Goal: Task Accomplishment & Management: Manage account settings

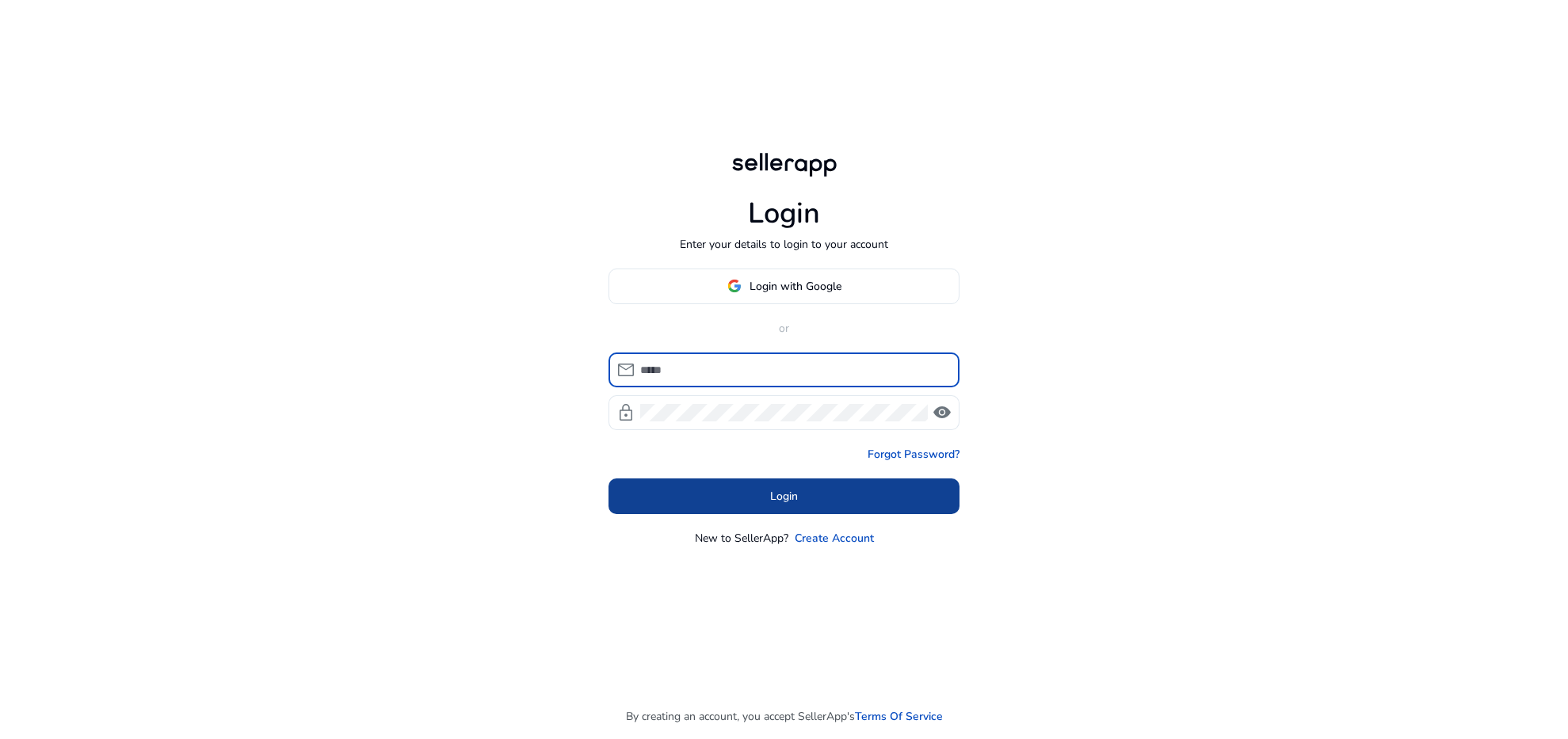
type input "**********"
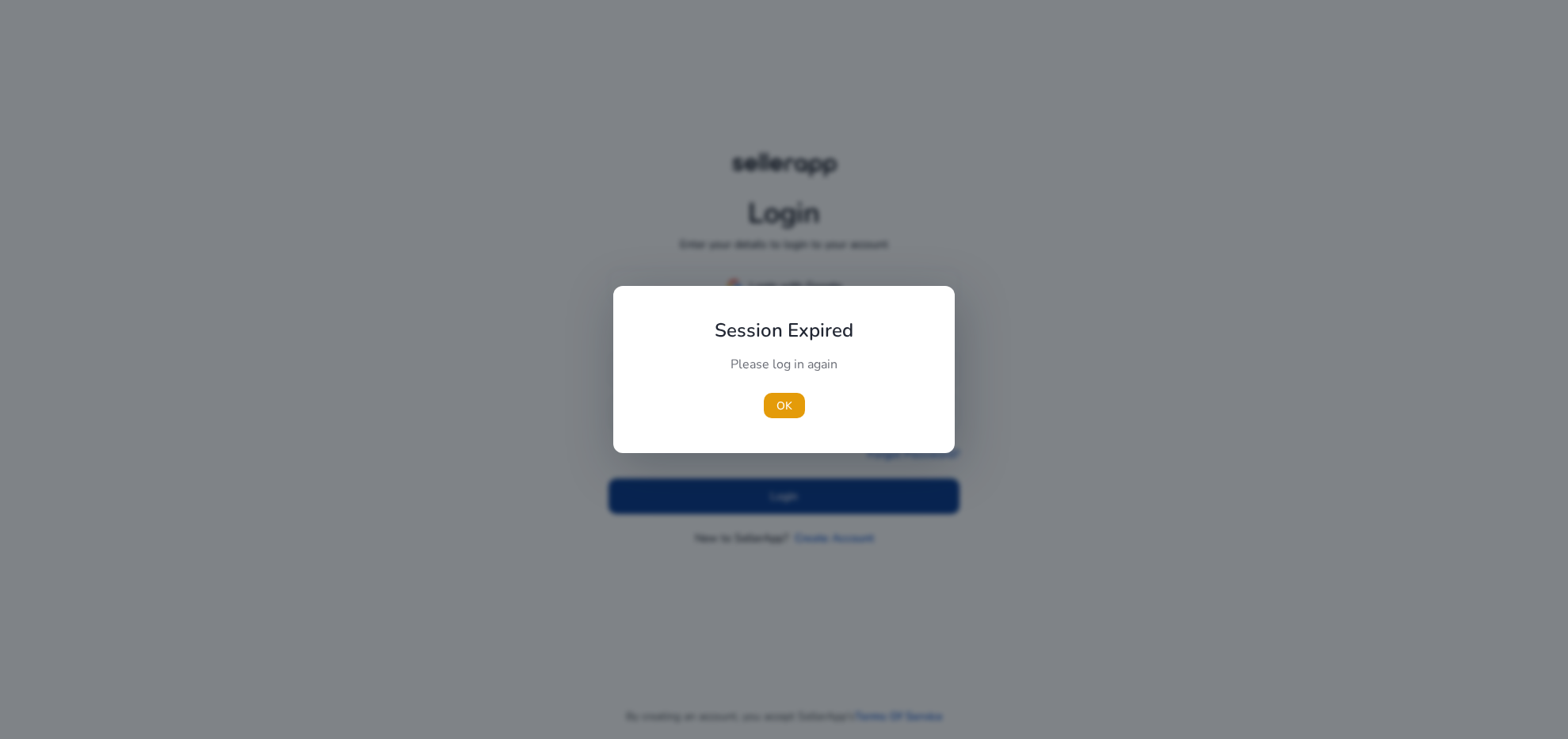
click at [775, 494] on div at bounding box center [784, 369] width 1568 height 739
click at [789, 411] on span "OK" at bounding box center [784, 406] width 16 height 16
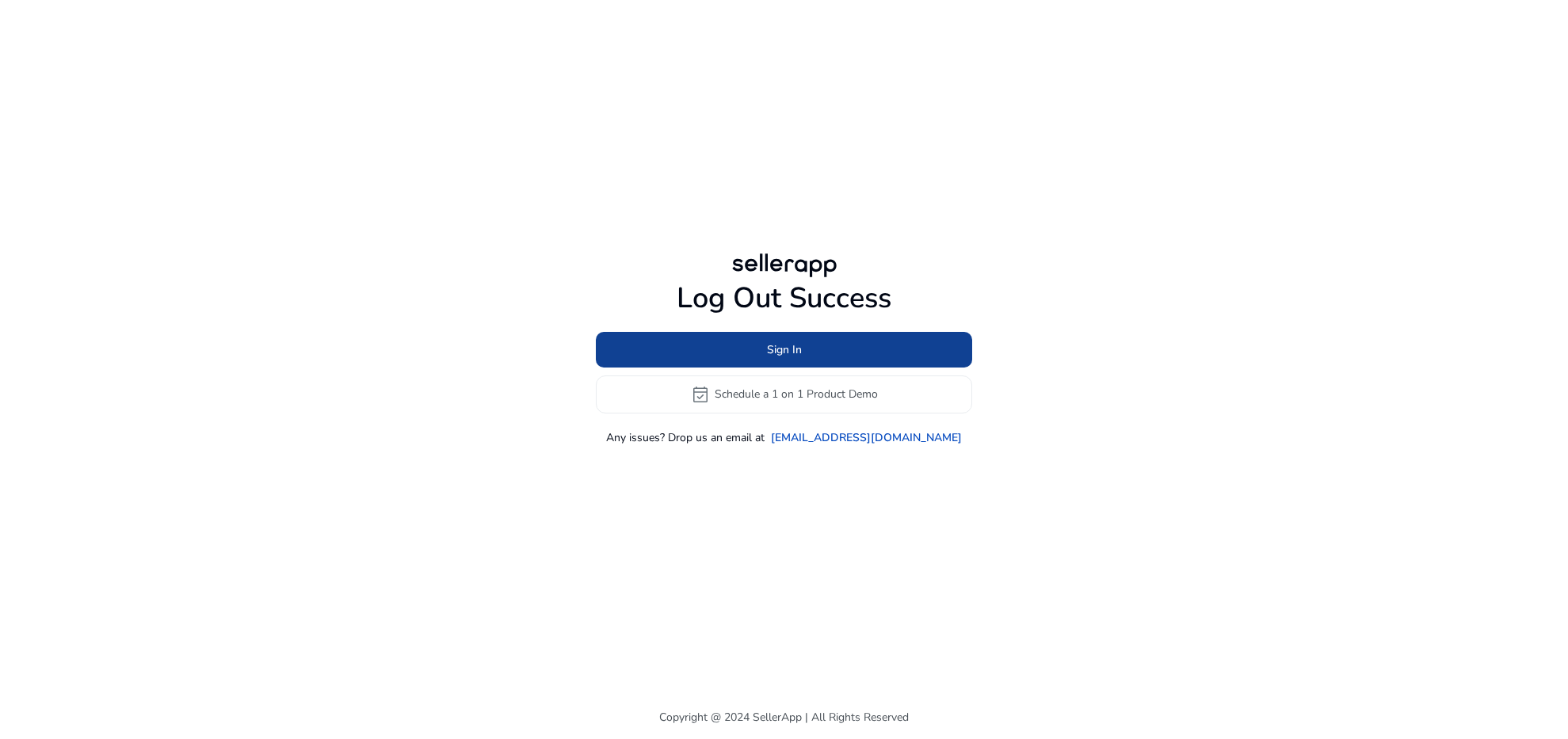
click at [782, 341] on span "Sign In" at bounding box center [784, 349] width 35 height 16
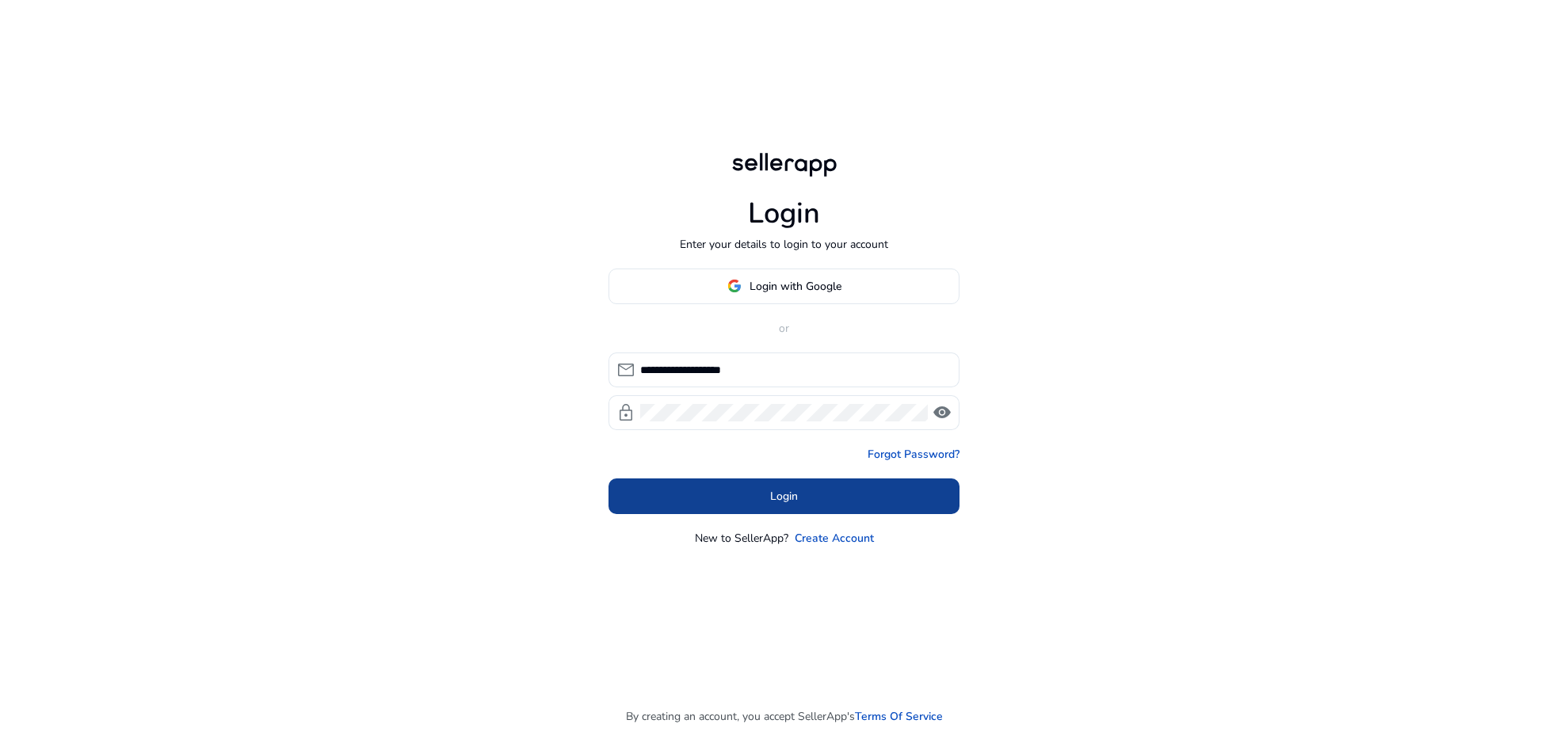
click at [782, 496] on span "Login" at bounding box center [784, 497] width 28 height 16
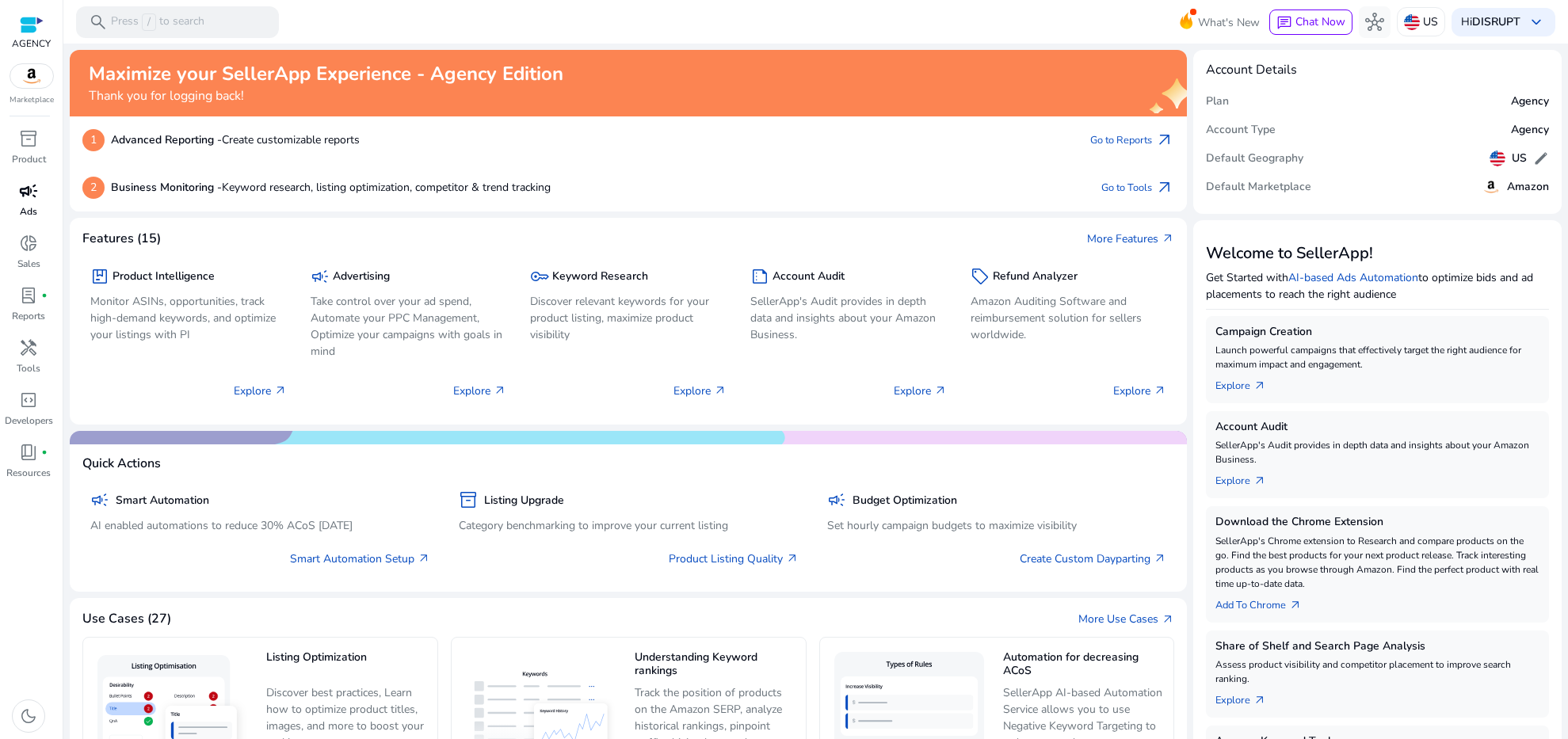
click at [25, 214] on p "Ads" at bounding box center [28, 211] width 17 height 14
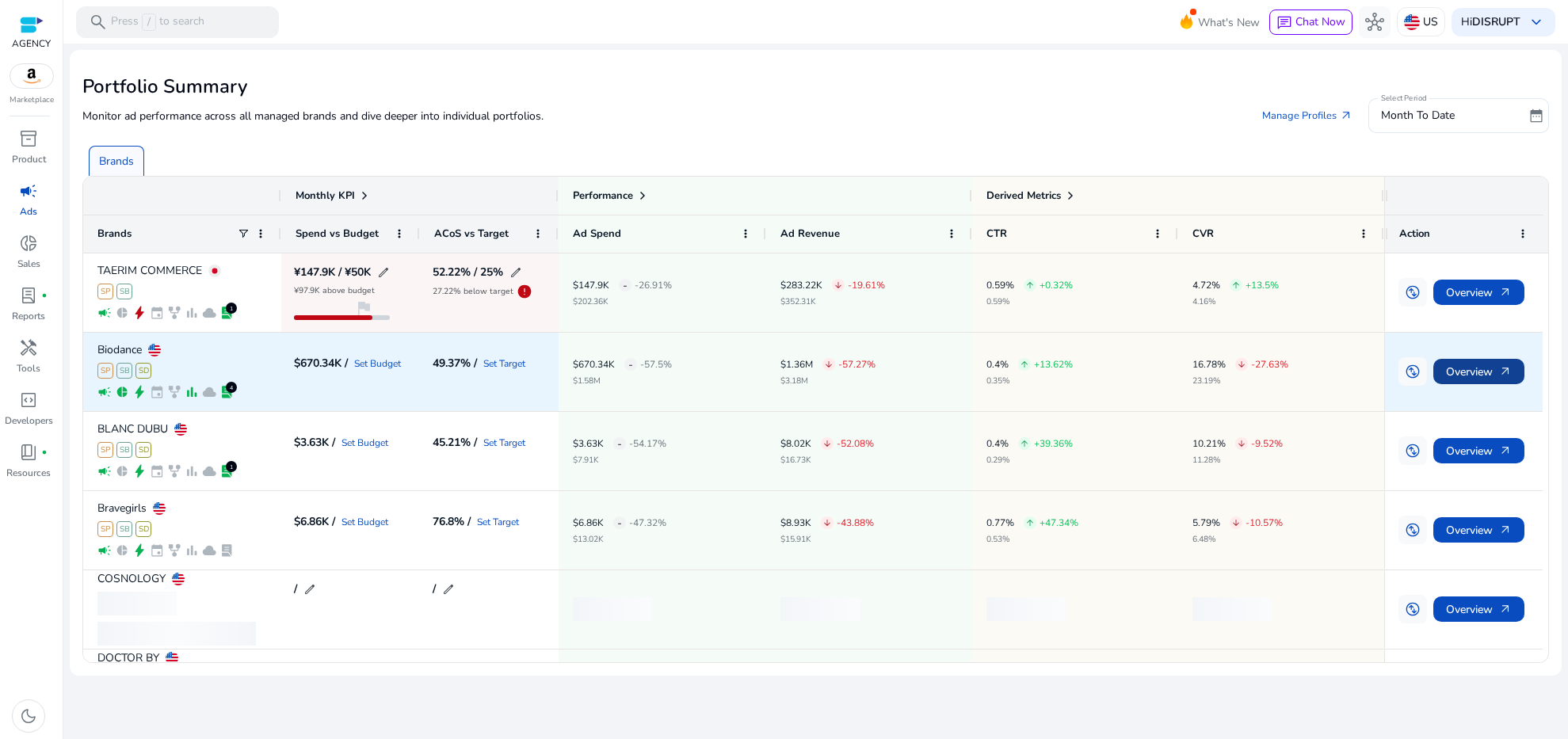
click at [1474, 368] on span "Overview arrow_outward" at bounding box center [1479, 372] width 65 height 33
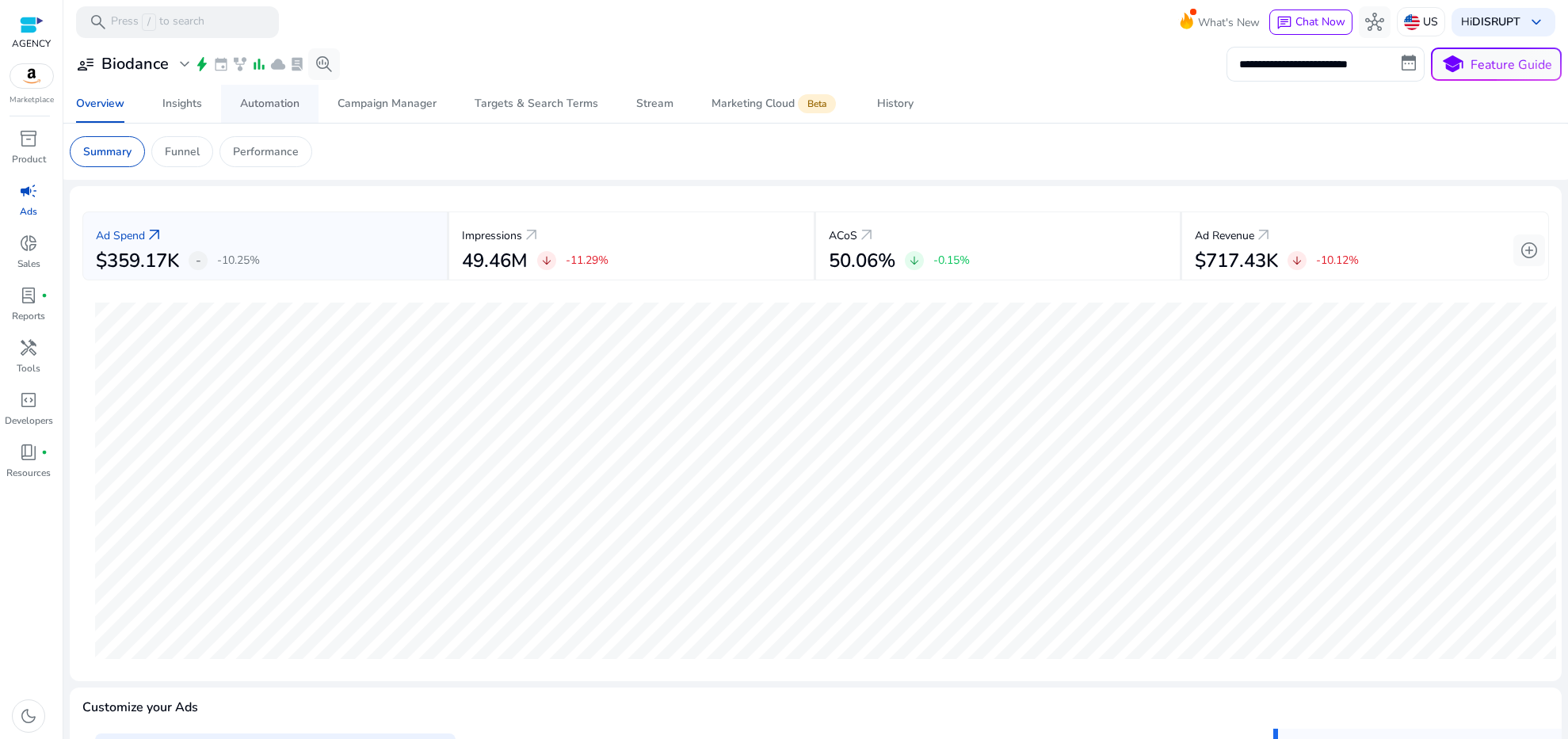
click at [286, 104] on div "Automation" at bounding box center [269, 104] width 60 height 11
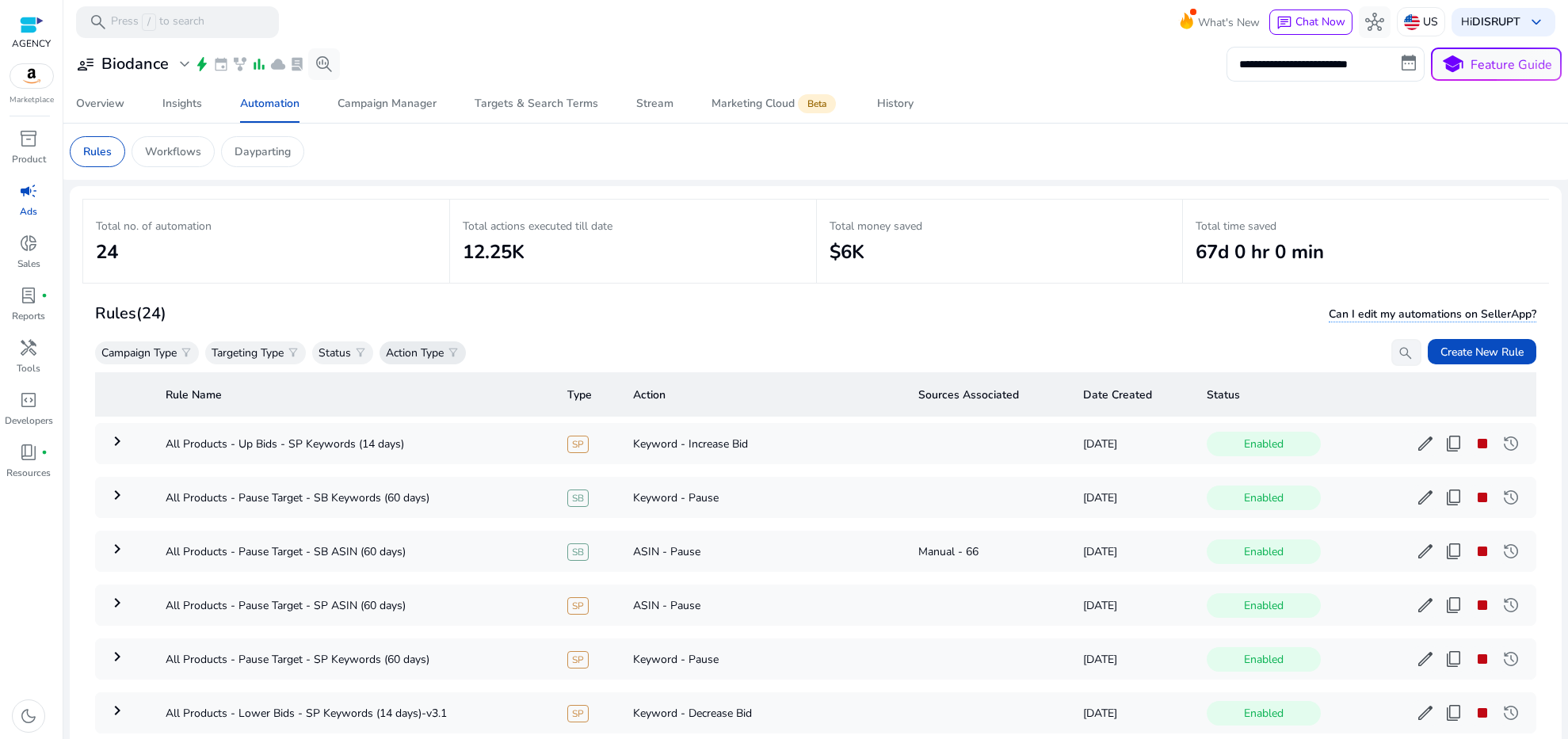
click at [437, 354] on p "Action Type" at bounding box center [415, 353] width 58 height 16
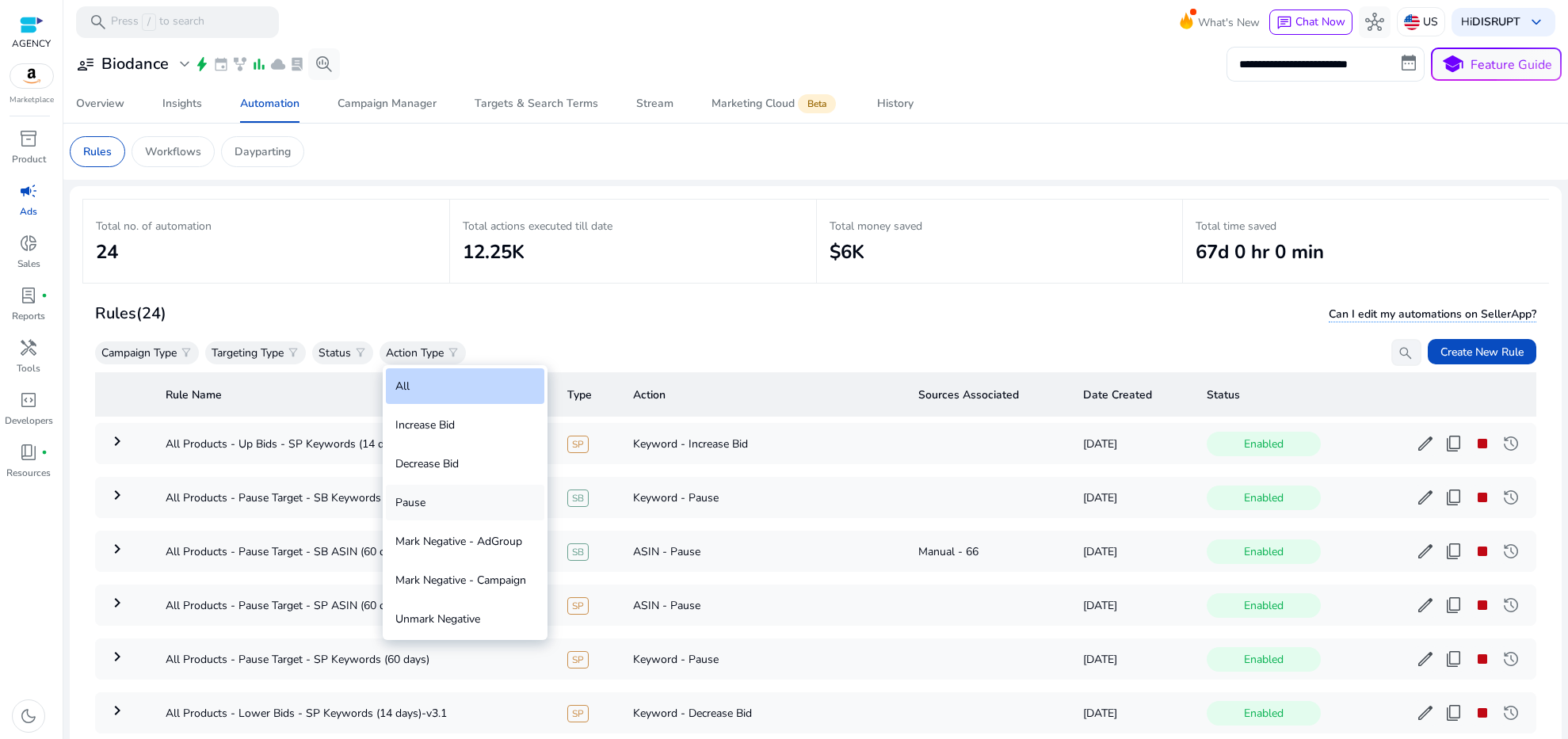
click at [446, 495] on div "Pause" at bounding box center [466, 503] width 159 height 36
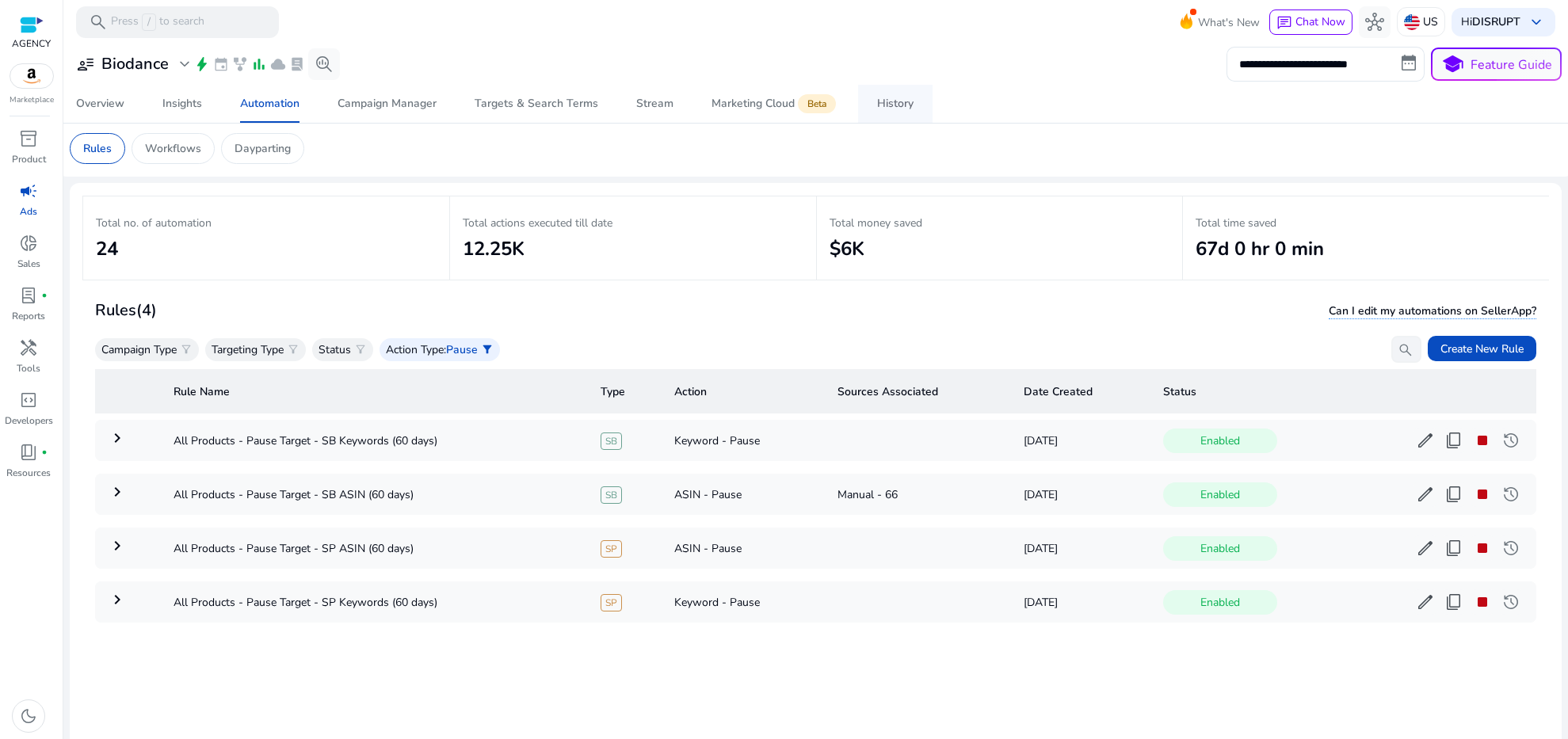
click at [899, 106] on div "History" at bounding box center [895, 104] width 37 height 11
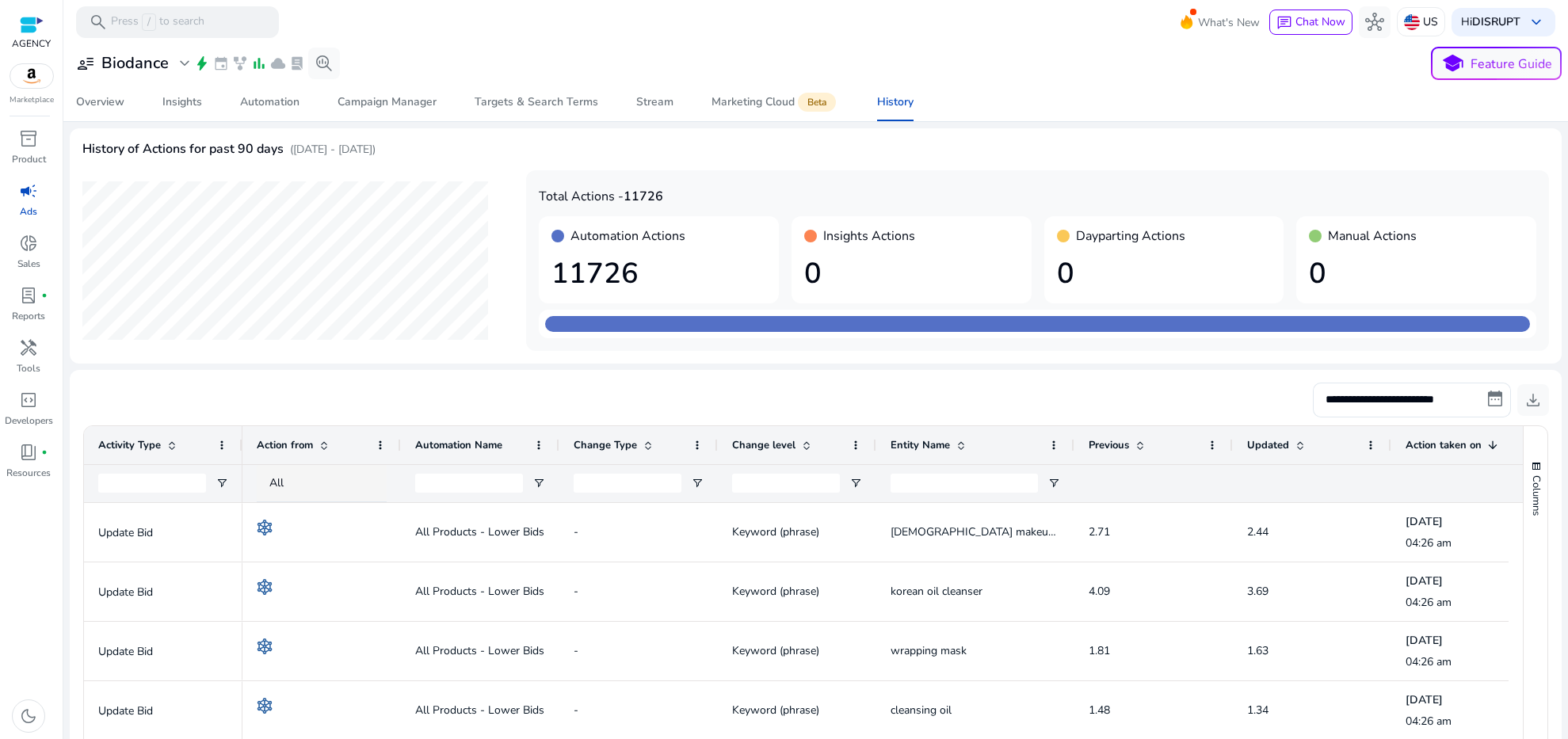
scroll to position [137, 0]
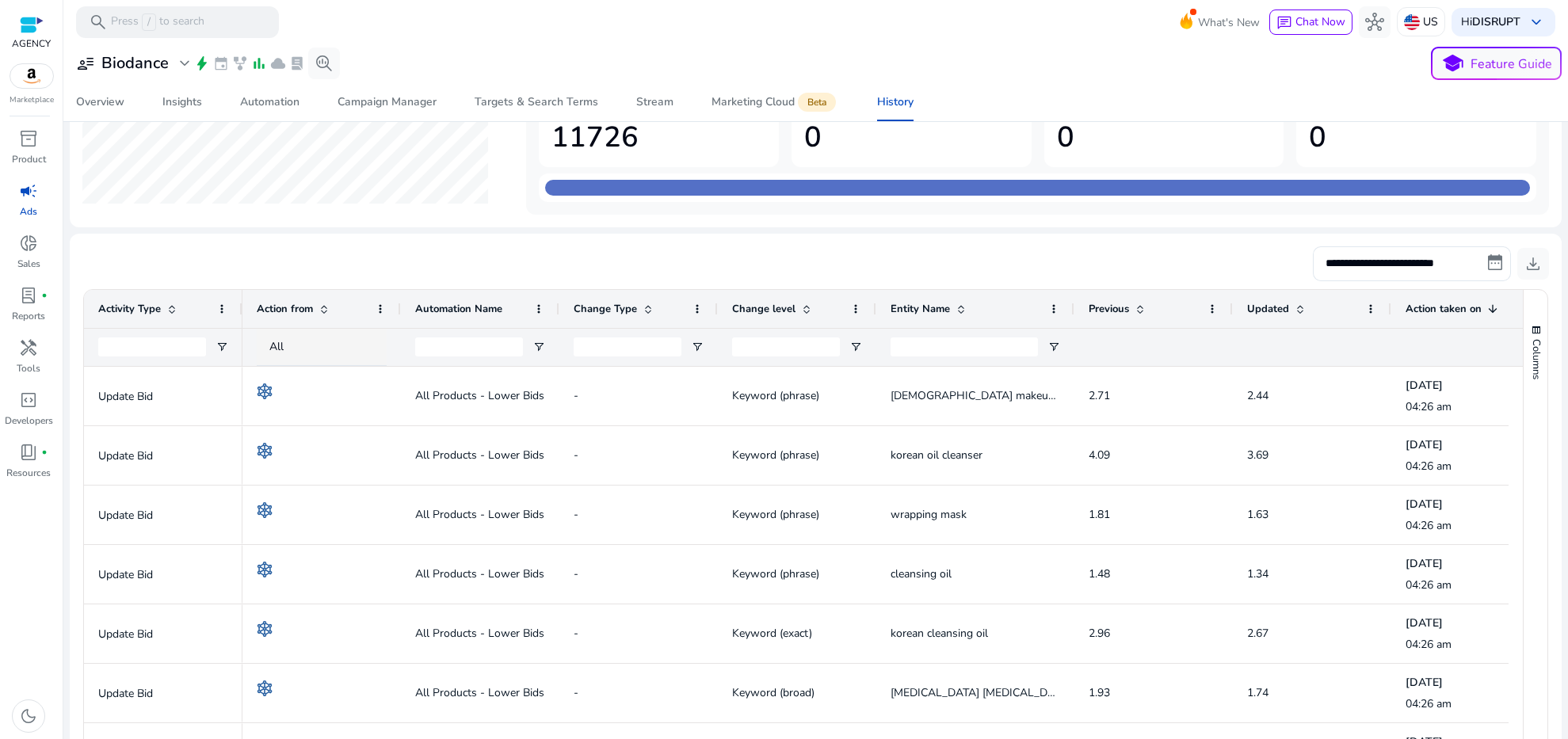
click at [478, 336] on div at bounding box center [469, 348] width 108 height 38
click at [469, 347] on input "Automation Name Filter Input" at bounding box center [469, 347] width 108 height 19
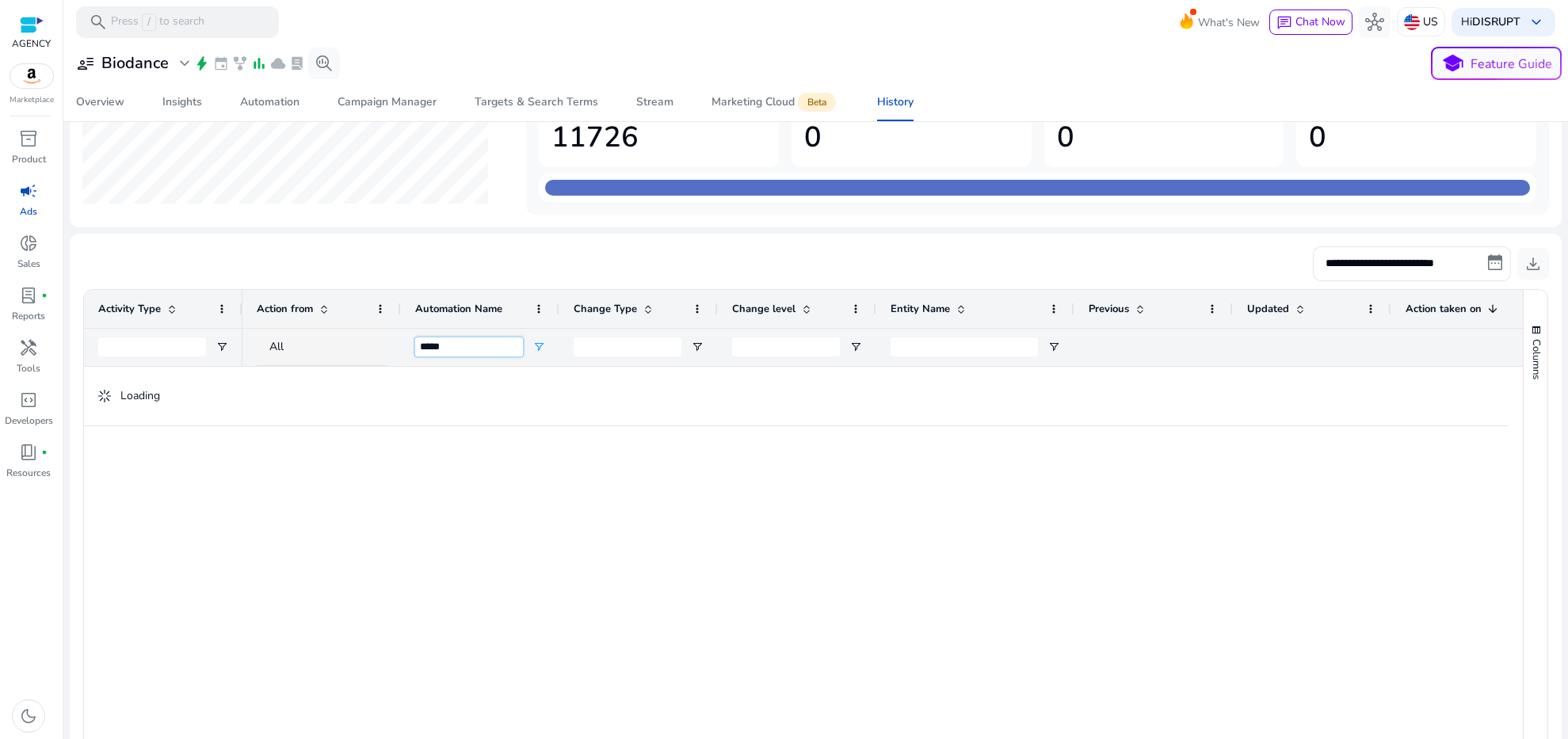
type input "*****"
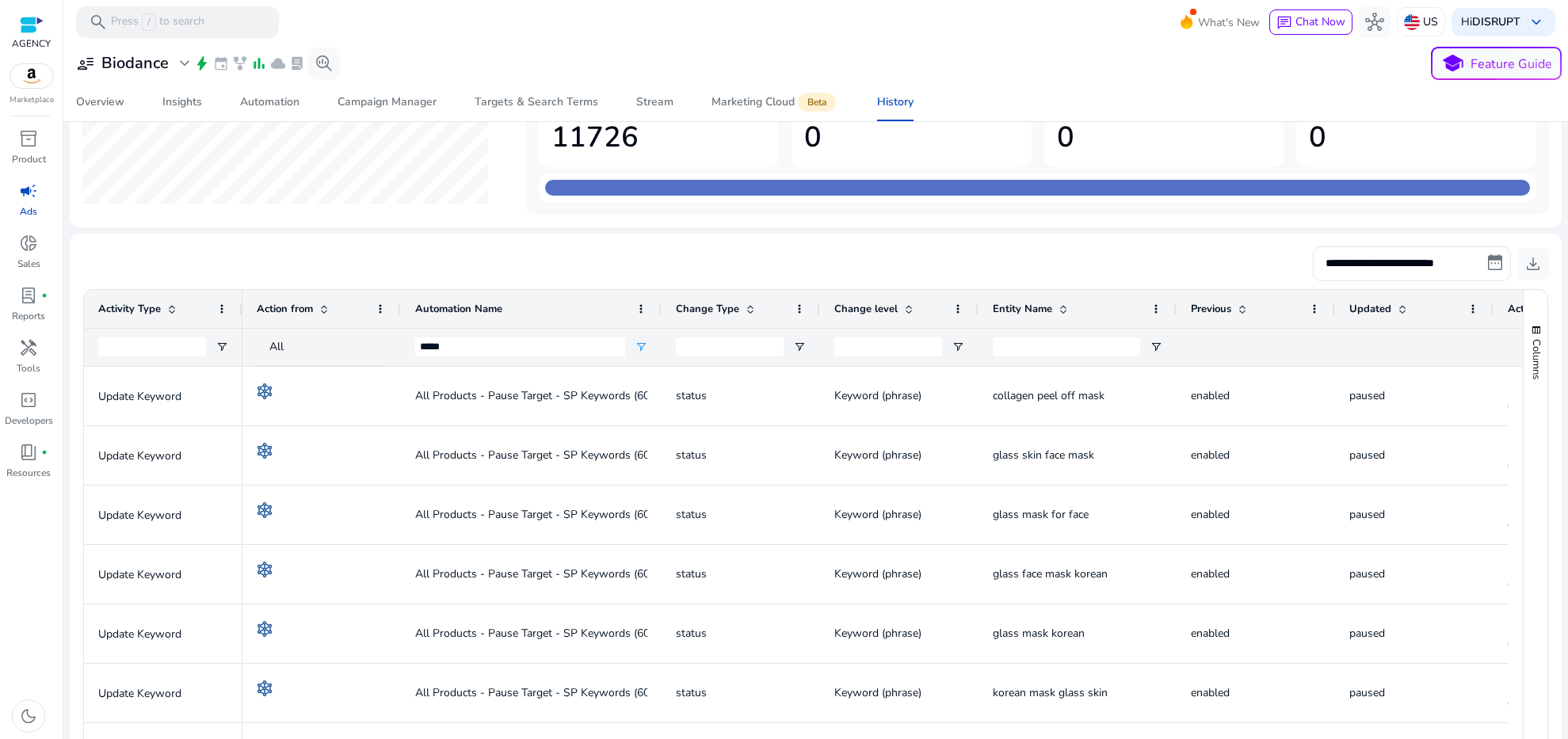
drag, startPoint x: 558, startPoint y: 309, endPoint x: 660, endPoint y: 311, distance: 102.0
click at [660, 311] on div at bounding box center [661, 309] width 7 height 38
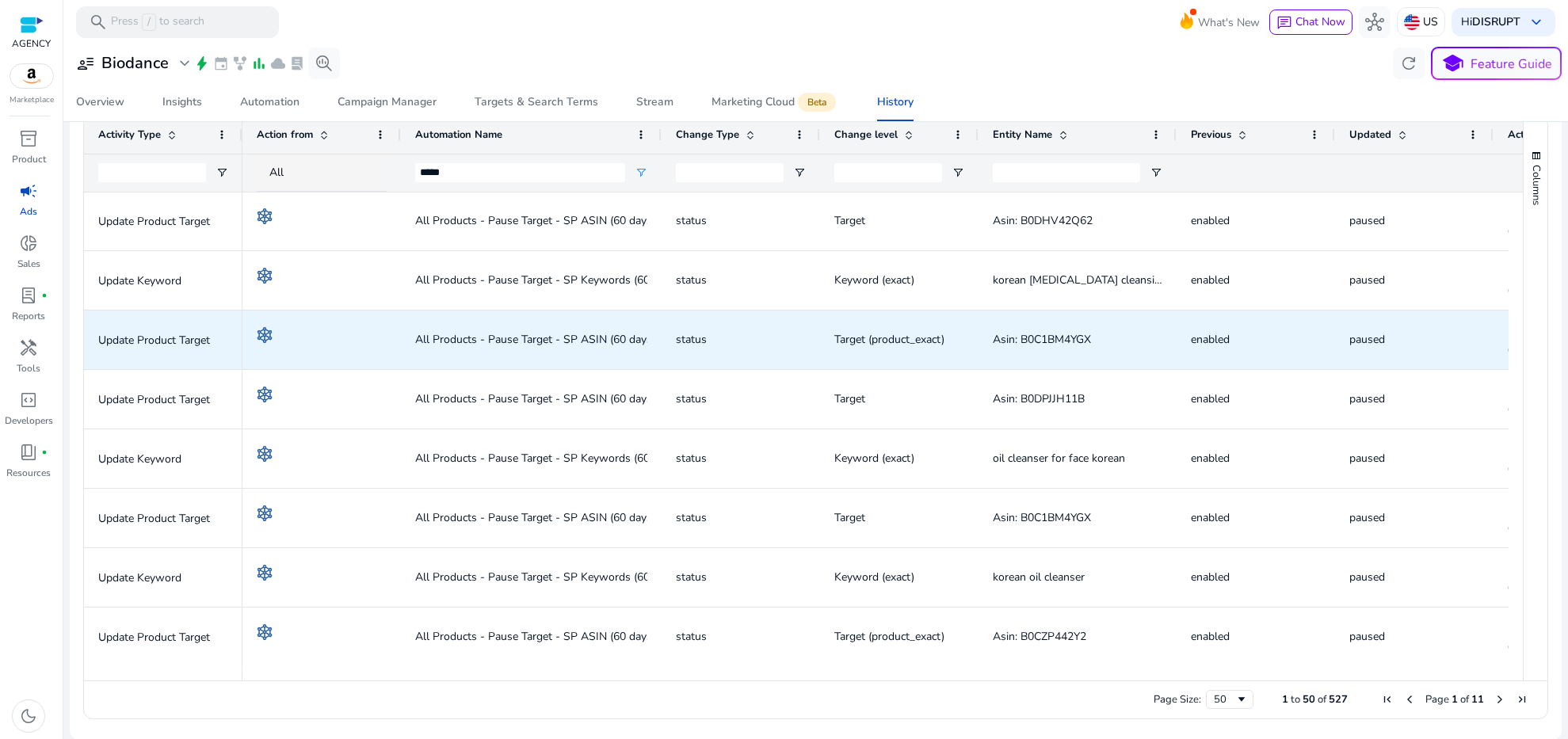
scroll to position [2498, 0]
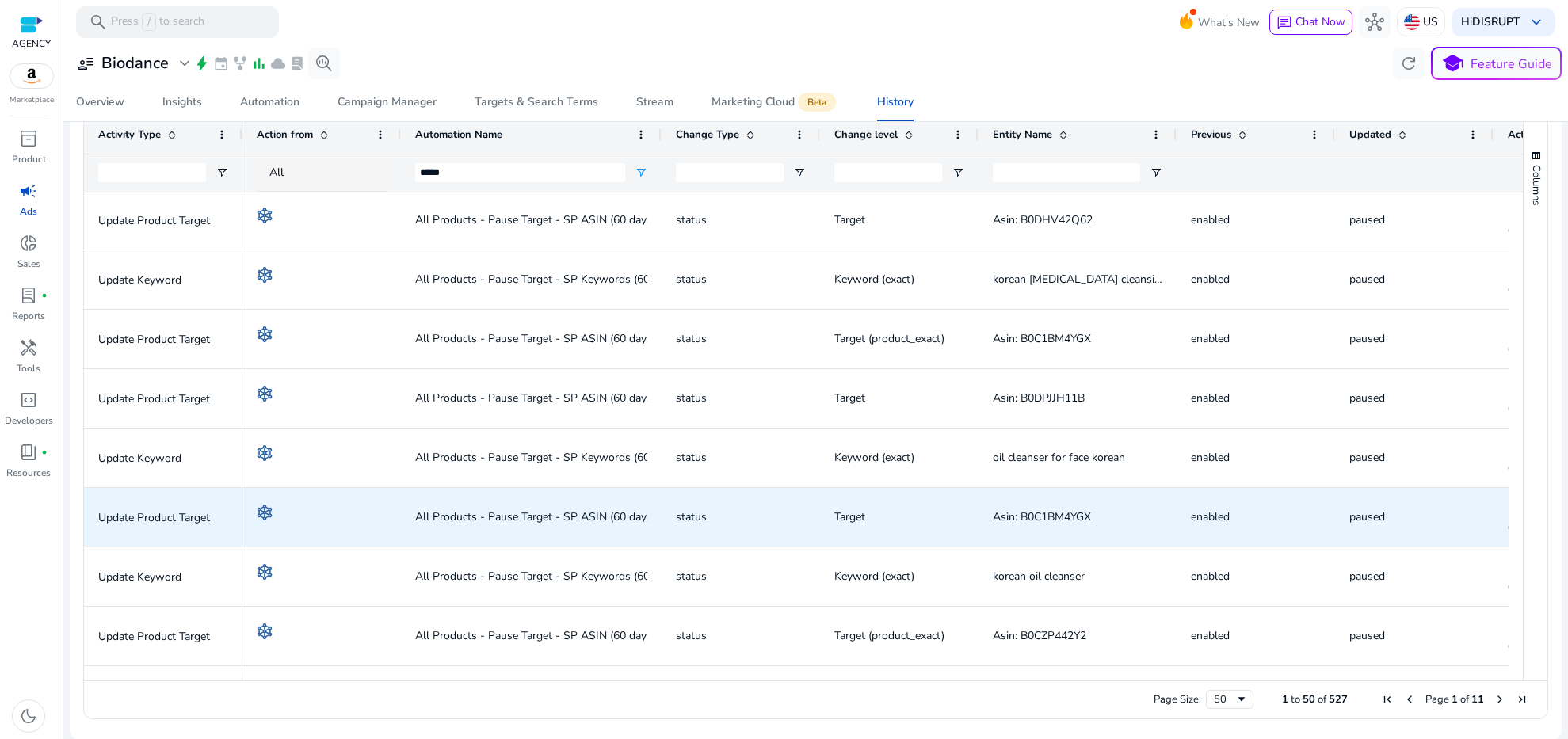
click at [1220, 519] on span "enabled" at bounding box center [1210, 517] width 38 height 15
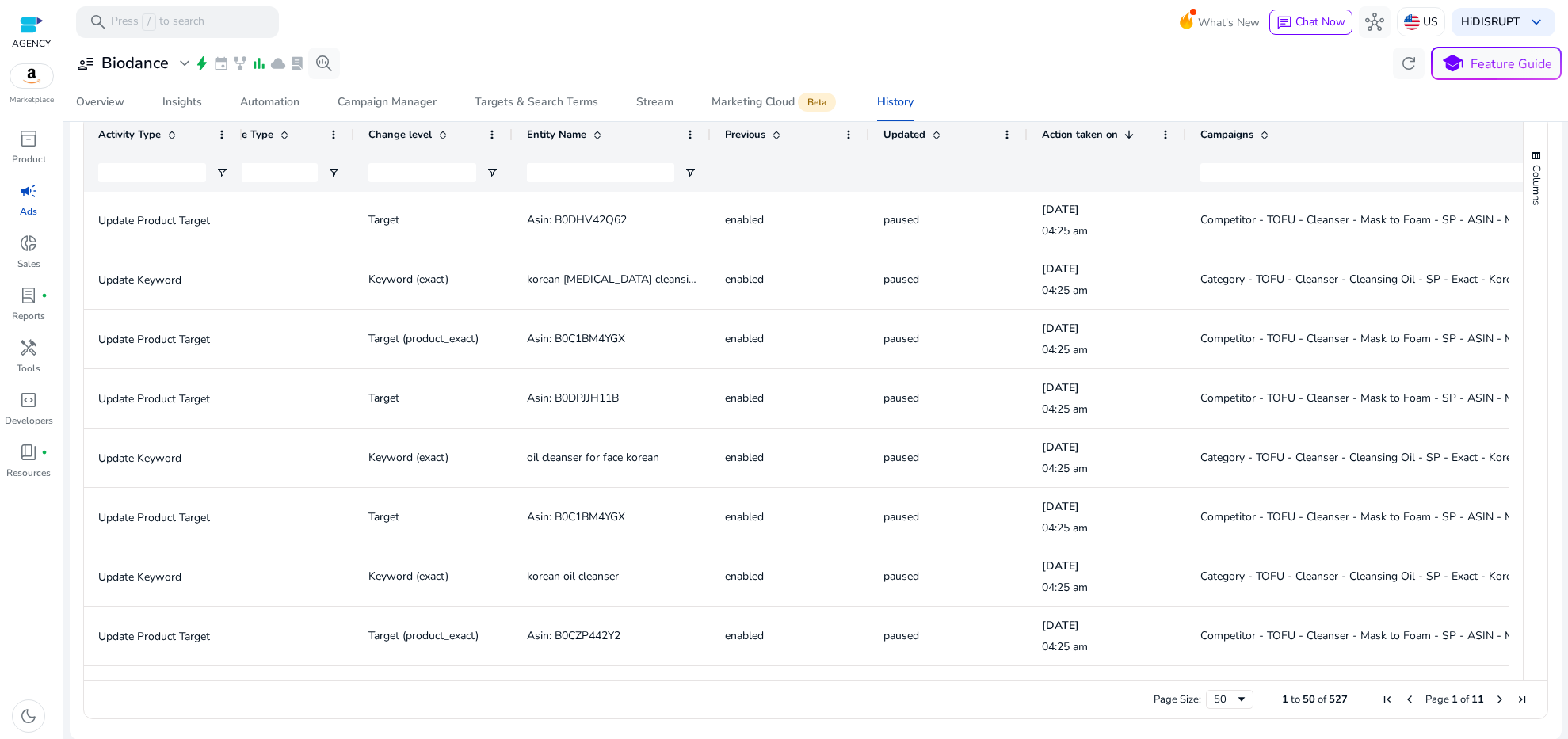
drag, startPoint x: 1342, startPoint y: 133, endPoint x: 1572, endPoint y: 155, distance: 231.0
click at [1567, 155] on html "**********" at bounding box center [784, 369] width 1568 height 739
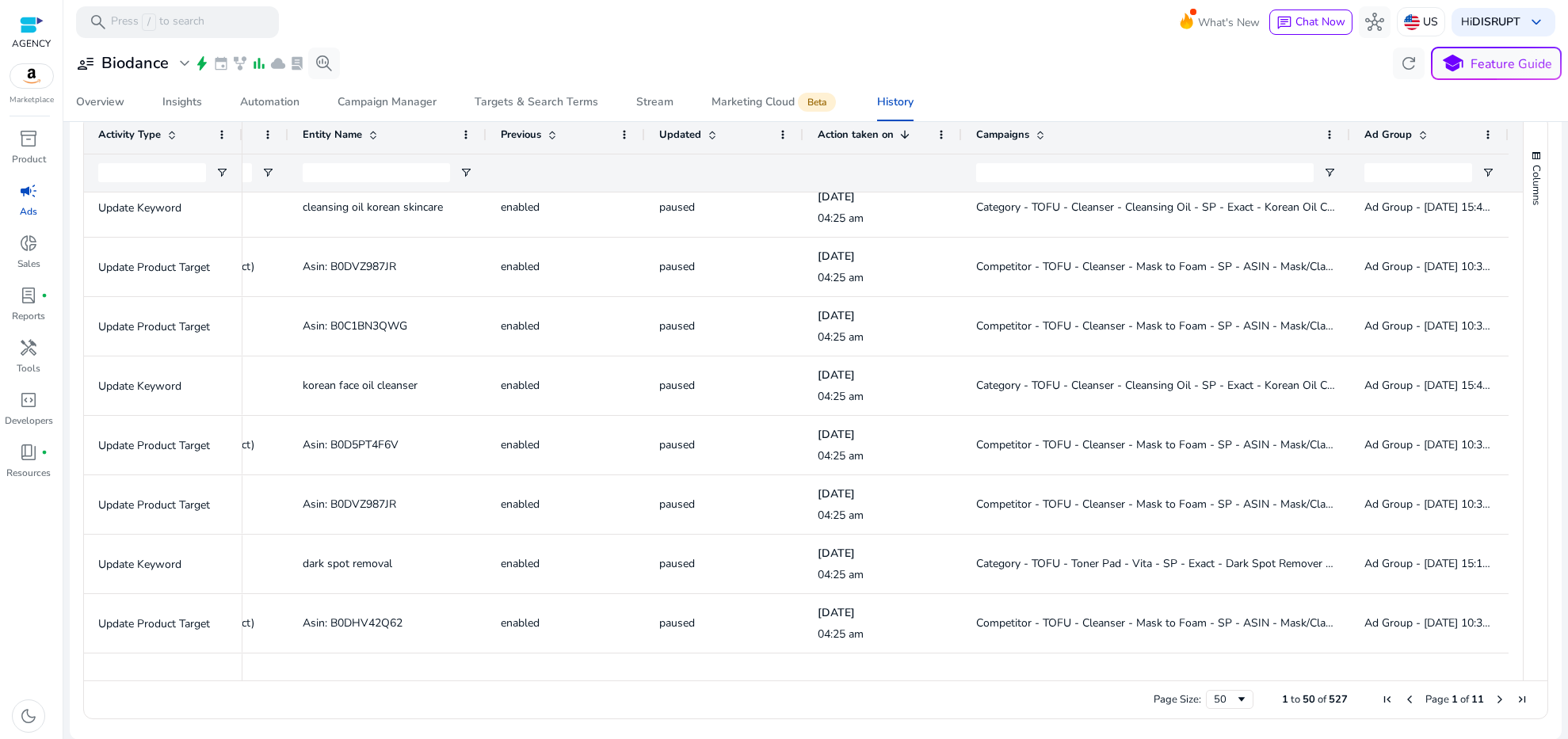
scroll to position [1800, 0]
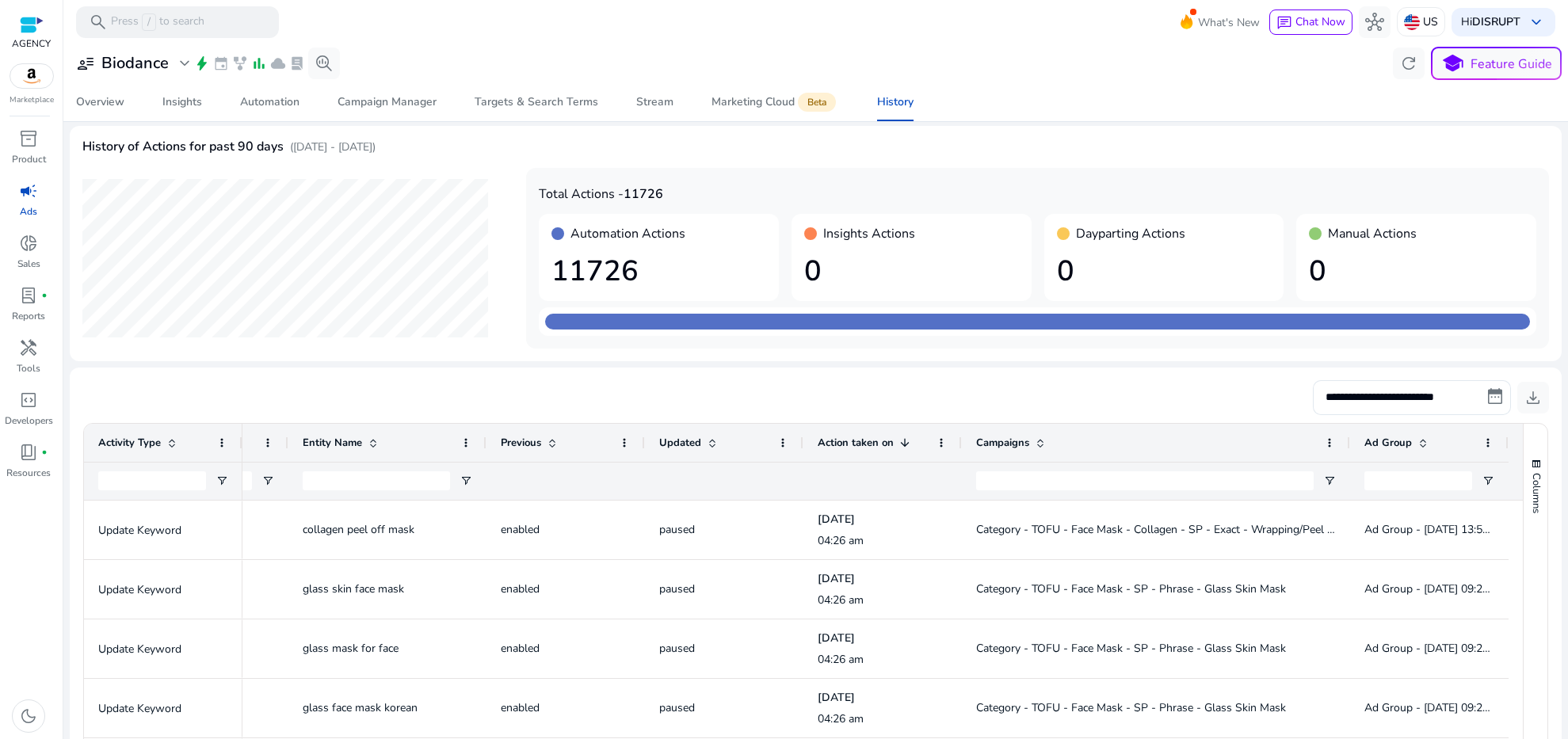
click at [703, 474] on div at bounding box center [724, 482] width 130 height 38
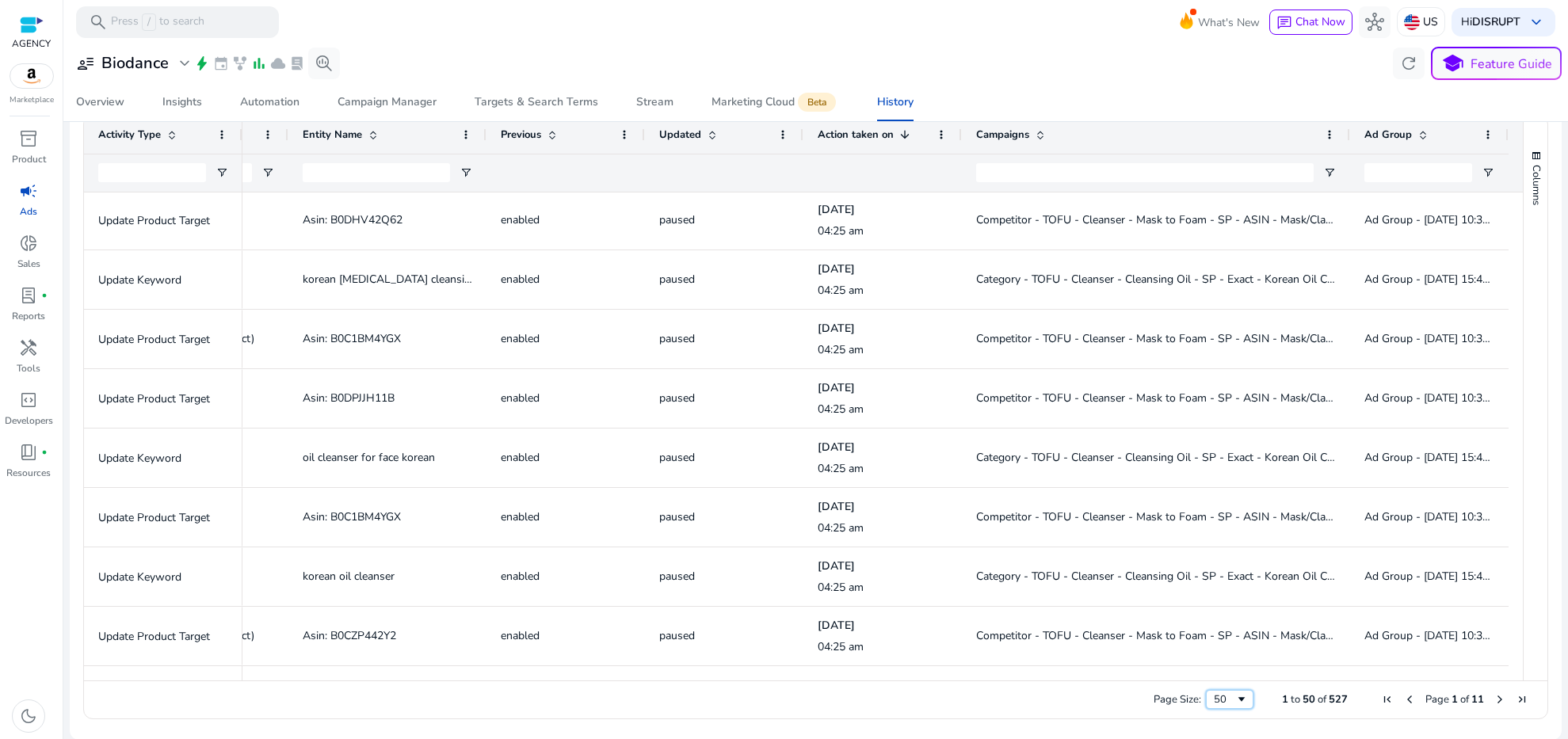
click at [1223, 700] on div "50" at bounding box center [1225, 699] width 21 height 14
drag, startPoint x: 964, startPoint y: 716, endPoint x: 971, endPoint y: 689, distance: 27.9
click at [964, 707] on div "Page Size: 100 1 to 100 of 527 Page 1 of 6" at bounding box center [816, 700] width 1464 height 38
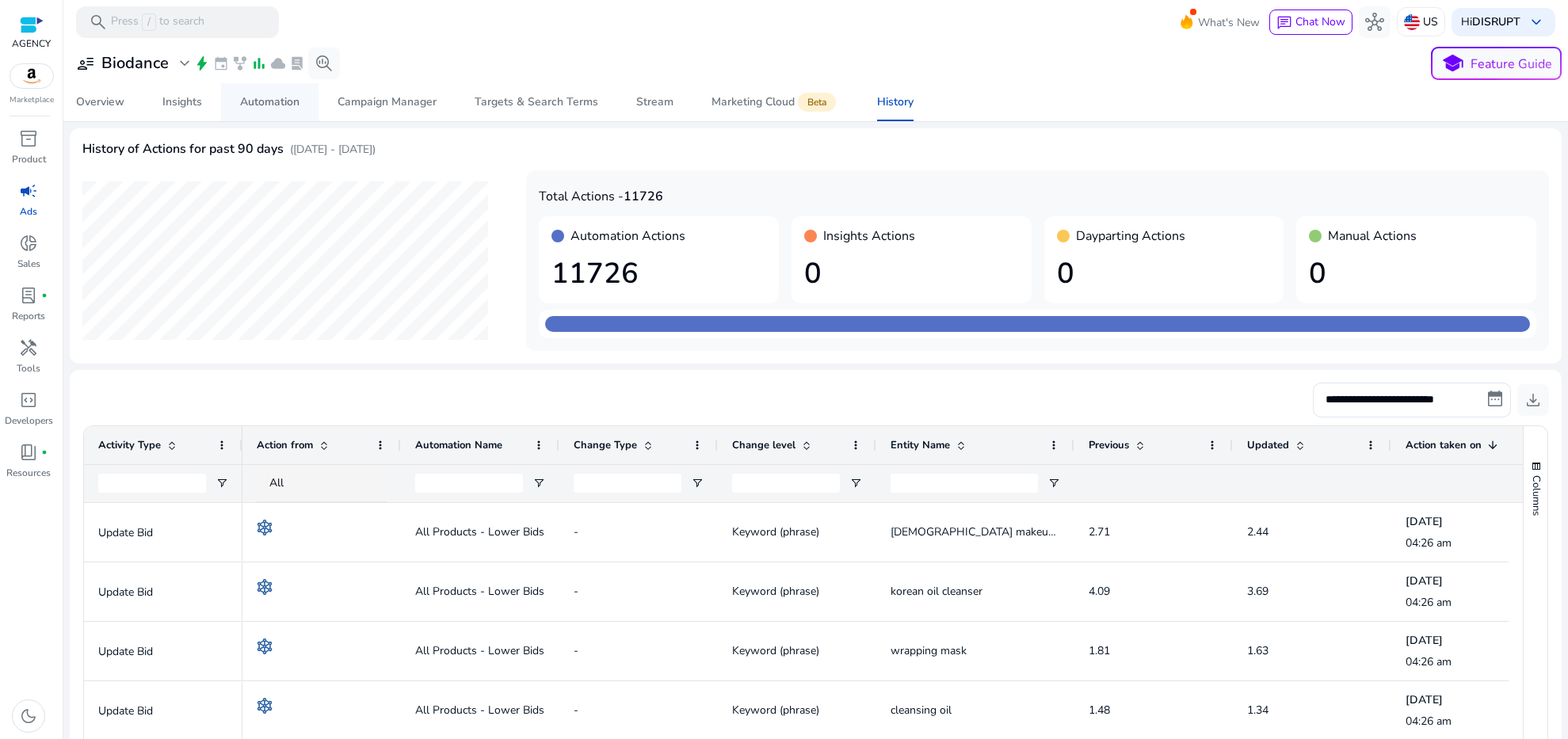
click at [286, 100] on div "Automation" at bounding box center [269, 102] width 60 height 11
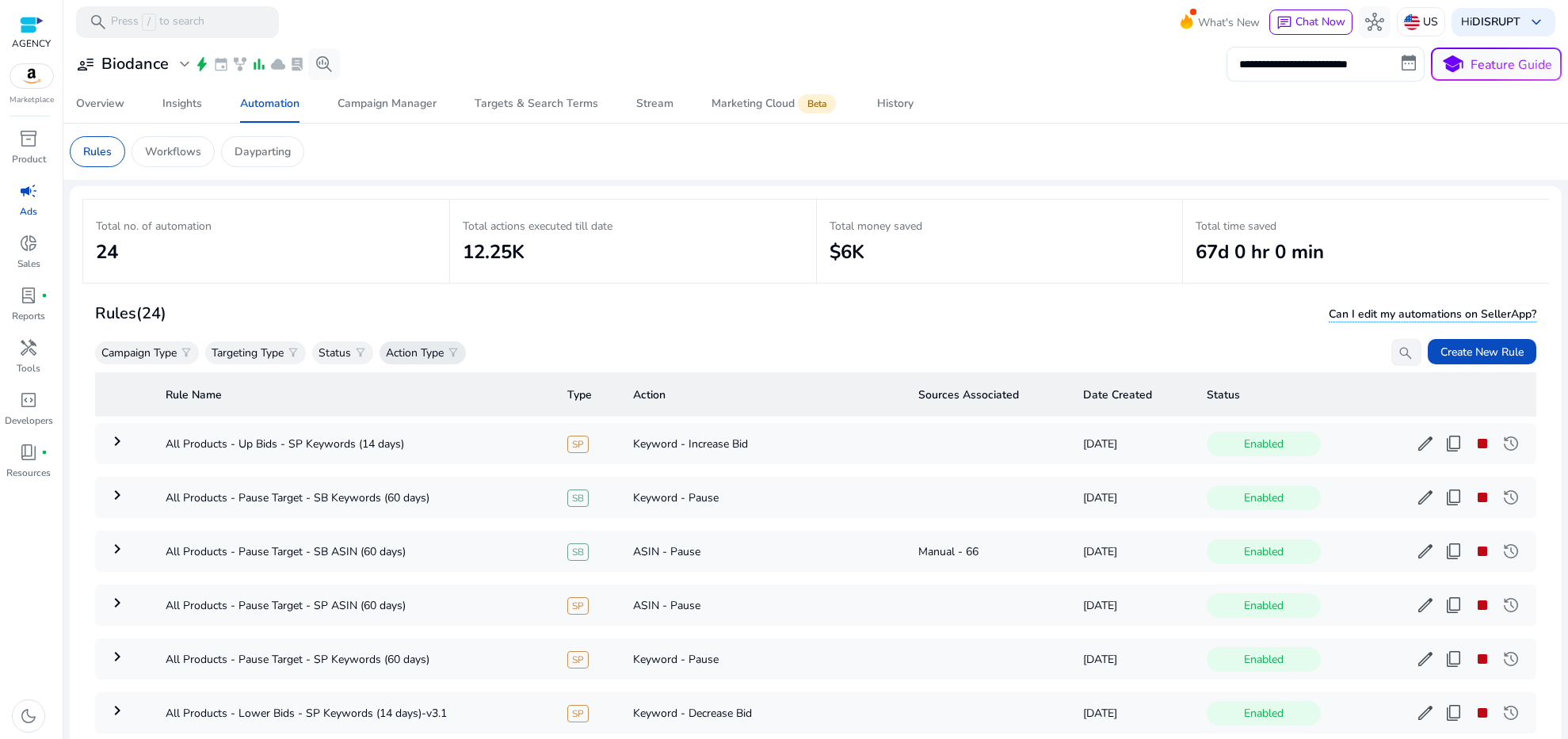
click at [386, 348] on div "Action Type filter_alt" at bounding box center [423, 353] width 87 height 23
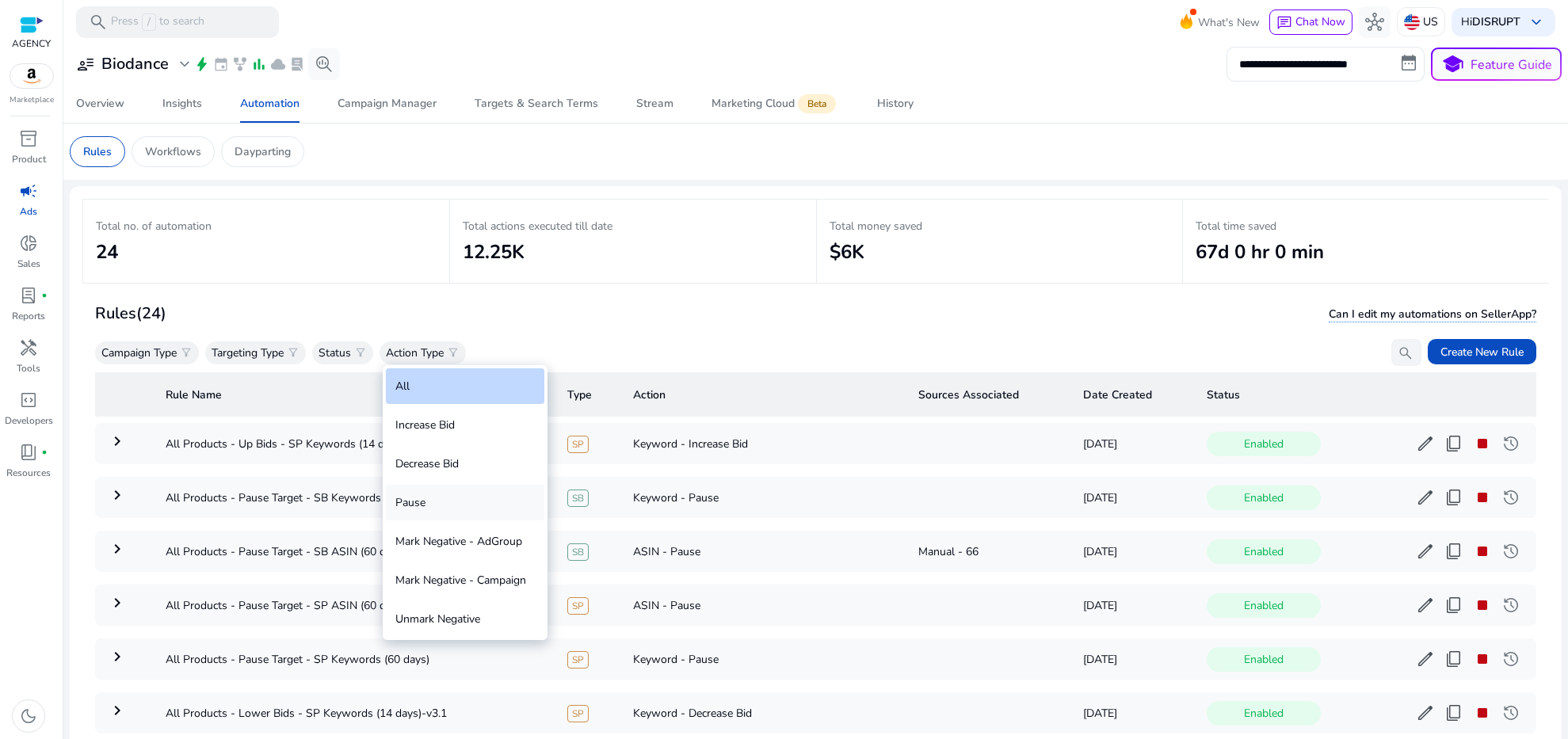
click at [434, 503] on div "Pause" at bounding box center [466, 503] width 159 height 36
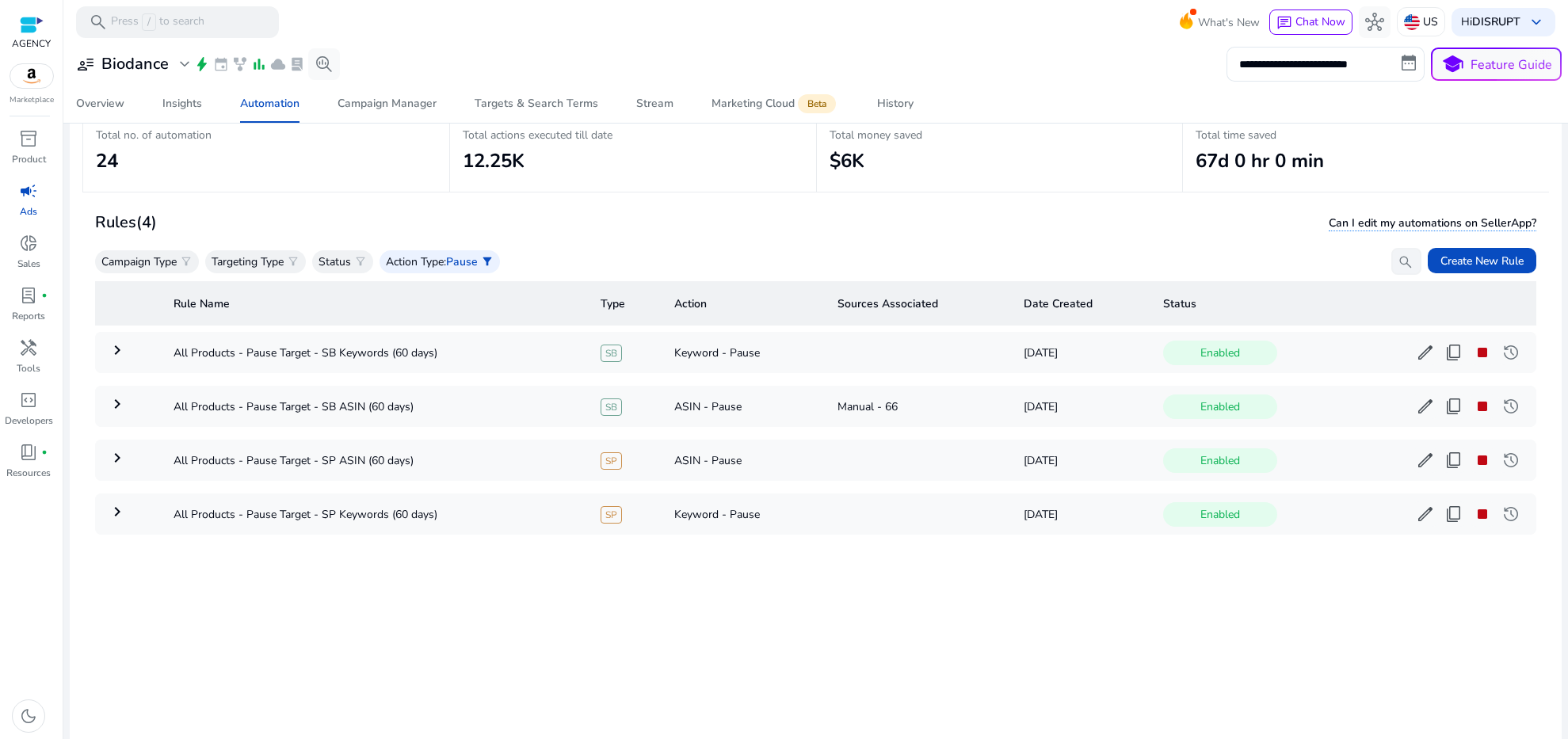
scroll to position [115, 0]
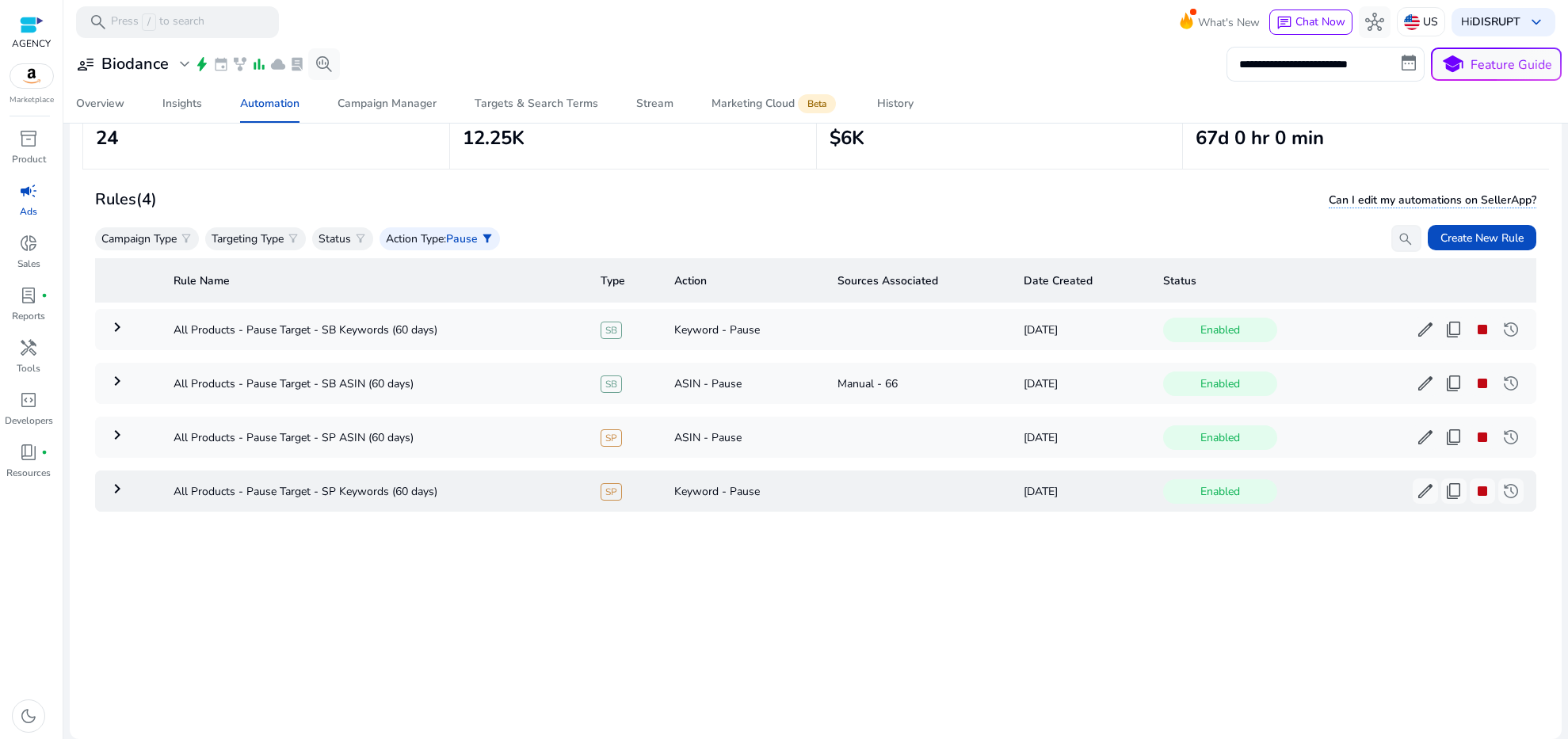
click at [124, 492] on mat-icon "keyboard_arrow_right" at bounding box center [117, 489] width 19 height 19
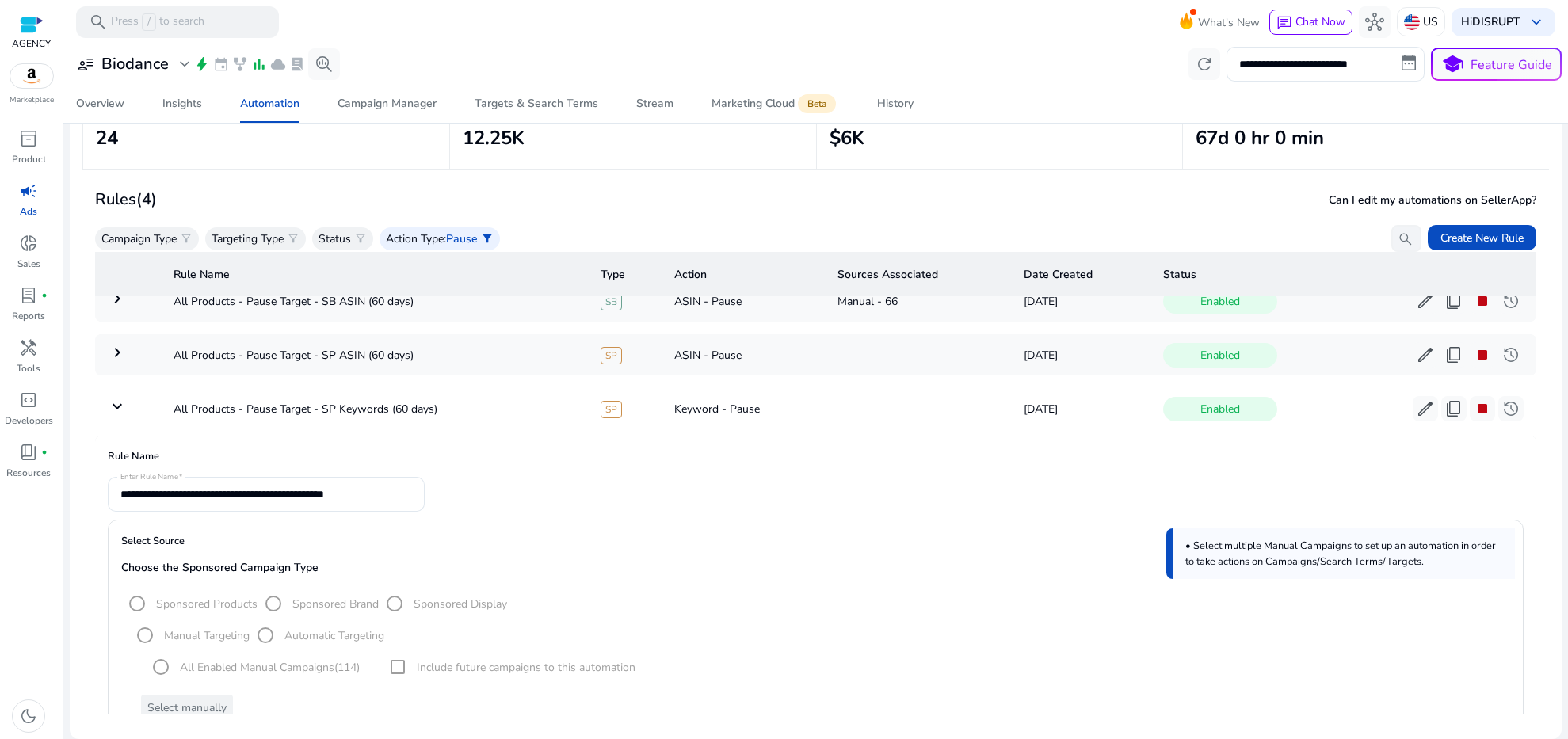
scroll to position [0, 0]
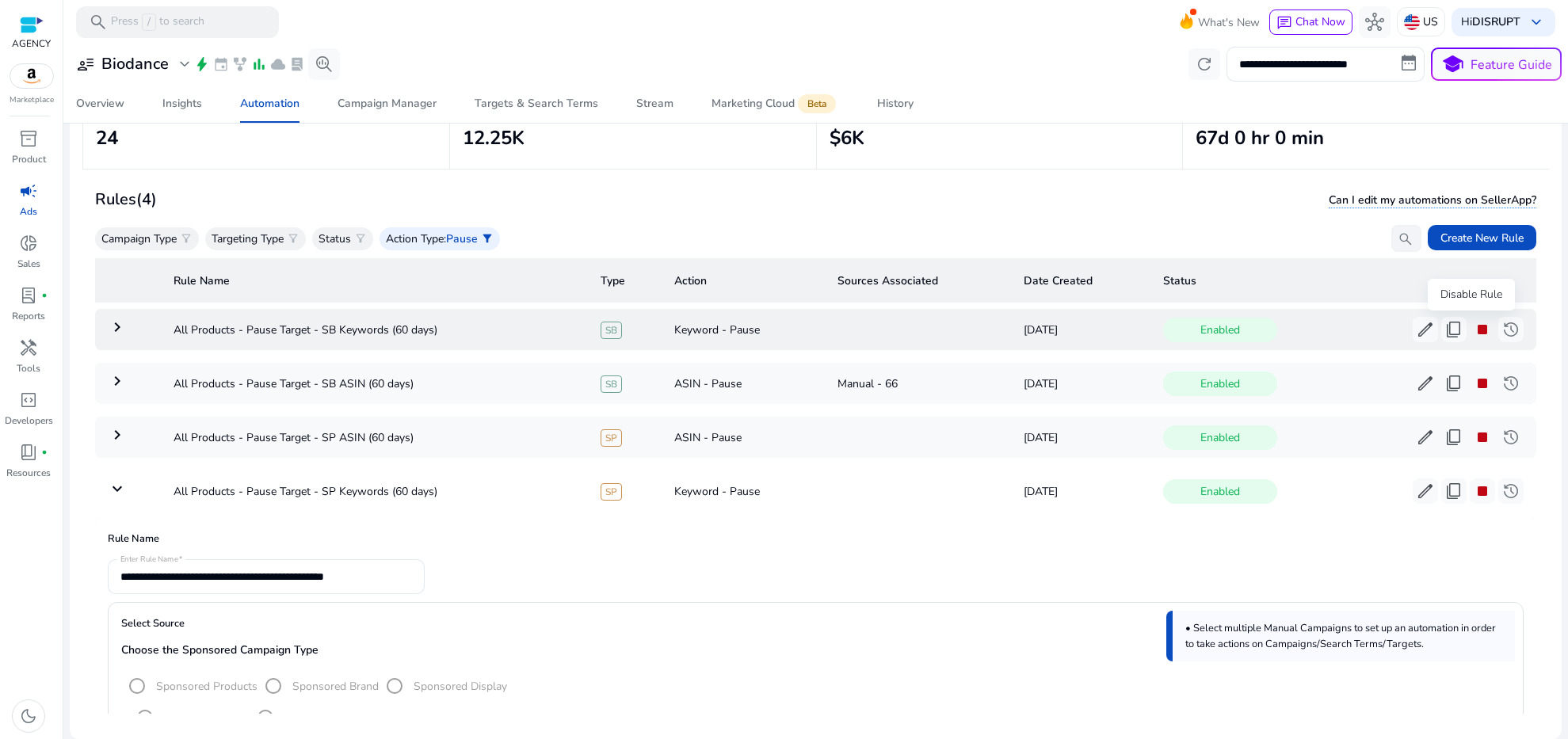
click at [1473, 327] on span "stop" at bounding box center [1482, 329] width 19 height 19
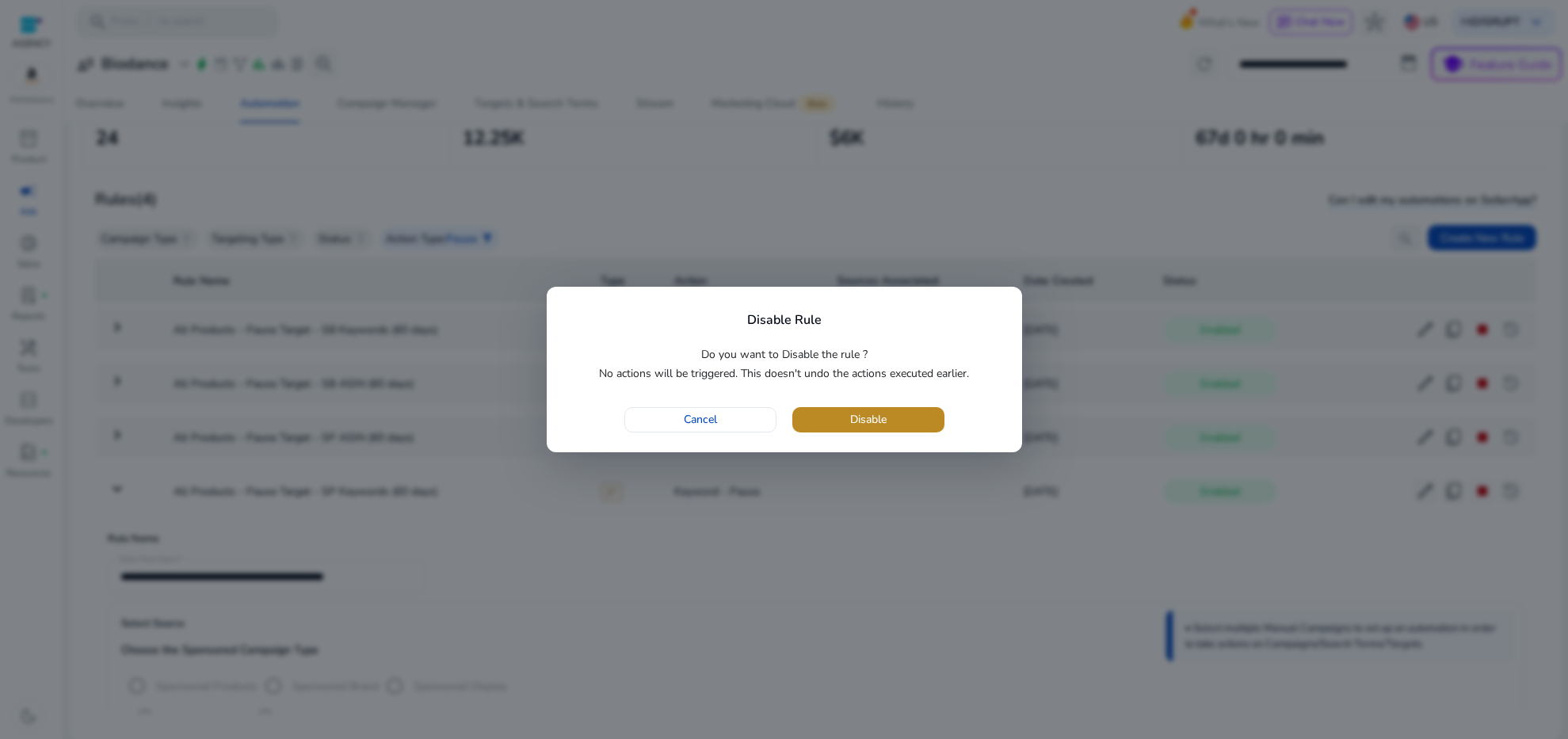
click at [890, 414] on span "button" at bounding box center [868, 420] width 152 height 38
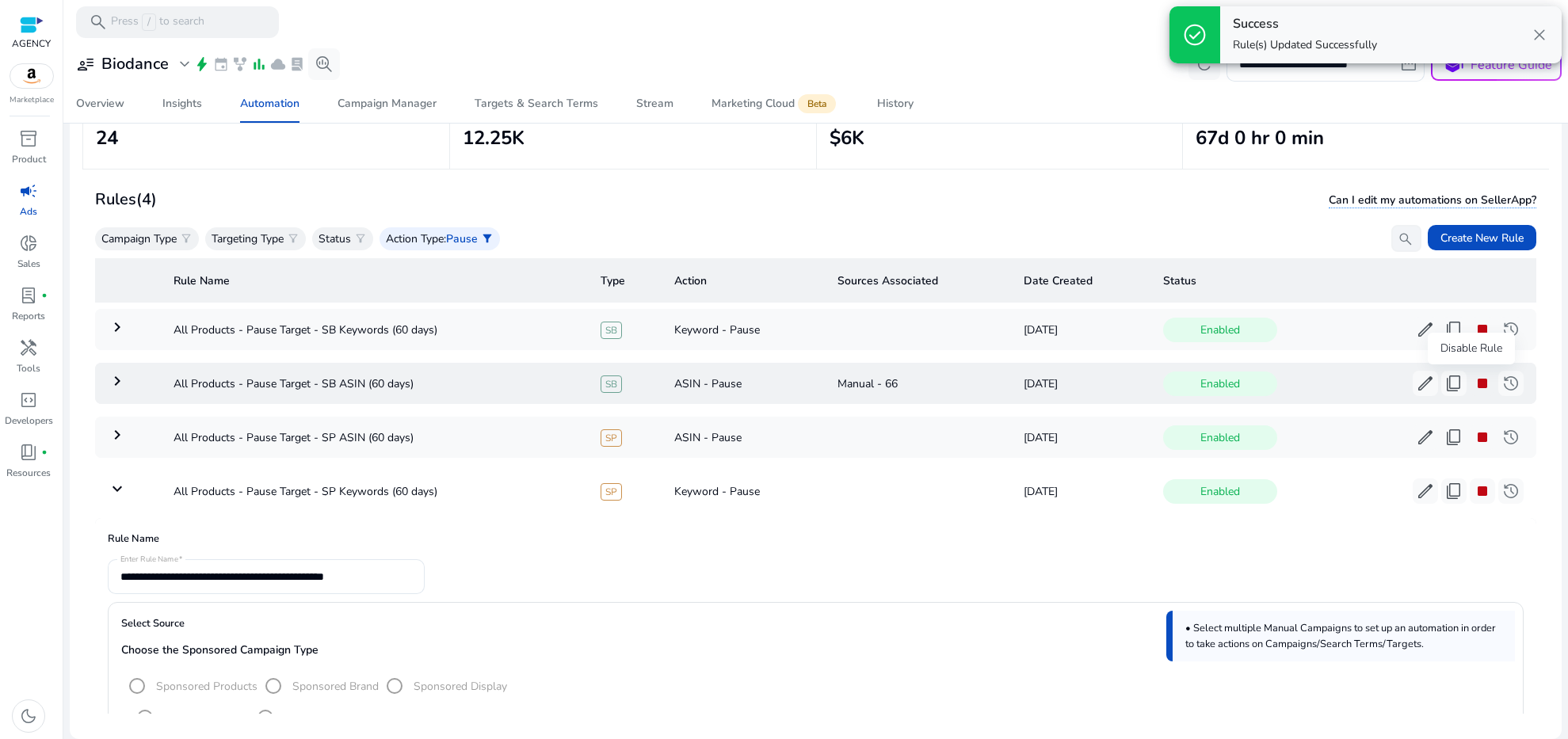
click at [1473, 386] on span "stop" at bounding box center [1482, 383] width 19 height 19
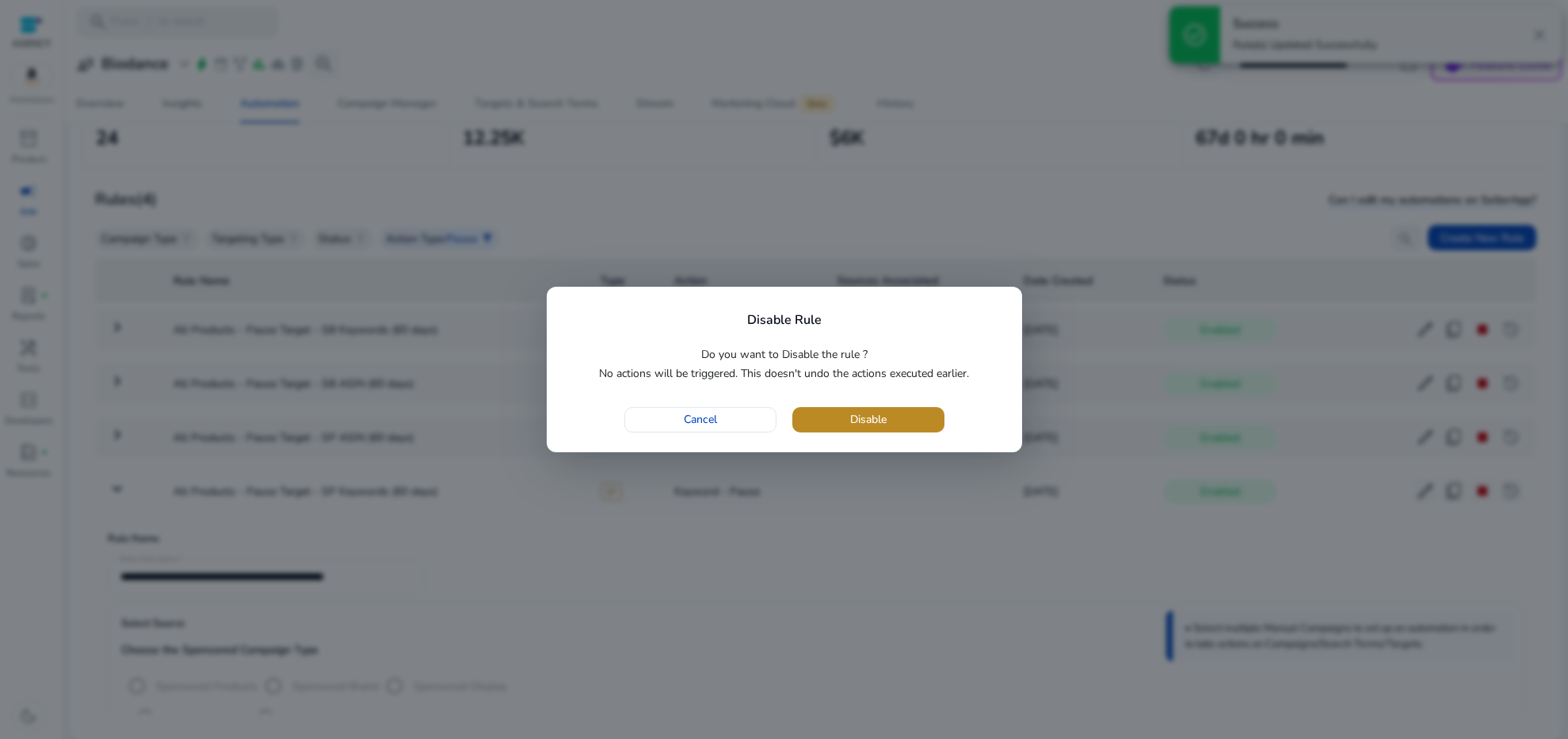
click at [904, 422] on span "button" at bounding box center [868, 420] width 152 height 38
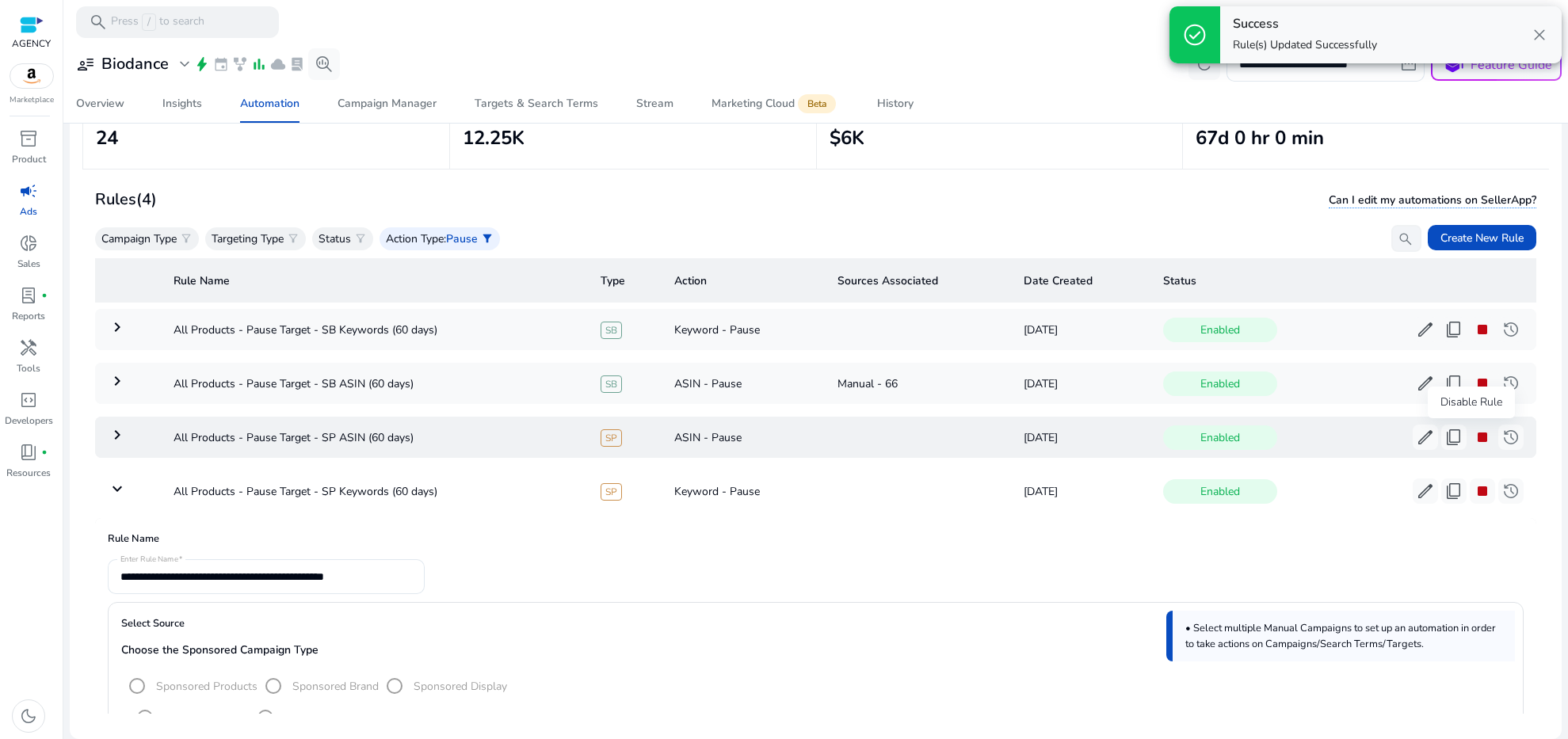
click at [1473, 438] on span "stop" at bounding box center [1482, 437] width 19 height 19
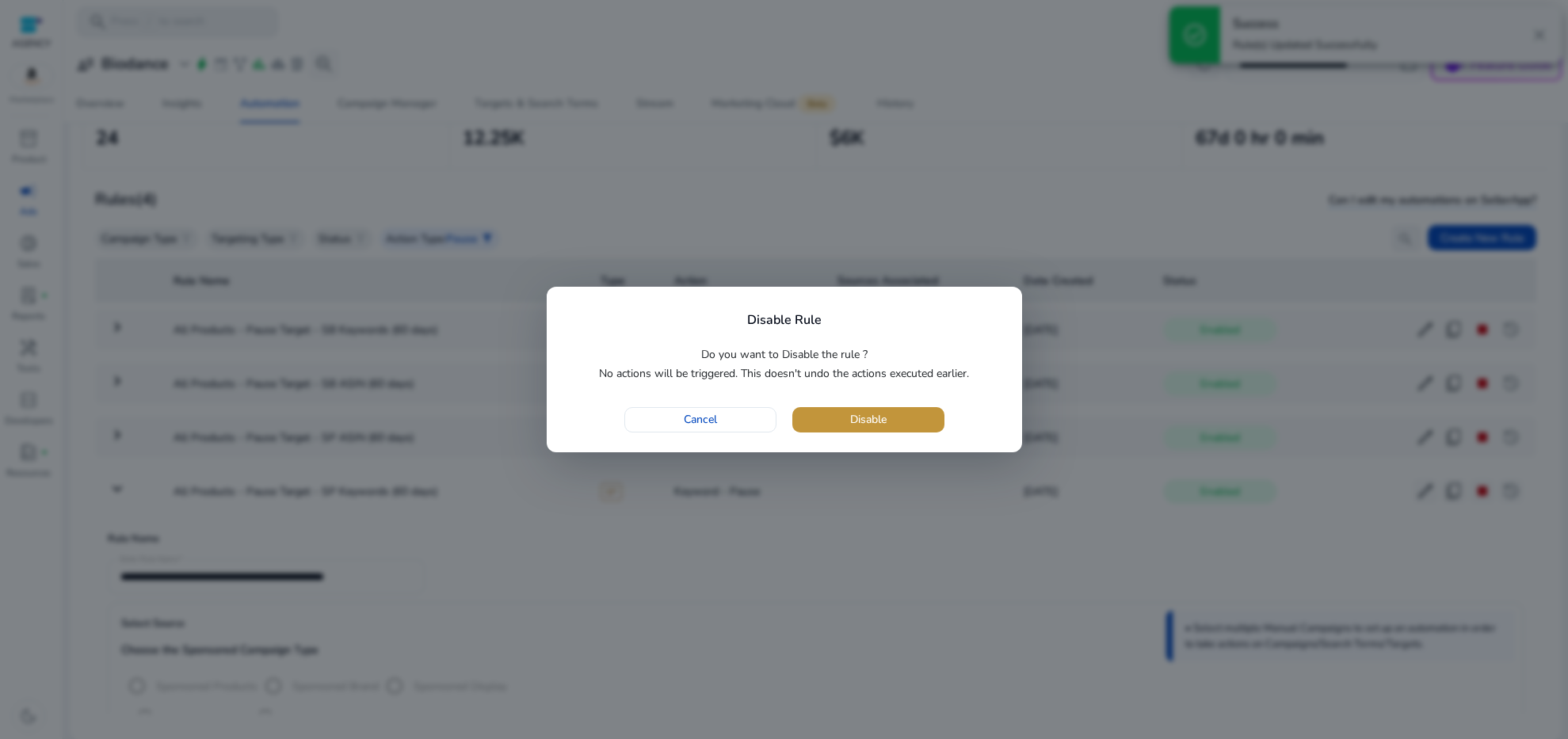
click at [916, 417] on span "button" at bounding box center [868, 420] width 152 height 38
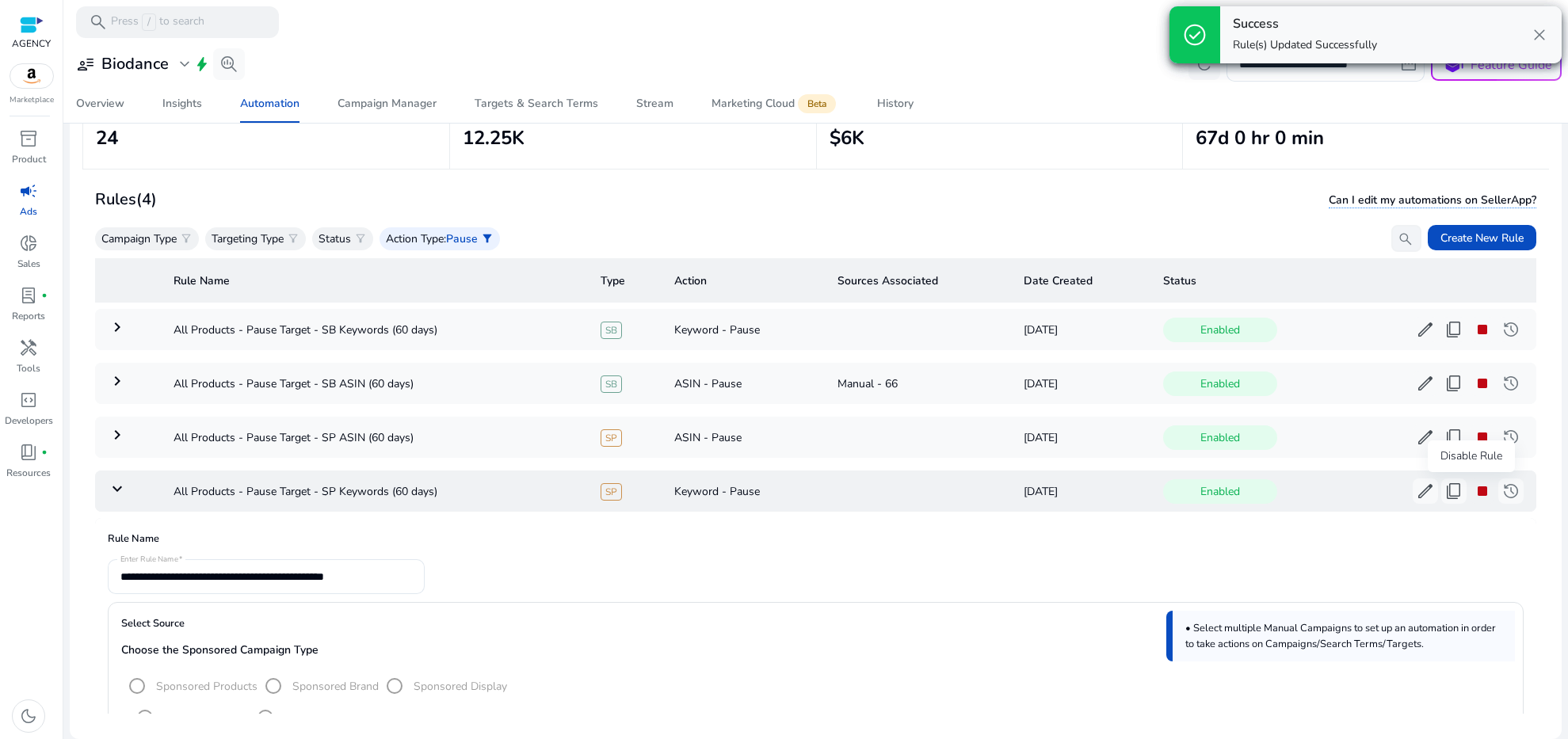
click at [1478, 488] on span "stop" at bounding box center [1482, 491] width 19 height 19
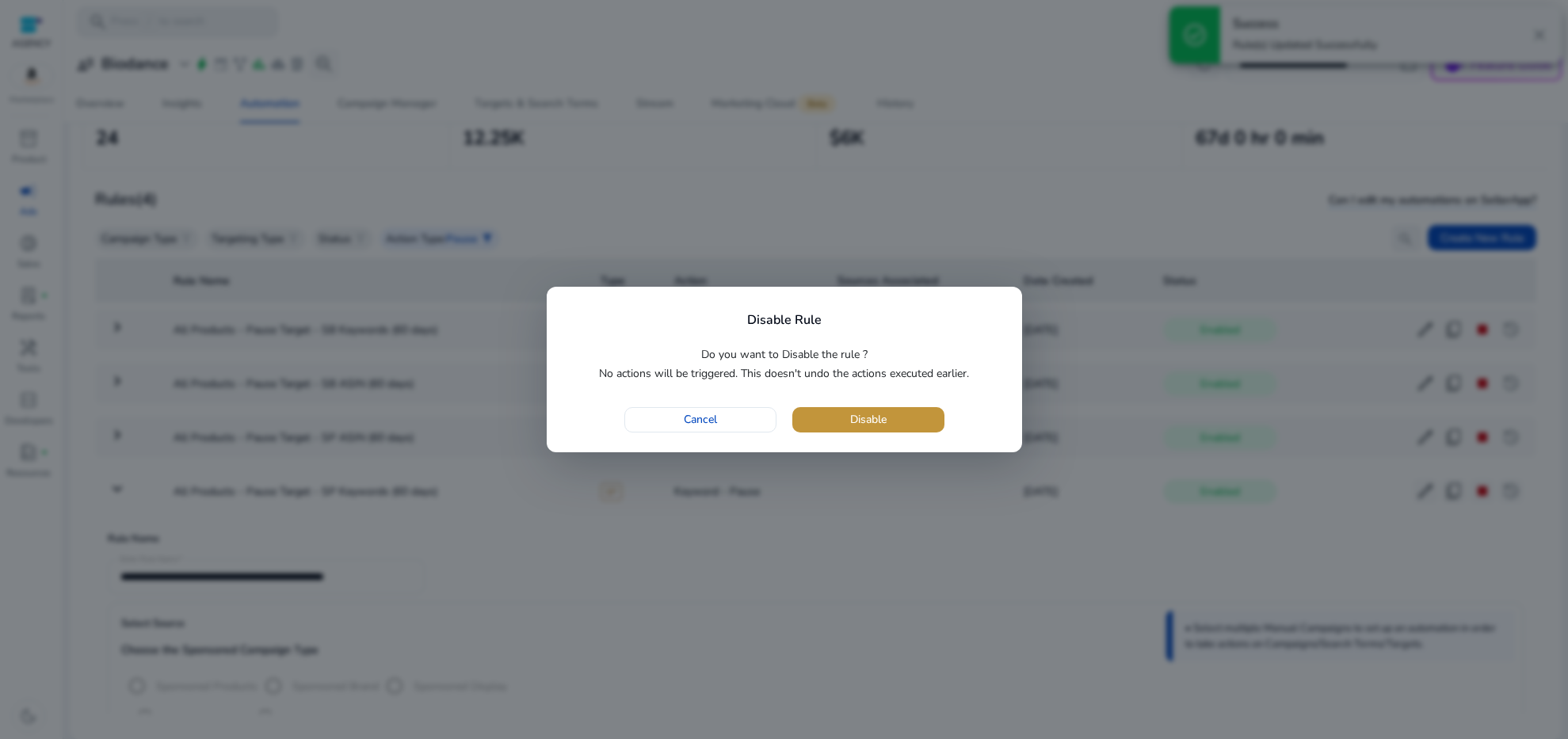
click at [892, 408] on span "button" at bounding box center [868, 420] width 152 height 38
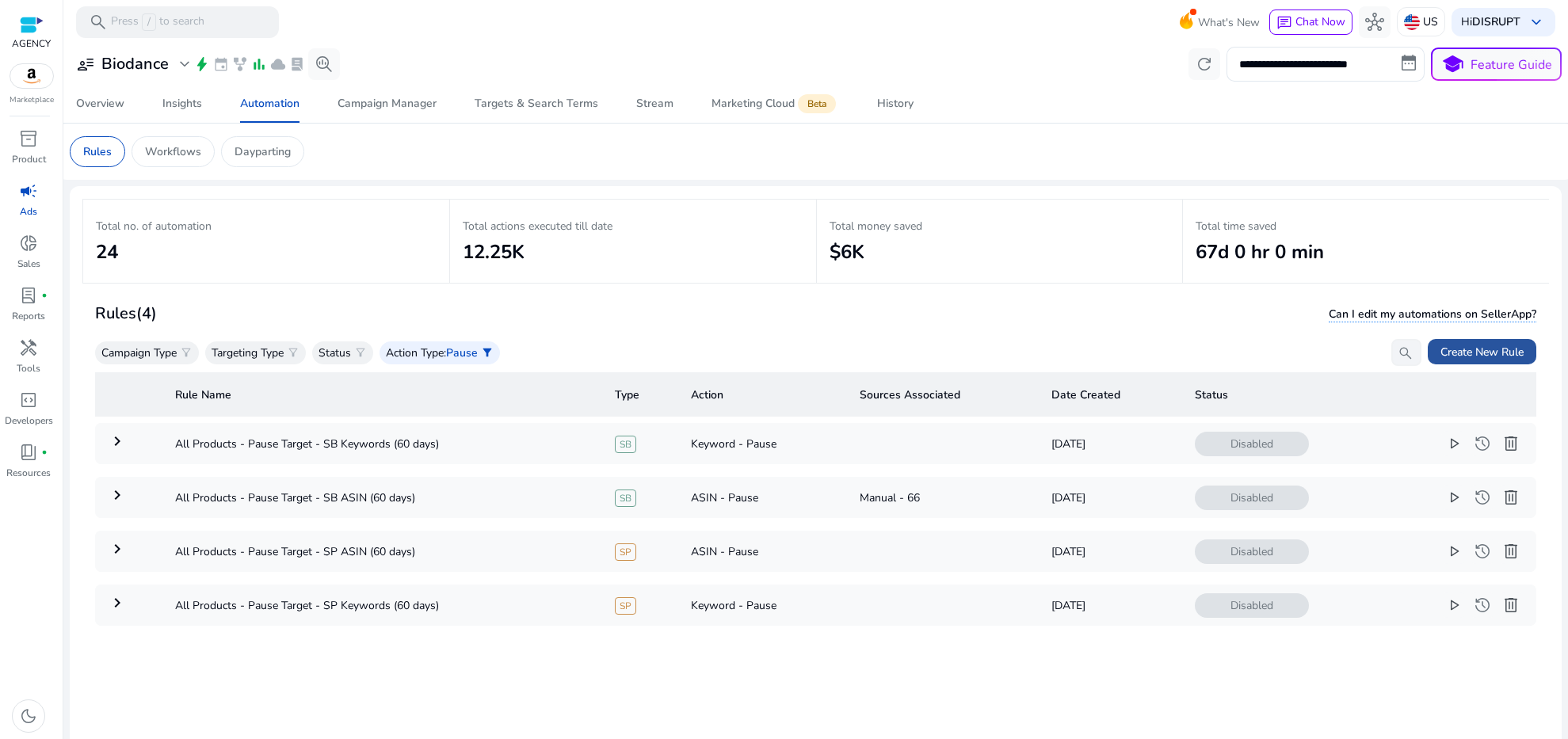
click at [1461, 364] on span at bounding box center [1482, 352] width 109 height 38
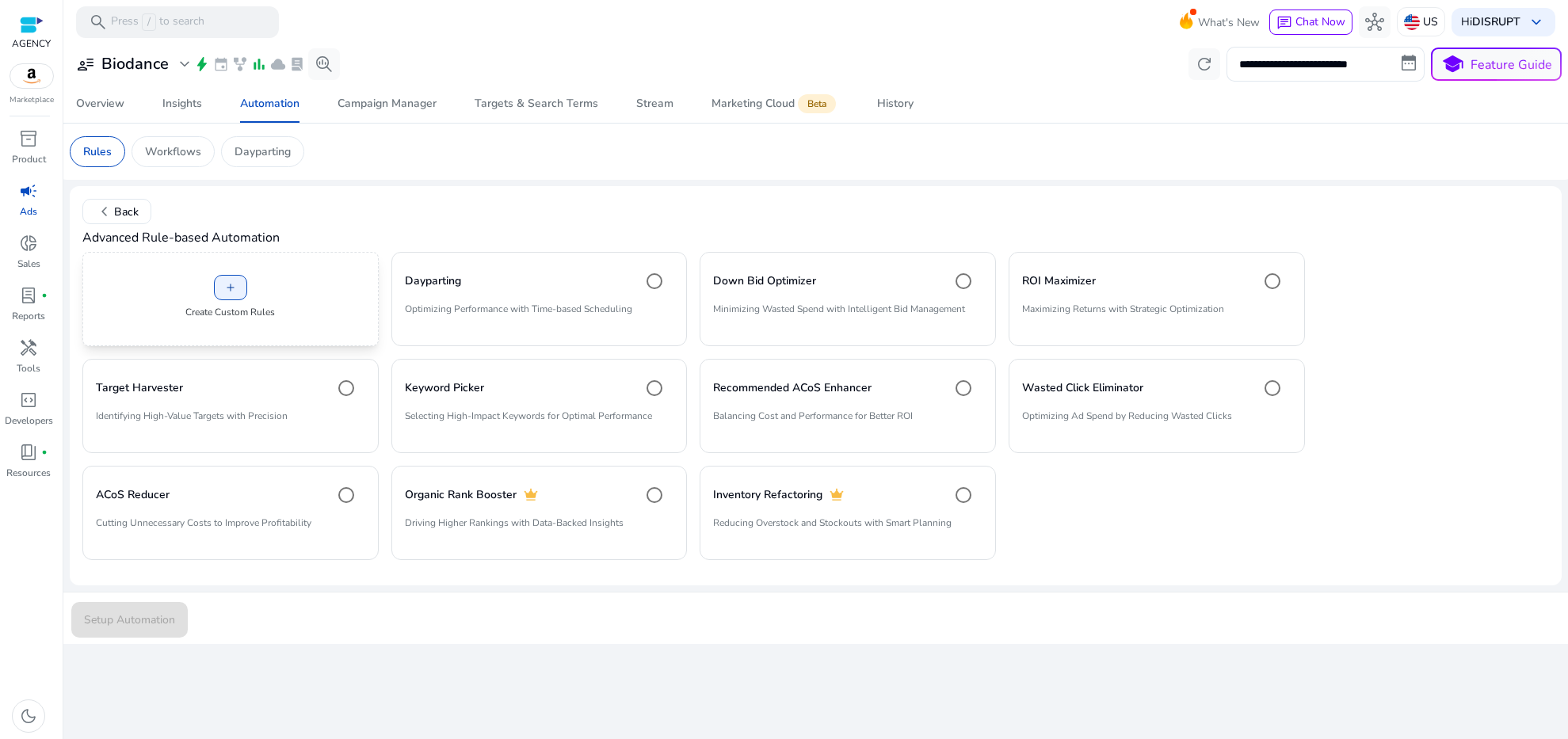
click at [256, 286] on div "add Create Custom Rules" at bounding box center [231, 299] width 296 height 94
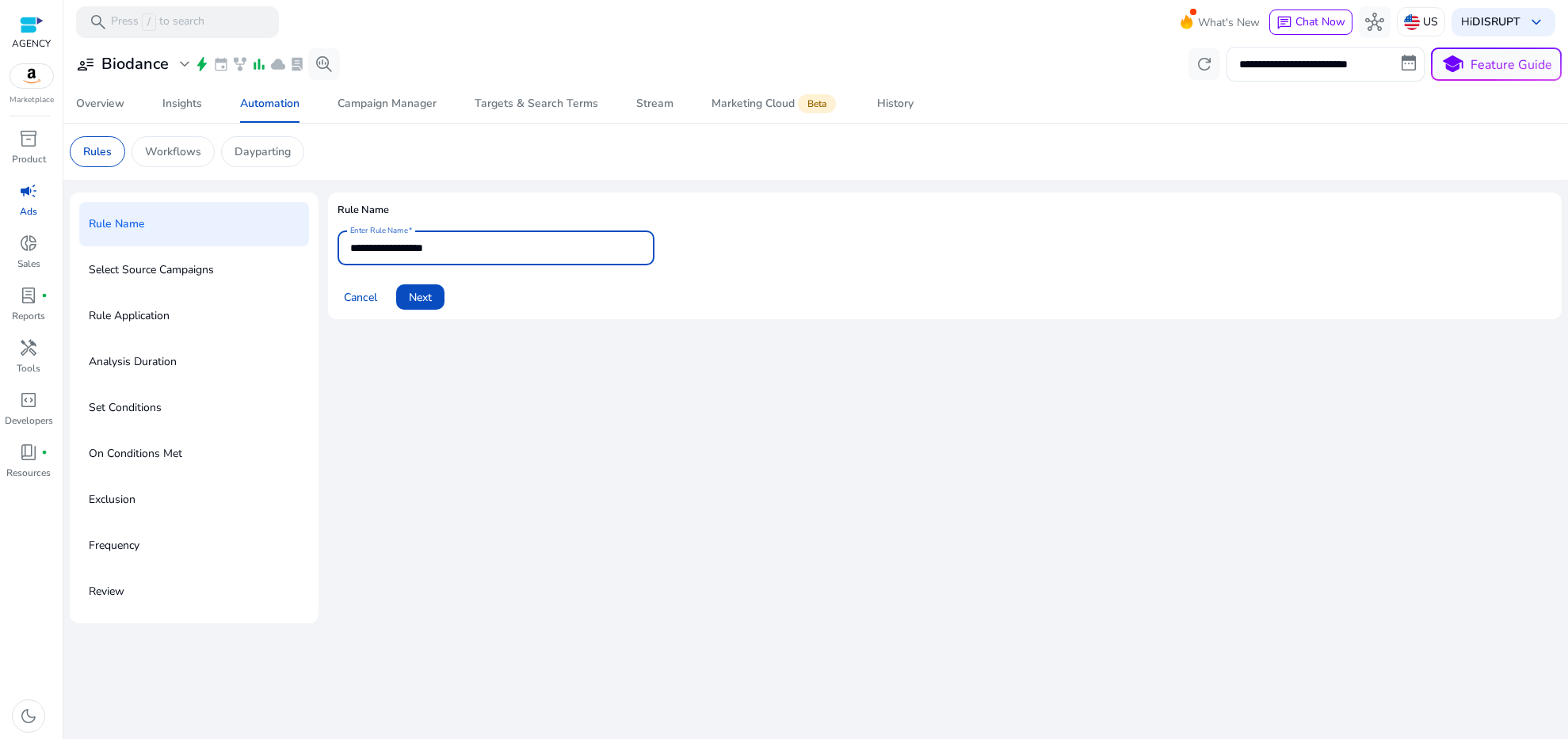
drag, startPoint x: 489, startPoint y: 248, endPoint x: 126, endPoint y: 233, distance: 363.3
click at [126, 233] on div "**********" at bounding box center [815, 408] width 1492 height 431
click at [353, 247] on input "*******" at bounding box center [496, 247] width 291 height 17
type input "**********"
click at [425, 298] on span "Next" at bounding box center [421, 297] width 23 height 16
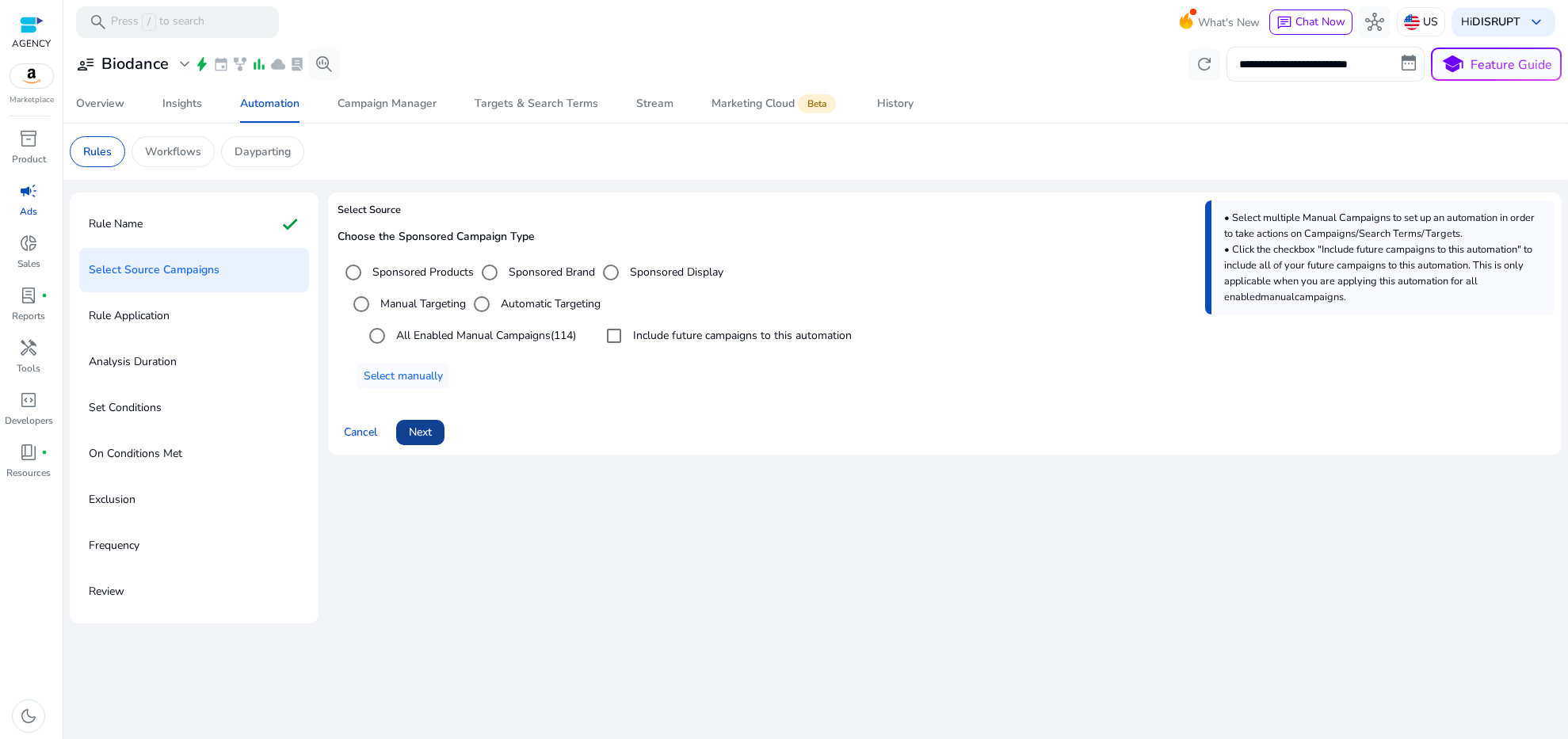
click at [435, 439] on span at bounding box center [420, 432] width 48 height 38
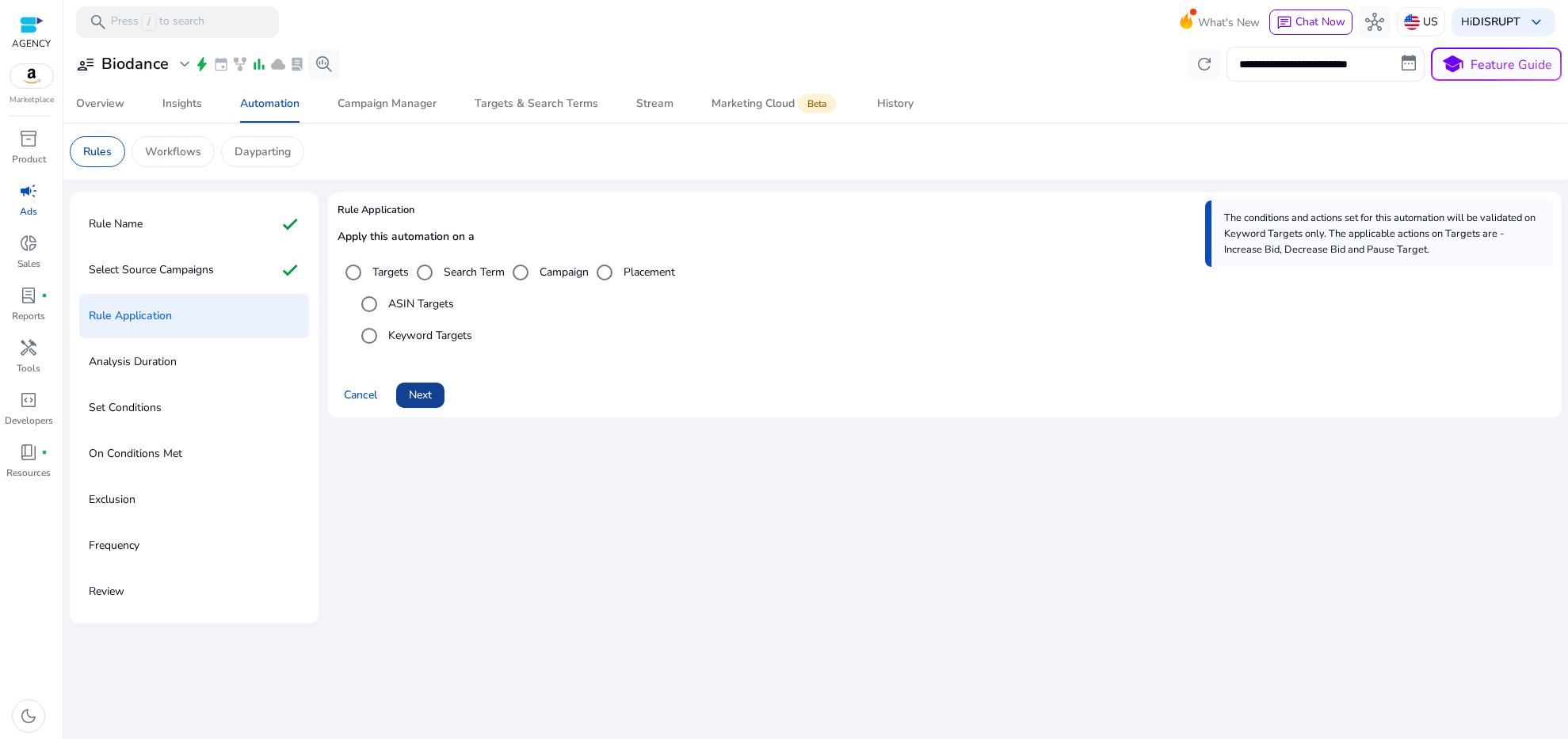
click at [430, 402] on span "Next" at bounding box center [421, 395] width 23 height 16
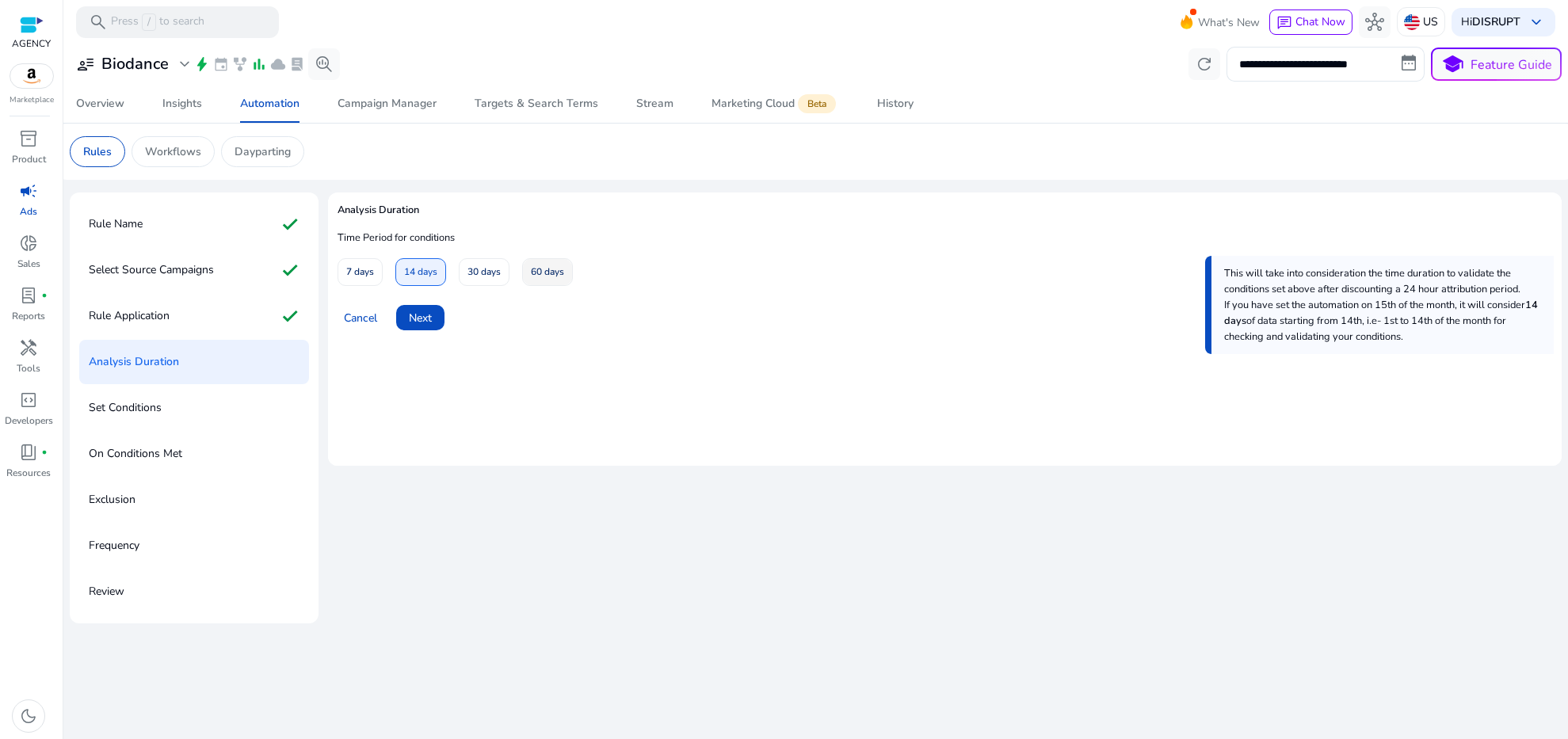
click at [546, 273] on span "60 days" at bounding box center [547, 273] width 34 height 28
click at [422, 315] on span "Next" at bounding box center [421, 318] width 23 height 16
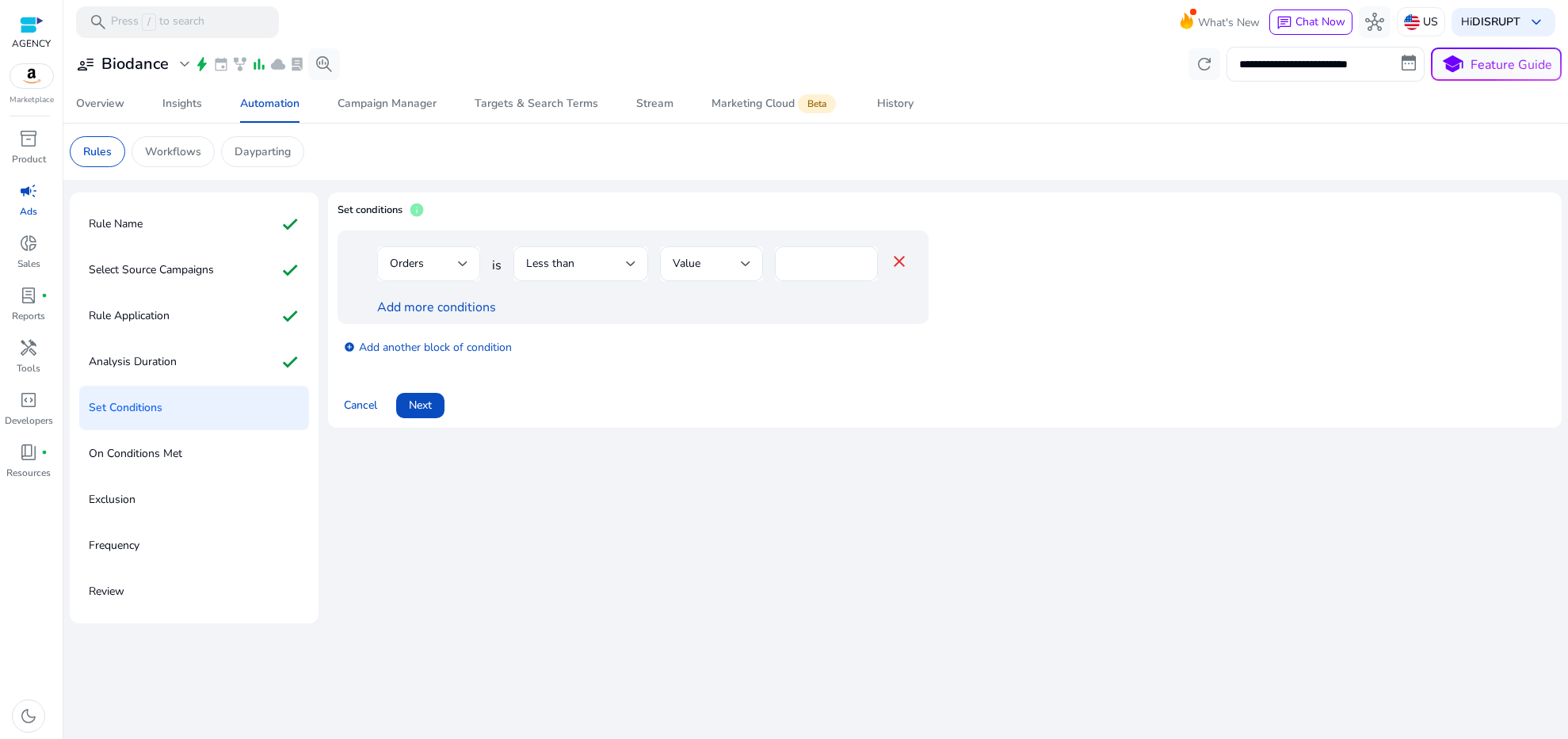
click at [471, 272] on div "Orders" at bounding box center [429, 264] width 103 height 35
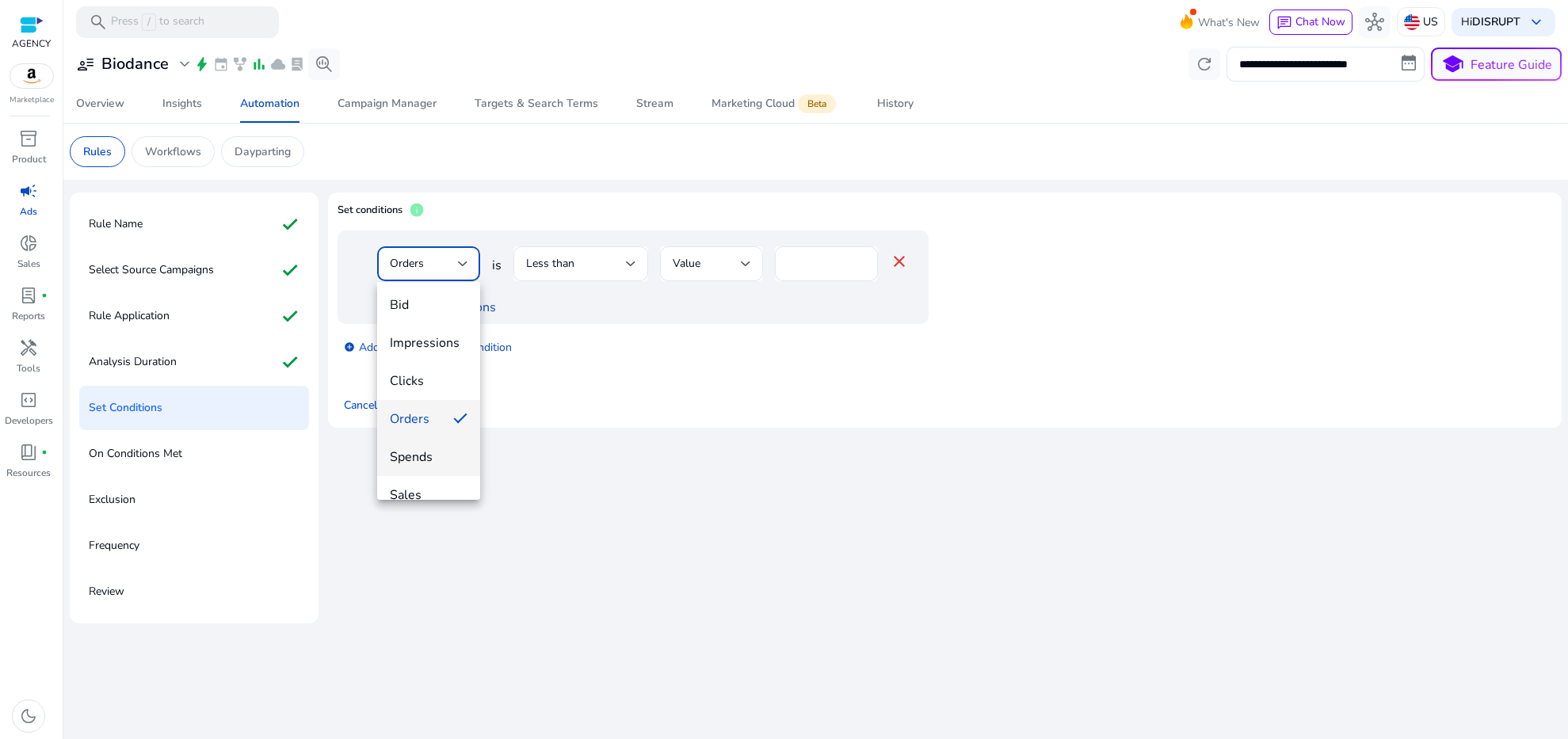
scroll to position [3, 0]
click at [426, 452] on span "Spends" at bounding box center [428, 456] width 78 height 17
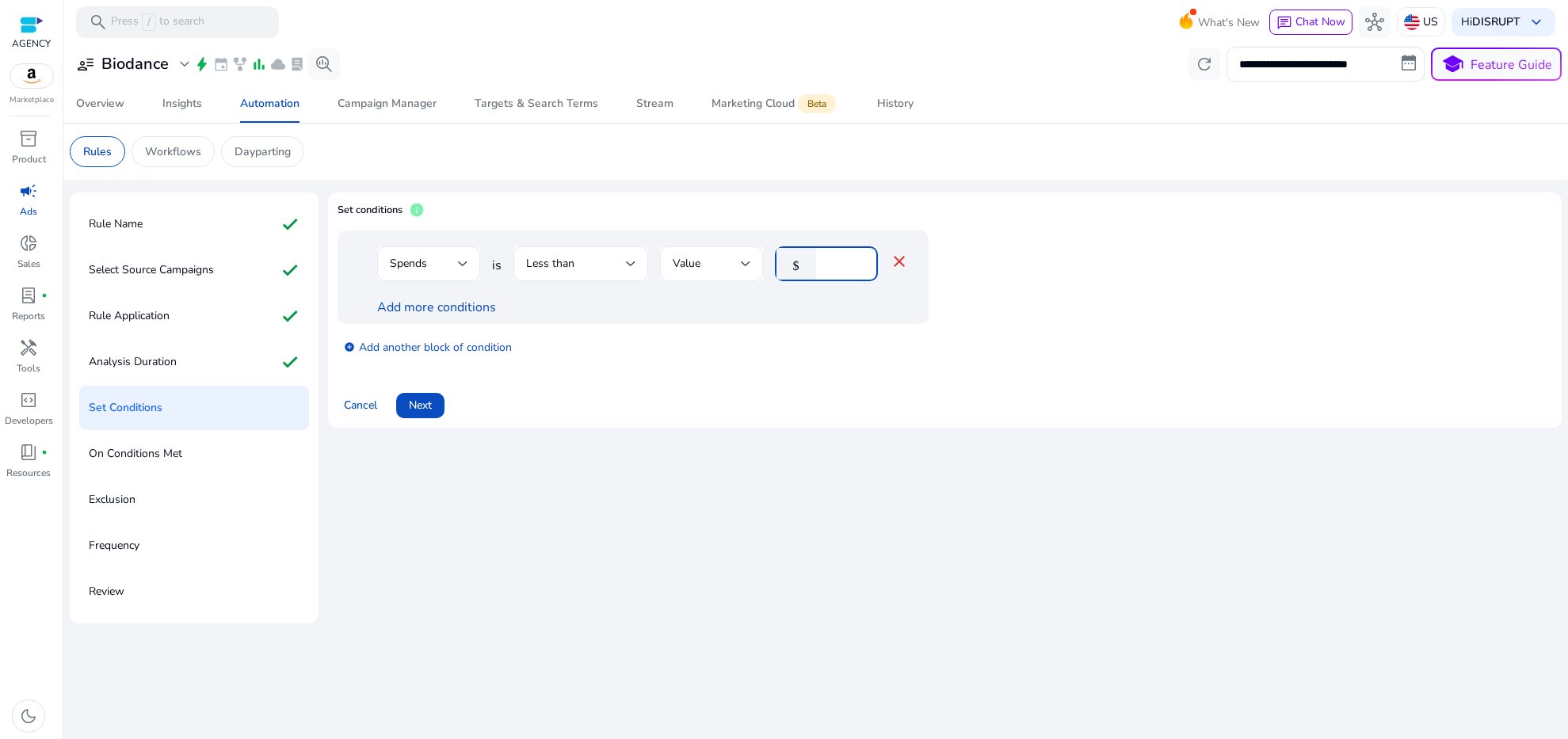
drag, startPoint x: 836, startPoint y: 262, endPoint x: 714, endPoint y: 247, distance: 122.9
click at [714, 247] on div "Spends is Less than Value $ * close" at bounding box center [643, 272] width 532 height 52
type input "**"
click at [436, 402] on span at bounding box center [420, 406] width 48 height 38
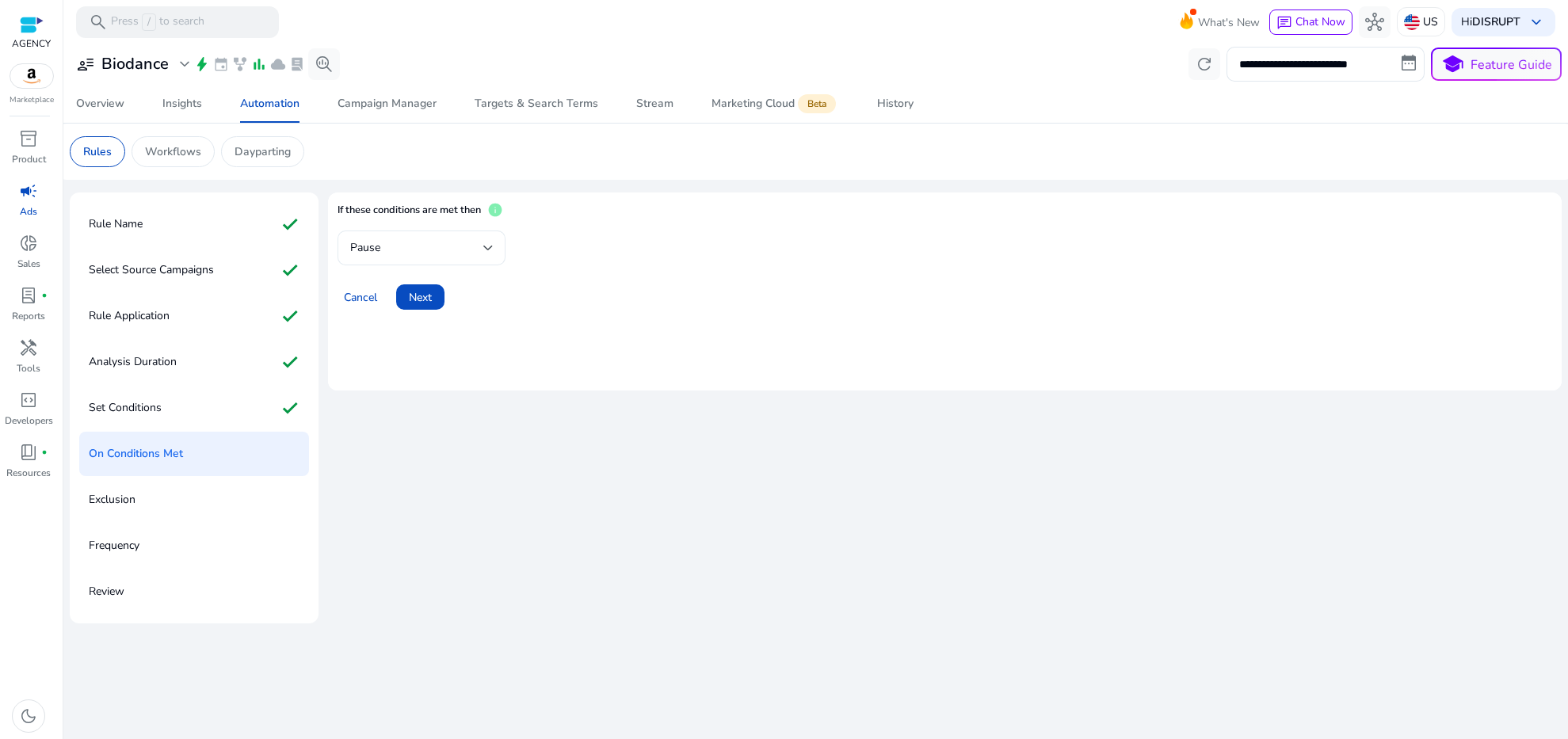
click at [439, 255] on div "Pause" at bounding box center [417, 247] width 133 height 17
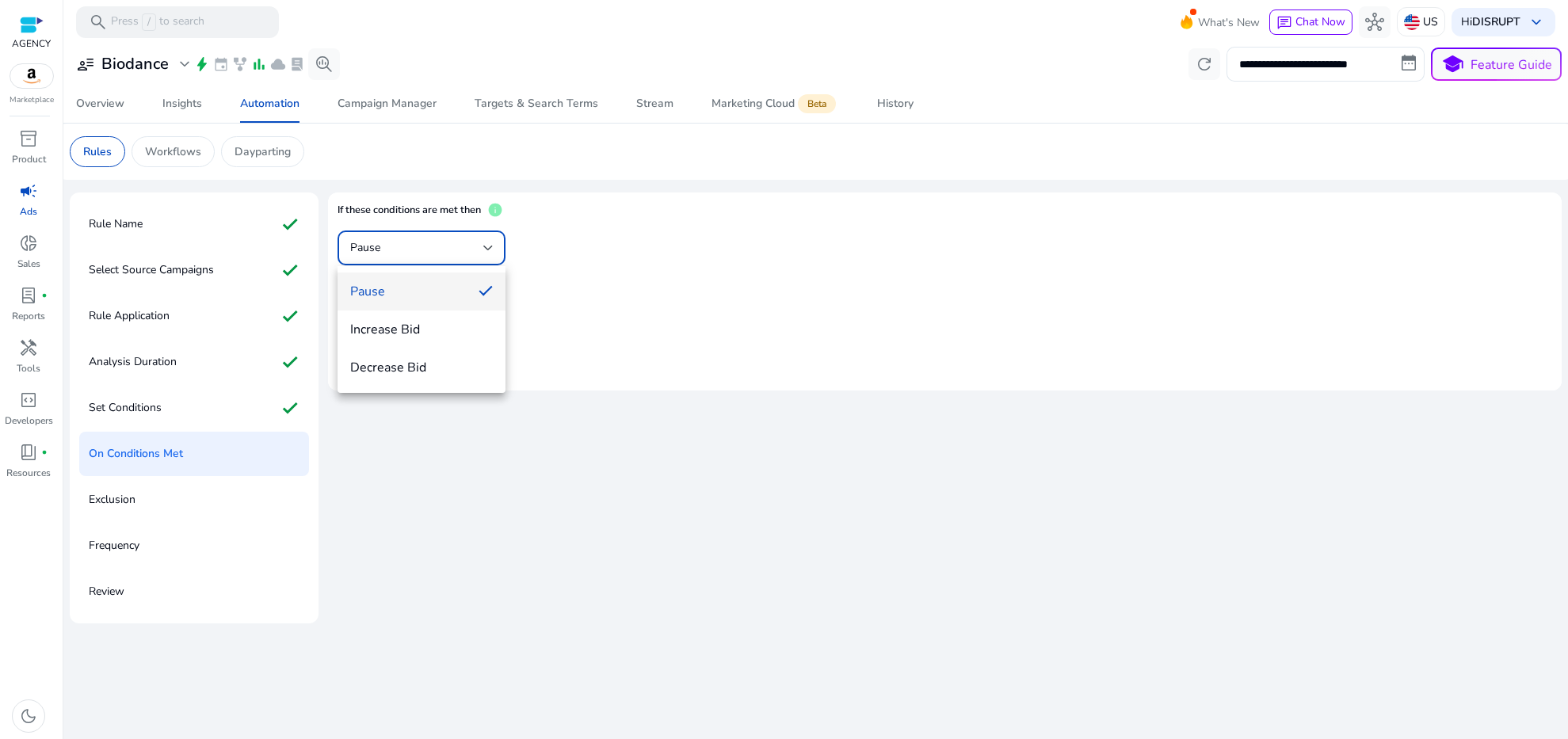
click at [642, 277] on div at bounding box center [784, 369] width 1568 height 739
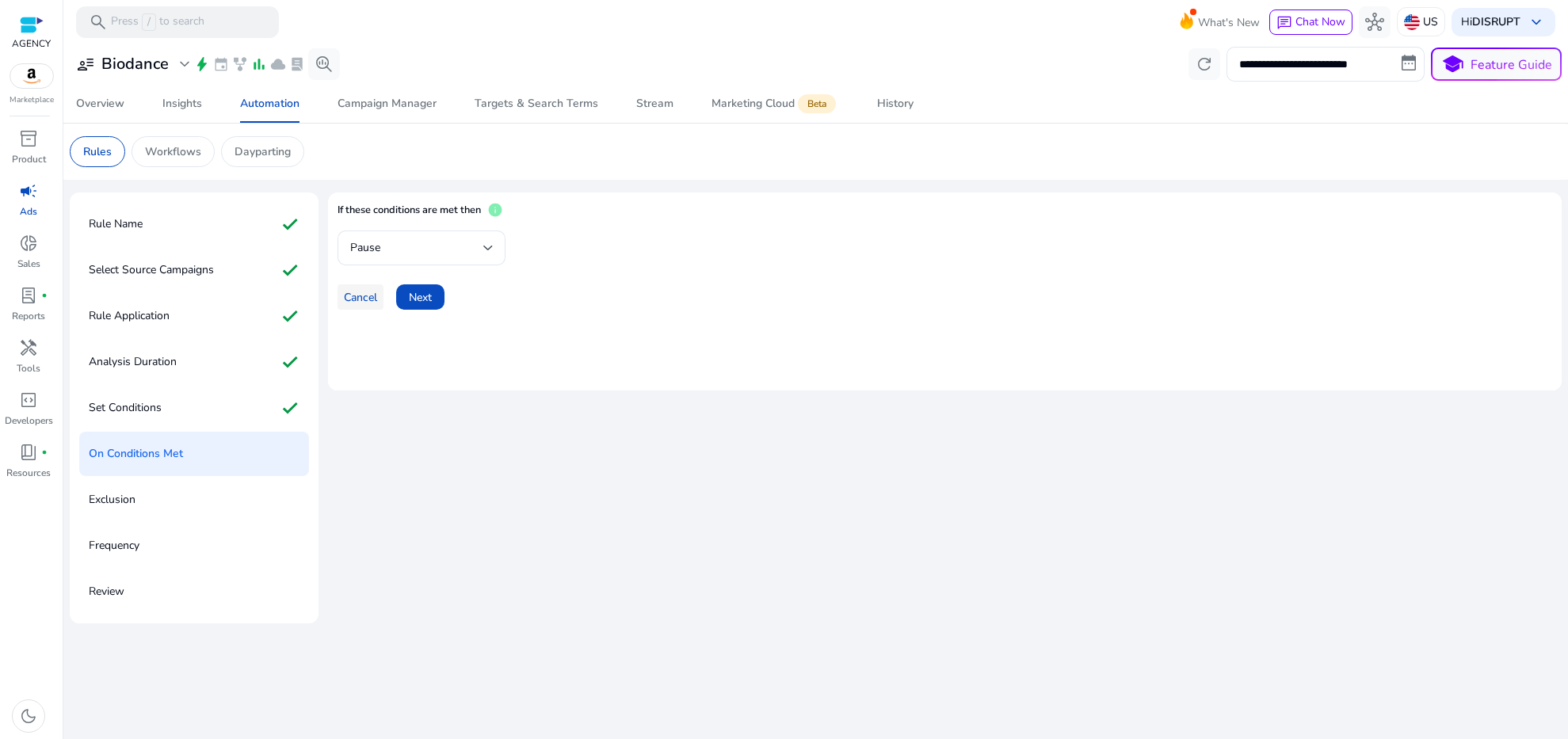
click at [361, 302] on span "Cancel" at bounding box center [360, 297] width 34 height 16
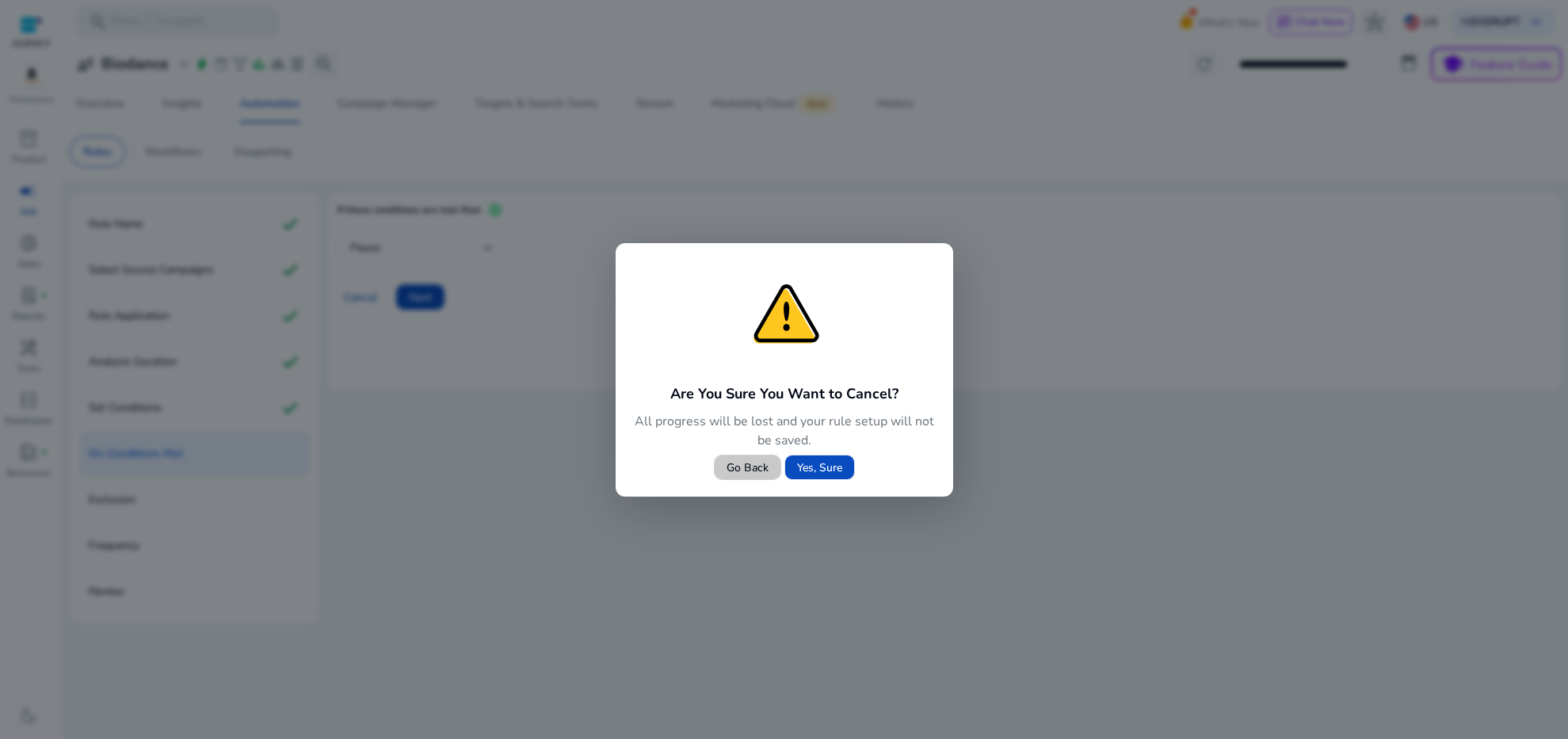
click at [740, 475] on span "Go Back" at bounding box center [747, 468] width 42 height 16
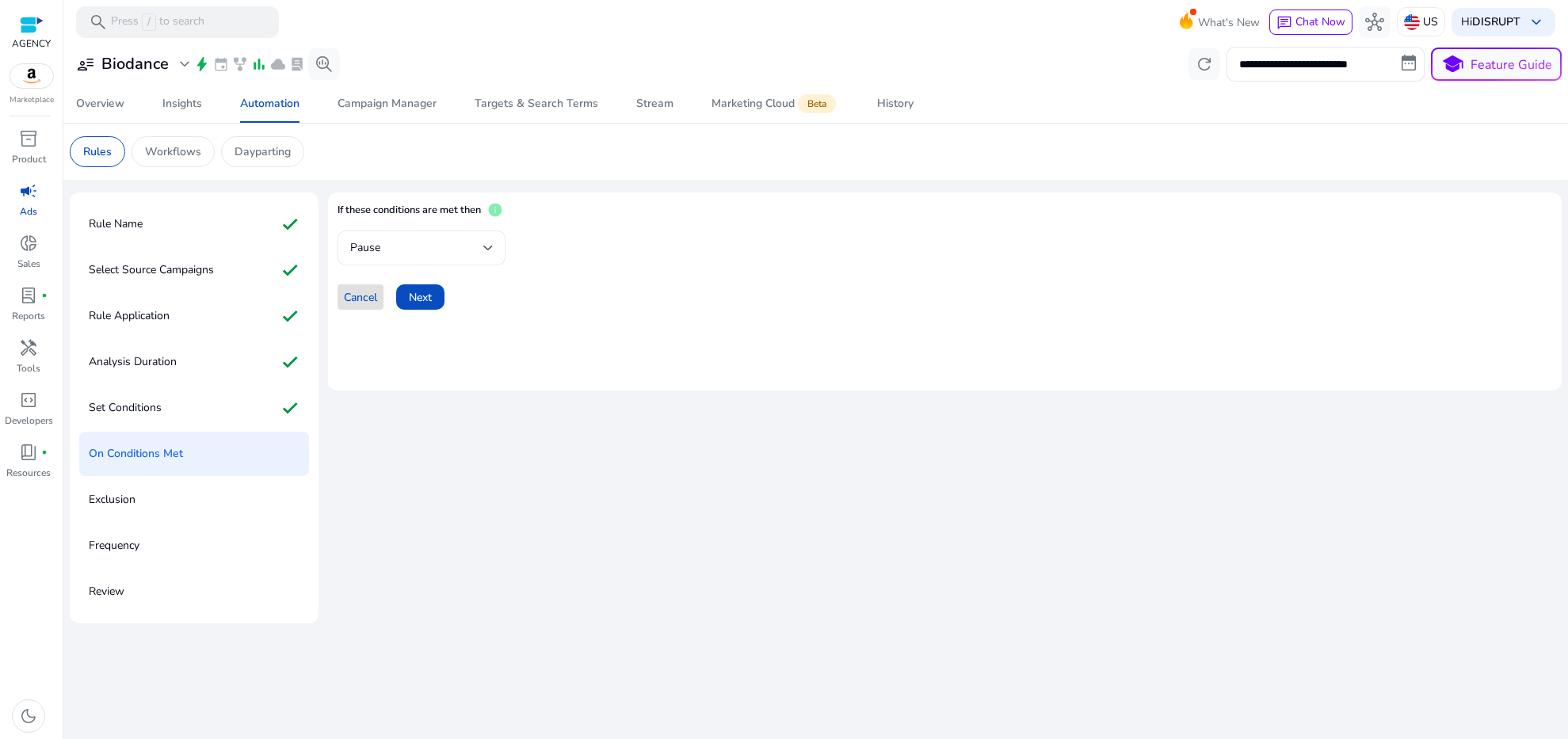
click at [391, 240] on div "Pause" at bounding box center [417, 247] width 133 height 17
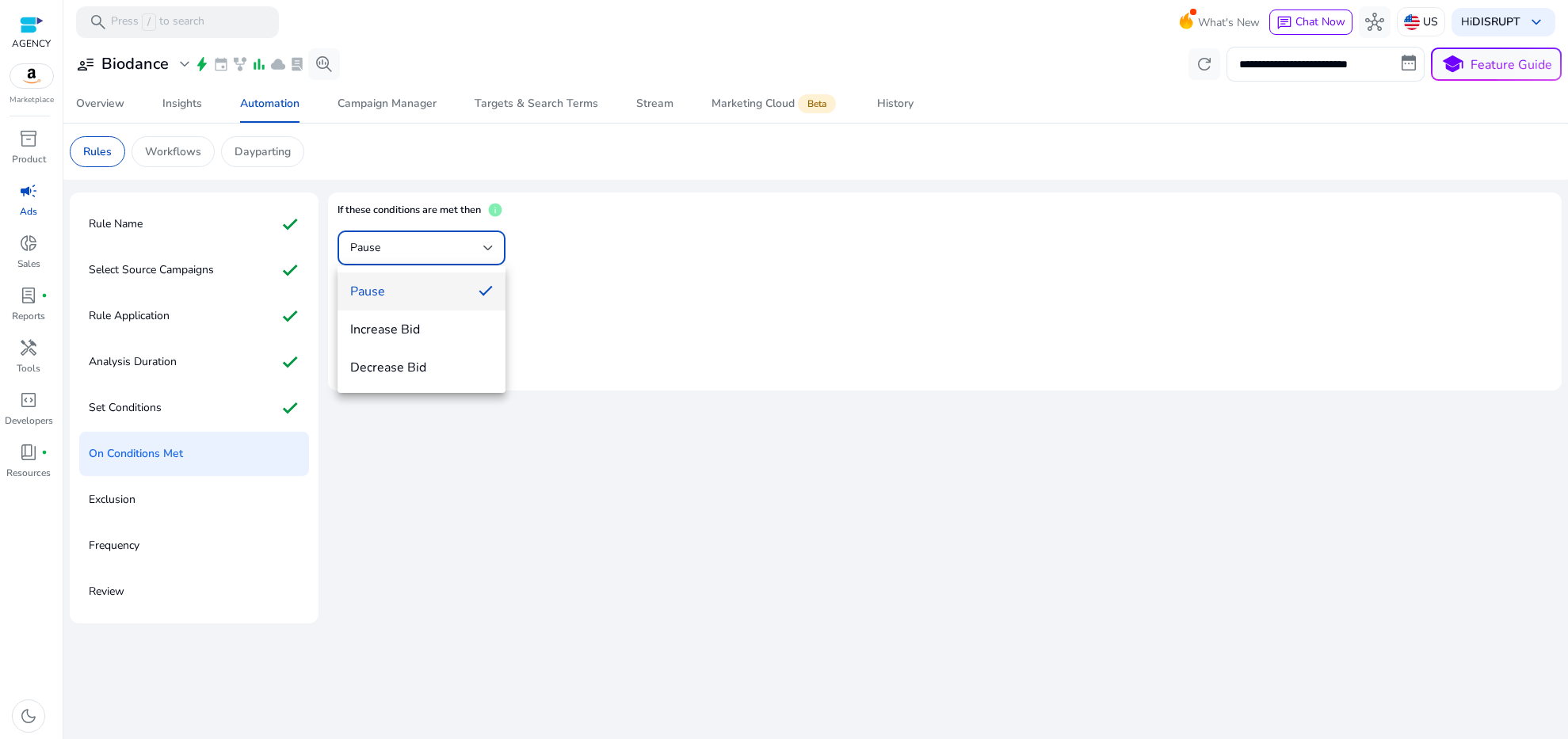
click at [782, 313] on div at bounding box center [784, 369] width 1568 height 739
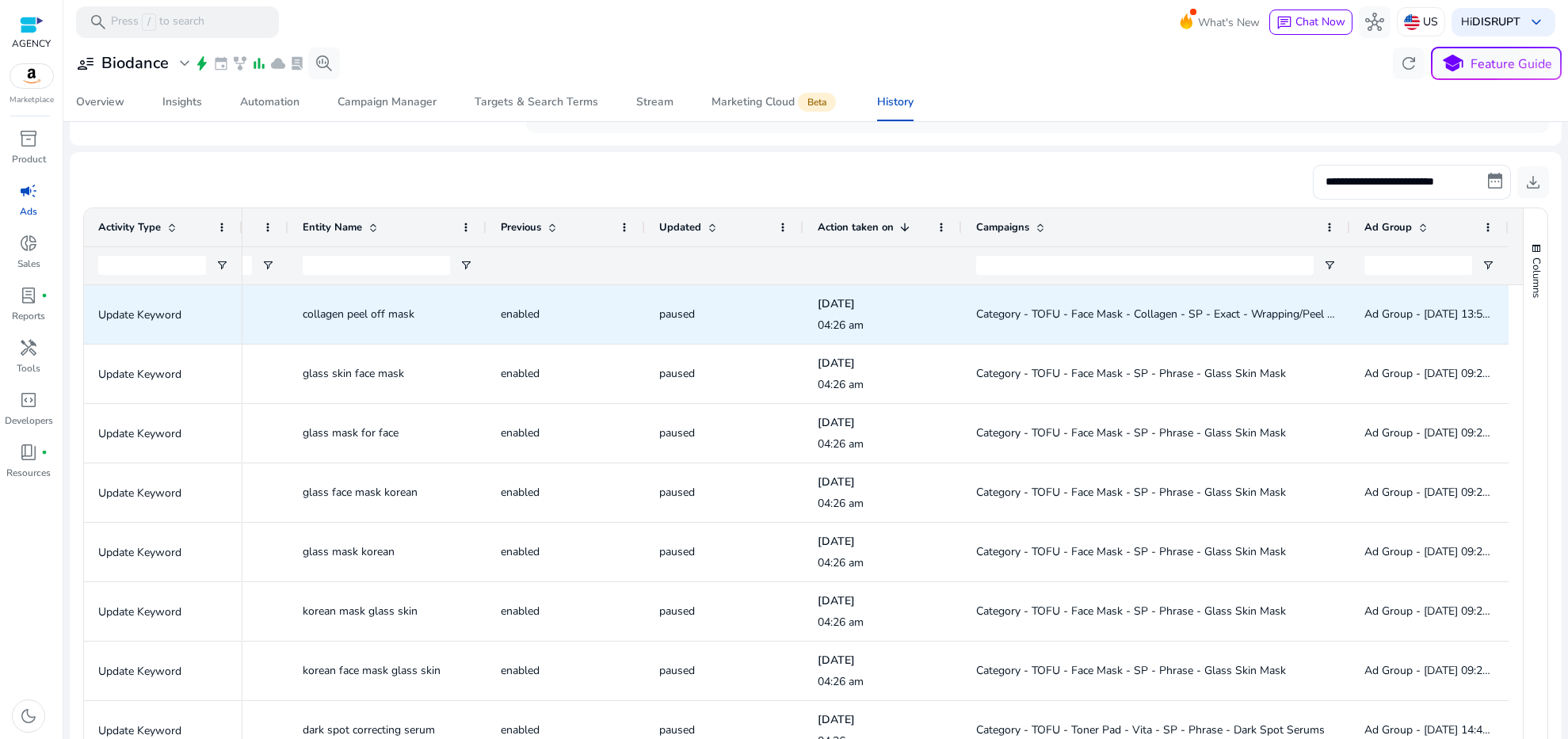
scroll to position [146, 0]
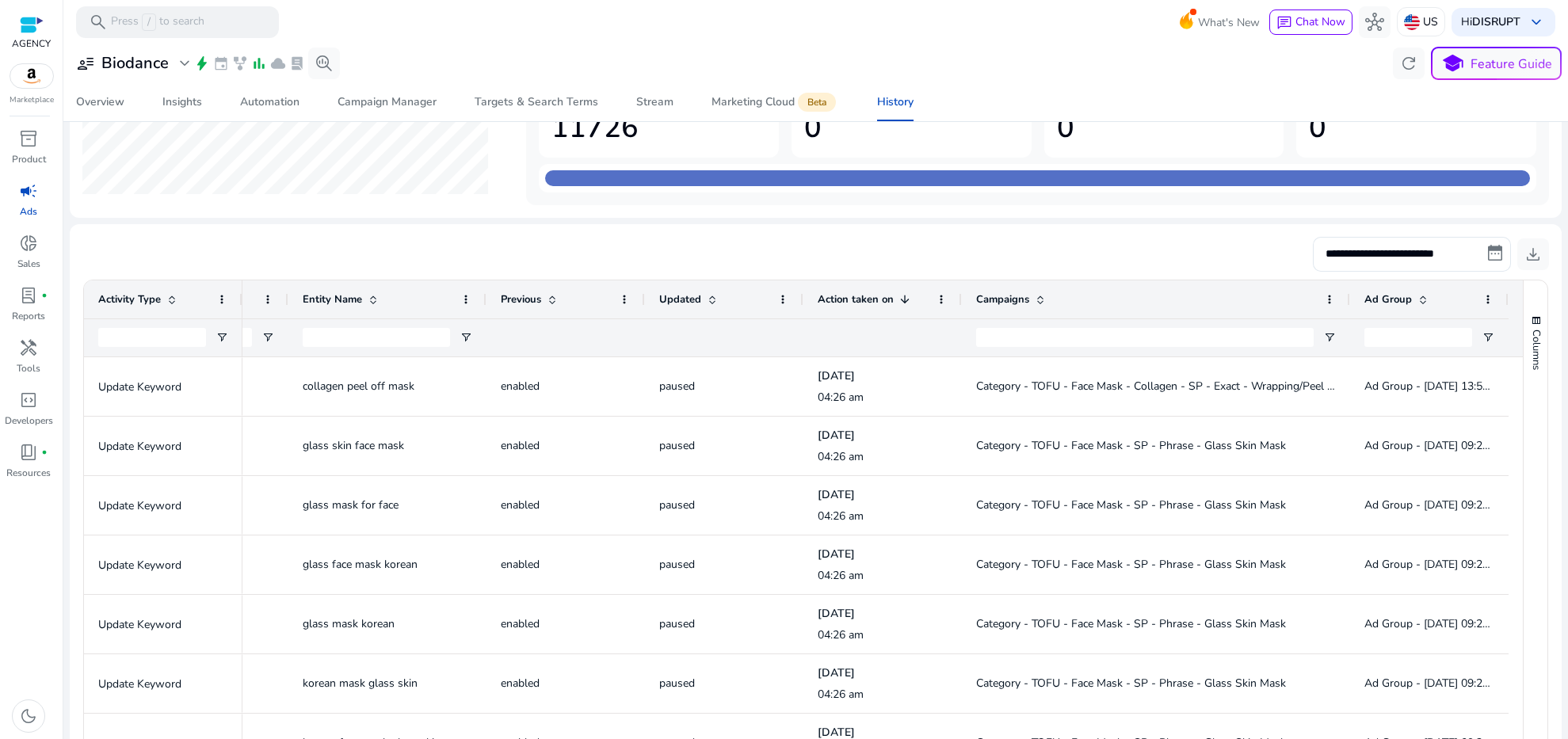
click at [689, 338] on div at bounding box center [724, 338] width 130 height 38
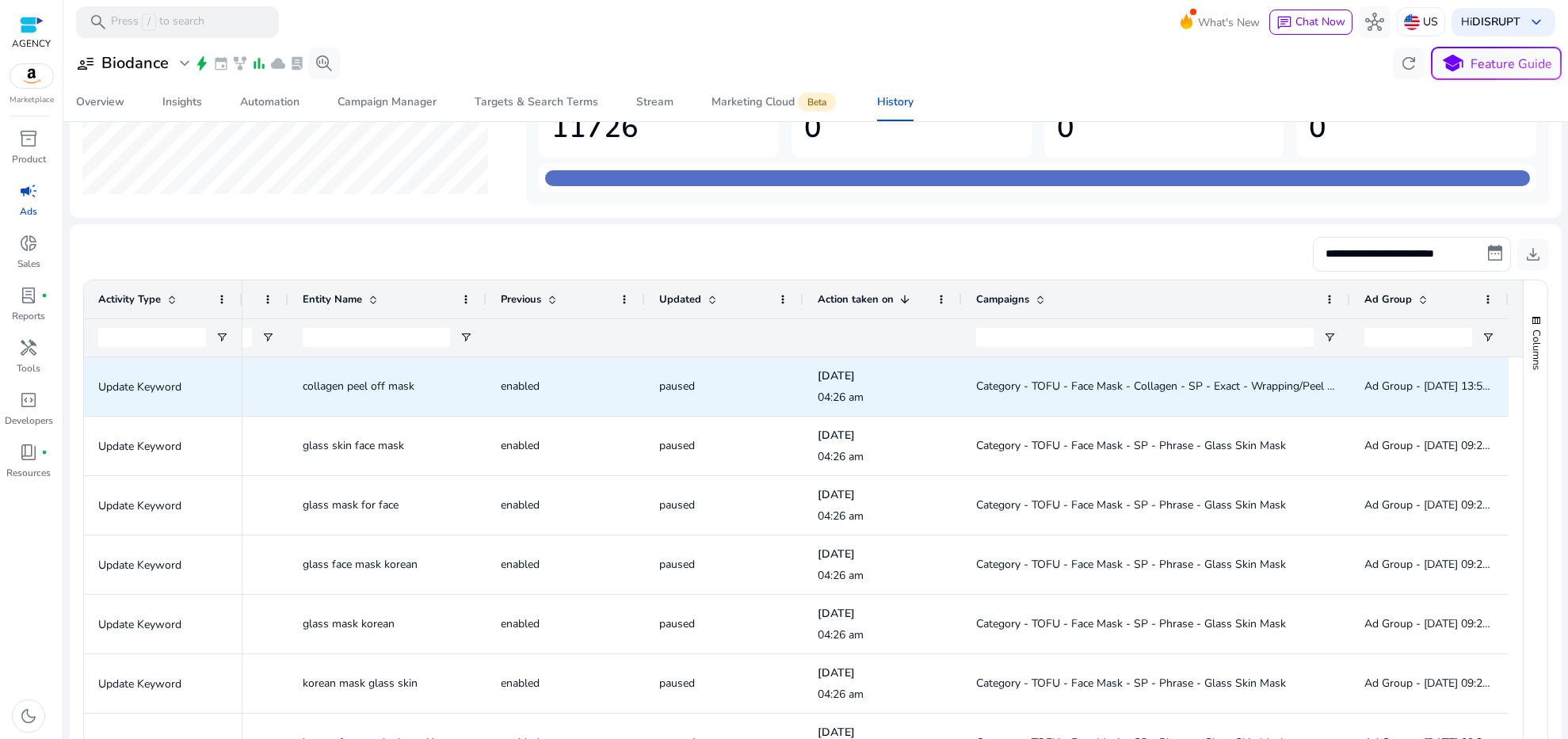
click at [690, 371] on span "paused" at bounding box center [724, 386] width 130 height 33
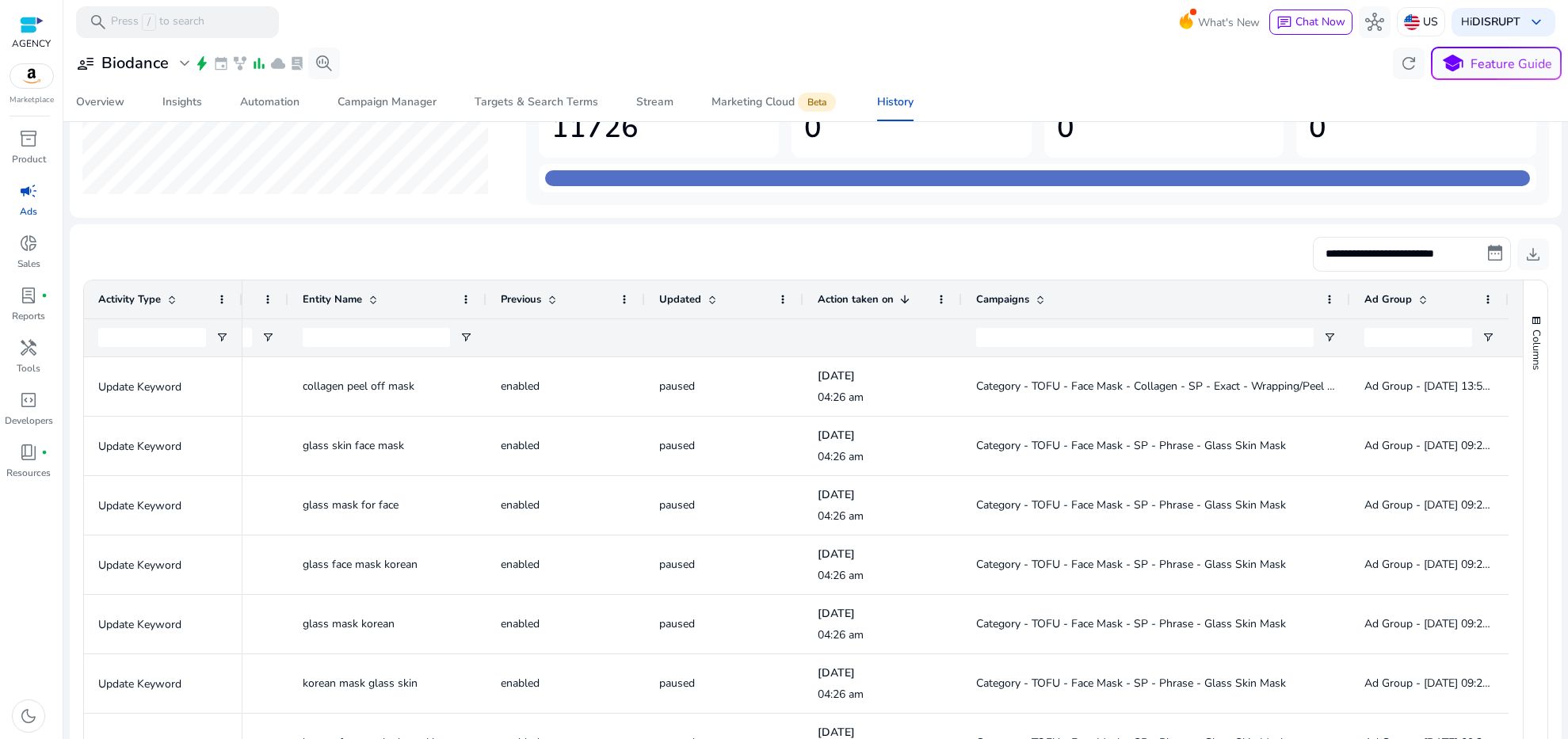
click at [692, 331] on div at bounding box center [724, 338] width 130 height 38
click at [685, 299] on span "Updated" at bounding box center [680, 299] width 42 height 14
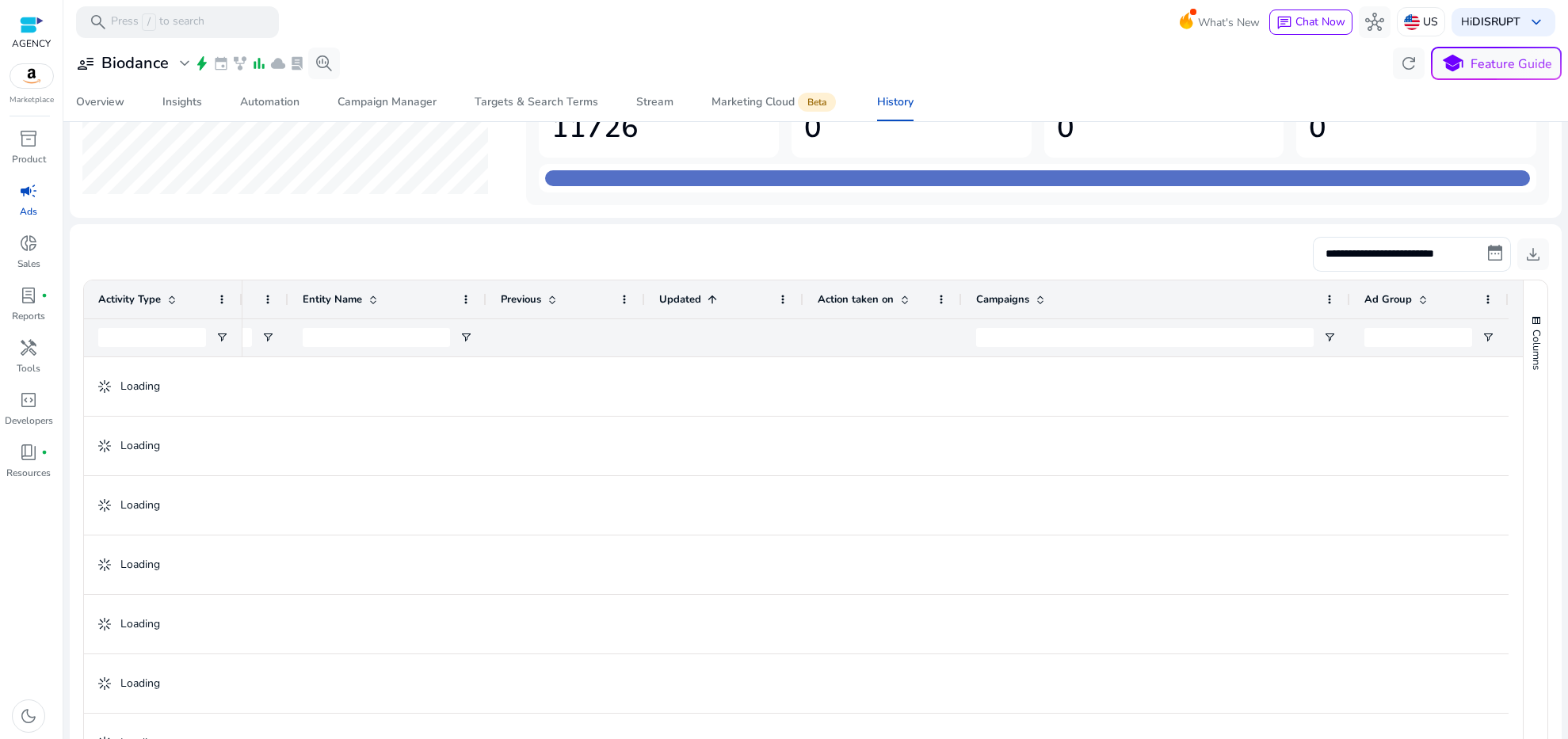
click at [685, 299] on span "Updated" at bounding box center [680, 299] width 42 height 14
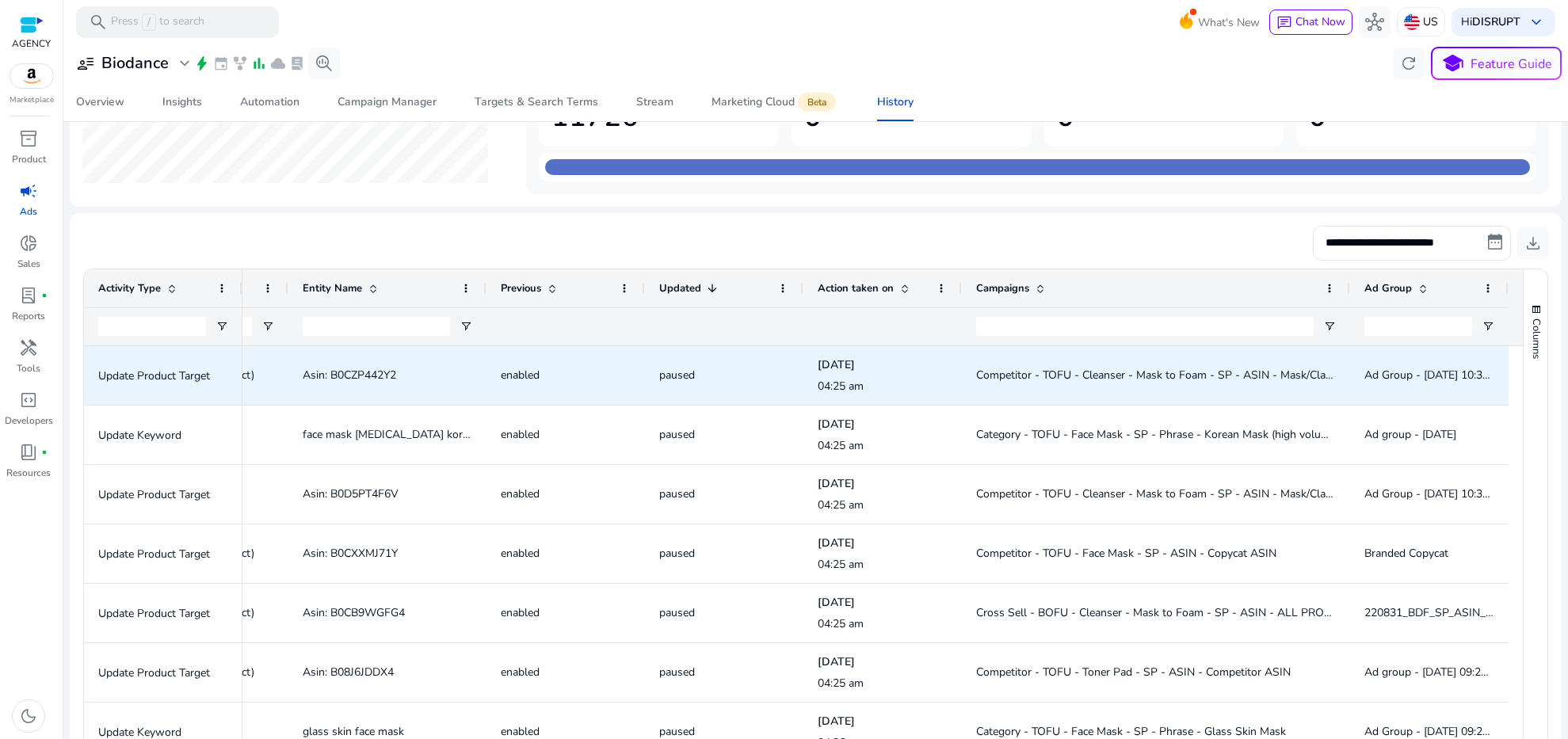
scroll to position [189, 0]
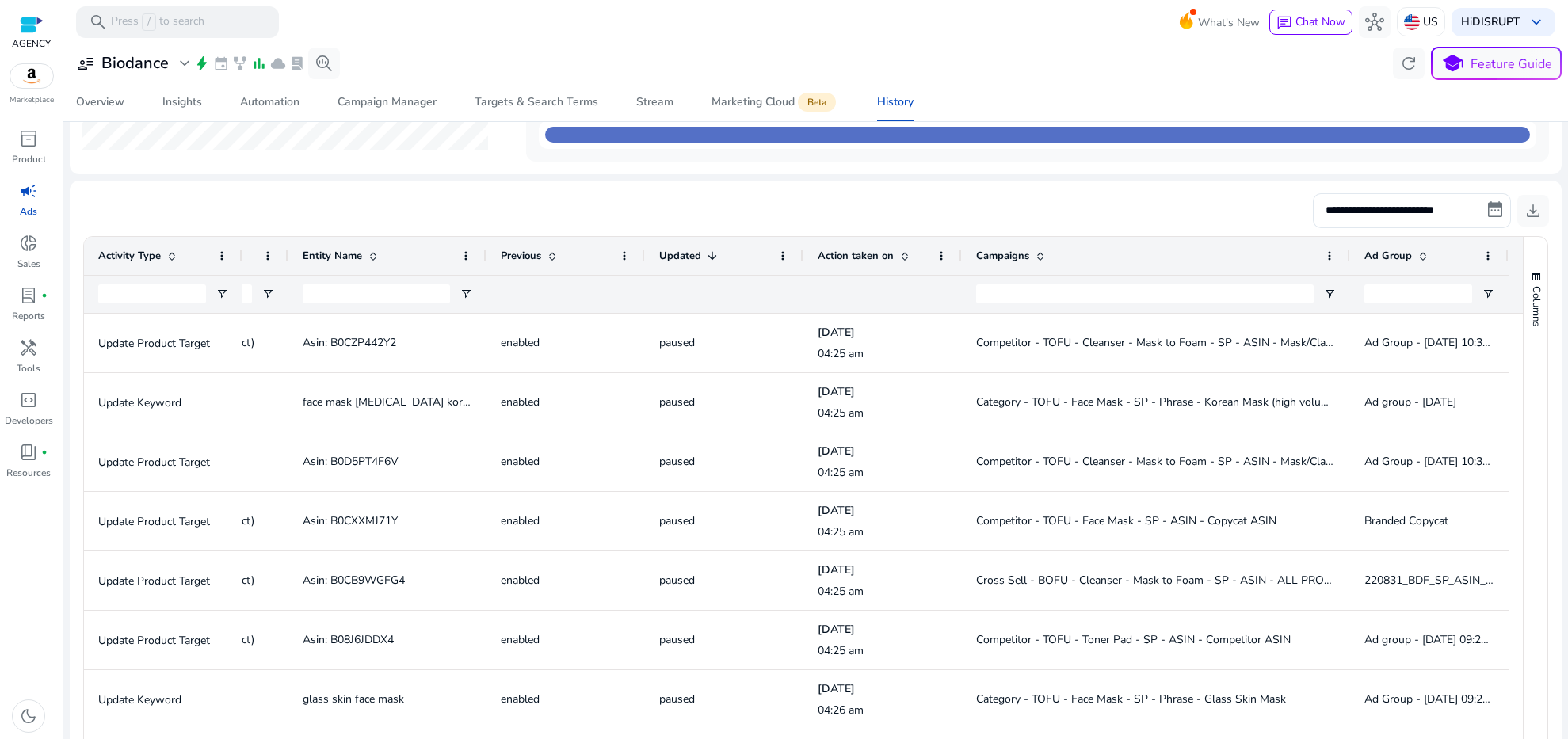
click at [660, 286] on div at bounding box center [724, 295] width 130 height 38
click at [358, 291] on input "Entity Name Filter Input" at bounding box center [376, 294] width 147 height 19
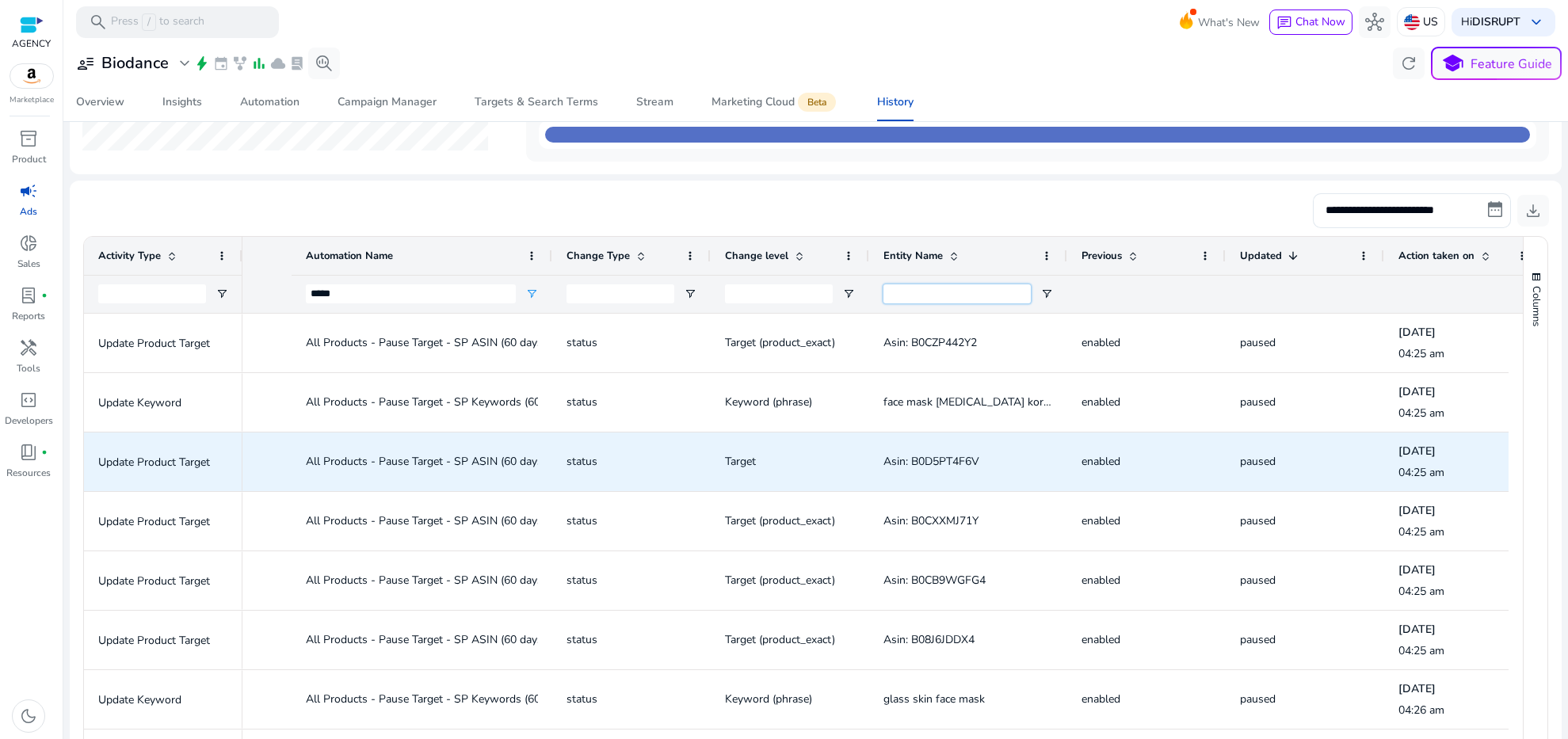
scroll to position [0, 0]
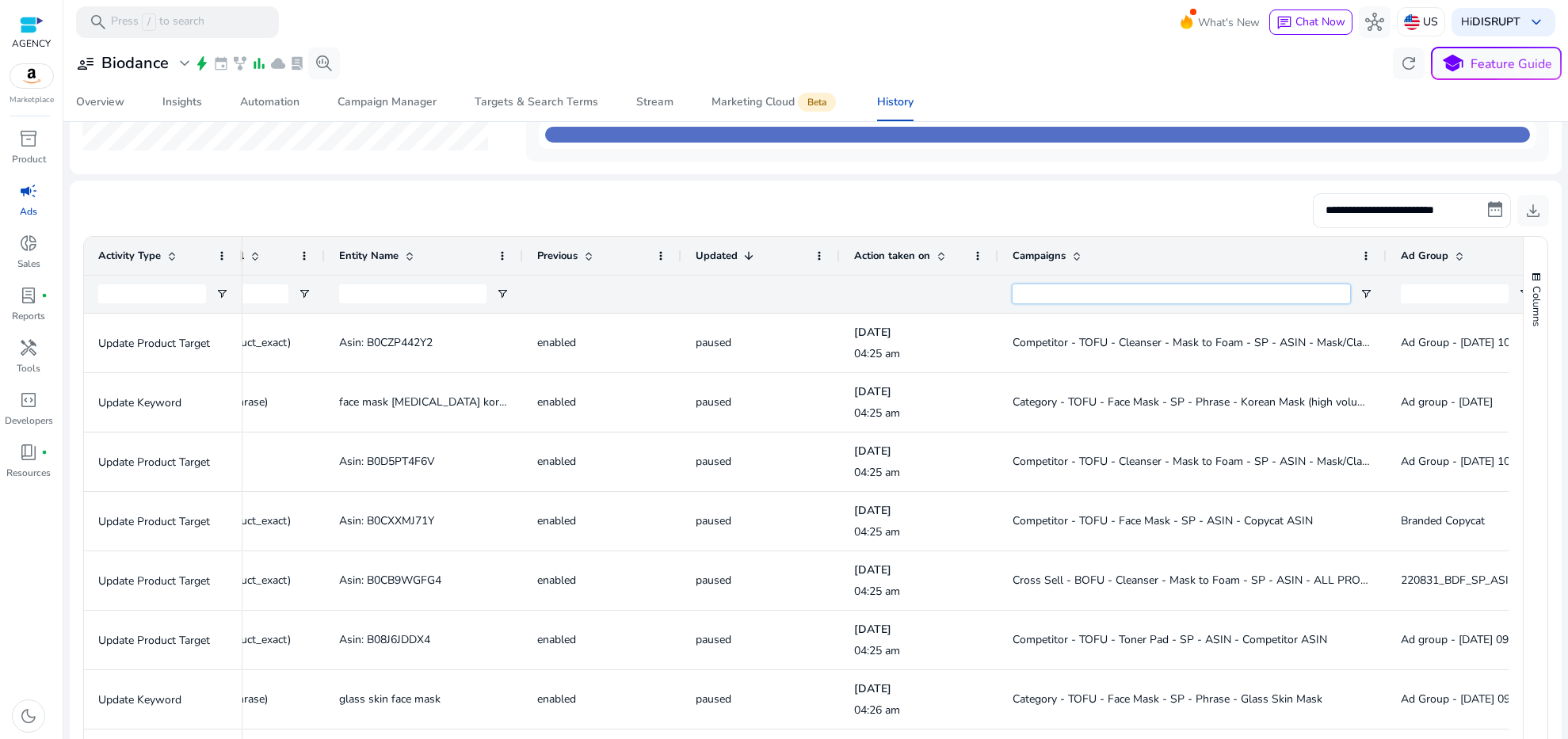
click at [1051, 300] on input "Campaigns Filter Input" at bounding box center [1182, 294] width 338 height 19
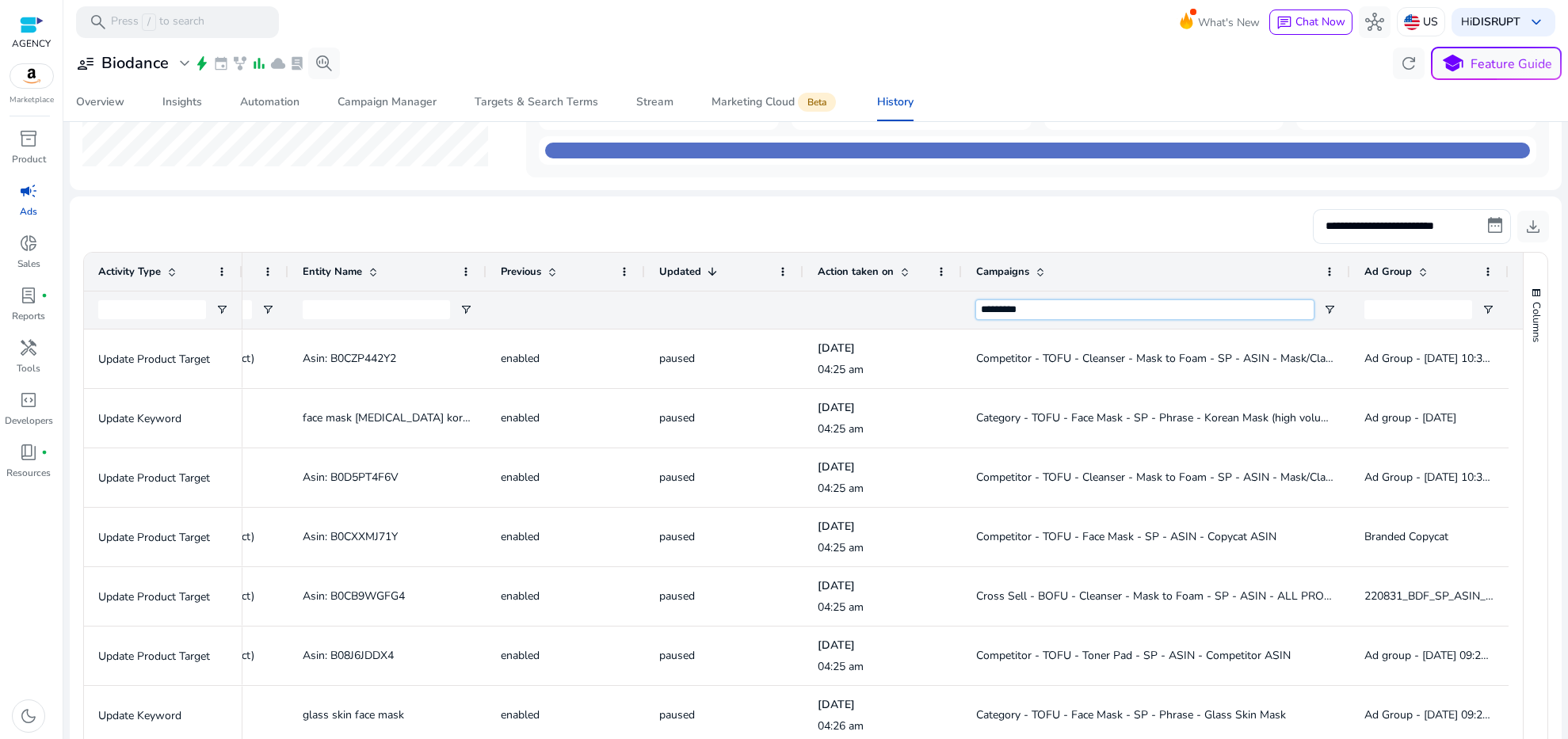
type input "*********"
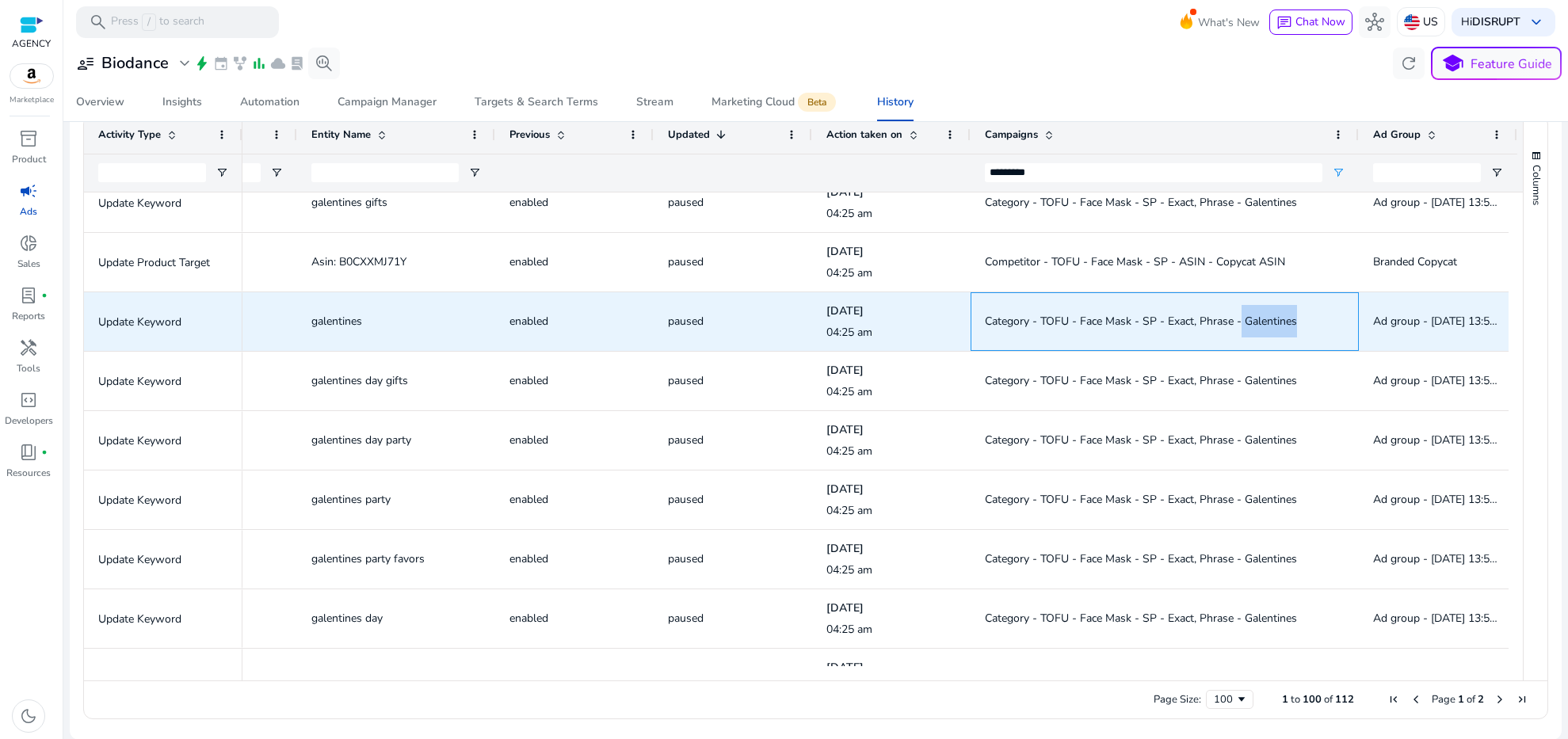
drag, startPoint x: 1240, startPoint y: 318, endPoint x: 1317, endPoint y: 331, distance: 78.1
click at [1317, 331] on span "Category - TOFU - Face Mask - SP - Exact, Phrase - Galentines" at bounding box center [1165, 322] width 360 height 33
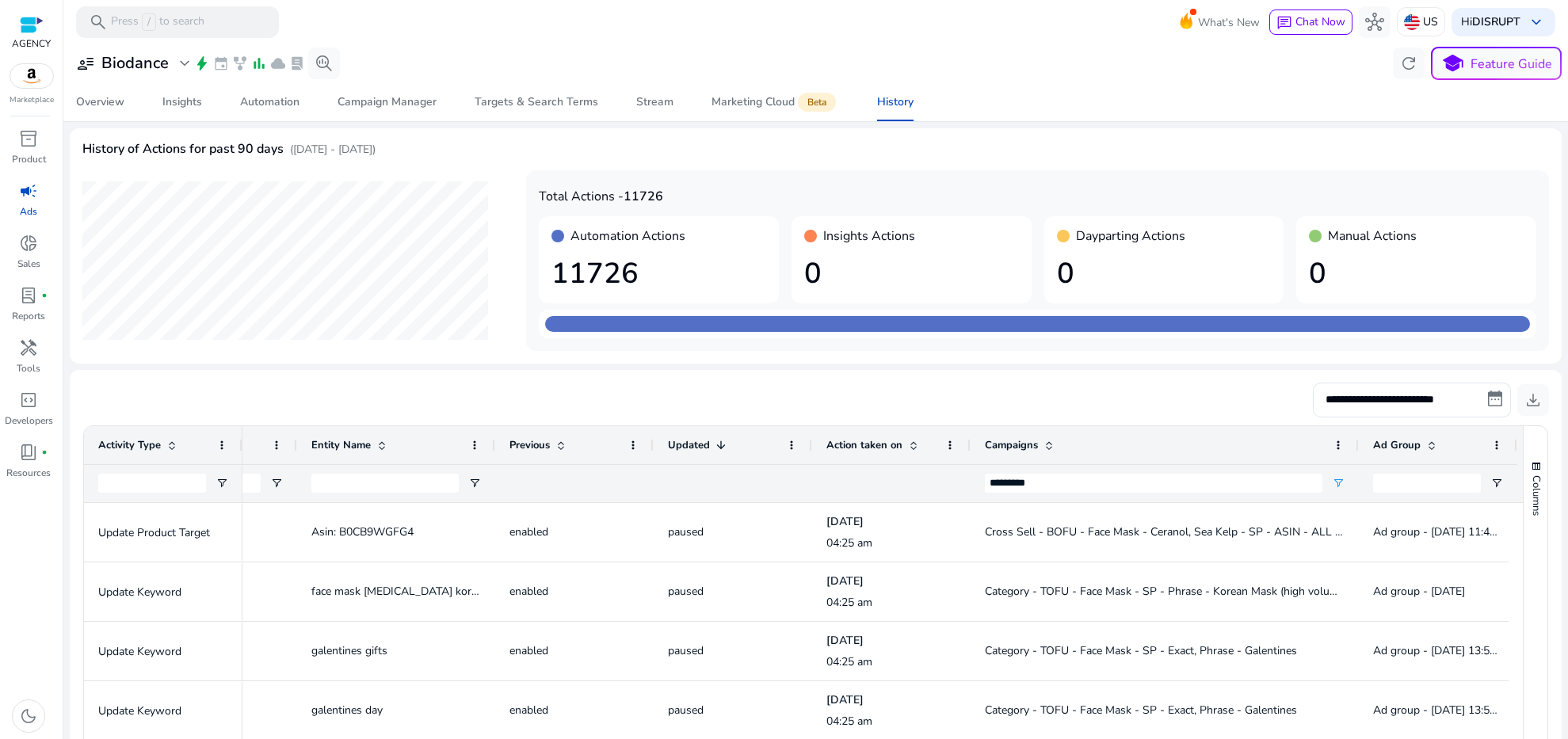
click at [1268, 445] on div "Campaigns" at bounding box center [1156, 445] width 342 height 30
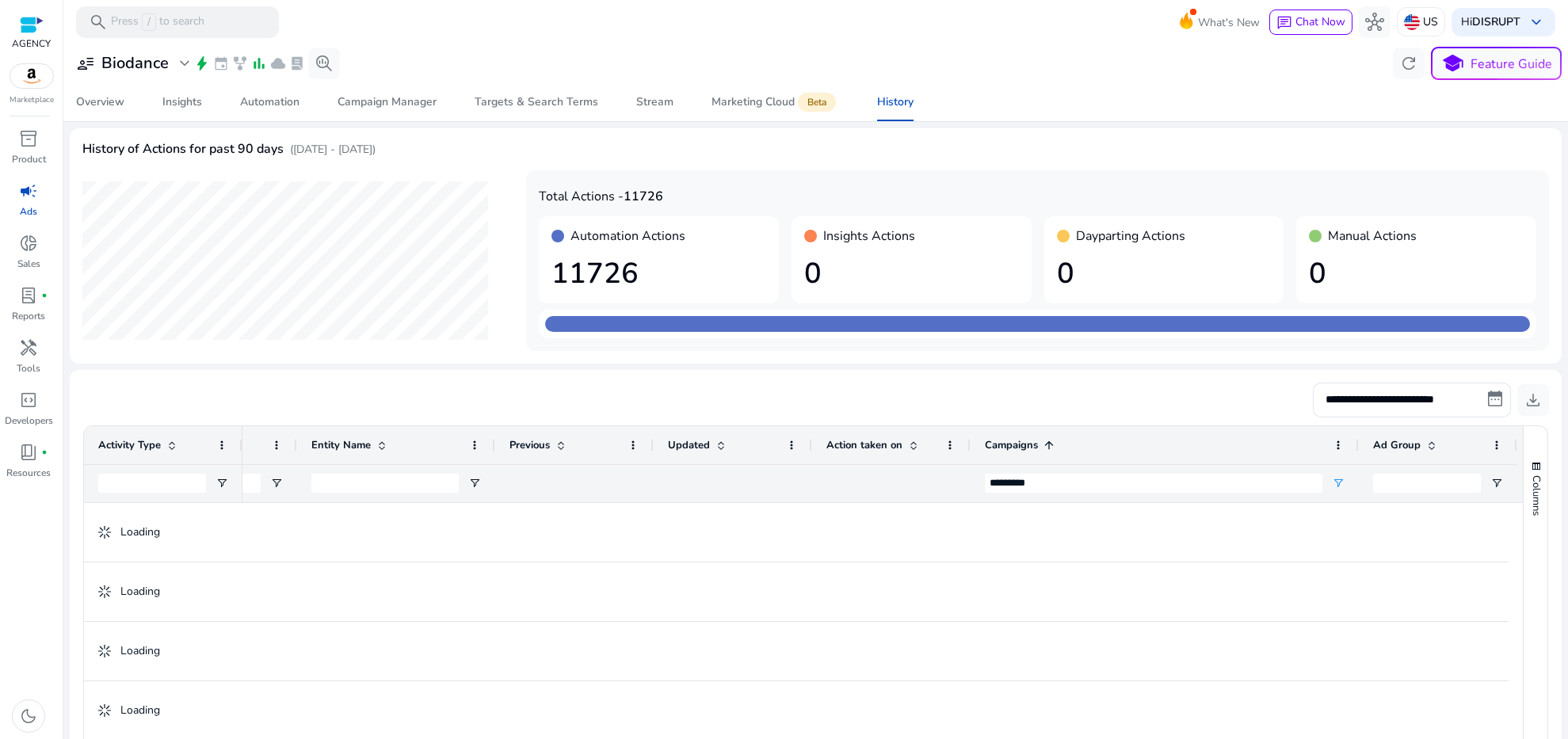
click at [1268, 445] on div "Campaigns 1" at bounding box center [1156, 445] width 342 height 30
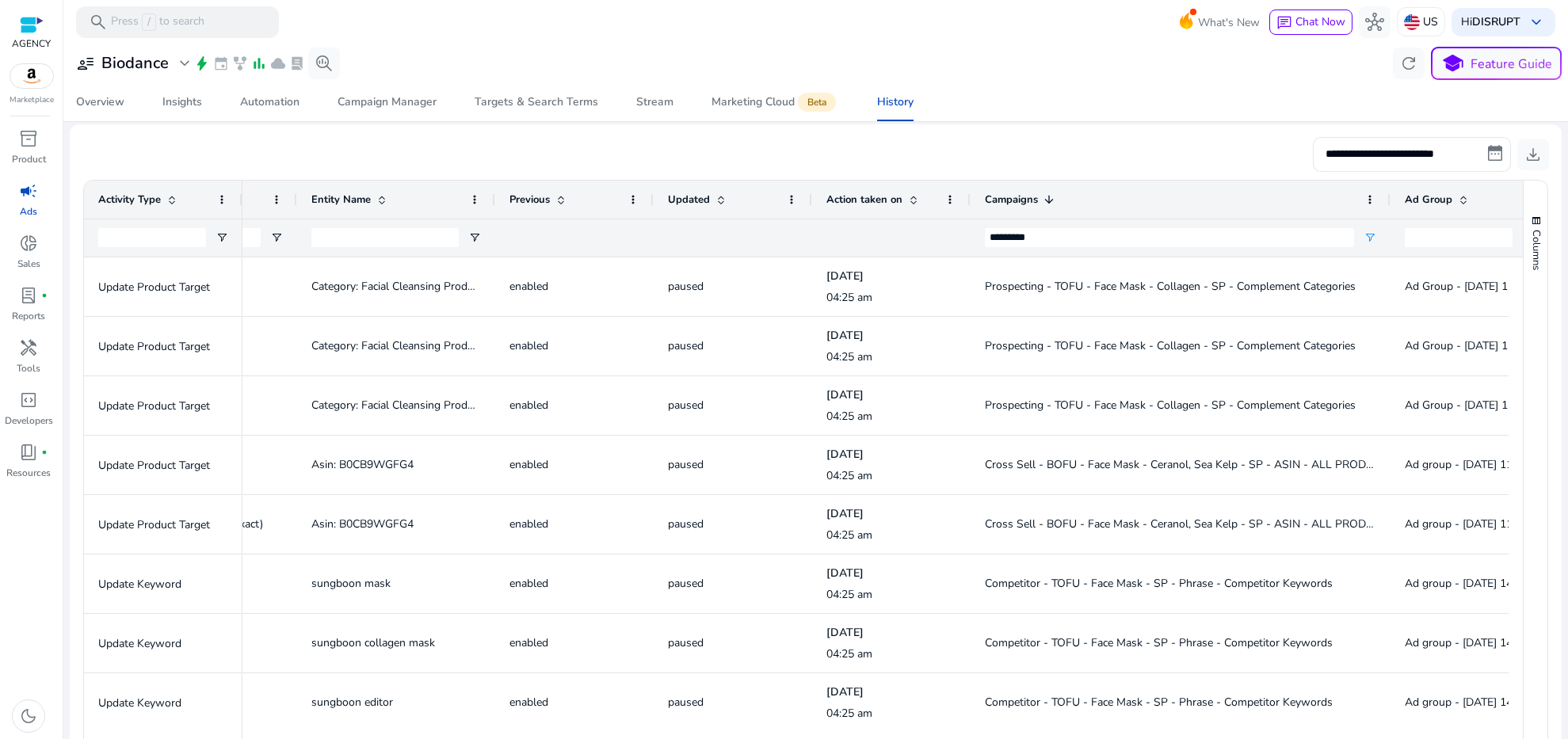
drag, startPoint x: 1358, startPoint y: 201, endPoint x: 1425, endPoint y: 203, distance: 67.0
click at [1393, 203] on div at bounding box center [1390, 200] width 7 height 38
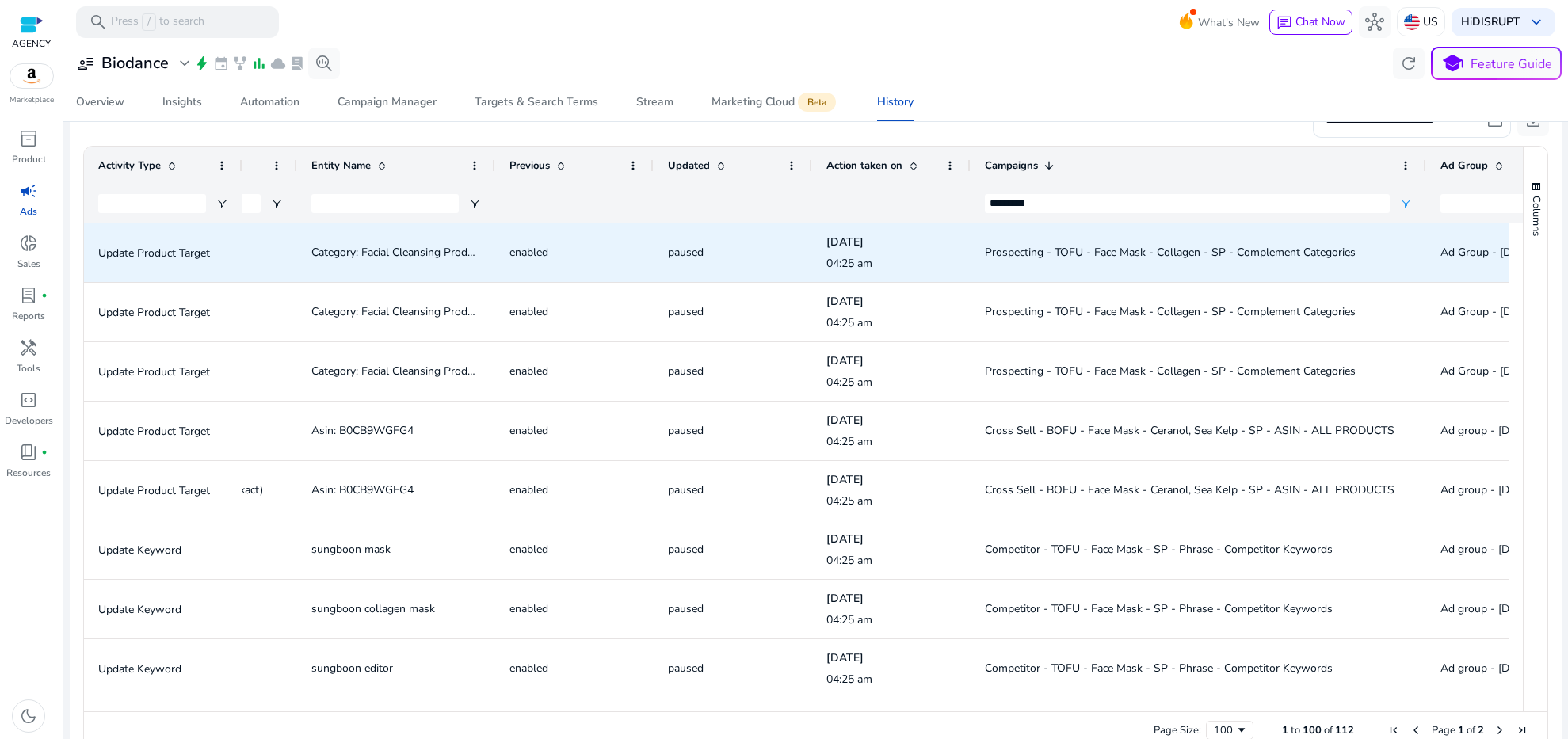
click at [1169, 246] on span "Prospecting - TOFU - Face Mask - Collagen - SP - Complement Categories" at bounding box center [1170, 252] width 371 height 15
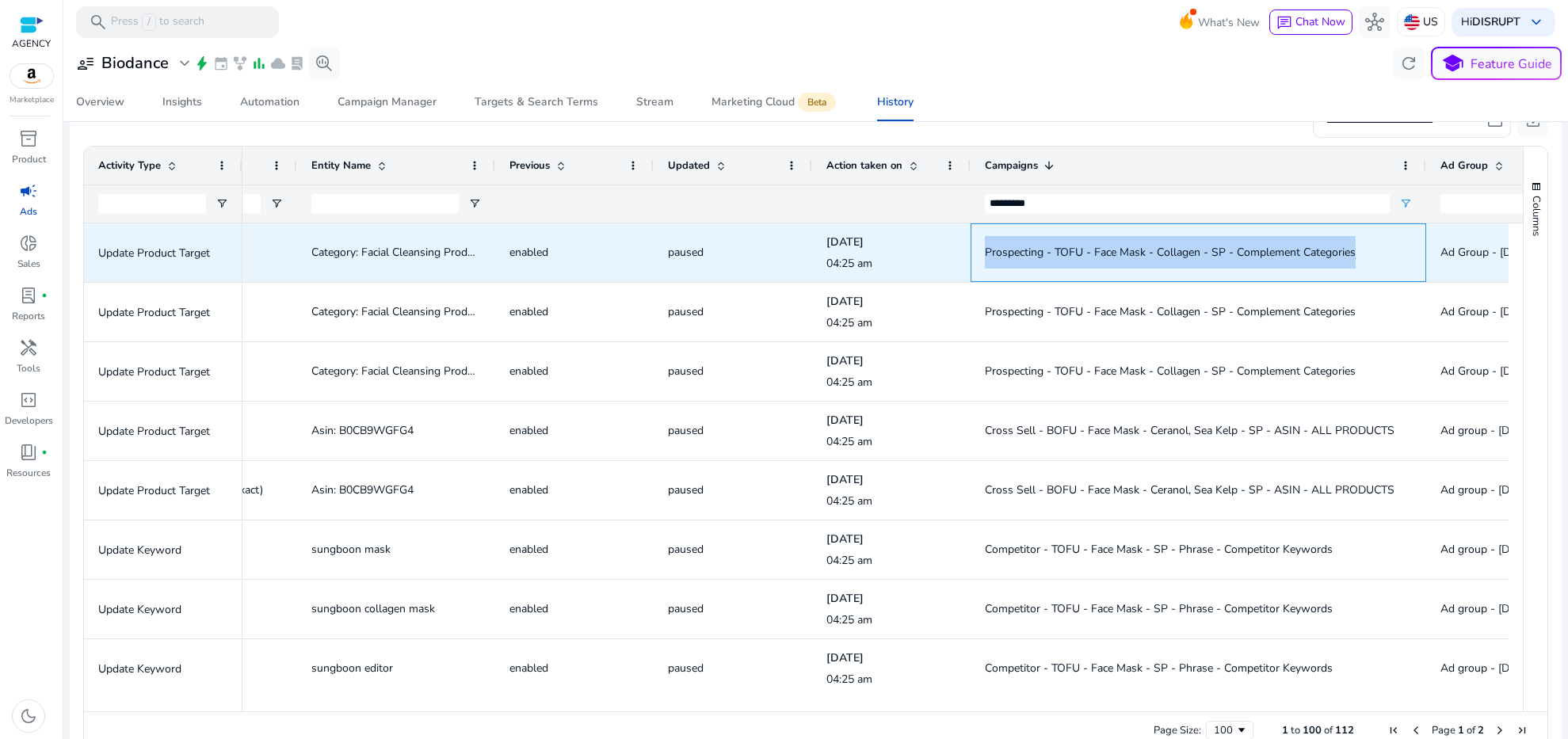
click at [1169, 246] on span "Prospecting - TOFU - Face Mask - Collagen - SP - Complement Categories" at bounding box center [1170, 252] width 371 height 15
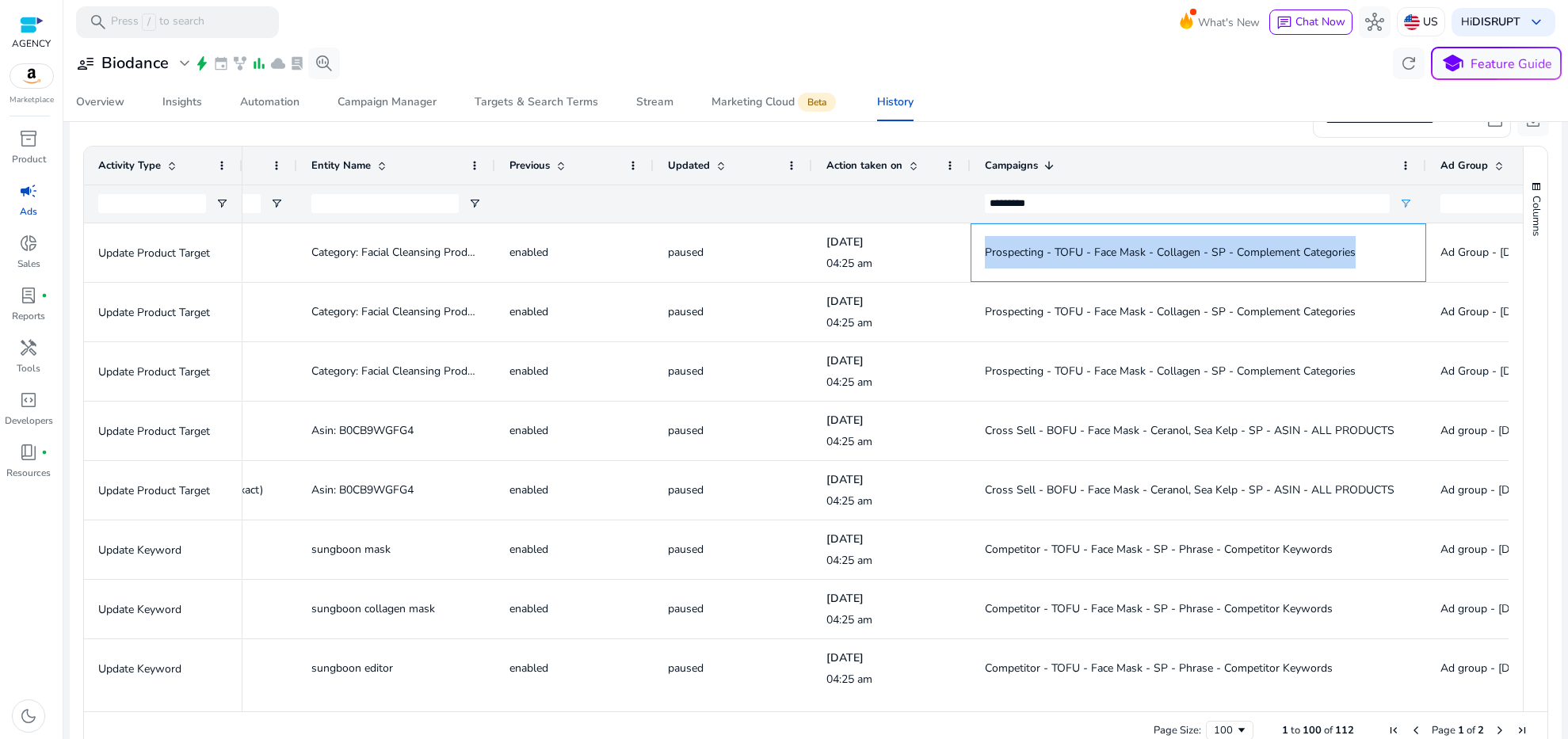
copy span "Prospecting - TOFU - Face Mask - Collagen - SP - Complement Categories"
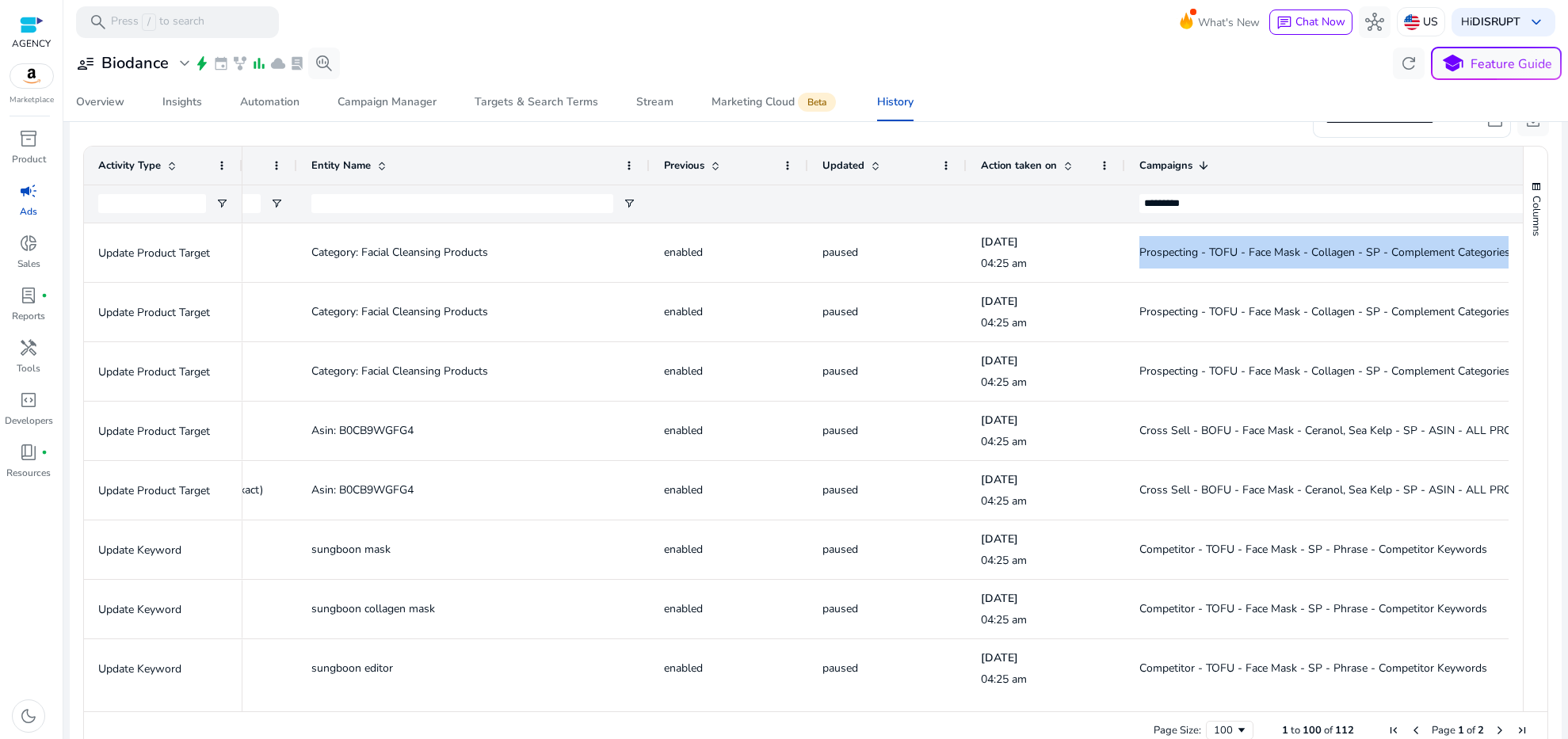
drag, startPoint x: 490, startPoint y: 161, endPoint x: 627, endPoint y: 164, distance: 137.0
click at [627, 164] on div "Entity Name" at bounding box center [473, 165] width 353 height 38
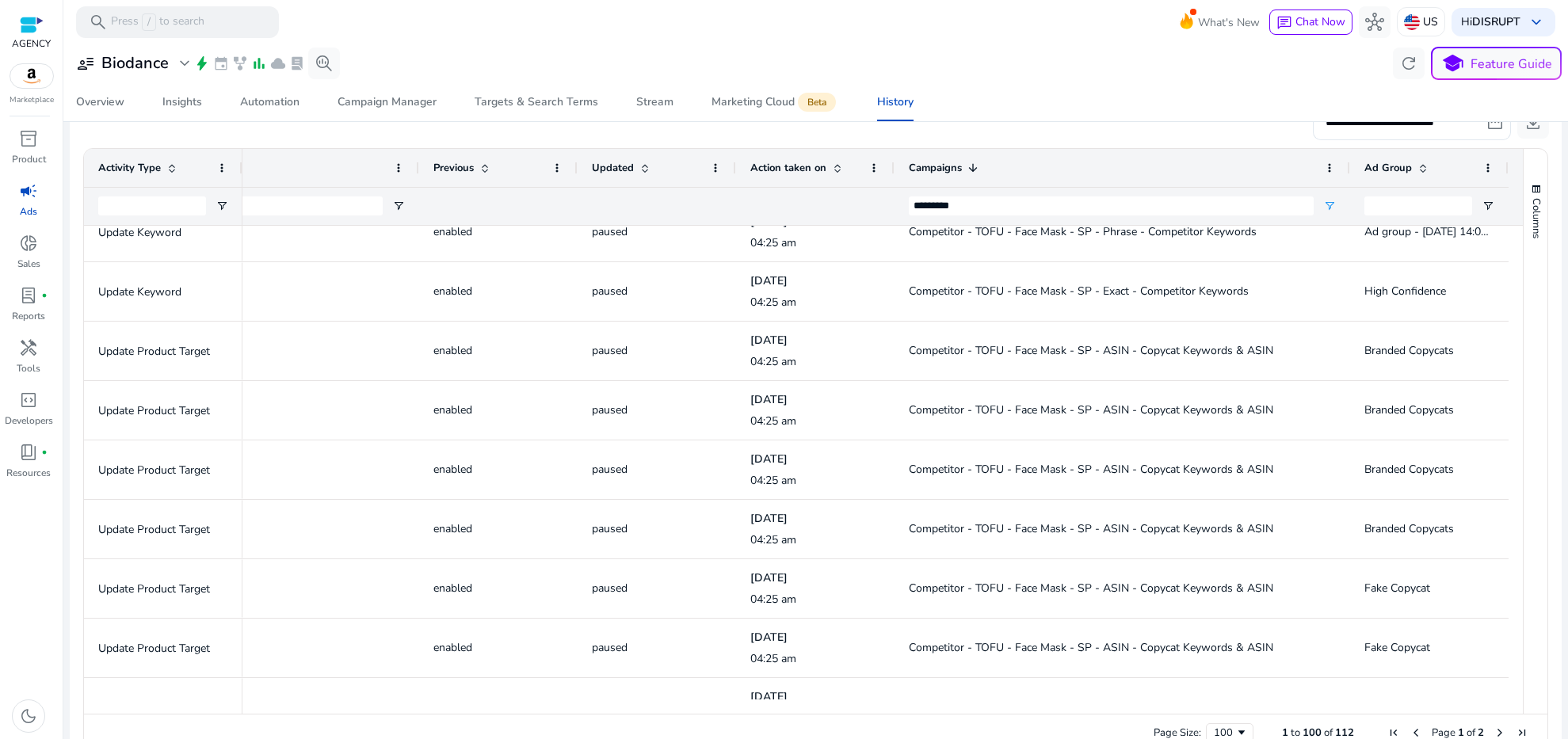
scroll to position [277, 0]
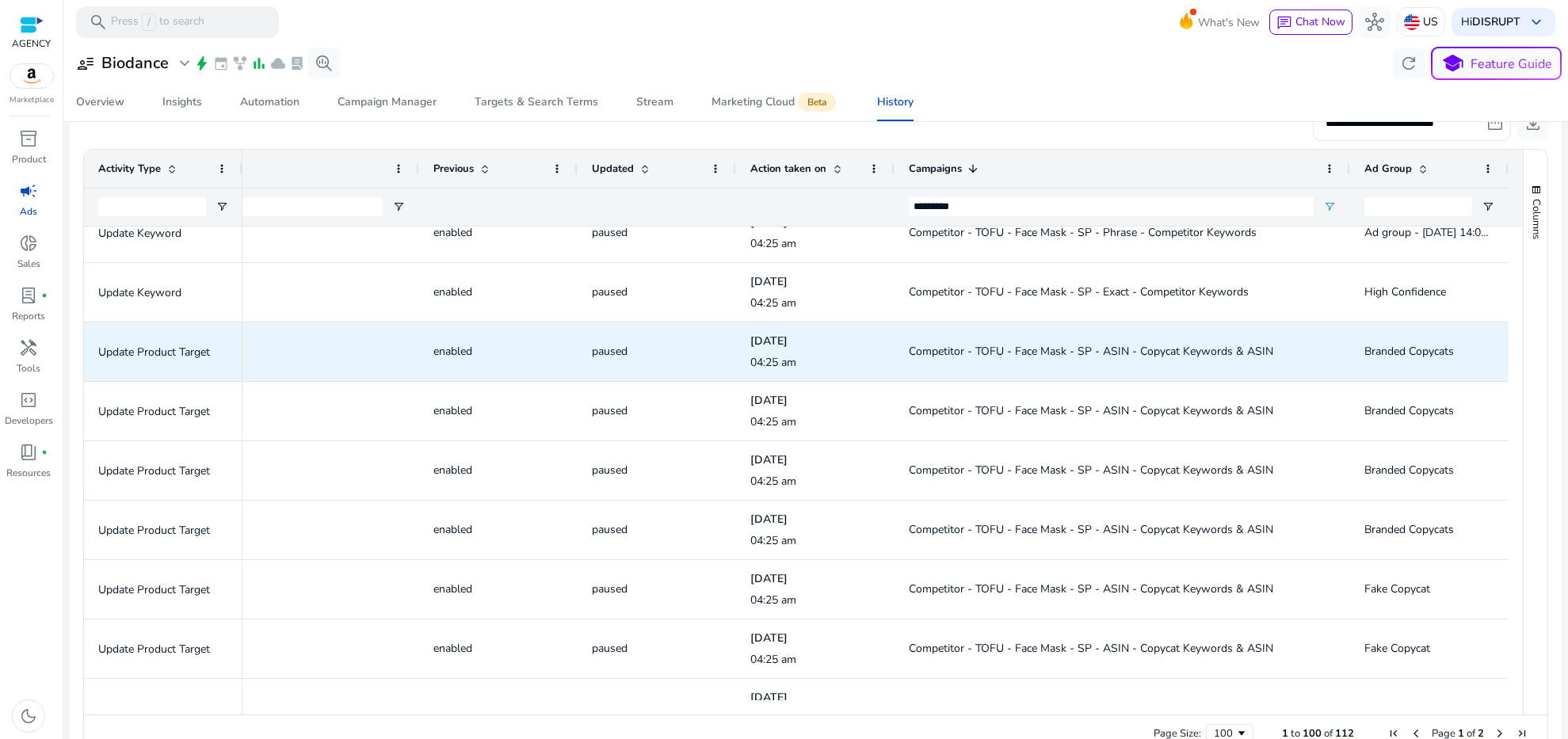
click at [1120, 408] on span "Competitor - TOFU - Face Mask - SP - ASIN - Copycat Keywords & ASIN" at bounding box center [1091, 411] width 364 height 15
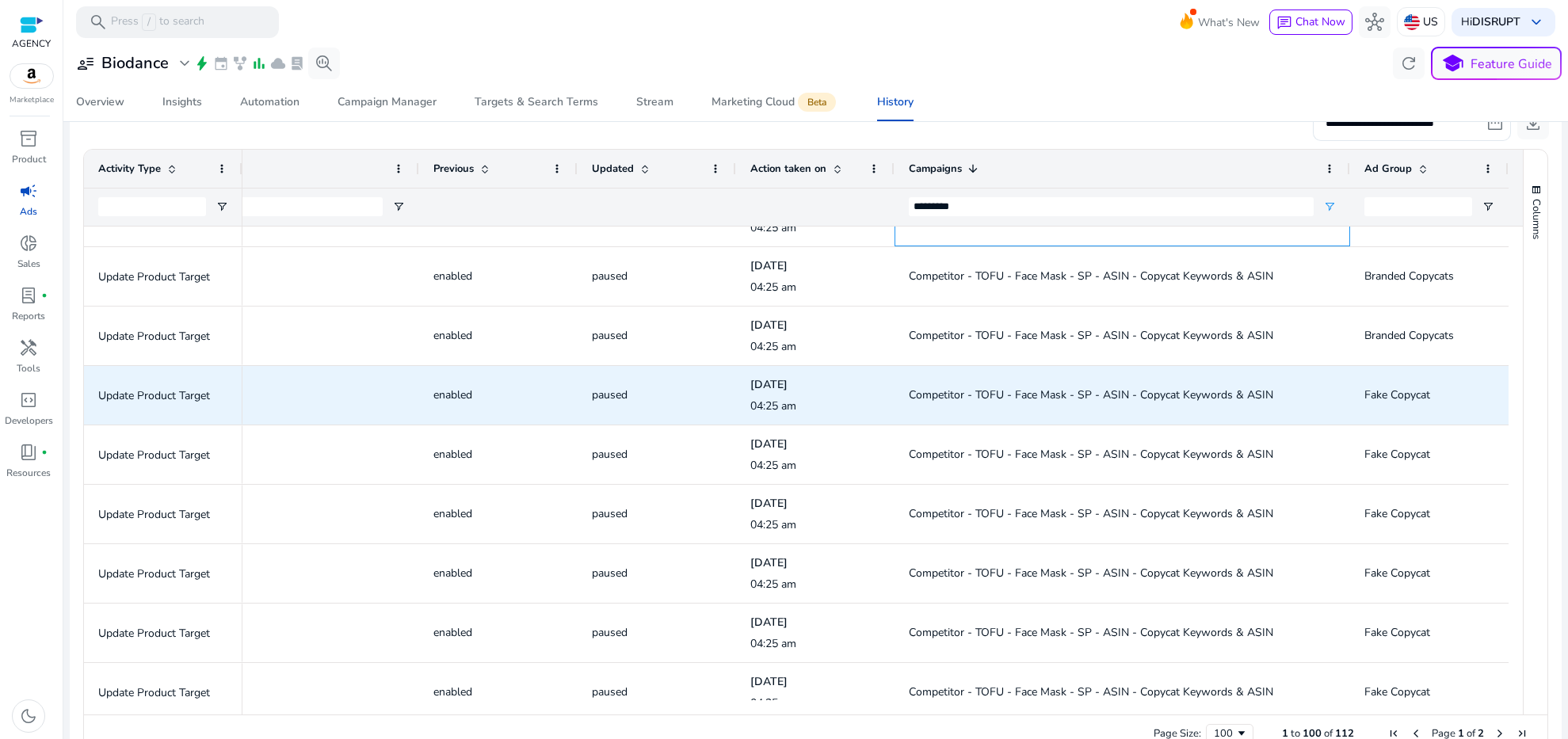
scroll to position [72, 0]
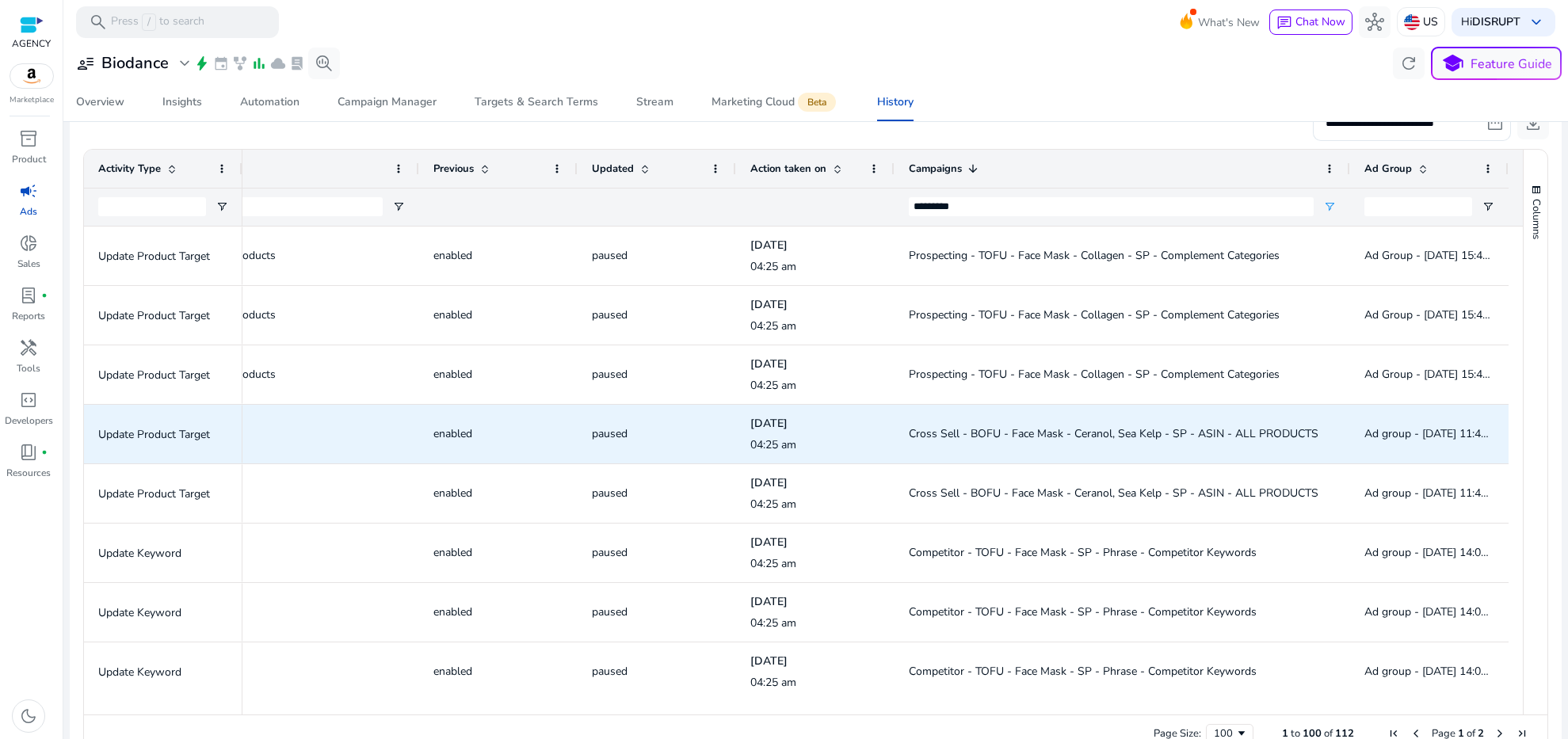
click at [1290, 505] on span "Cross Sell - BOFU - Face Mask - Ceranol, Sea Kelp - SP - ASIN - ALL PRODUCTS" at bounding box center [1123, 493] width 427 height 33
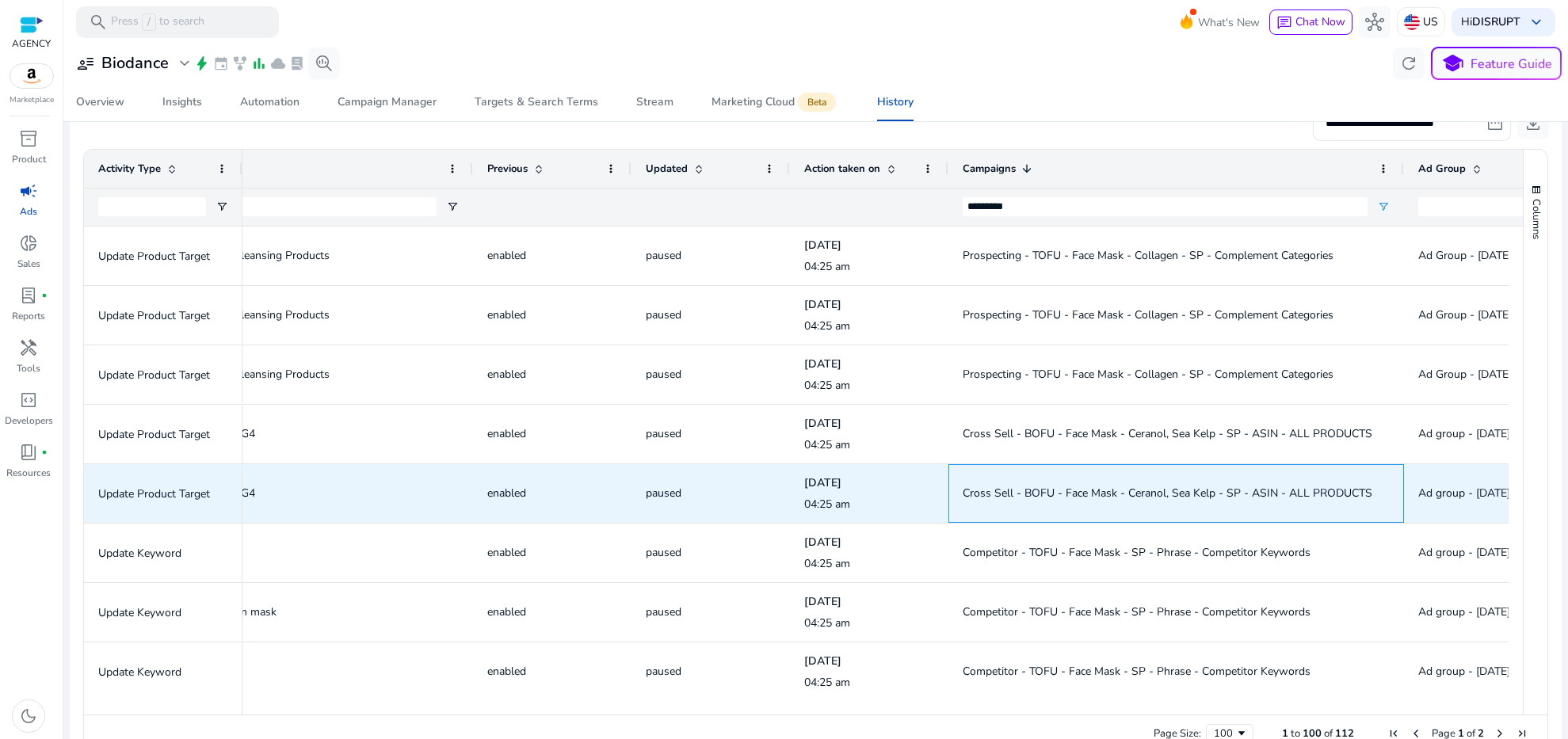
scroll to position [0, 839]
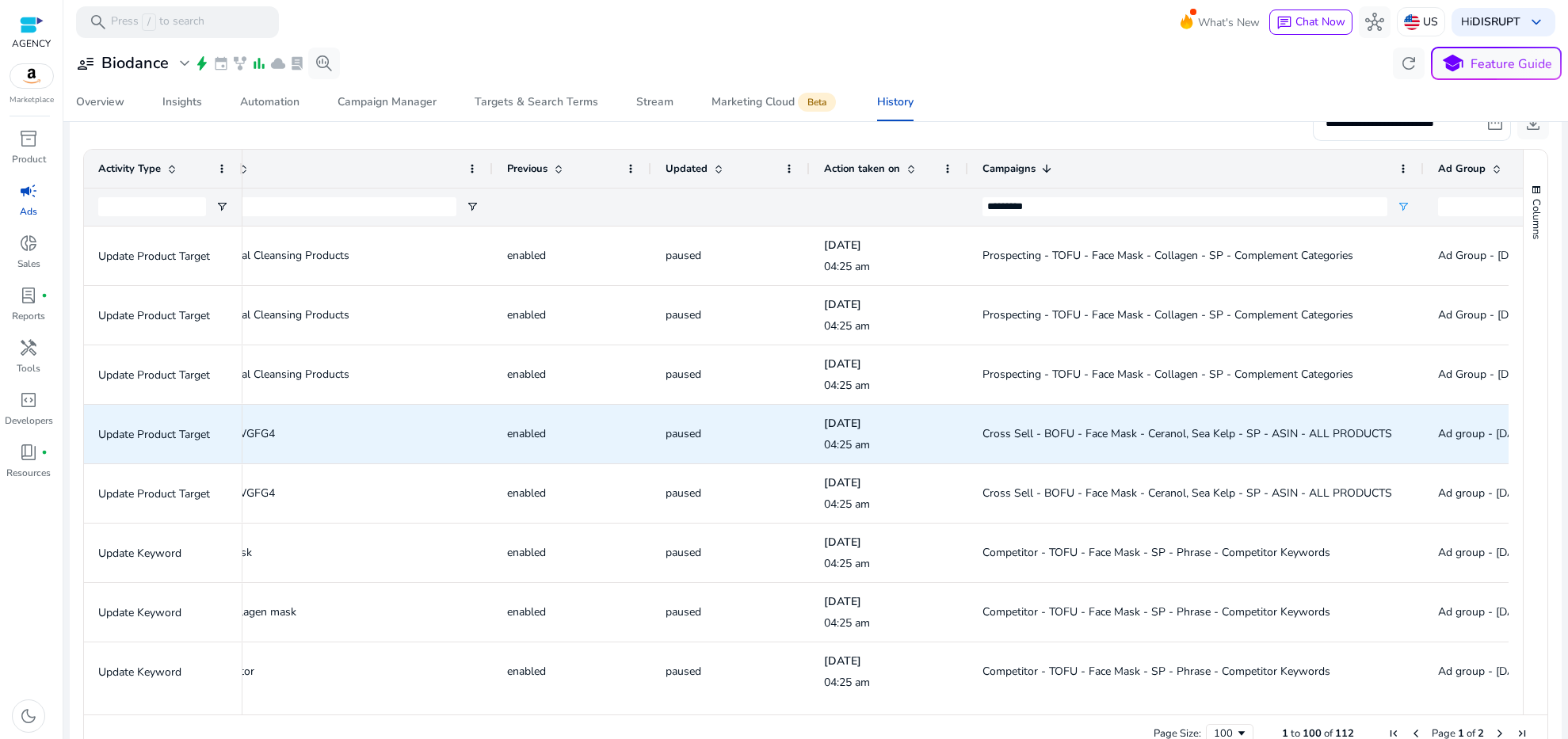
click at [1211, 428] on span "Cross Sell - BOFU - Face Mask - Ceranol, Sea Kelp - SP - ASIN - ALL PRODUCTS" at bounding box center [1187, 434] width 410 height 15
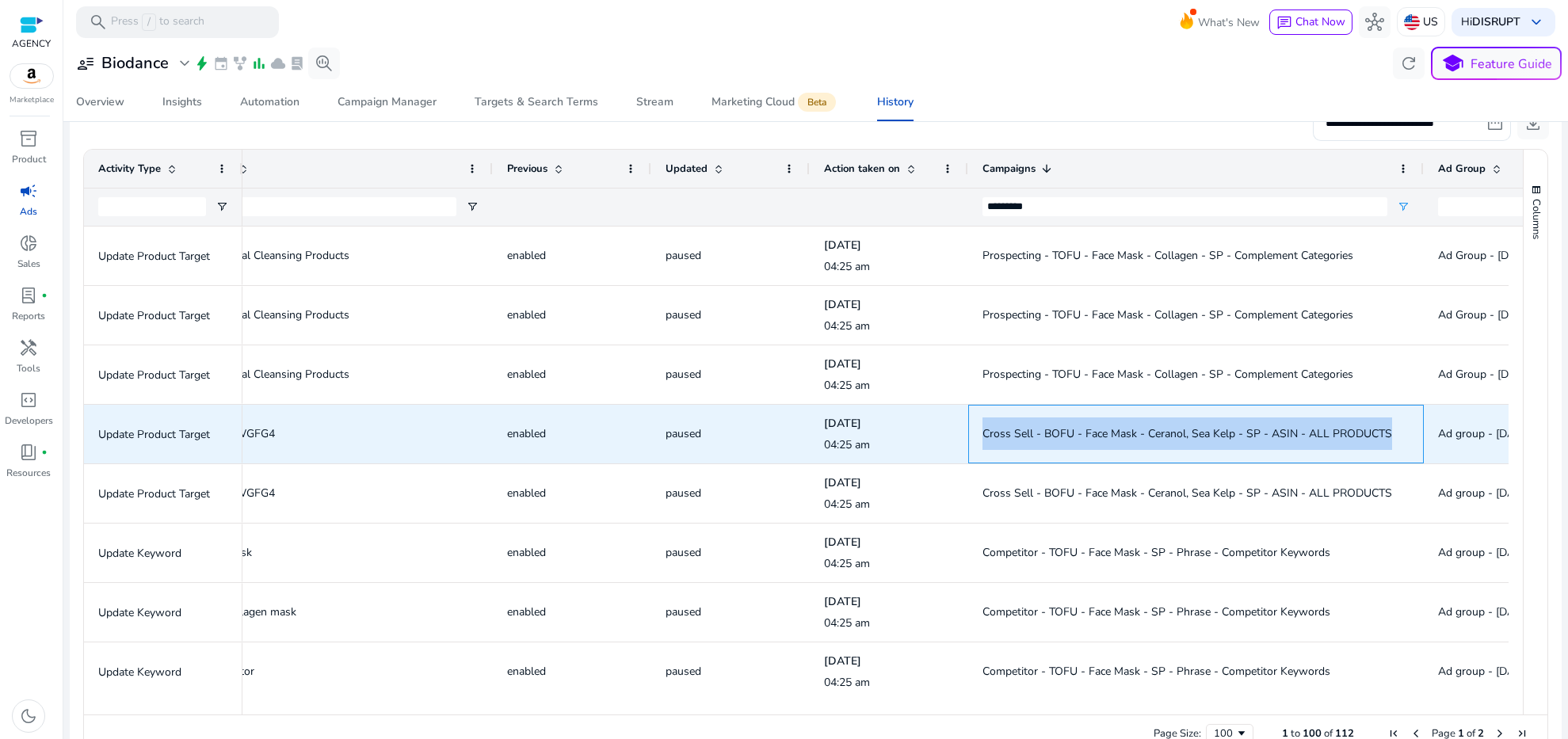
click at [1211, 428] on span "Cross Sell - BOFU - Face Mask - Ceranol, Sea Kelp - SP - ASIN - ALL PRODUCTS" at bounding box center [1187, 434] width 410 height 15
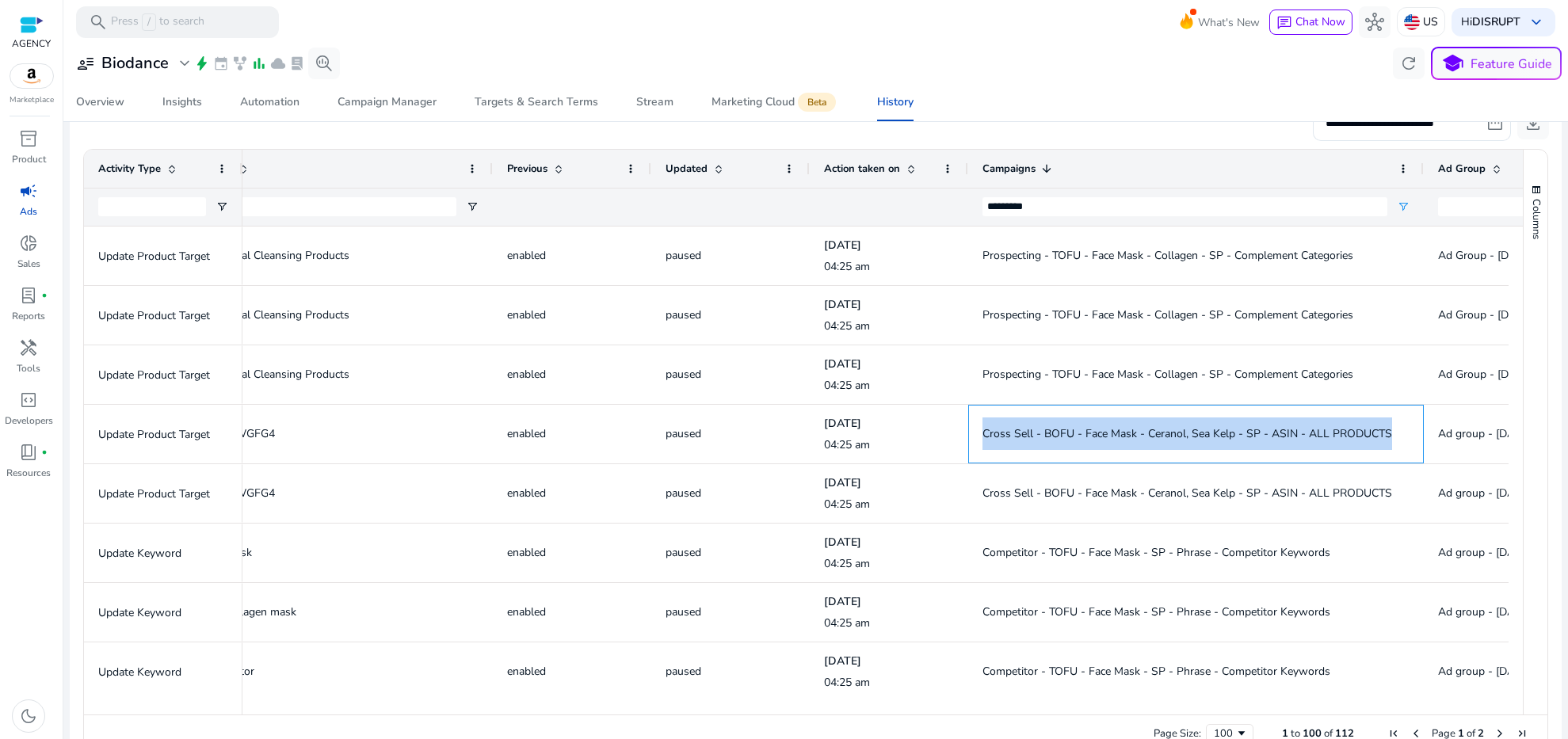
copy span "Cross Sell - BOFU - Face Mask - Ceranol, Sea Kelp - SP - ASIN - ALL PRODUCTS"
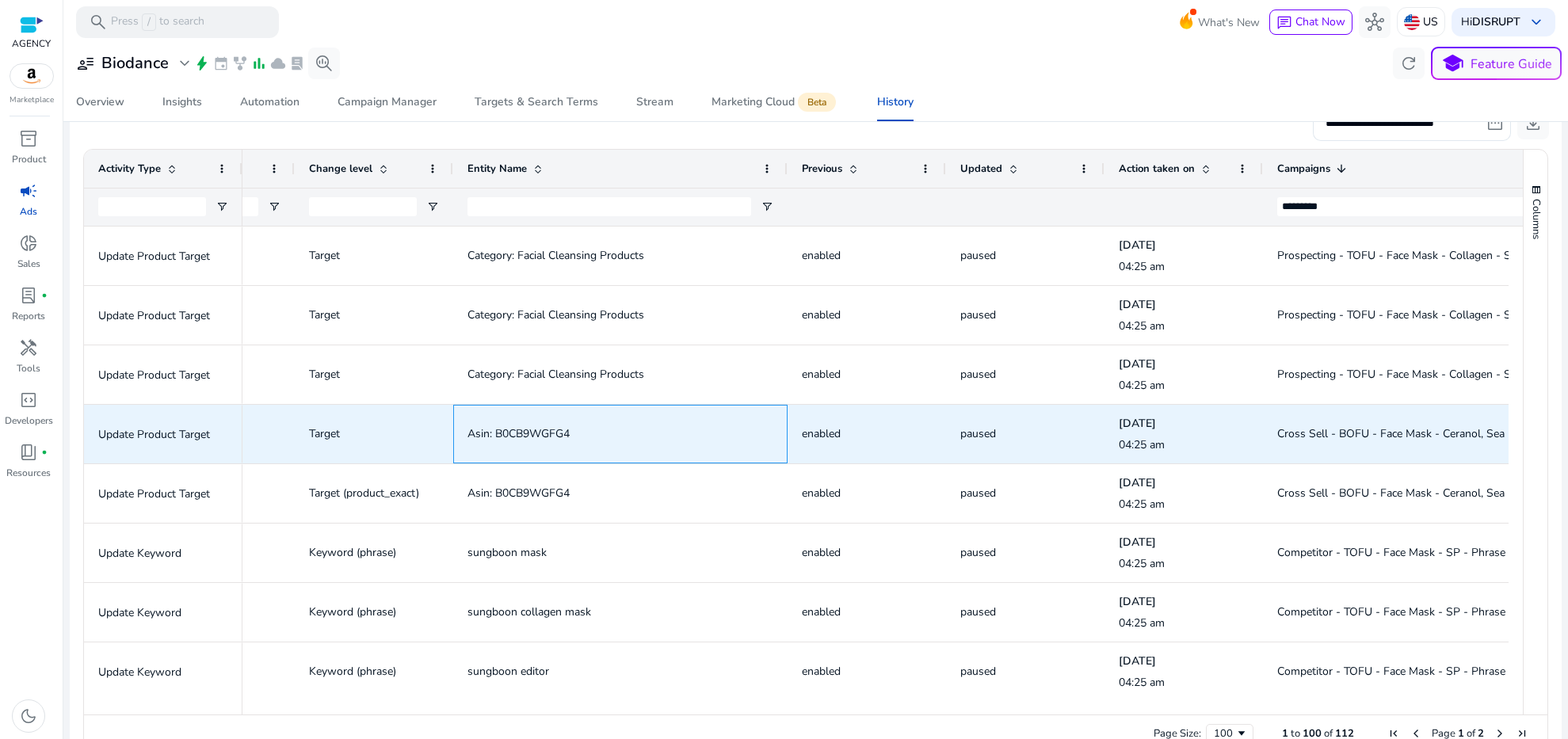
click at [547, 433] on span "Asin: B0CB9WGFG4" at bounding box center [518, 434] width 102 height 15
click at [546, 433] on span "Asin: B0CB9WGFG4" at bounding box center [518, 434] width 102 height 15
copy span "B0CB9WGFG4"
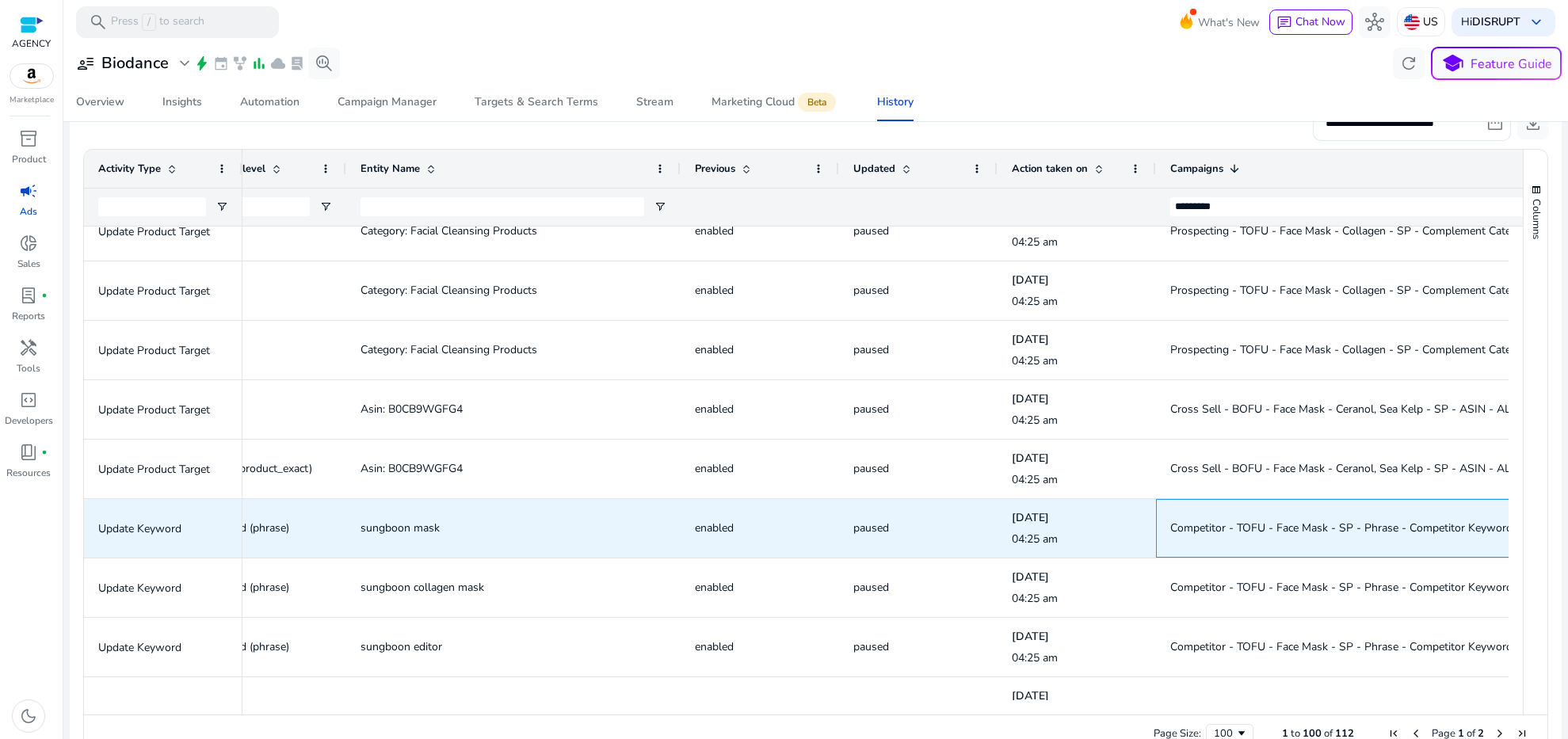
click at [1362, 530] on span "Competitor - TOFU - Face Mask - SP - Phrase - Competitor Keywords" at bounding box center [1344, 528] width 348 height 15
copy span "Competitor - TOFU - Face Mask - SP - Phrase - Competitor Keywords"
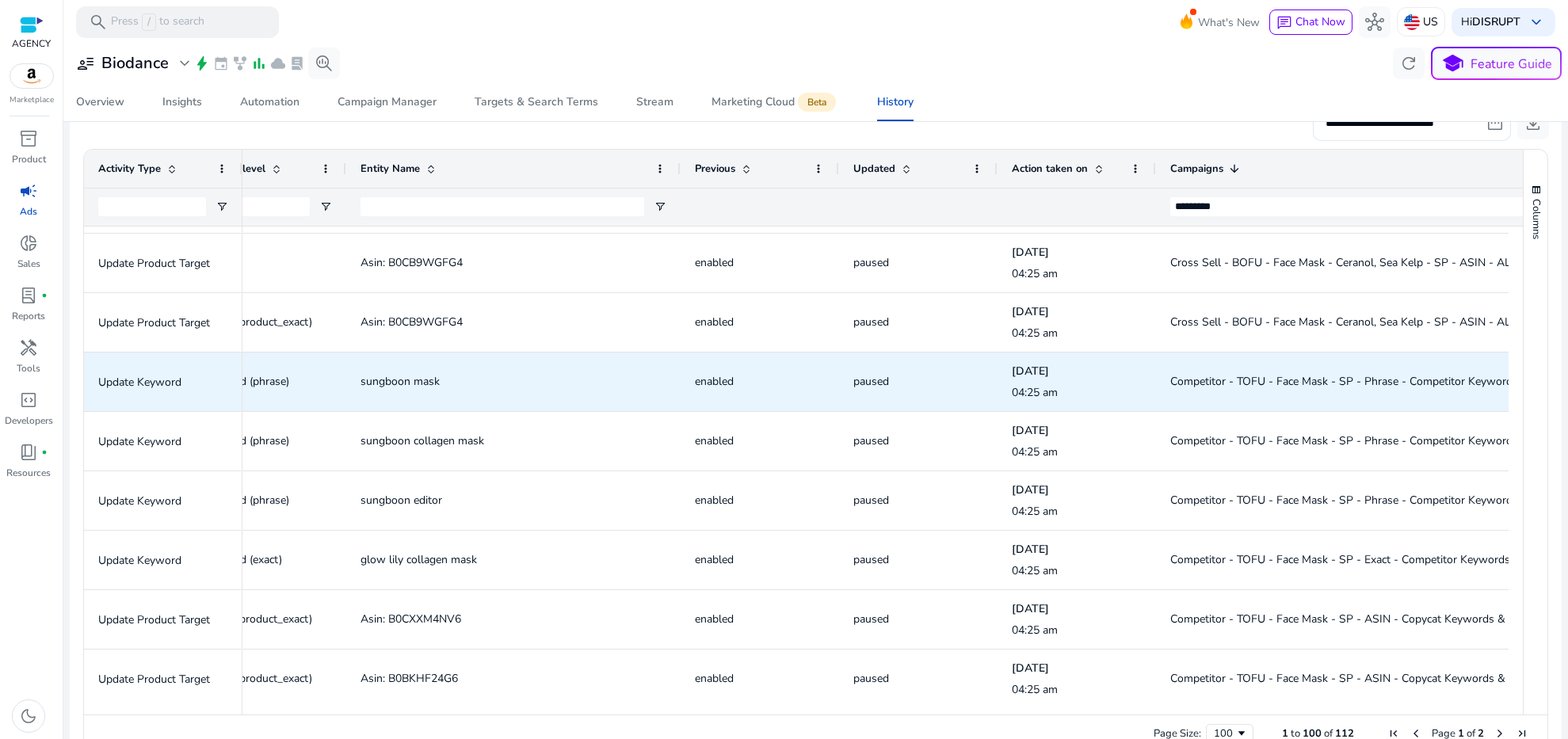
click at [365, 384] on span "sungboon mask" at bounding box center [400, 381] width 79 height 15
copy span "sungboon mask"
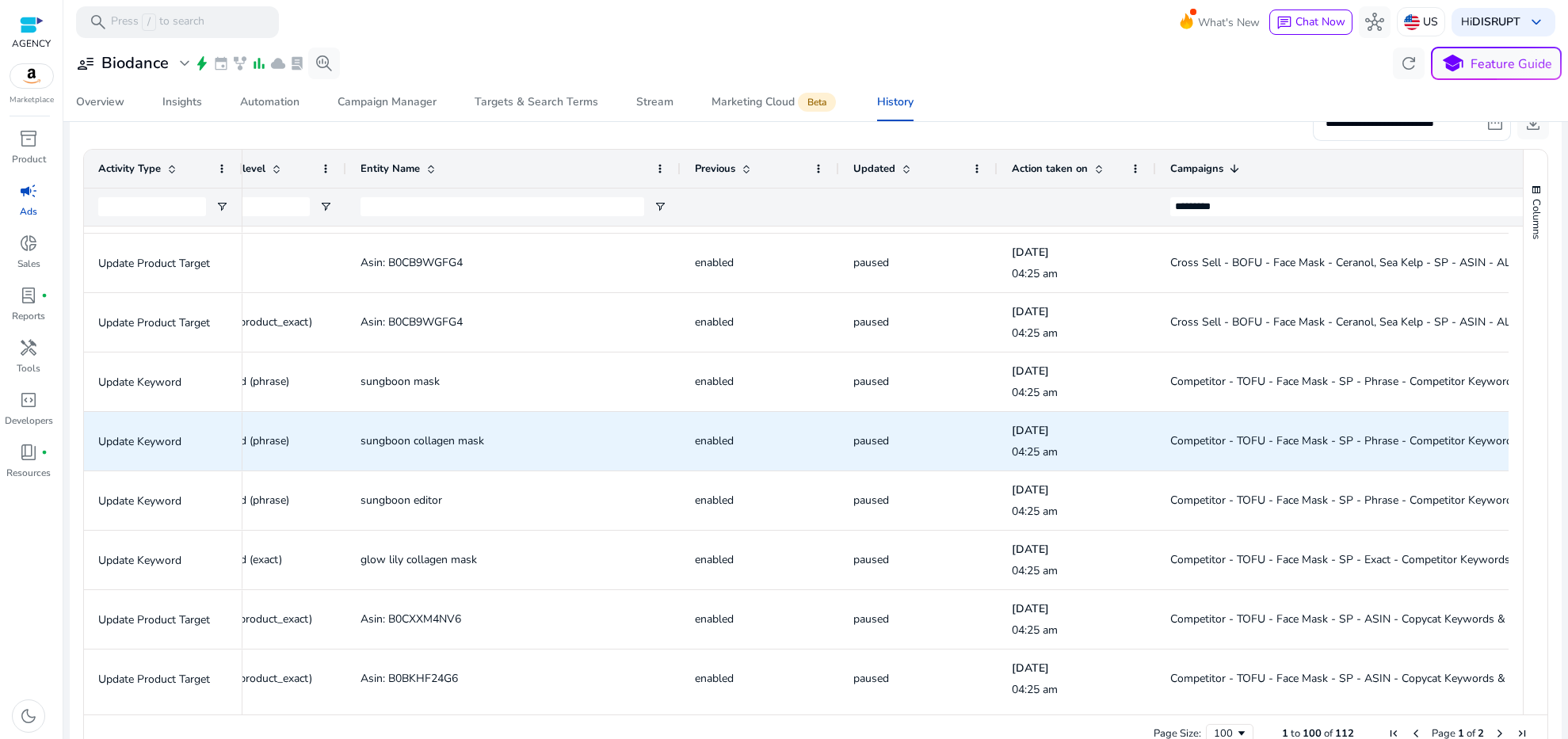
click at [470, 435] on span "sungboon collagen mask" at bounding box center [422, 441] width 124 height 15
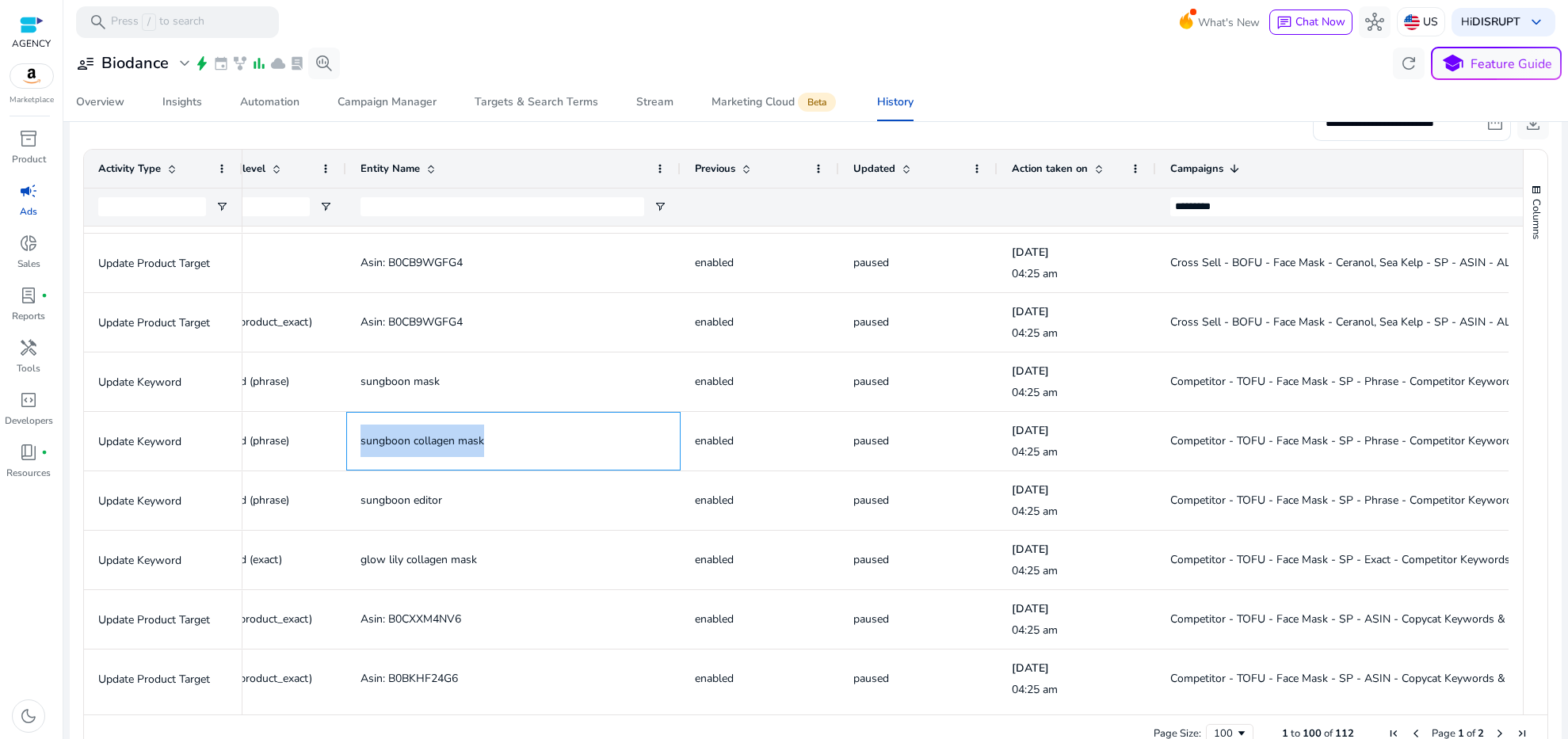
copy span "sungboon collagen mask"
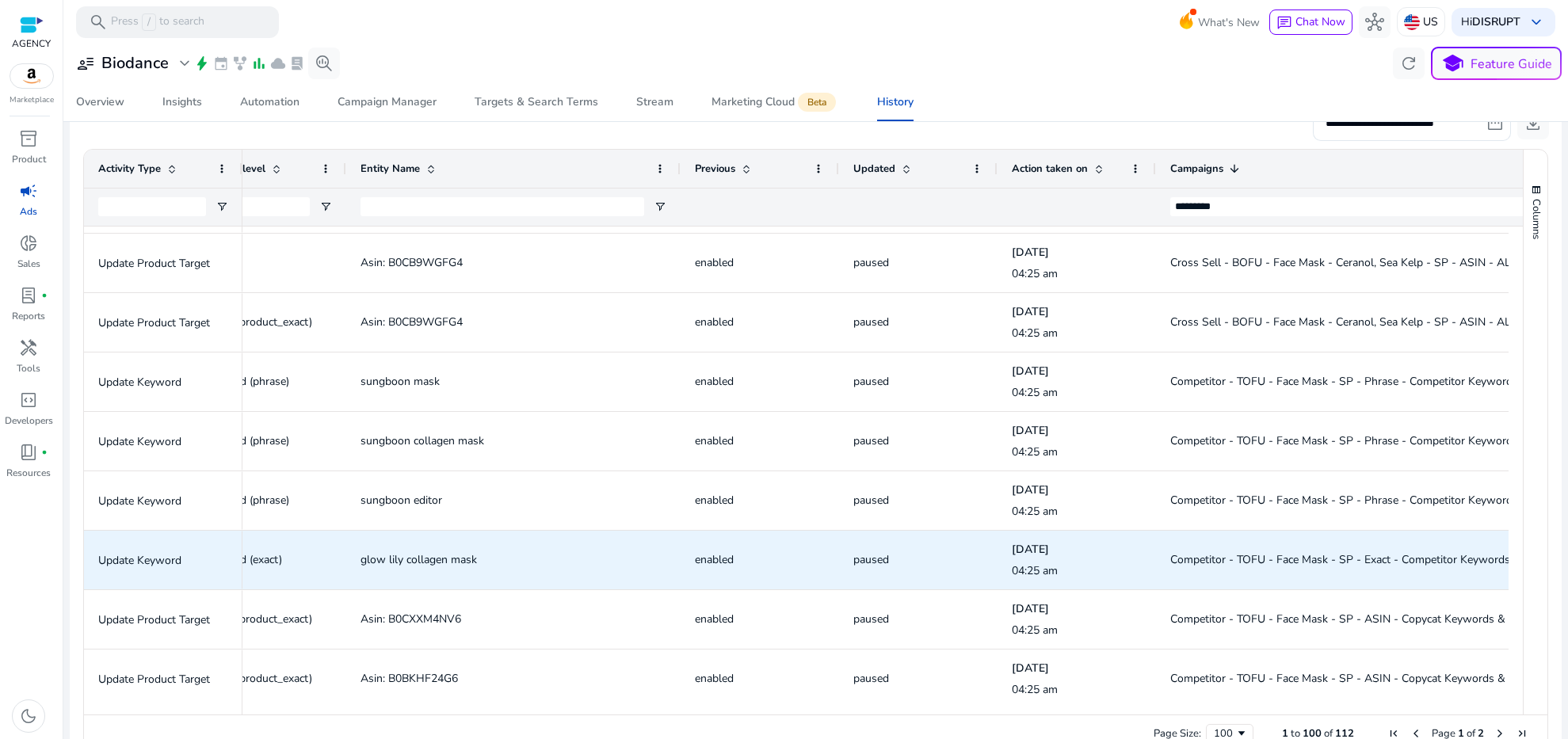
click at [433, 558] on span "glow lily collagen mask" at bounding box center [419, 560] width 116 height 15
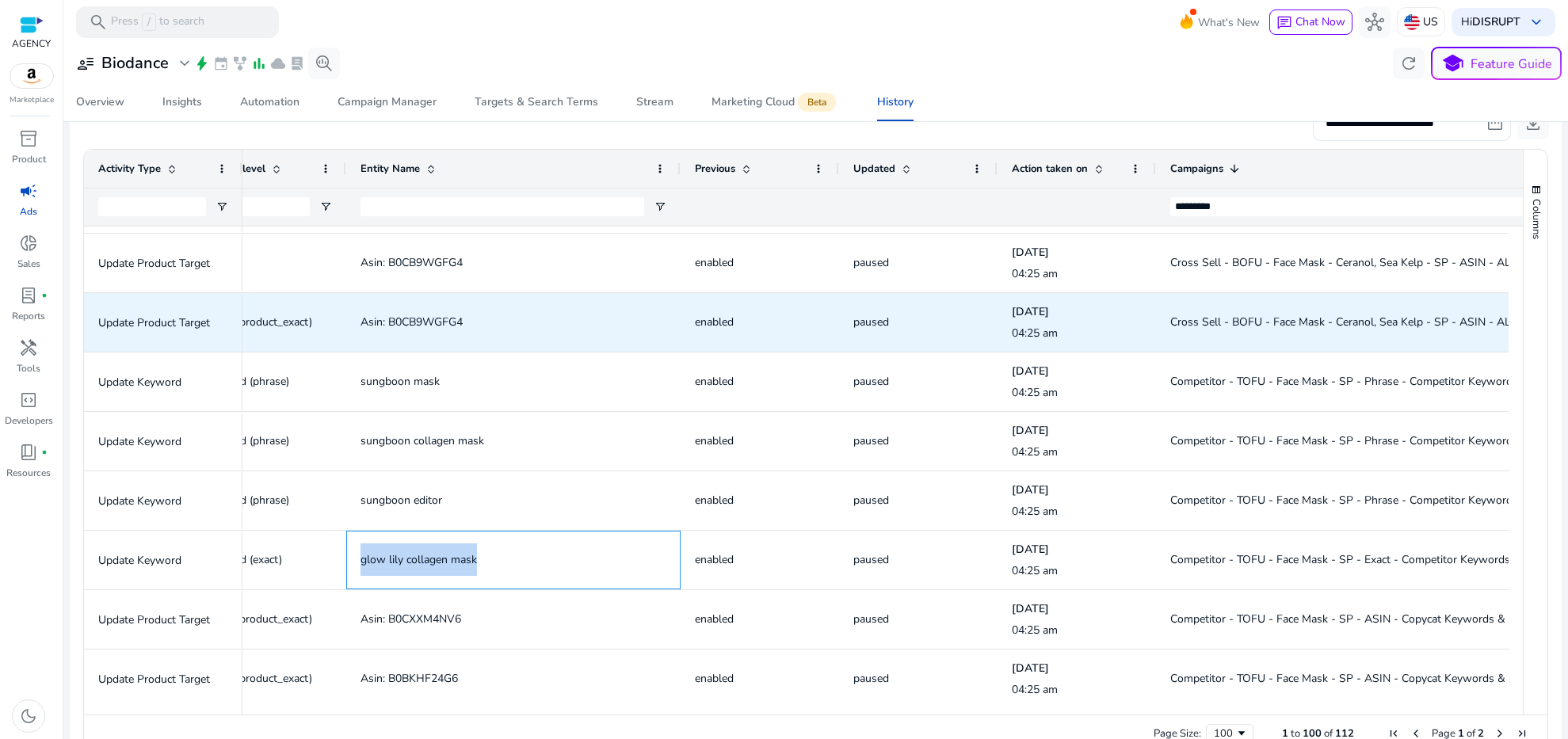
copy span "glow lily collagen mask"
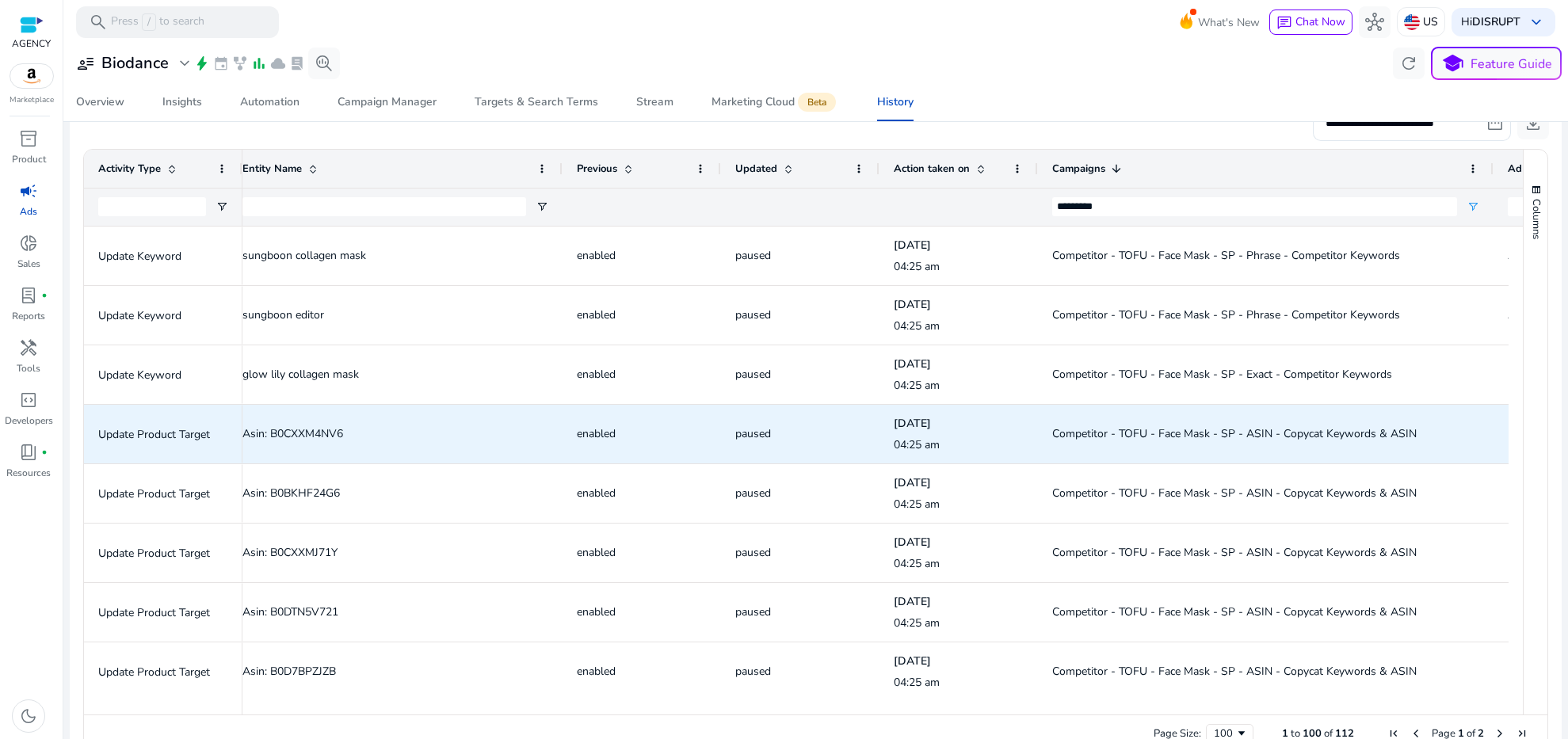
click at [1088, 429] on span "Competitor - TOFU - Face Mask - SP - ASIN - Copycat Keywords & ASIN" at bounding box center [1234, 434] width 364 height 15
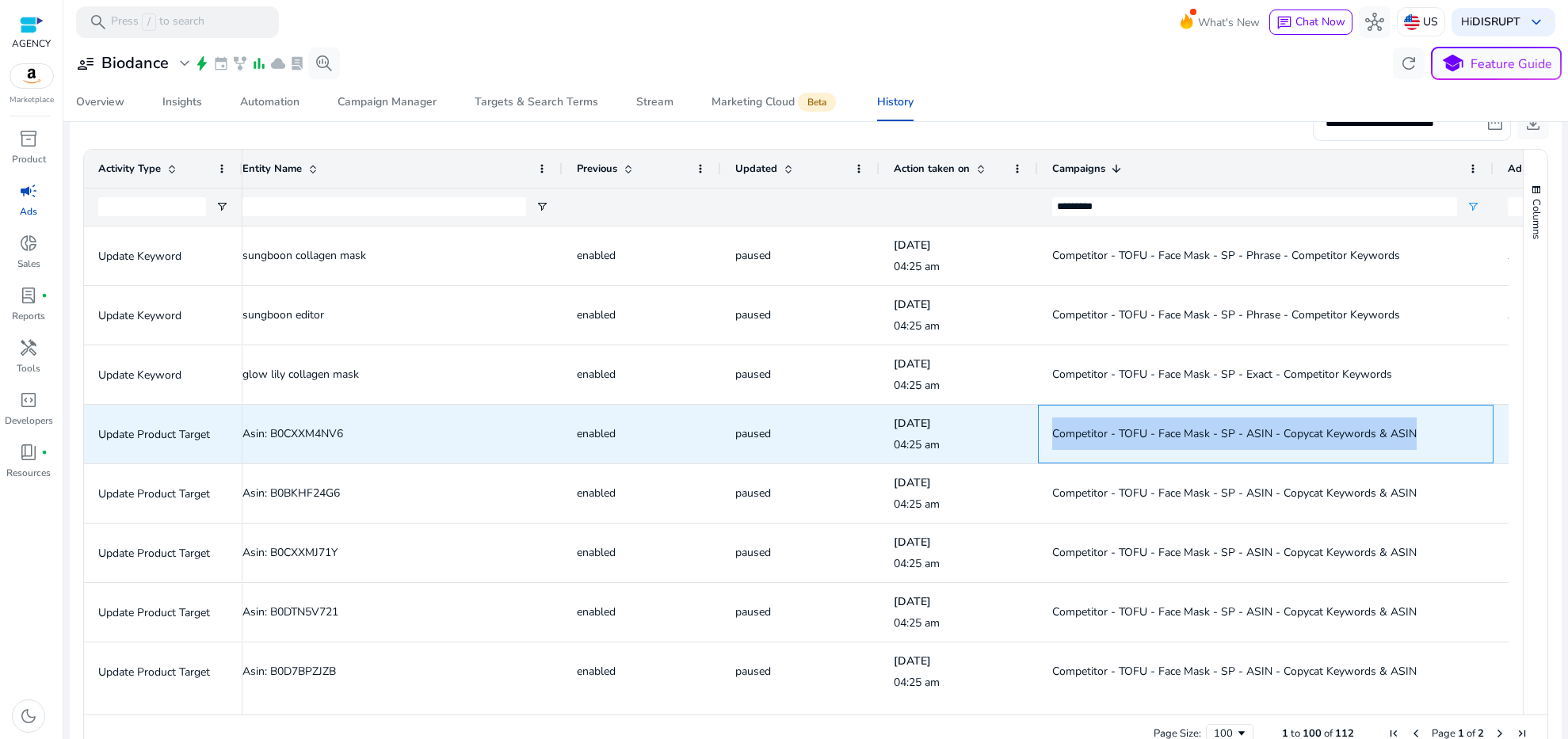
click at [1088, 429] on span "Competitor - TOFU - Face Mask - SP - ASIN - Copycat Keywords & ASIN" at bounding box center [1234, 434] width 364 height 15
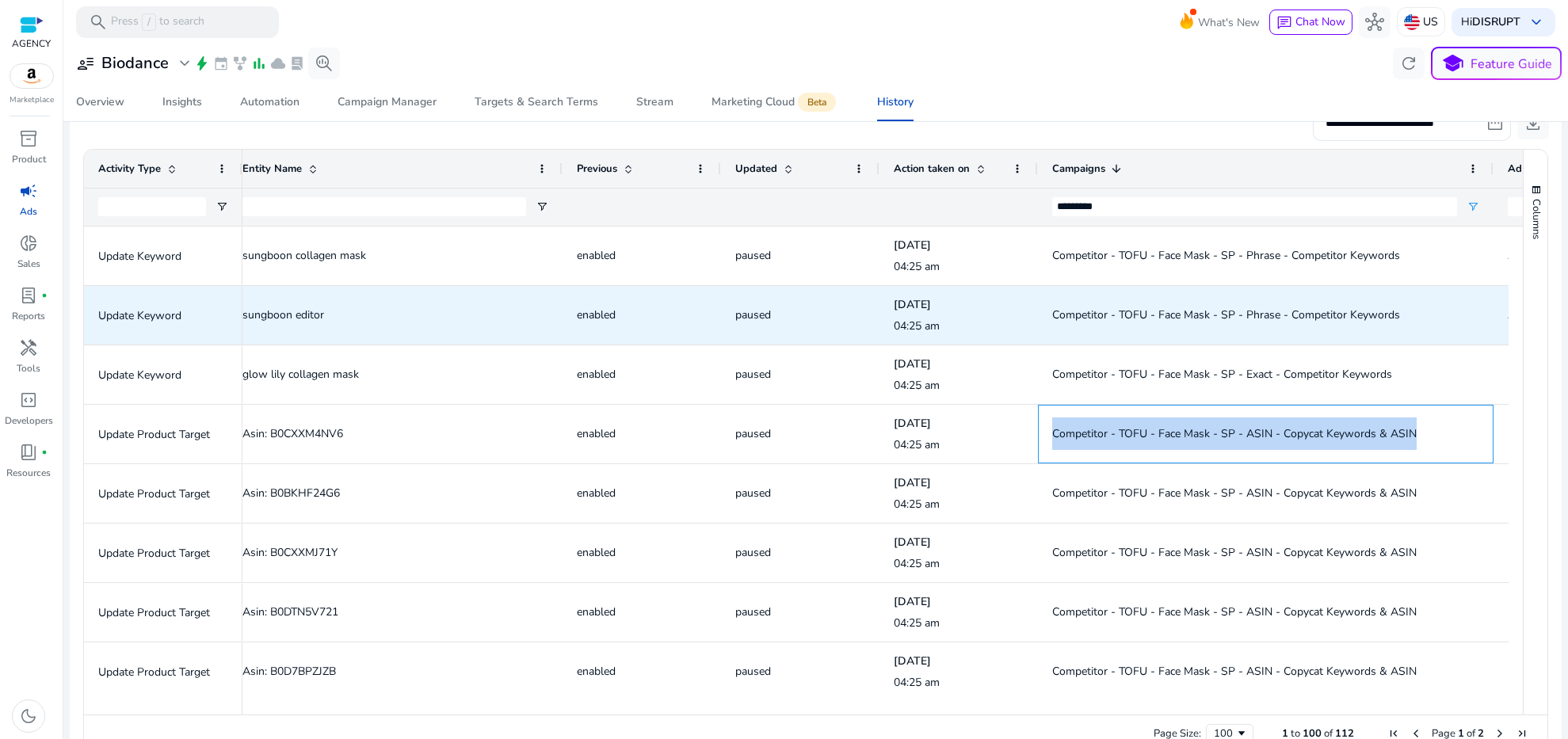
copy span "Competitor - TOFU - Face Mask - SP - ASIN - Copycat Keywords & ASIN"
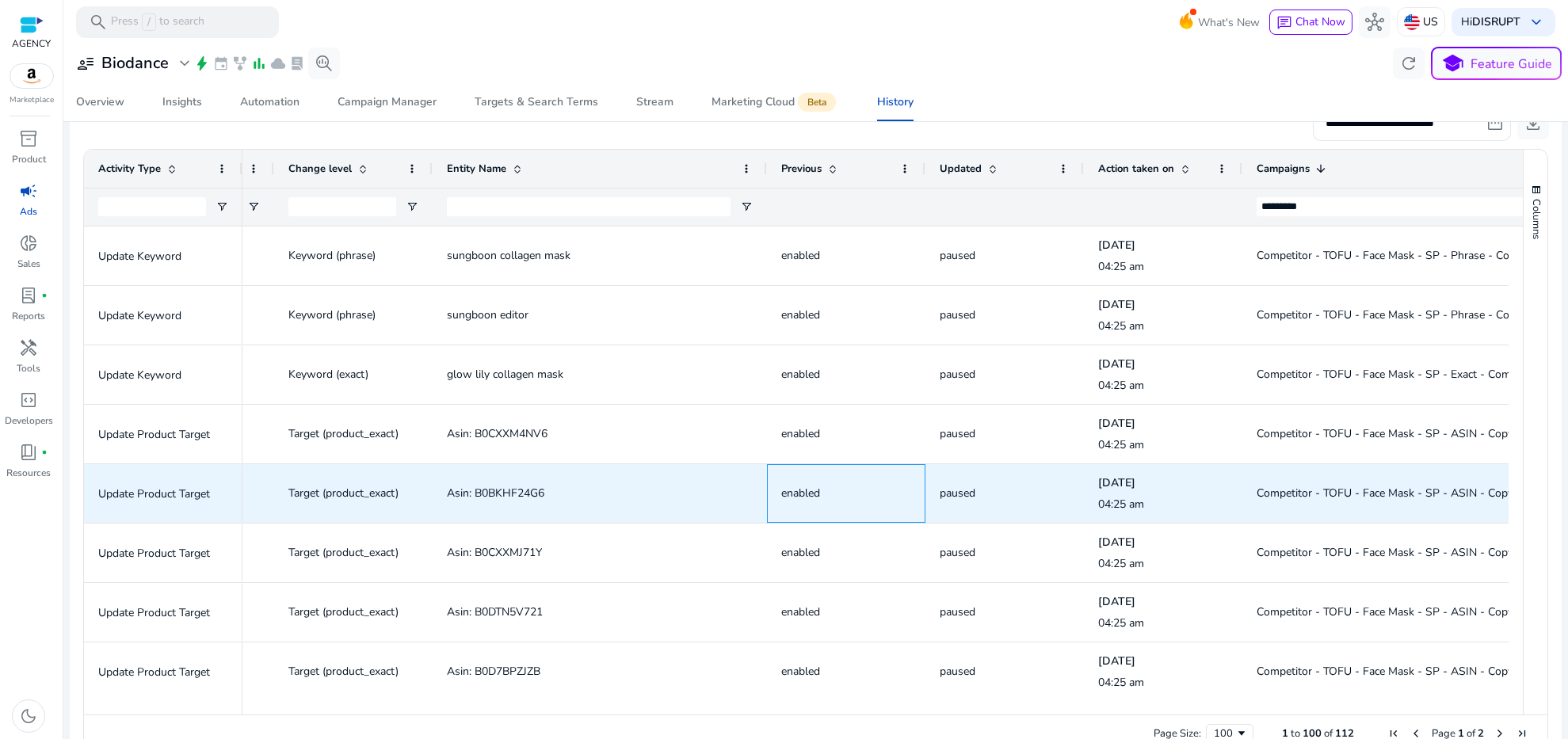
click at [906, 495] on span "enabled" at bounding box center [846, 493] width 130 height 33
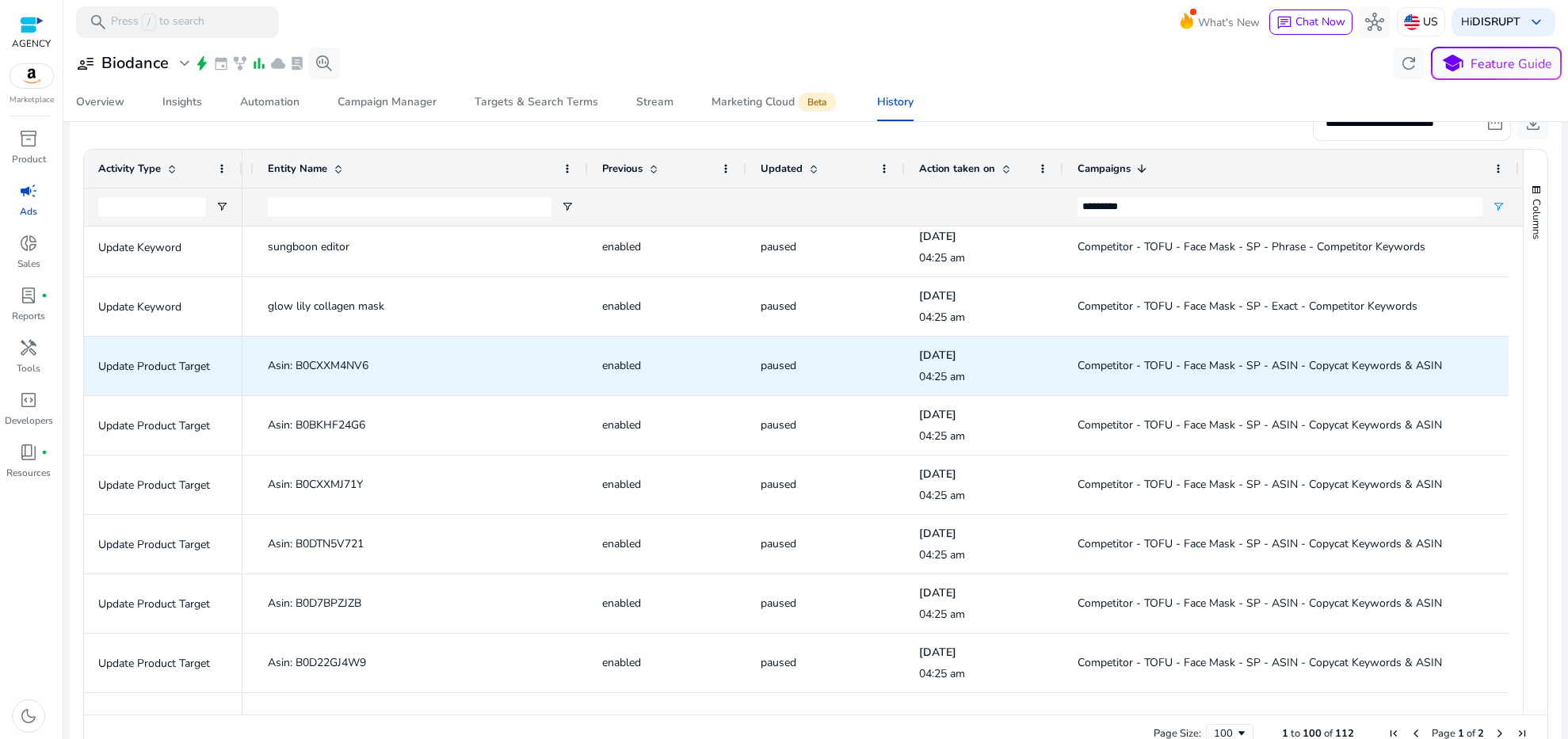
click at [357, 367] on span "Asin: B0CXXM4NV6" at bounding box center [318, 366] width 101 height 15
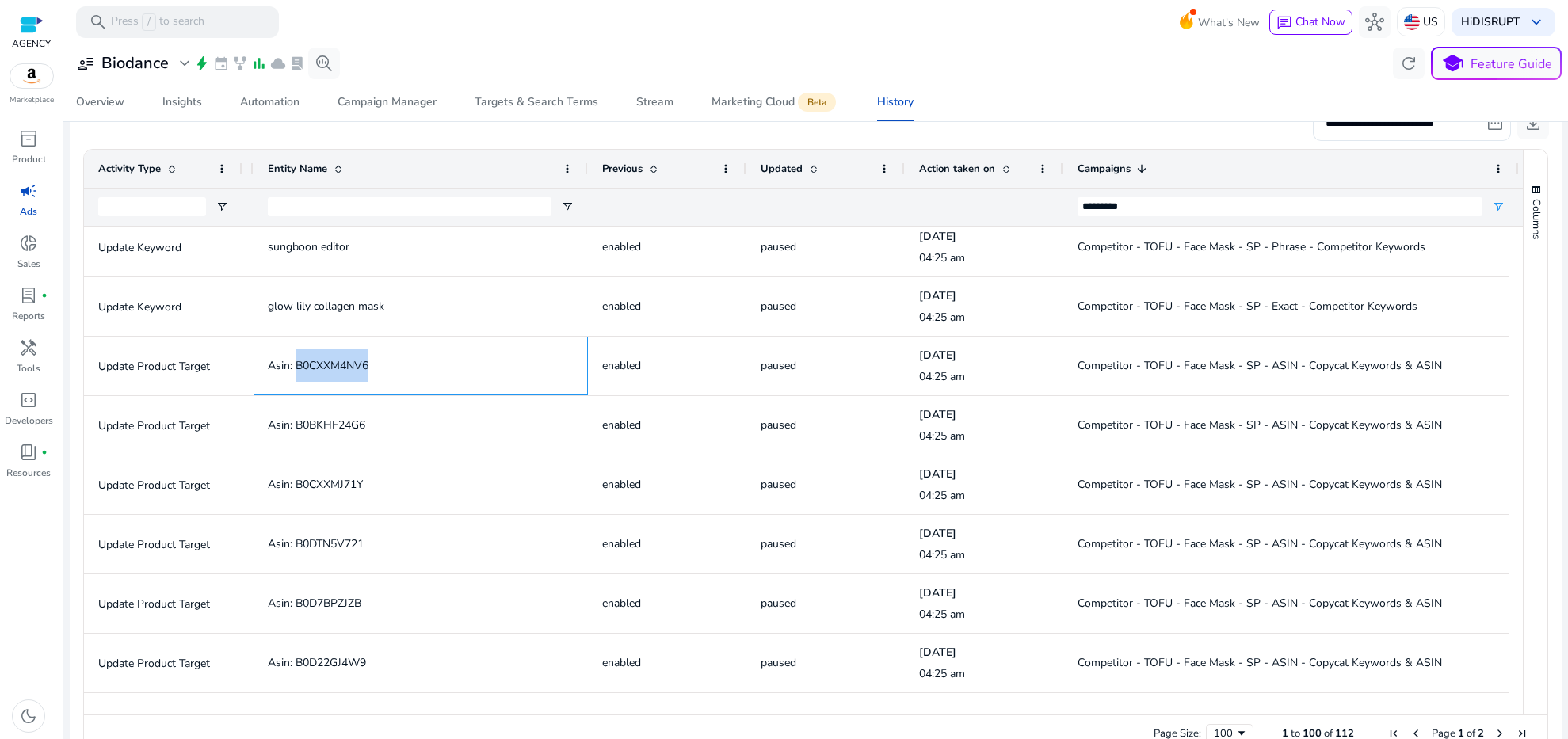
copy span "B0CXXM4NV6"
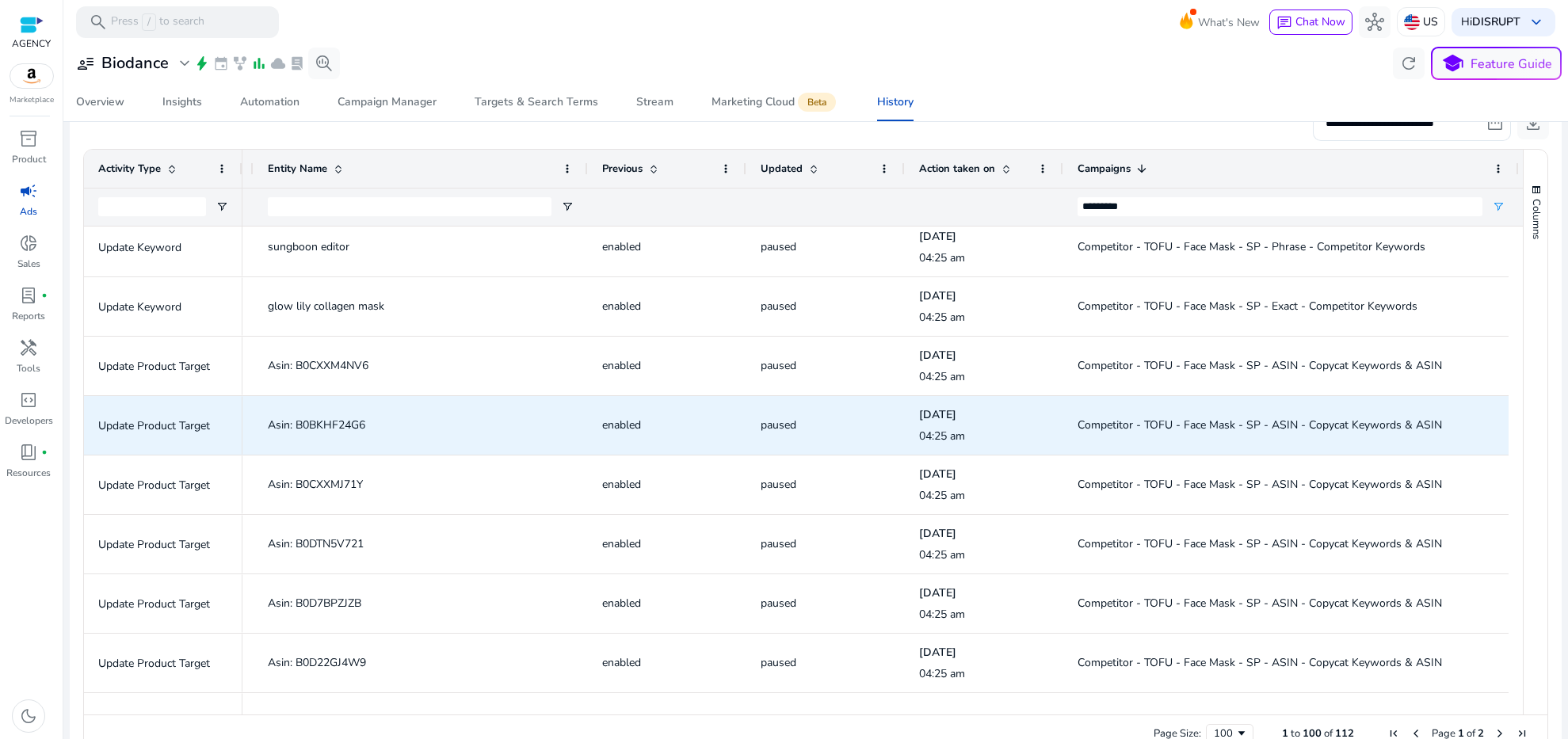
click at [348, 421] on span "Asin: B0BKHF24G6" at bounding box center [316, 425] width 97 height 15
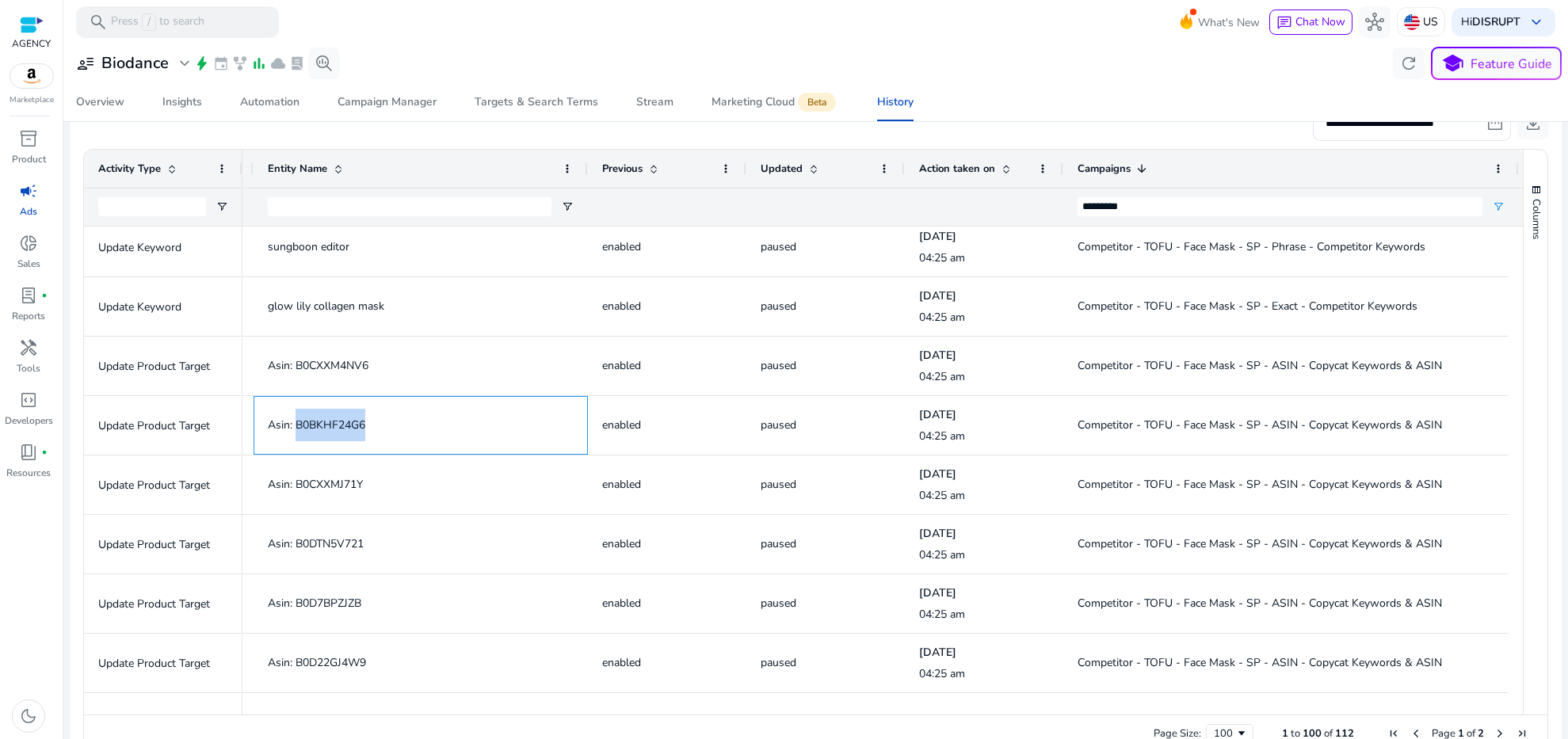
copy span "B0BKHF24G6"
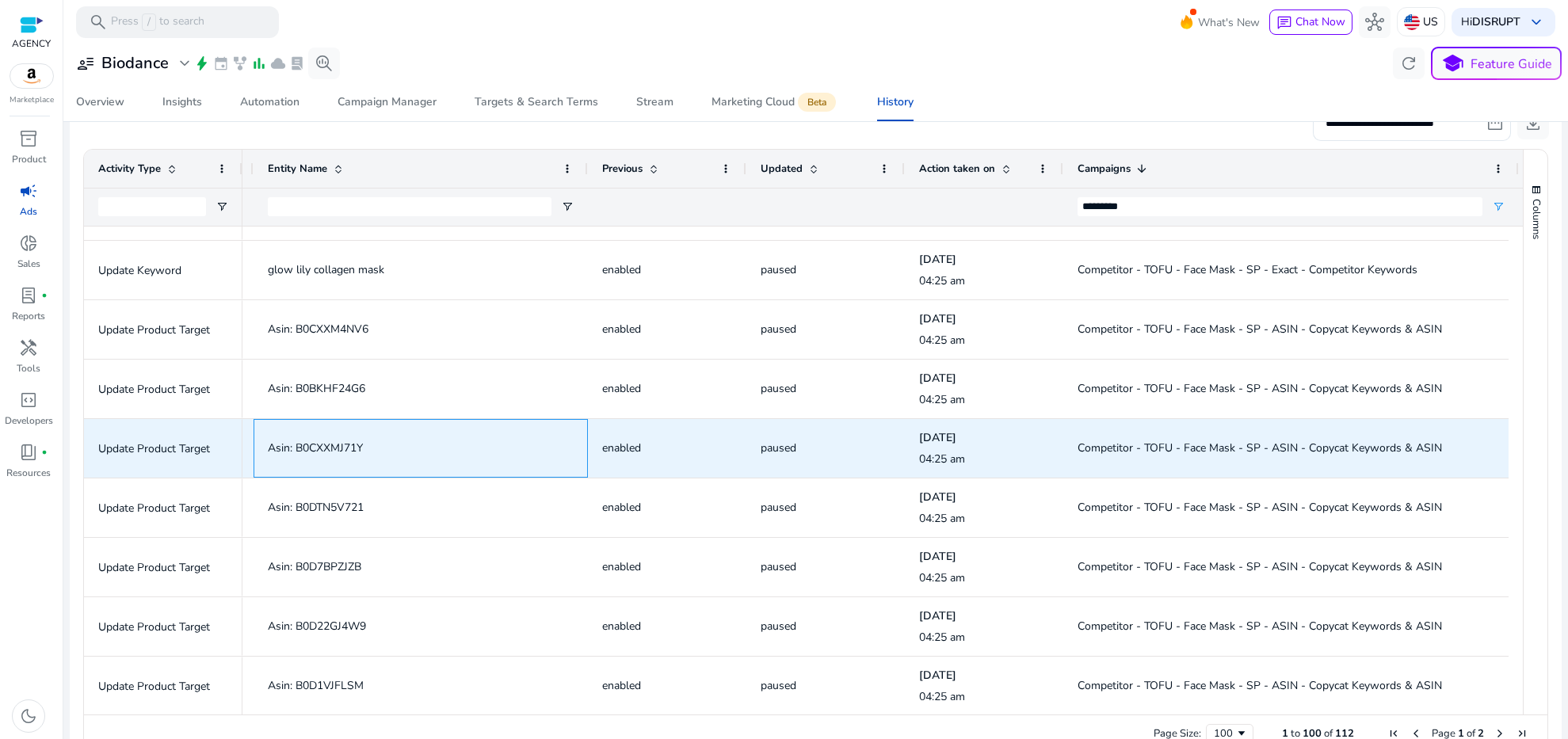
click at [335, 445] on span "Asin: B0CXXMJ71Y" at bounding box center [315, 448] width 95 height 15
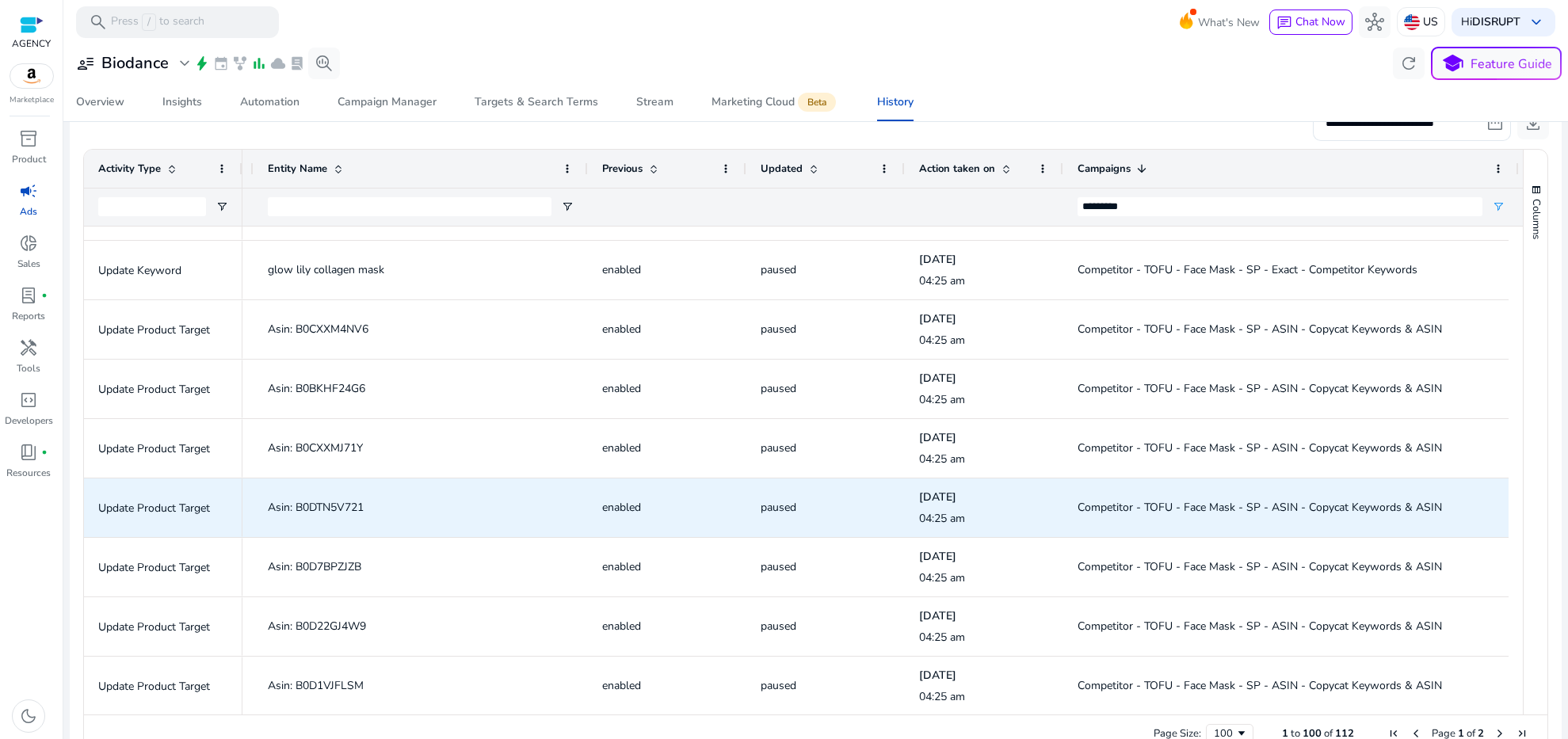
click at [339, 511] on span "Asin: B0DTN5V721" at bounding box center [315, 507] width 96 height 15
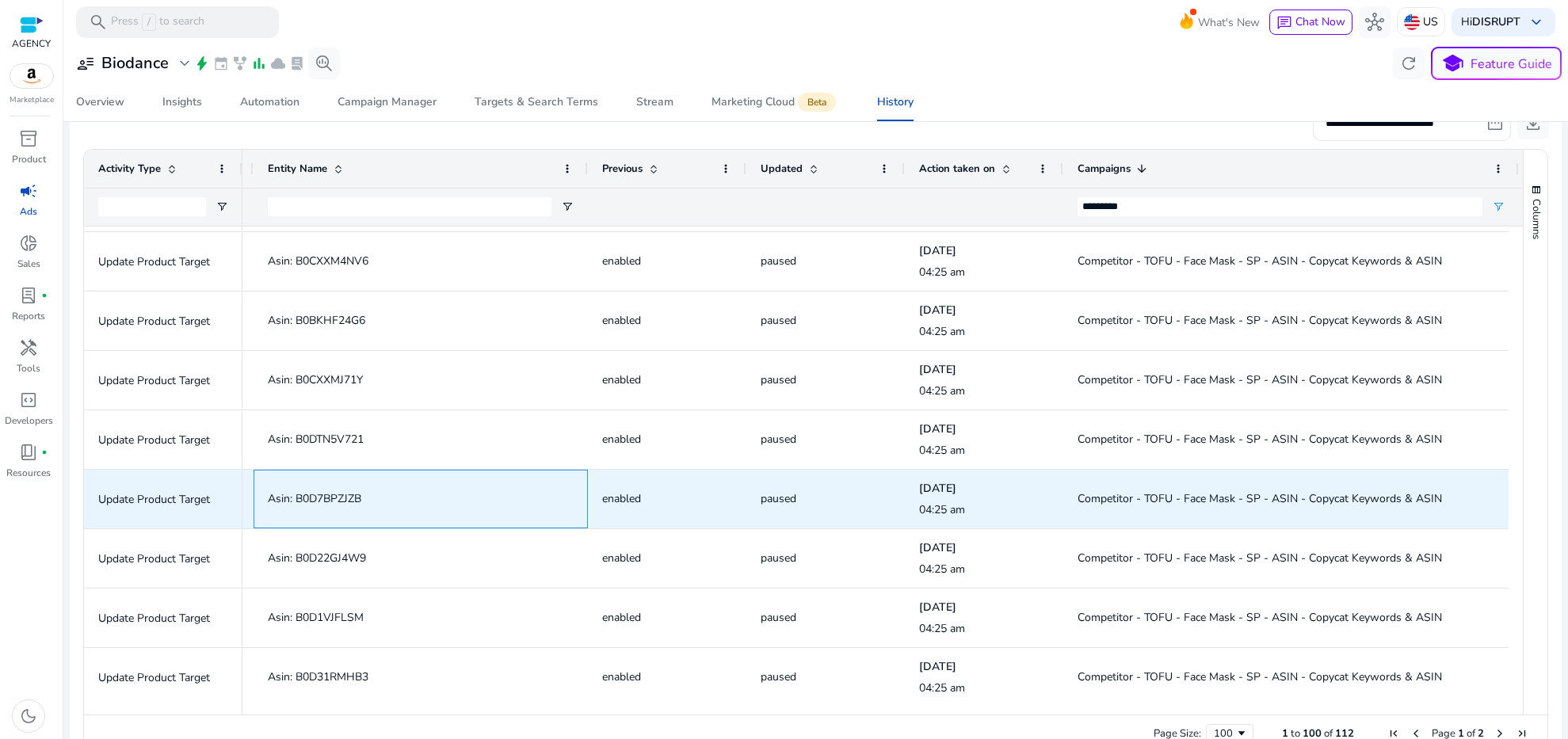
click at [332, 500] on span "Asin: B0D7BPZJZB" at bounding box center [314, 498] width 93 height 15
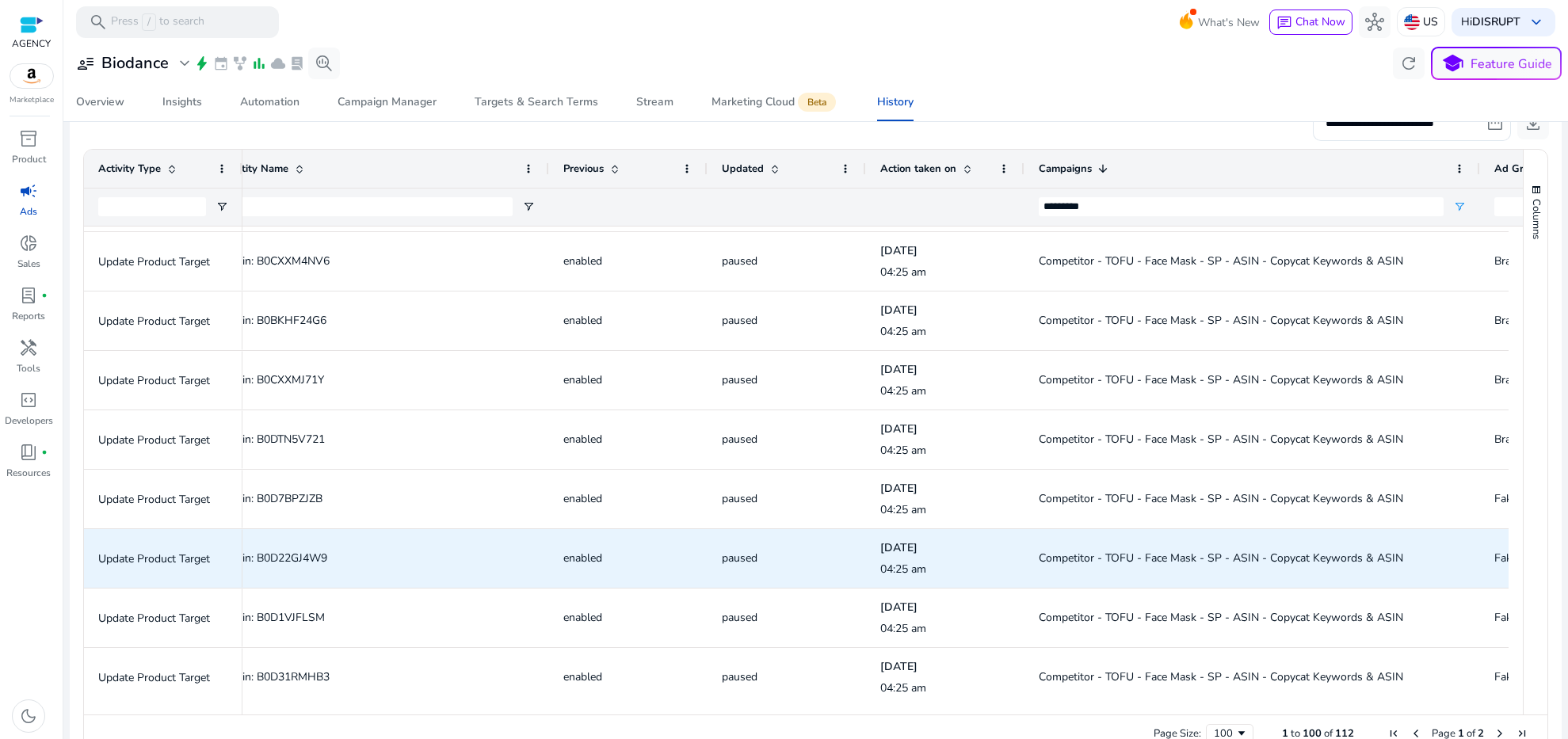
click at [292, 561] on span "Asin: B0D22GJ4W9" at bounding box center [278, 558] width 98 height 15
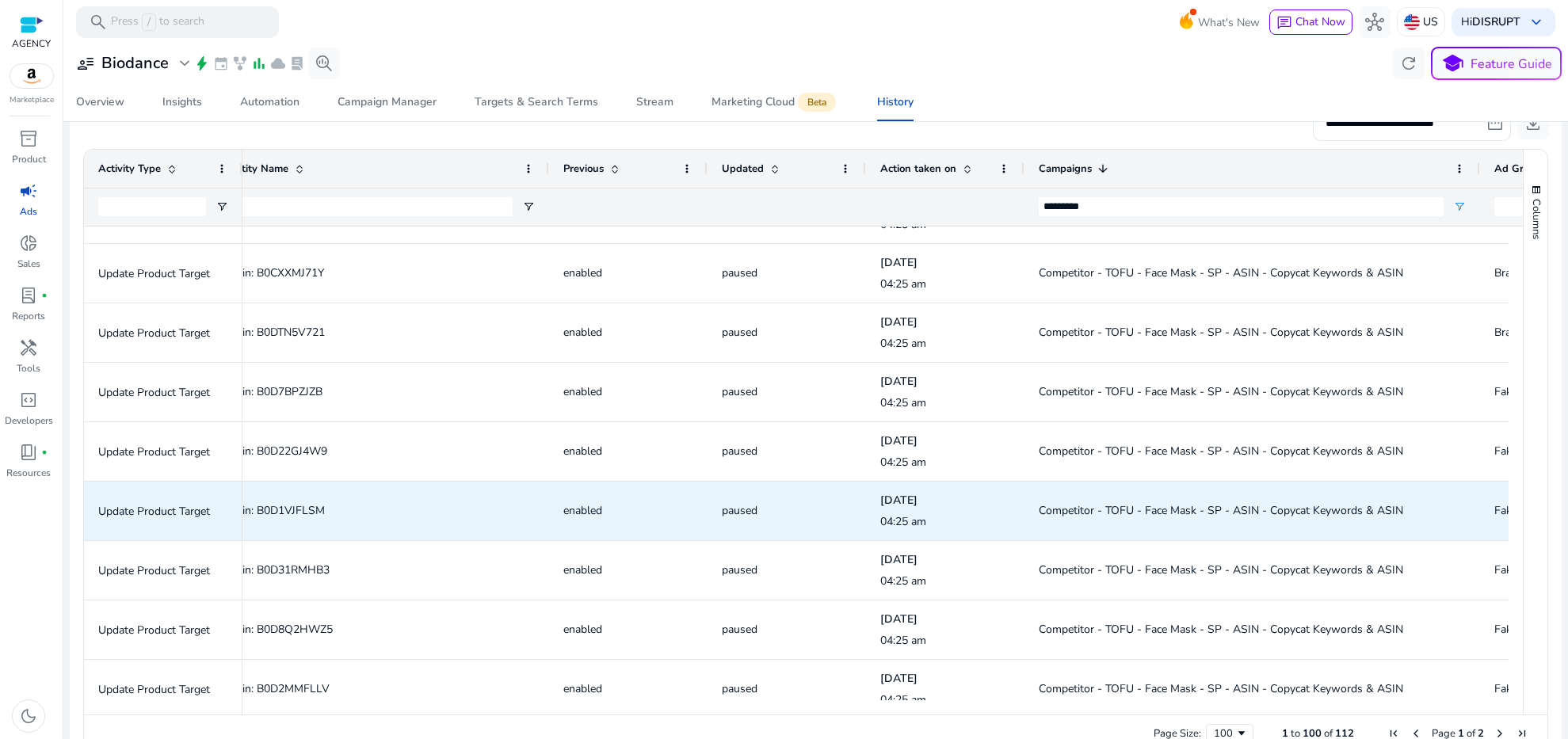
click at [288, 498] on span "Asin: B0D1VJFLSM" at bounding box center [382, 511] width 306 height 33
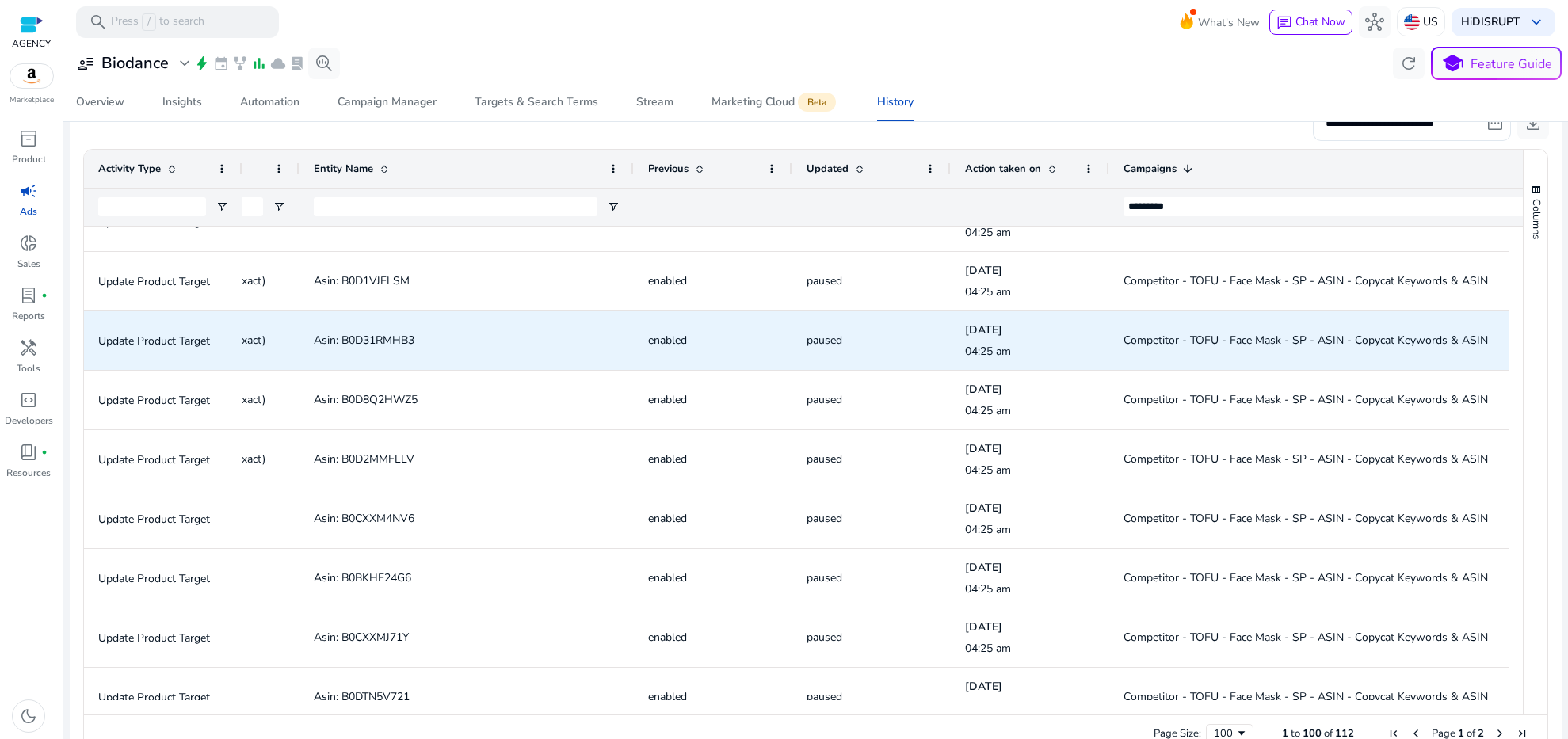
click at [390, 335] on span "Asin: B0D31RMHB3" at bounding box center [363, 340] width 101 height 15
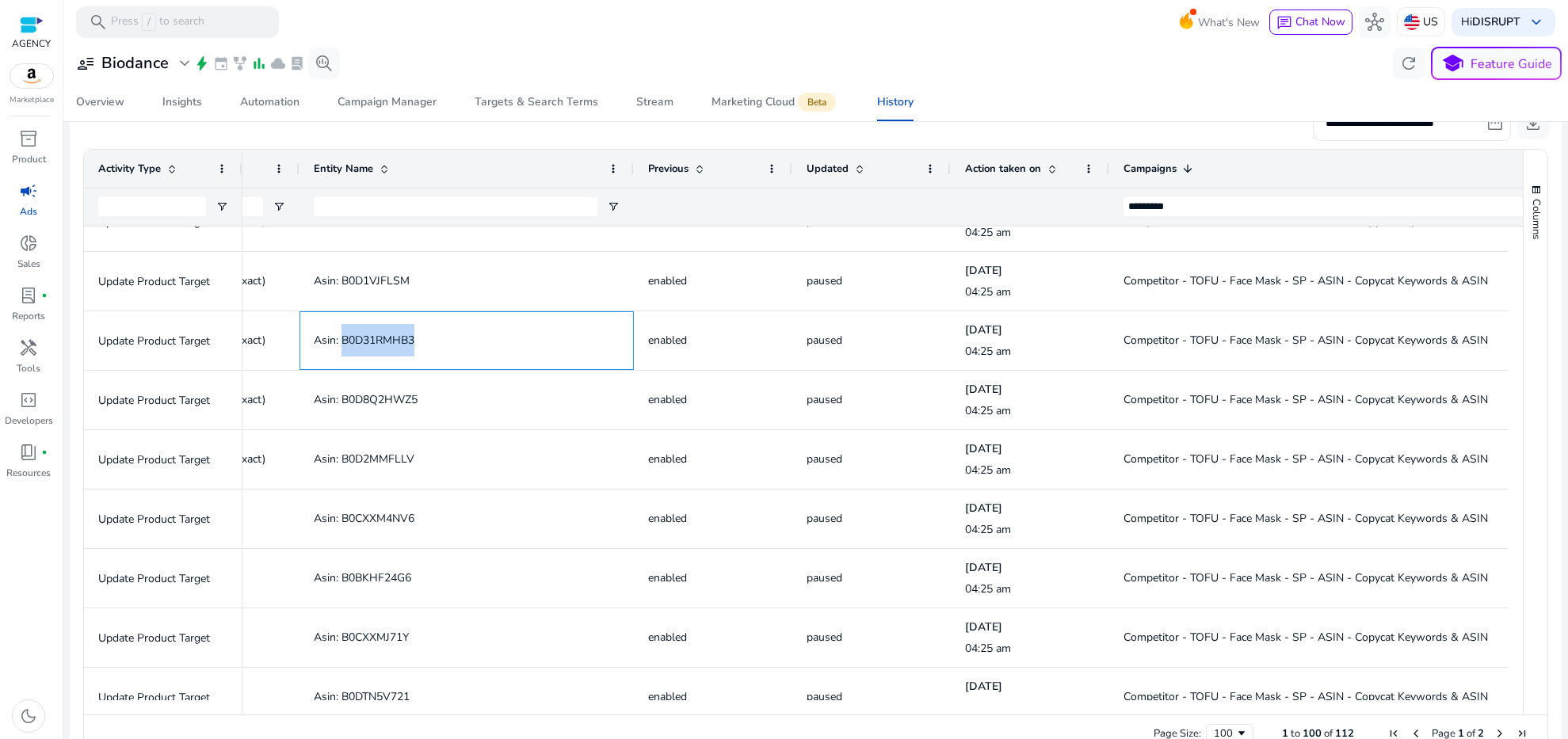
copy span "B0D31RMHB3"
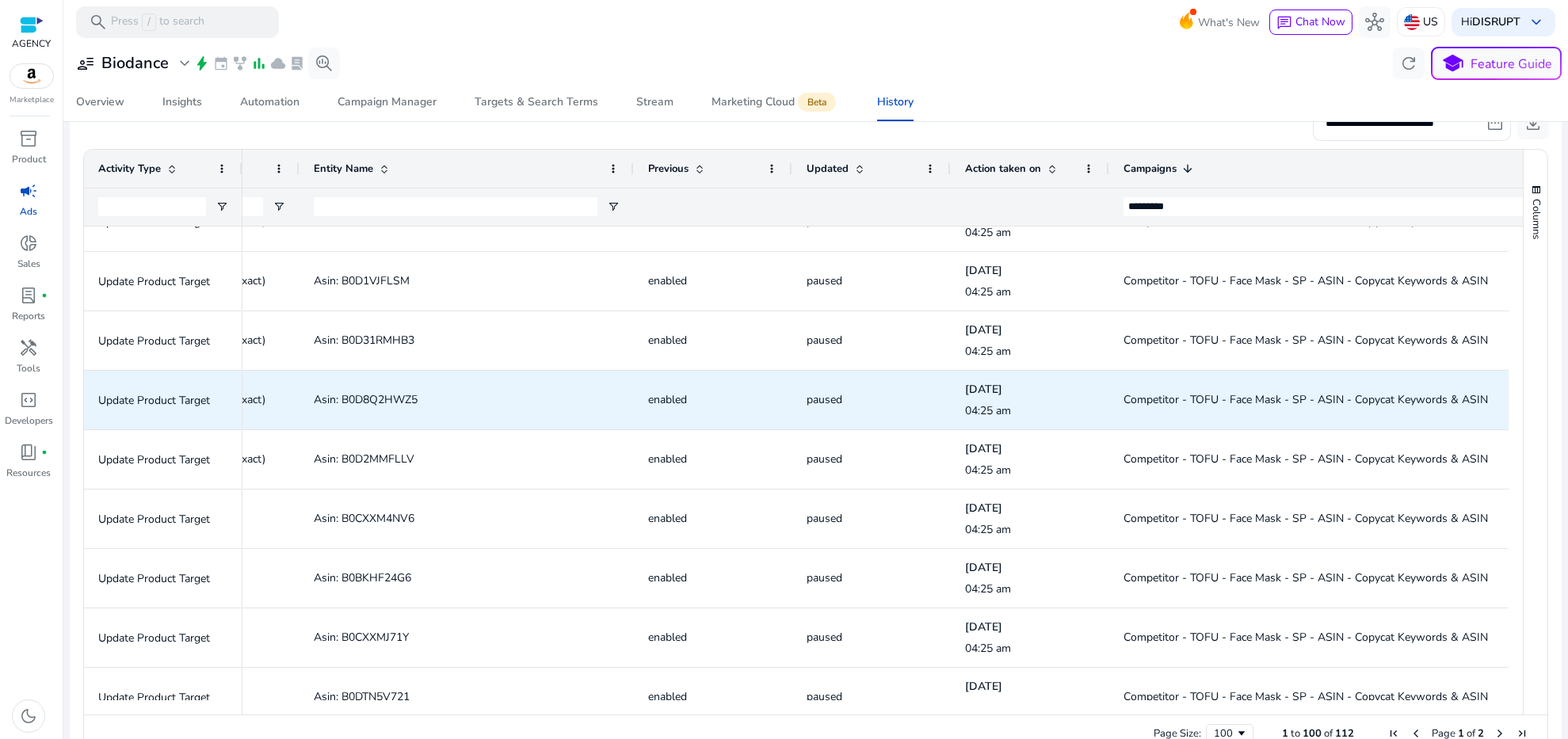
click at [390, 398] on span "Asin: B0D8Q2HWZ5" at bounding box center [365, 399] width 104 height 15
copy span "B0D8Q2HWZ5"
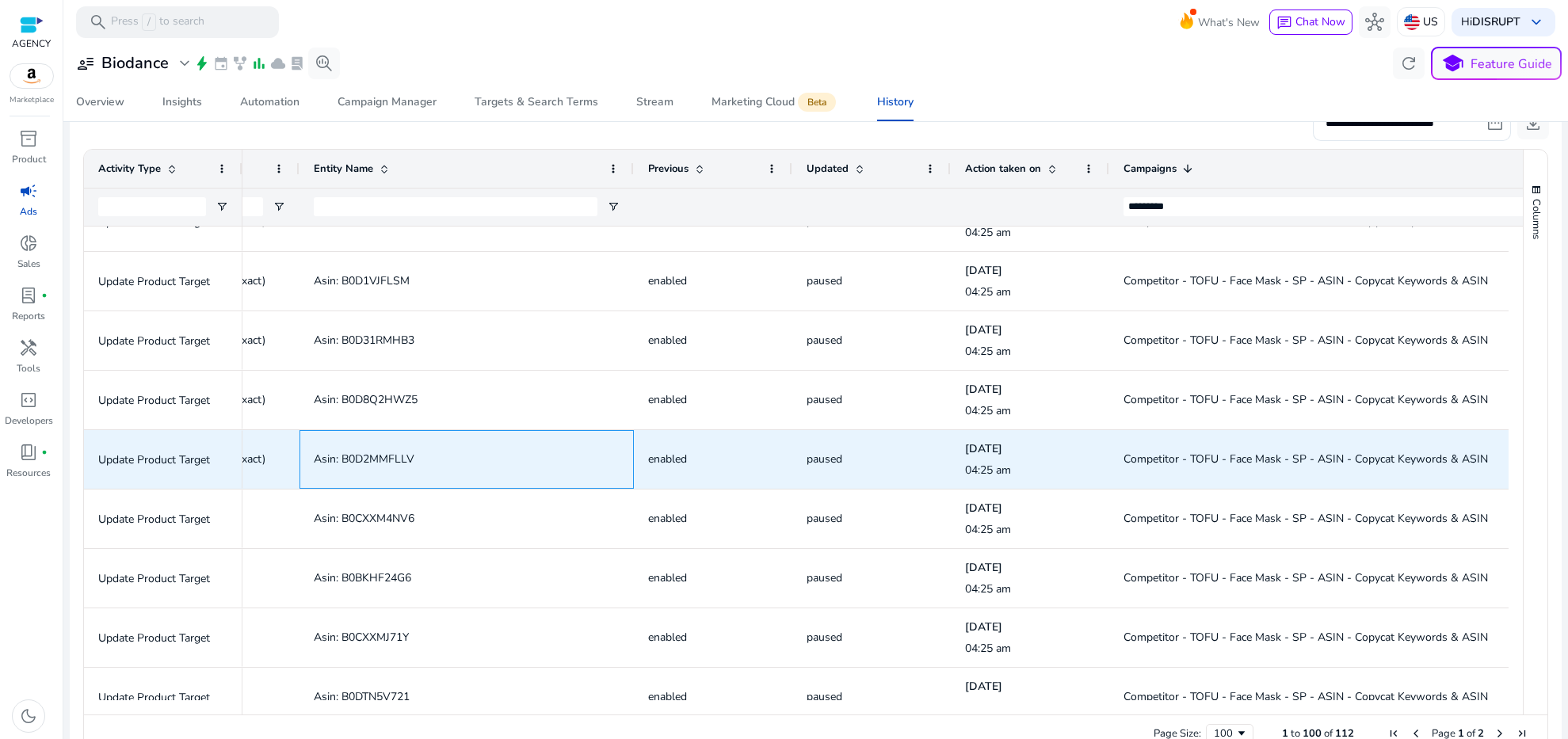
click at [390, 459] on span "Asin: B0D2MMFLLV" at bounding box center [363, 459] width 101 height 15
copy span "B0D2MMFLLV"
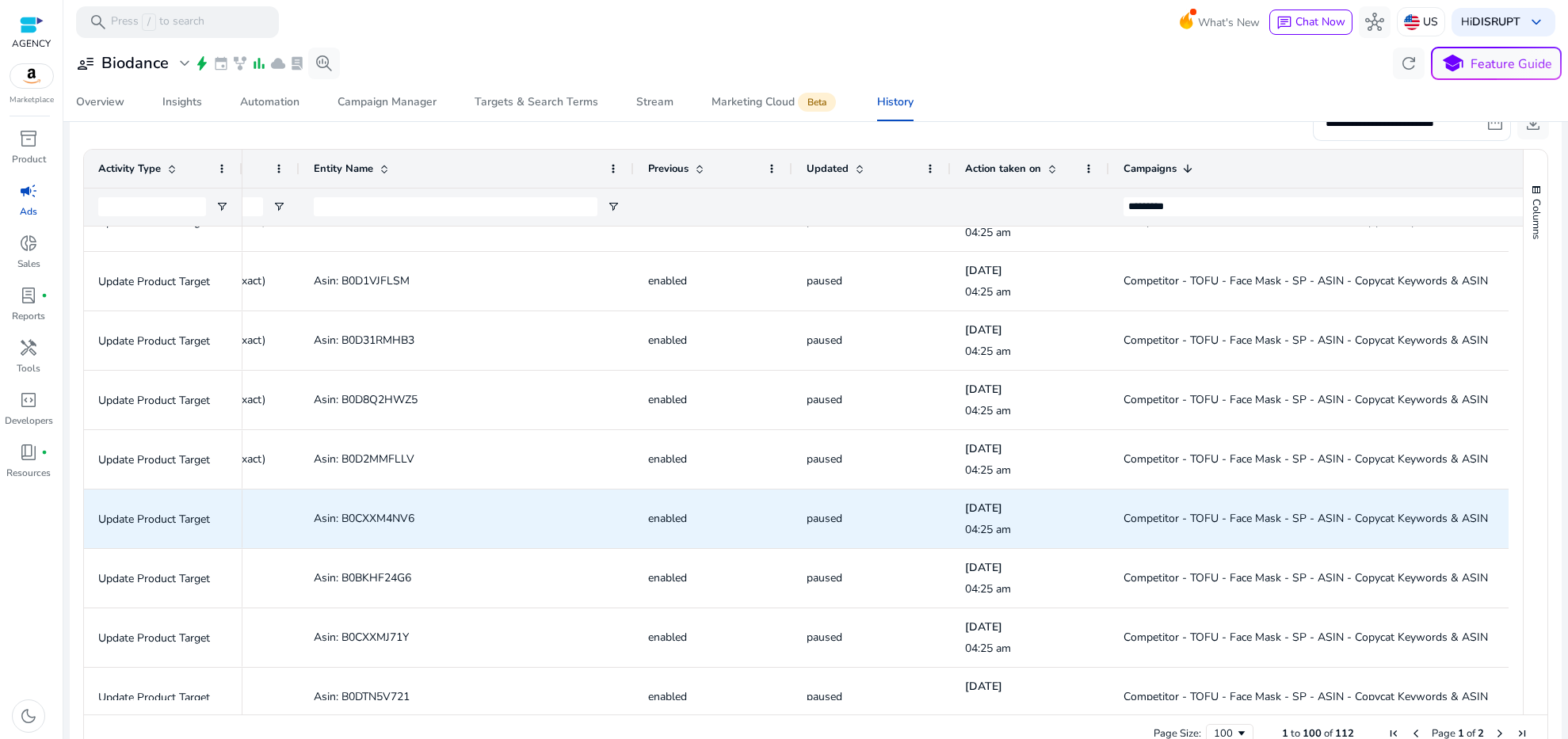
click at [387, 513] on span "Asin: B0CXXM4NV6" at bounding box center [363, 519] width 101 height 15
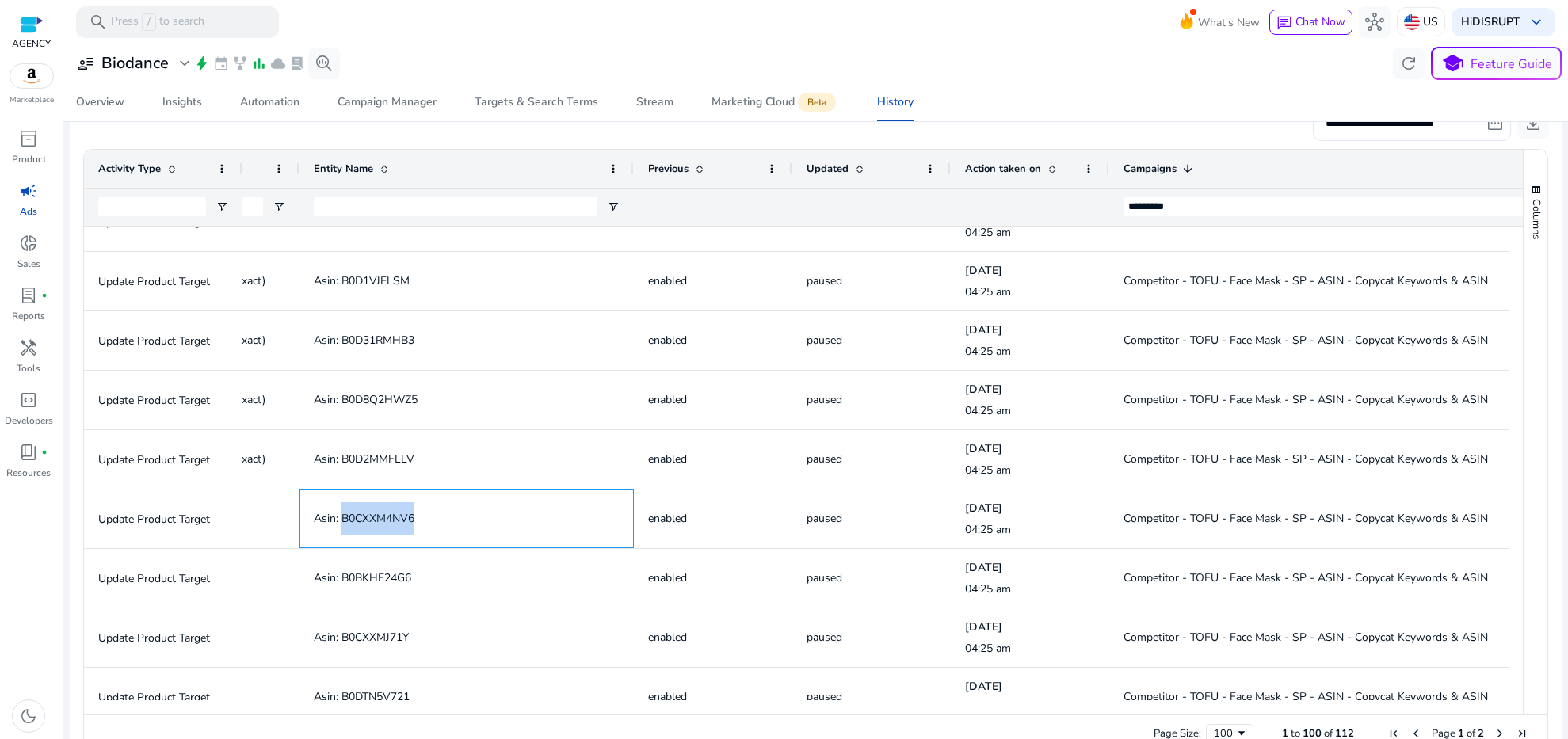
copy span "B0CXXM4NV6"
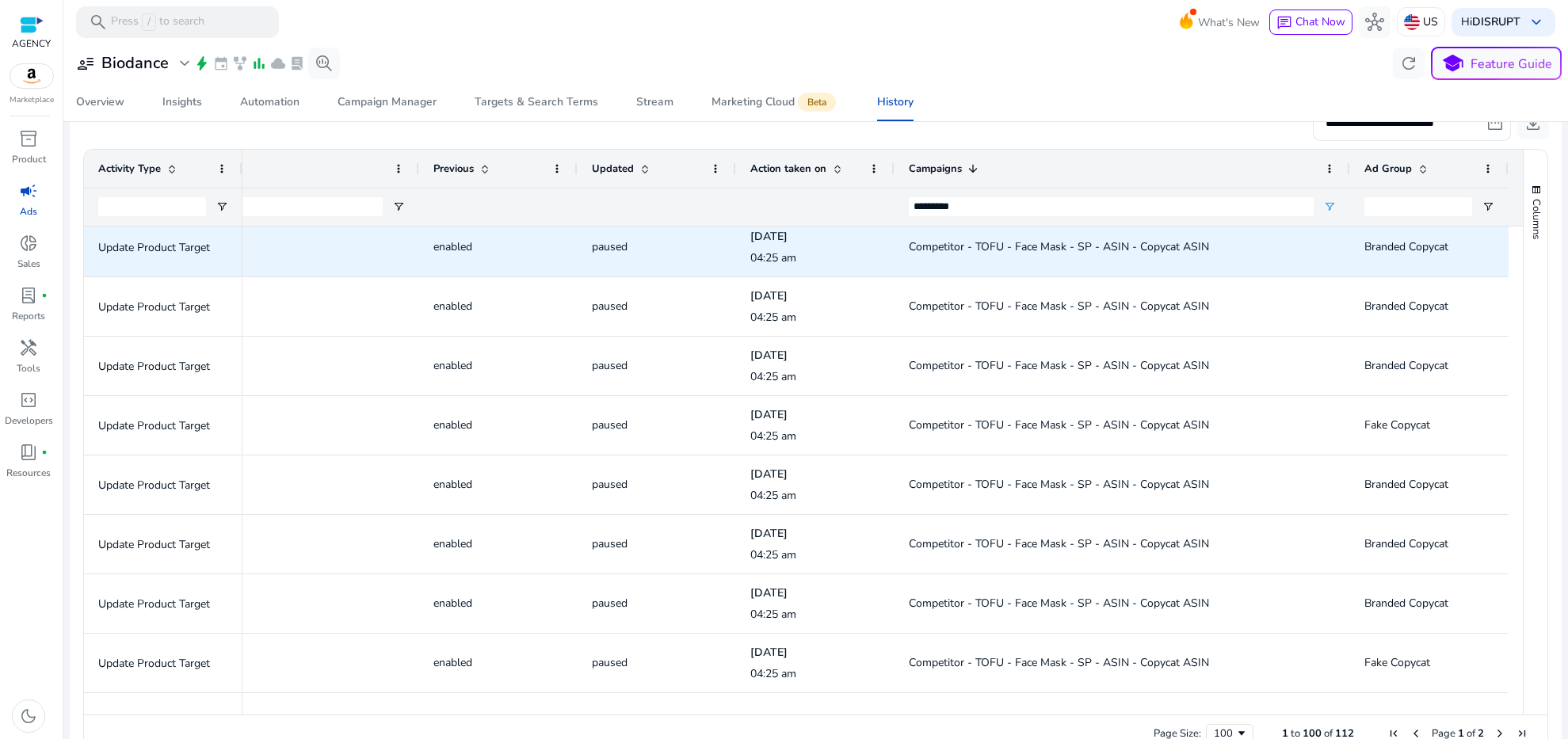
click at [1120, 244] on span "Competitor - TOFU - Face Mask - SP - ASIN - Copycat ASIN" at bounding box center [1059, 246] width 300 height 15
copy span "Competitor - TOFU - Face Mask - SP - ASIN - Copycat ASIN"
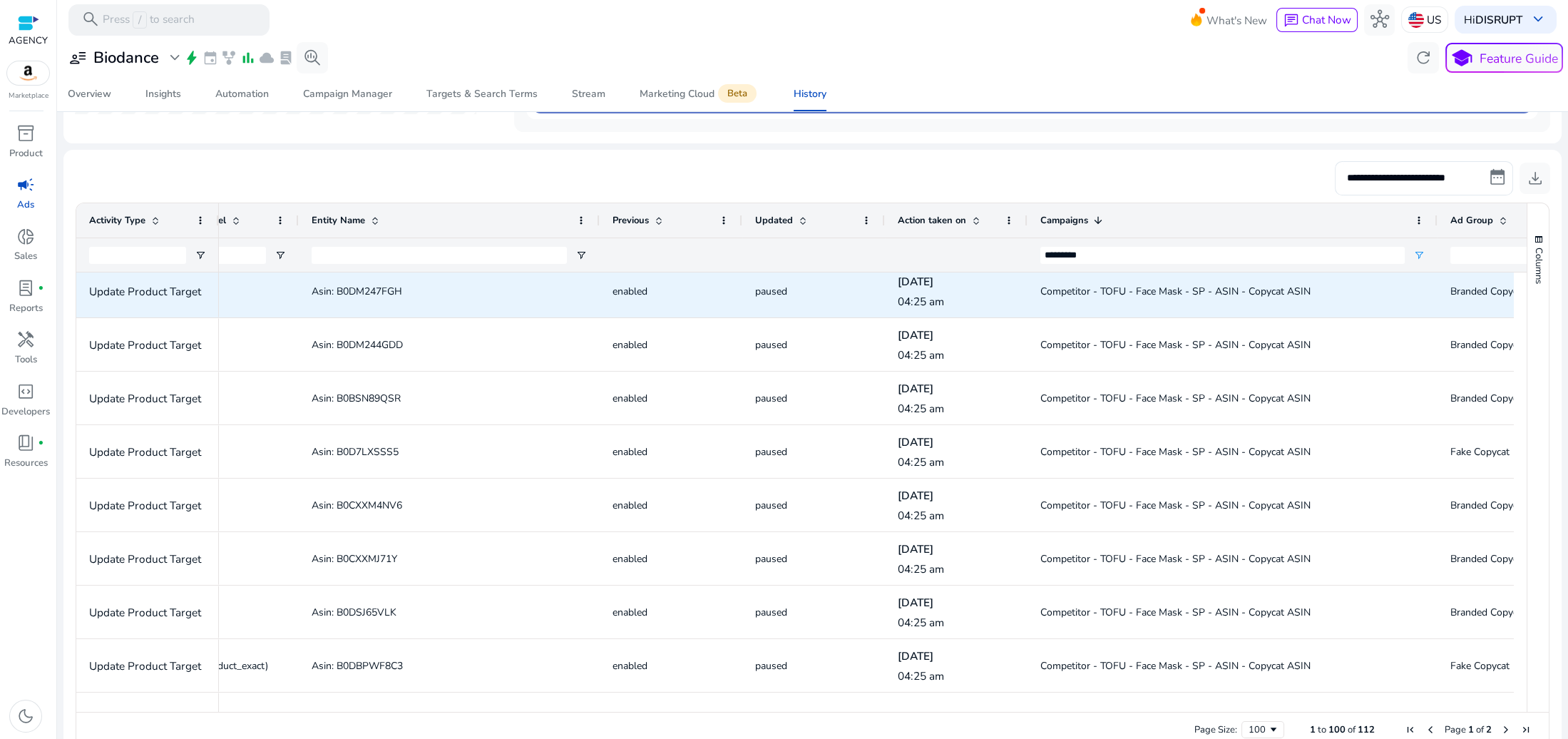
click at [369, 286] on span "Asin: B0DM247FGH" at bounding box center [356, 291] width 91 height 13
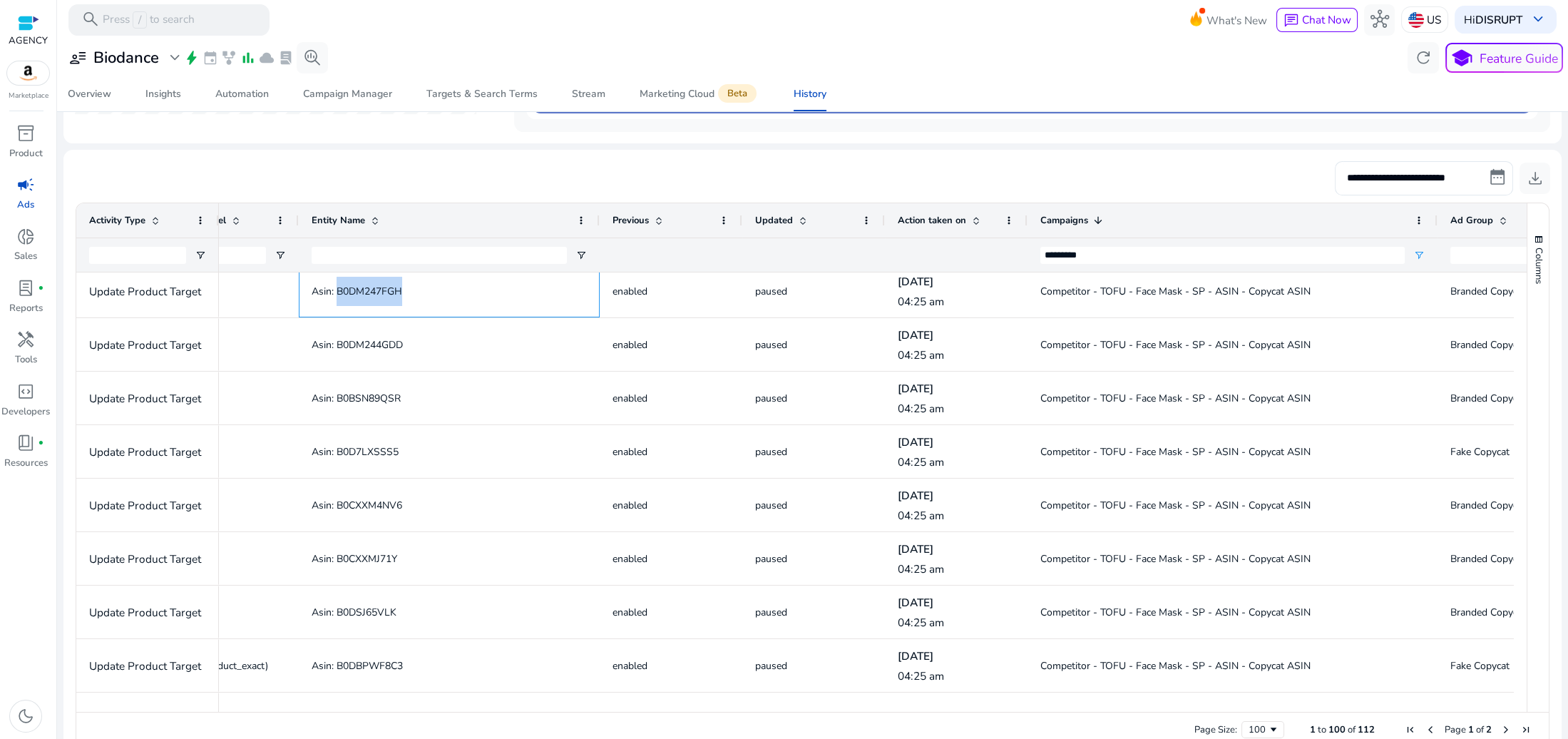
copy span "B0DM247FGH"
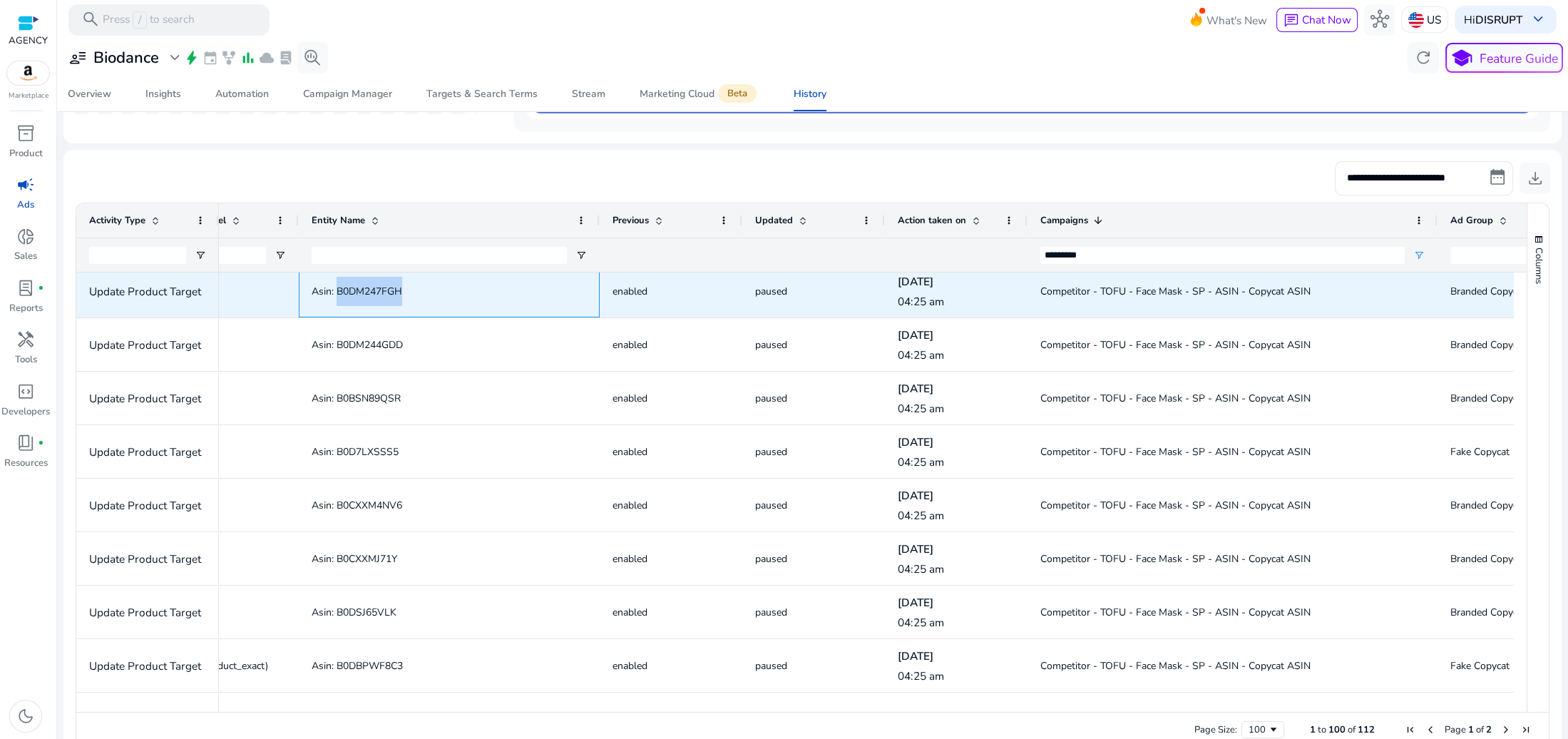
click at [372, 290] on span "Asin: B0DM247FGH" at bounding box center [356, 291] width 91 height 13
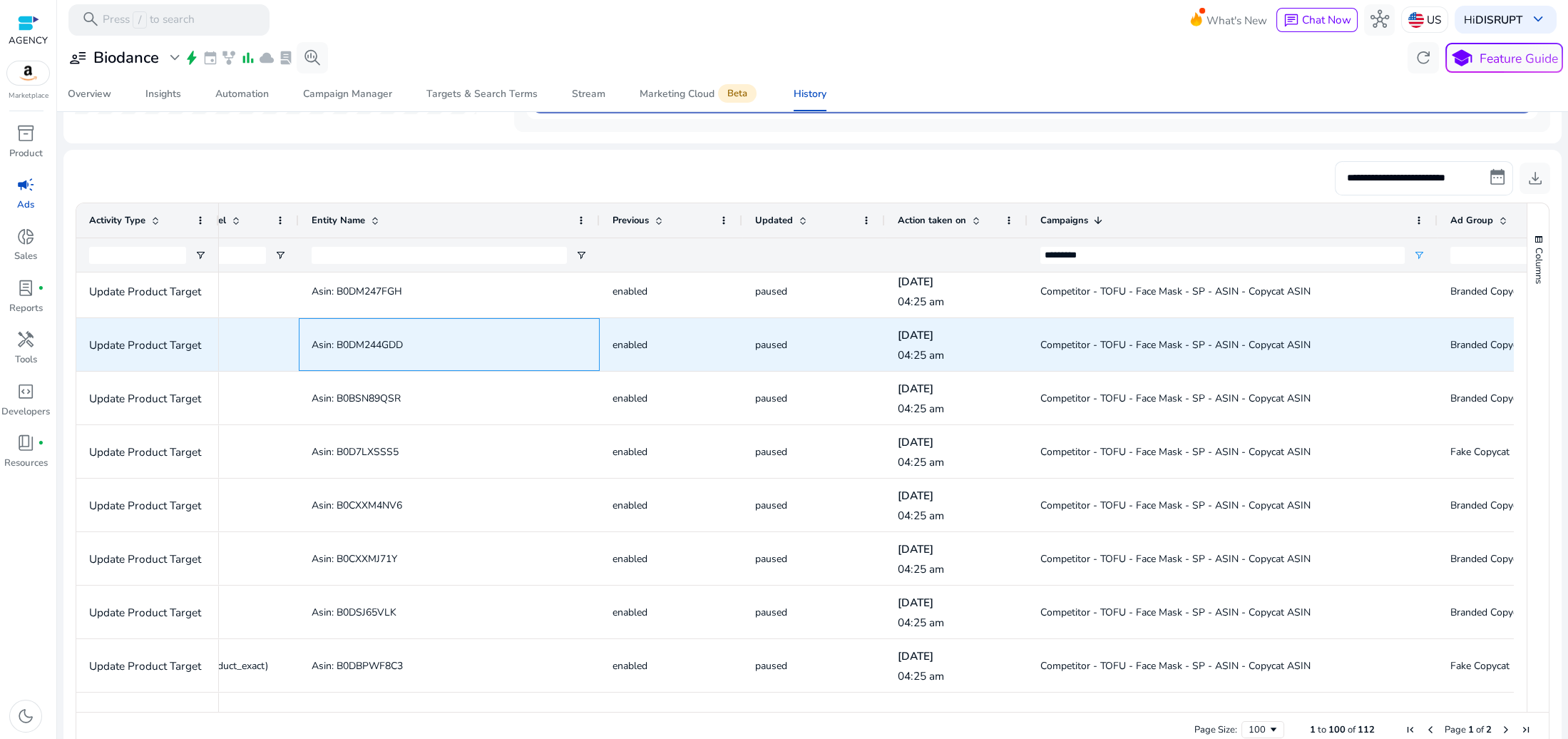
click at [376, 340] on span "Asin: B0DM244GDD" at bounding box center [357, 345] width 91 height 13
copy span "B0DM244GDD"
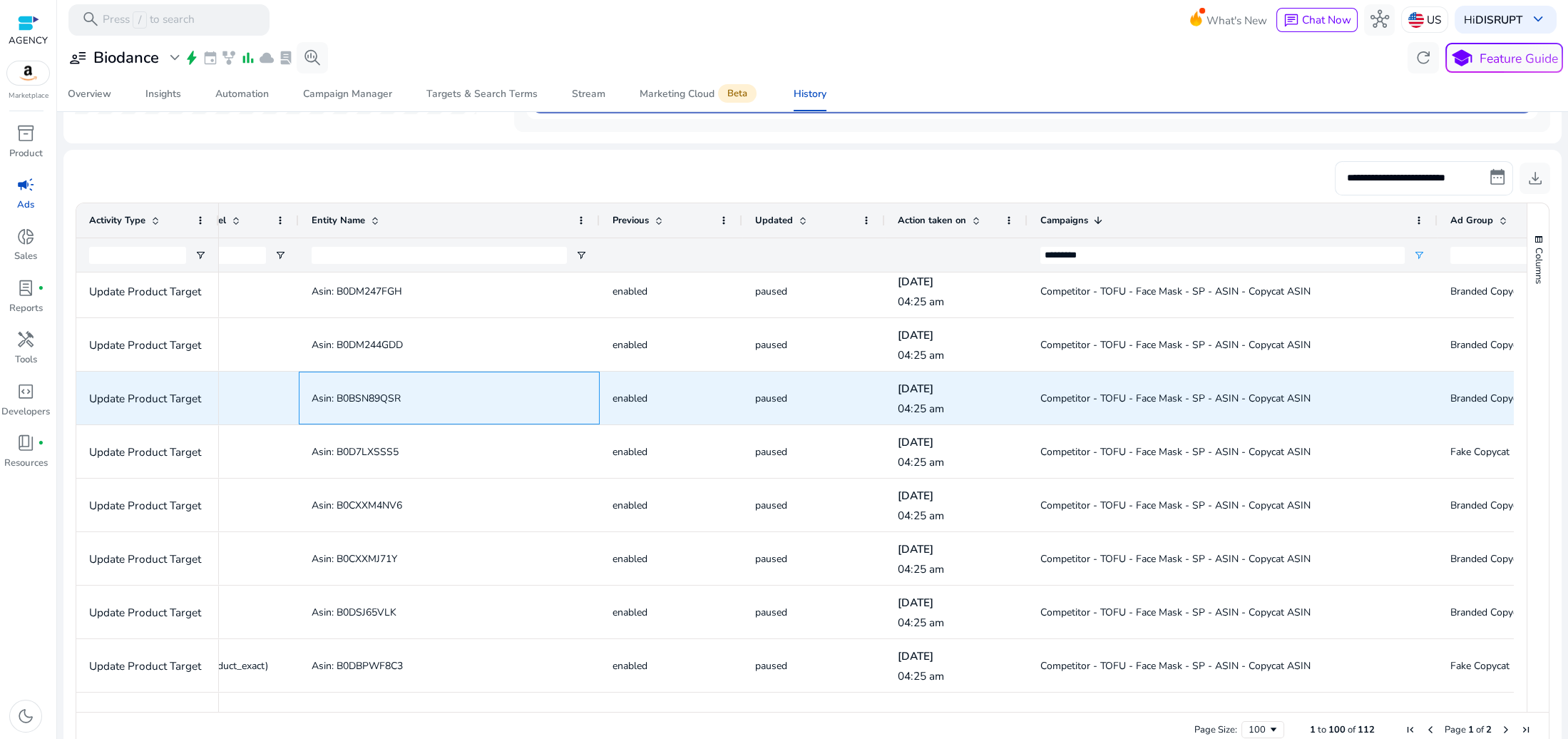
click at [384, 396] on span "Asin: B0BSN89QSR" at bounding box center [356, 399] width 89 height 13
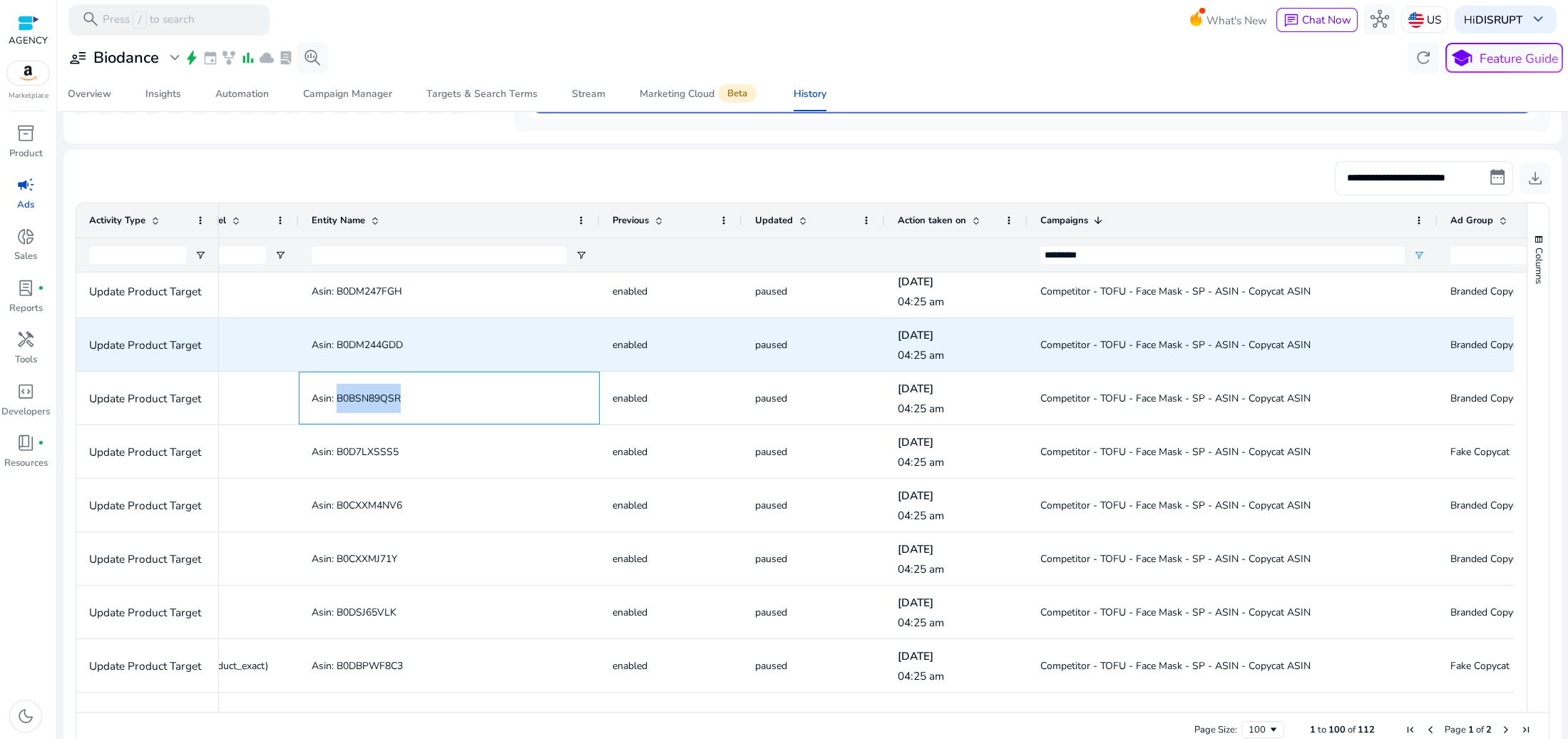
copy span "B0BSN89QSR"
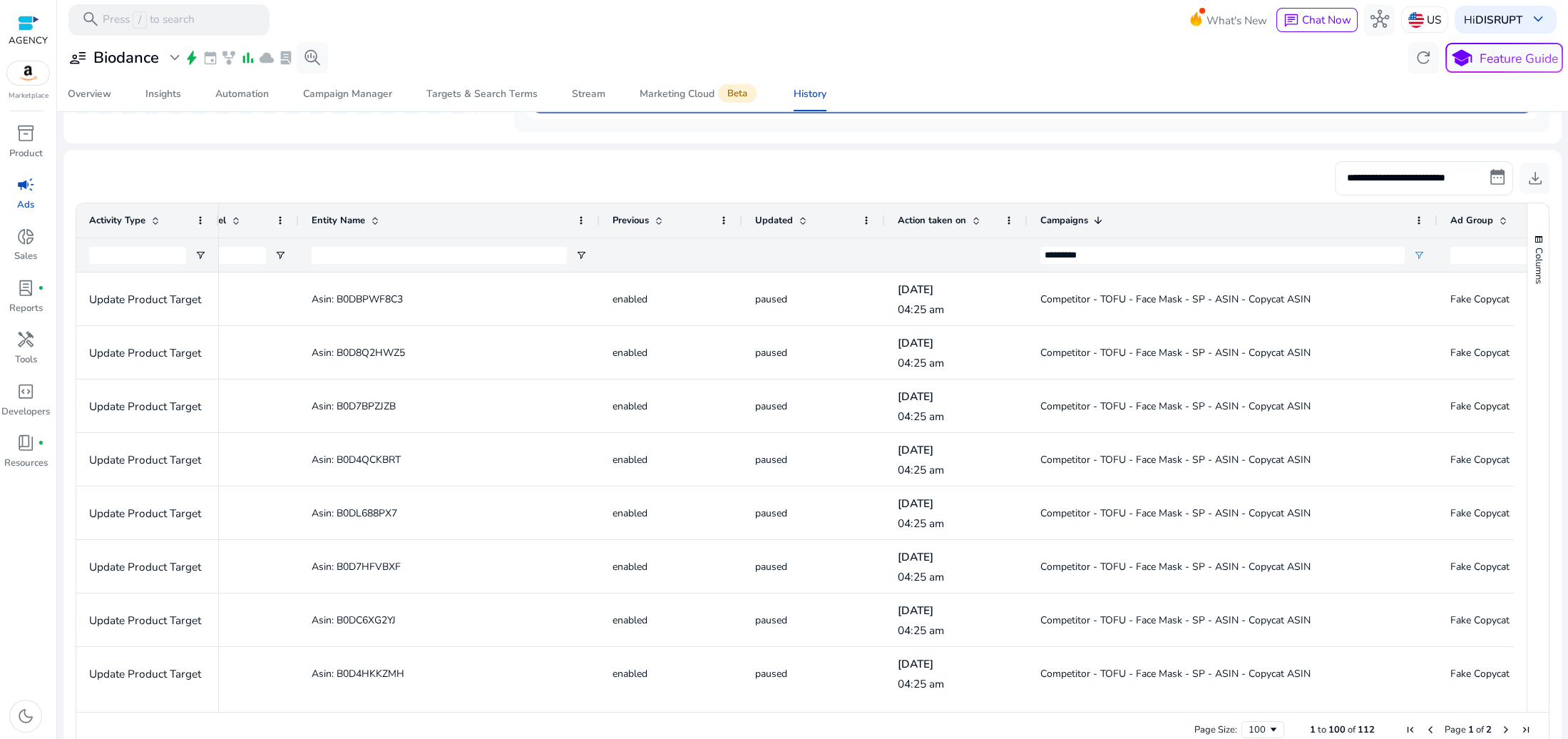
scroll to position [3009, 0]
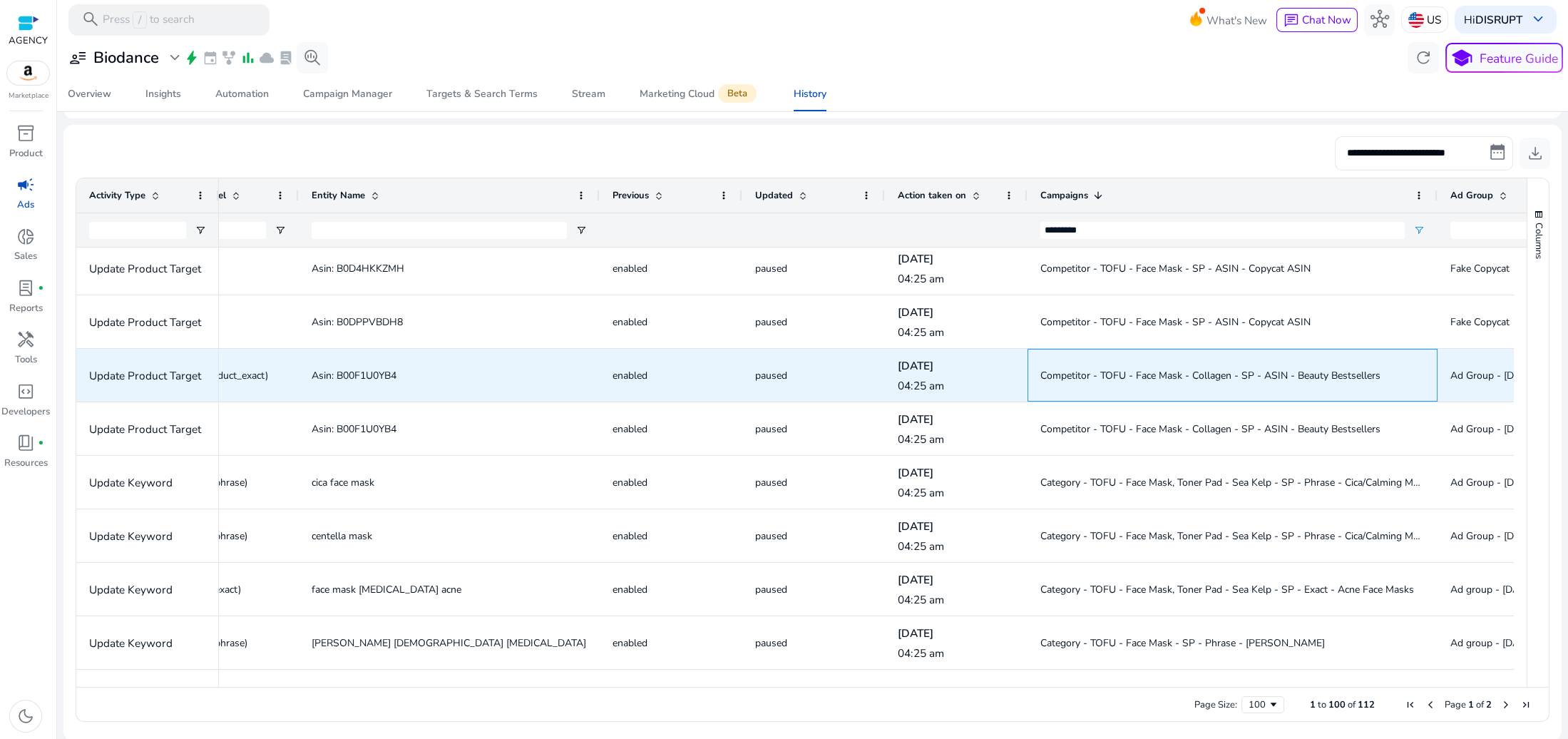
click at [1181, 372] on span "Competitor - TOFU - Face Mask - Collagen - SP - ASIN - Beauty Bestsellers" at bounding box center [1211, 376] width 340 height 13
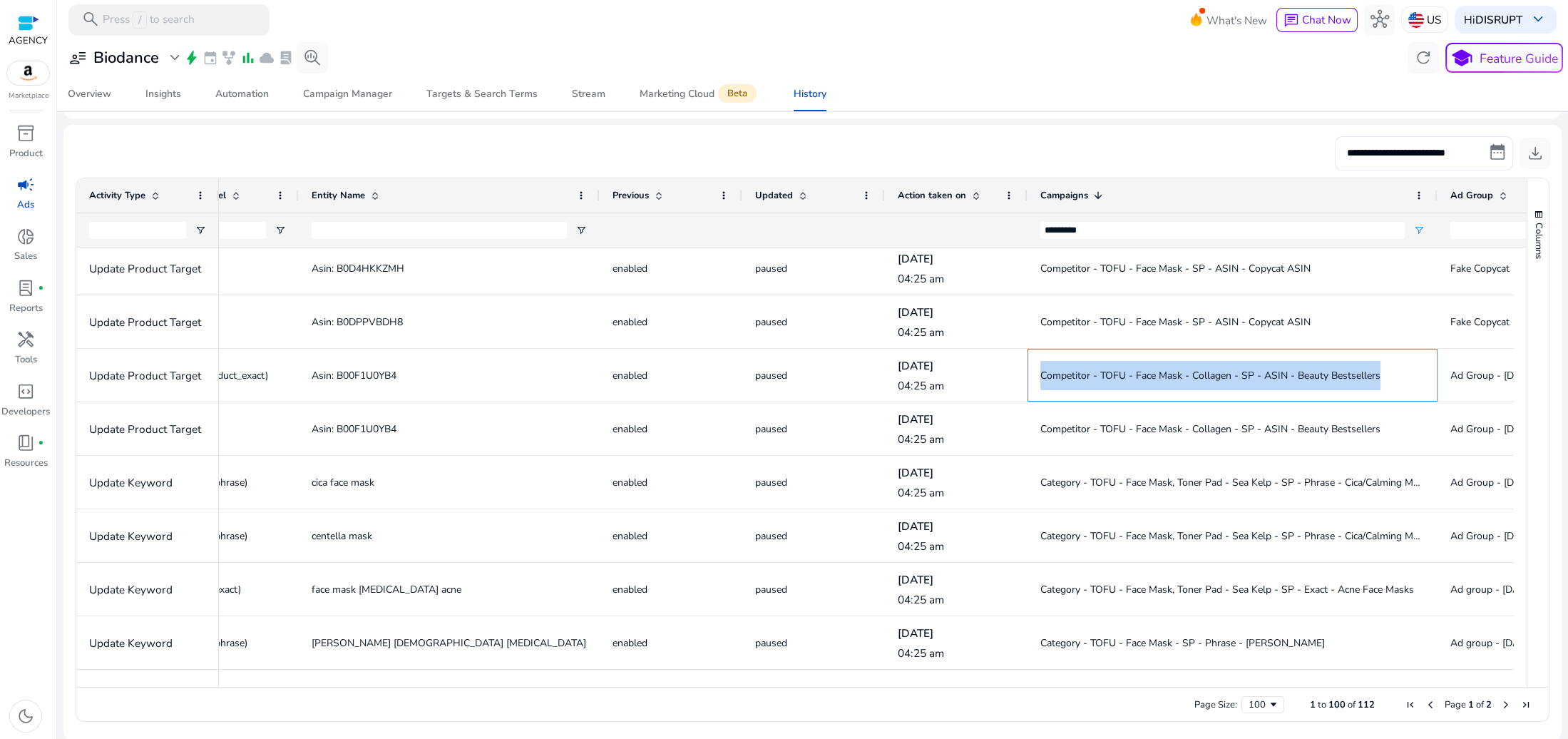
copy span "Competitor - TOFU - Face Mask - Collagen - SP - ASIN - Beauty Bestsellers"
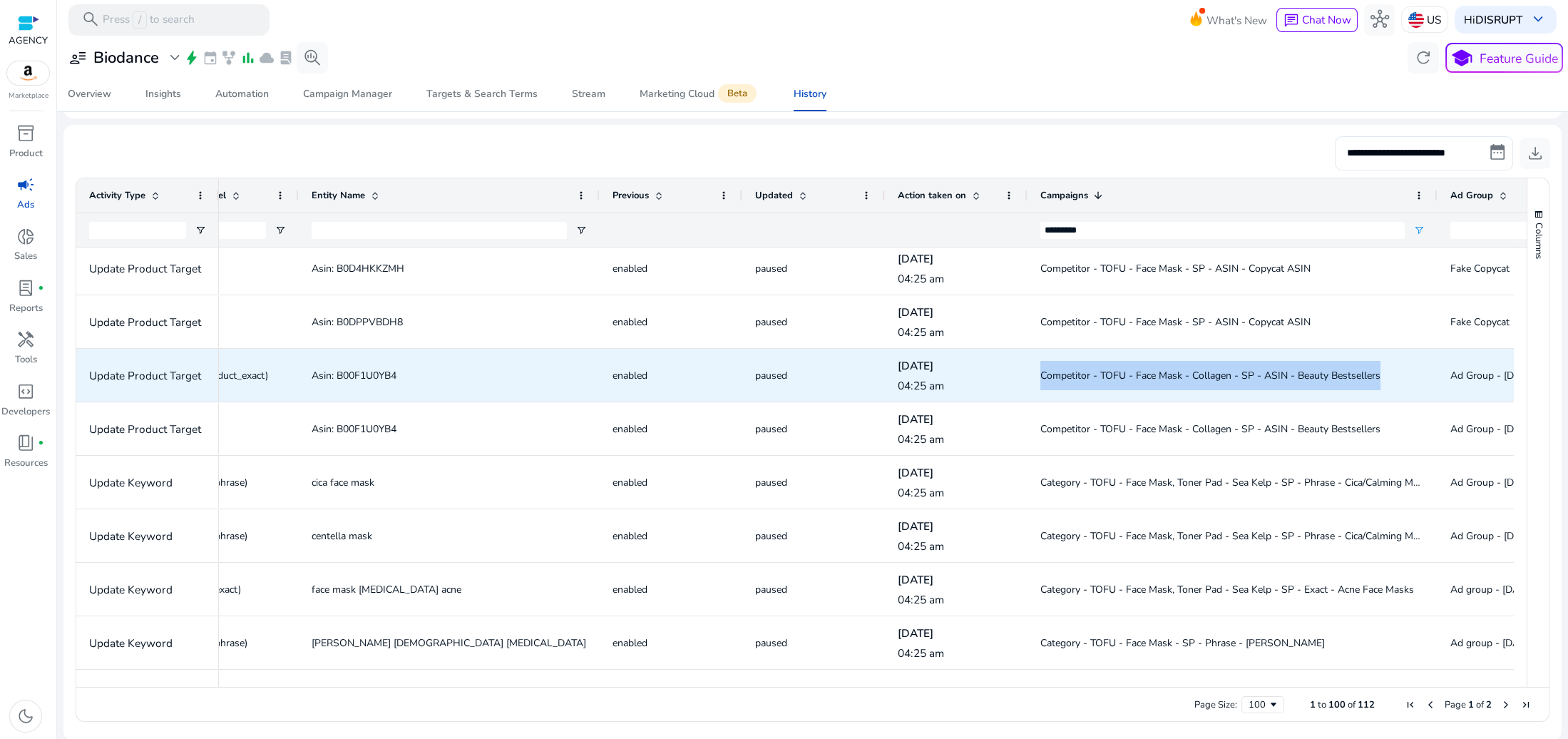
click at [376, 377] on span "Asin: B00F1U0YB4" at bounding box center [354, 376] width 85 height 13
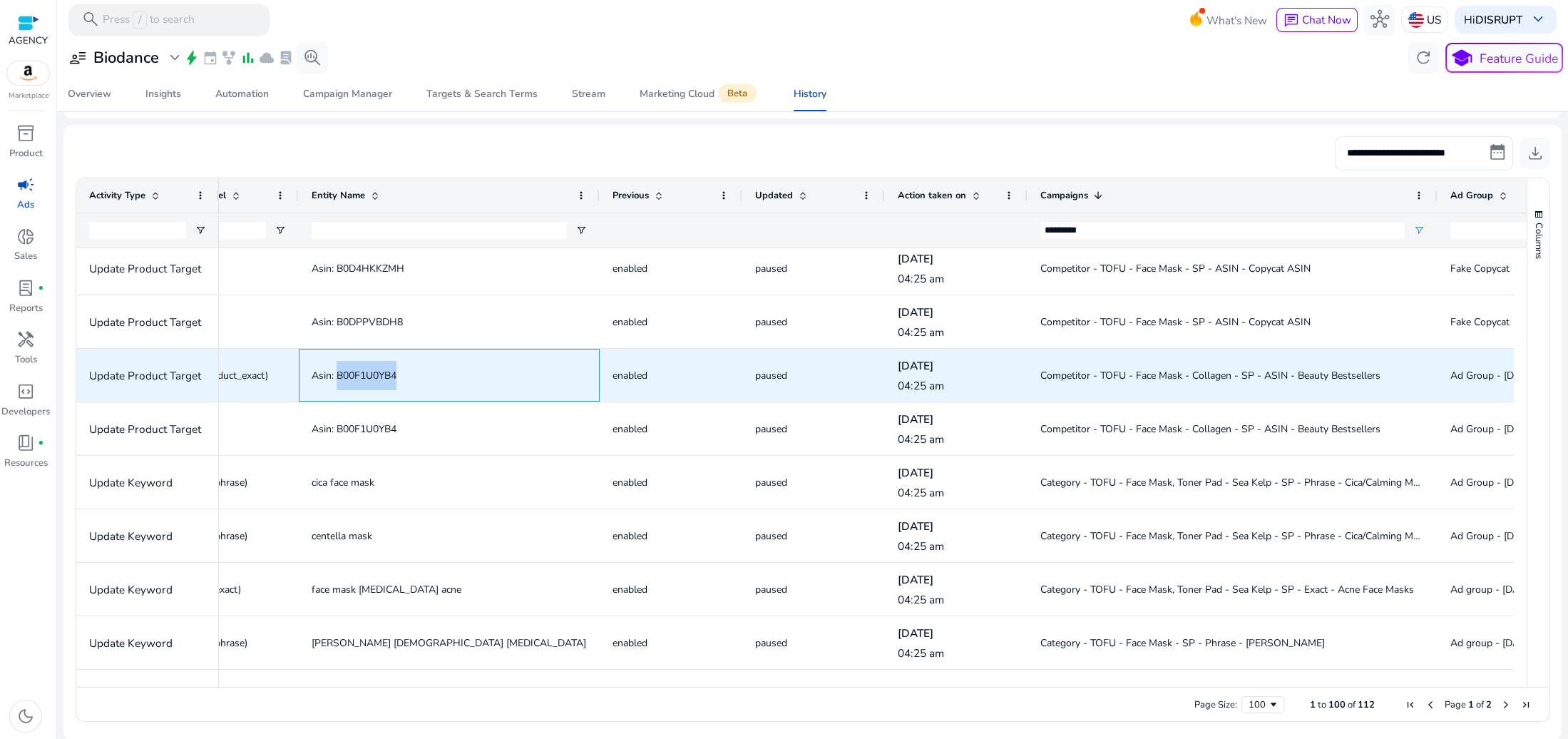
copy span "B00F1U0YB4"
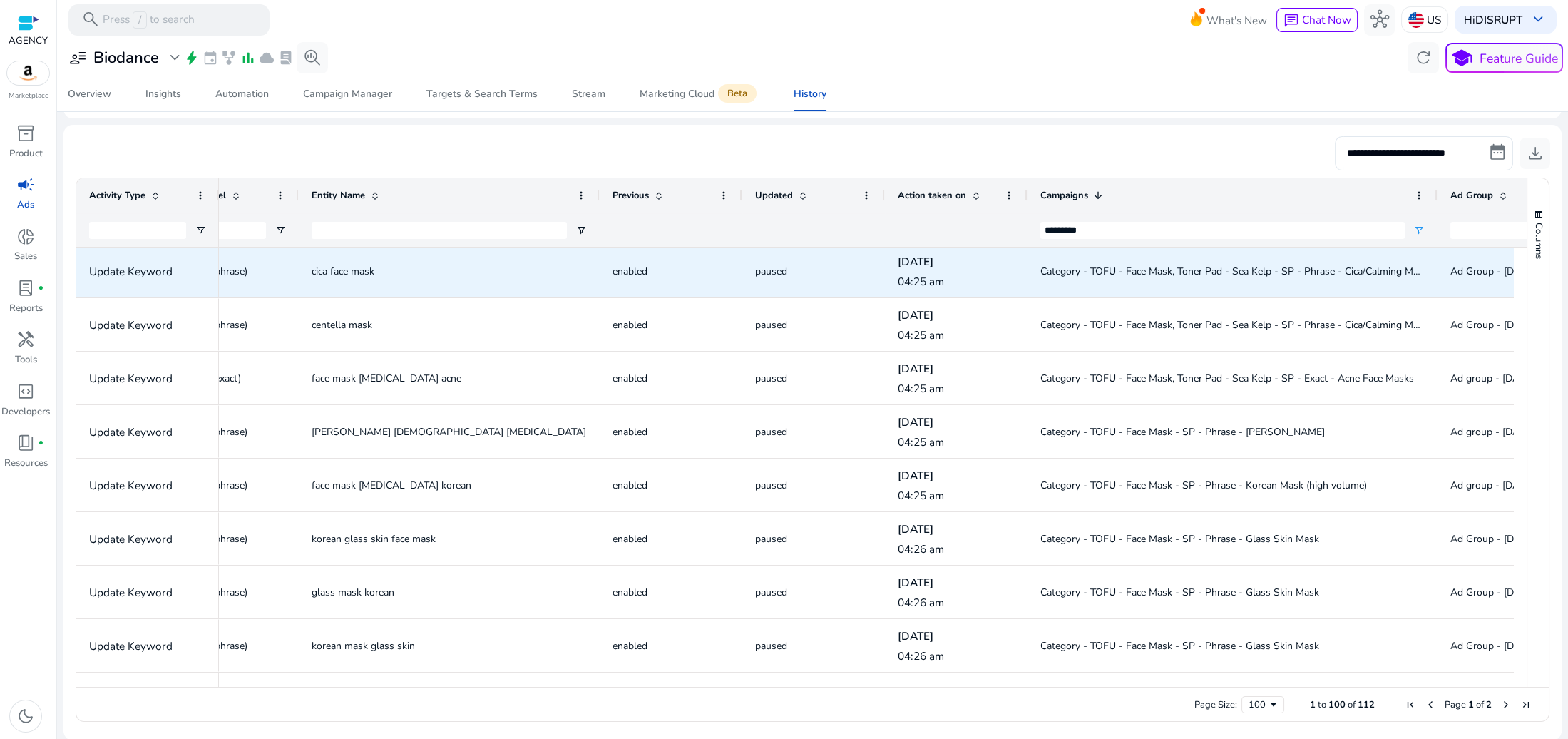
click at [1100, 272] on span "Category - TOFU - Face Mask, Toner Pad - Sea Kelp - SP - Phrase - Cica/Calming …" at bounding box center [1234, 271] width 388 height 13
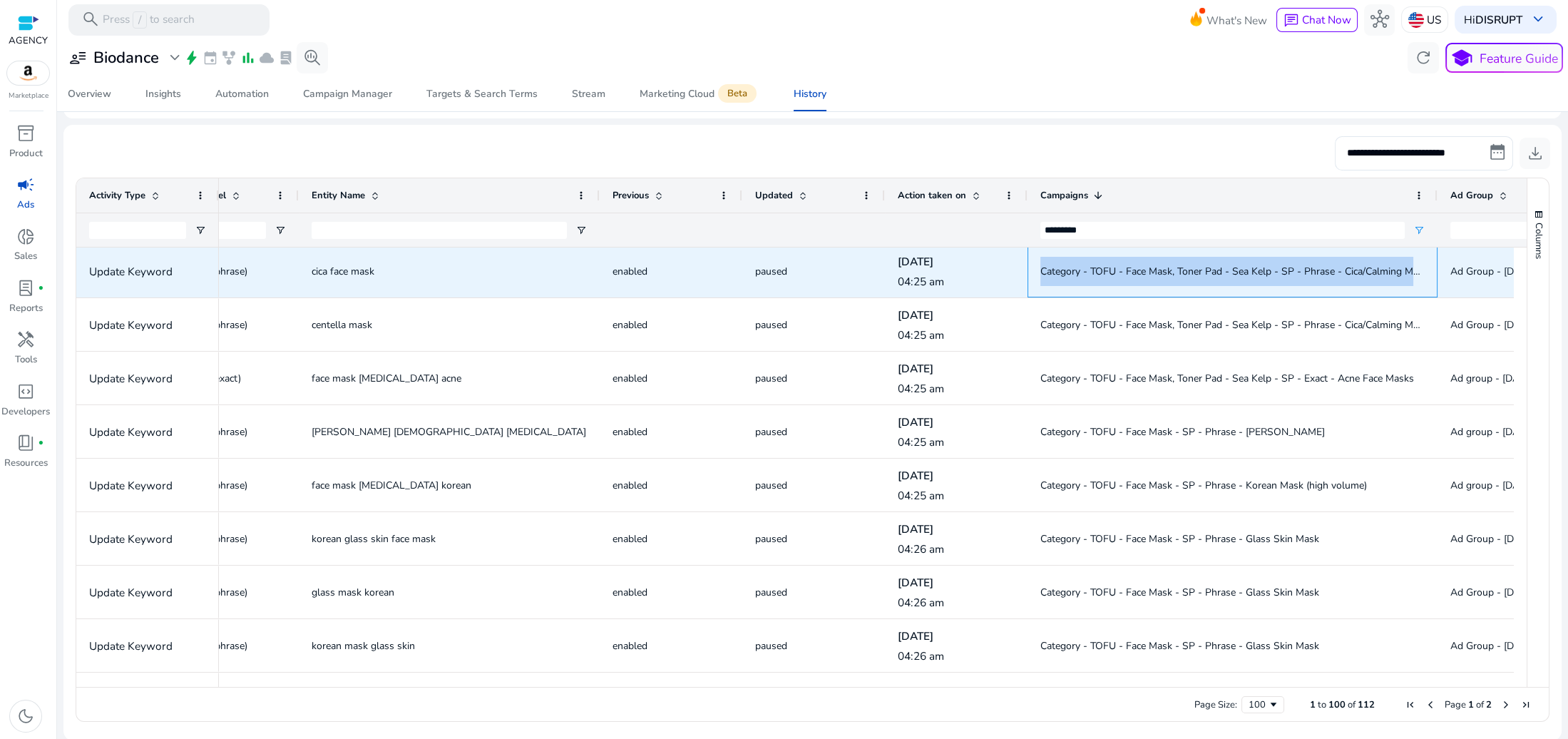
click at [1100, 272] on span "Category - TOFU - Face Mask, Toner Pad - Sea Kelp - SP - Phrase - Cica/Calming …" at bounding box center [1234, 271] width 388 height 13
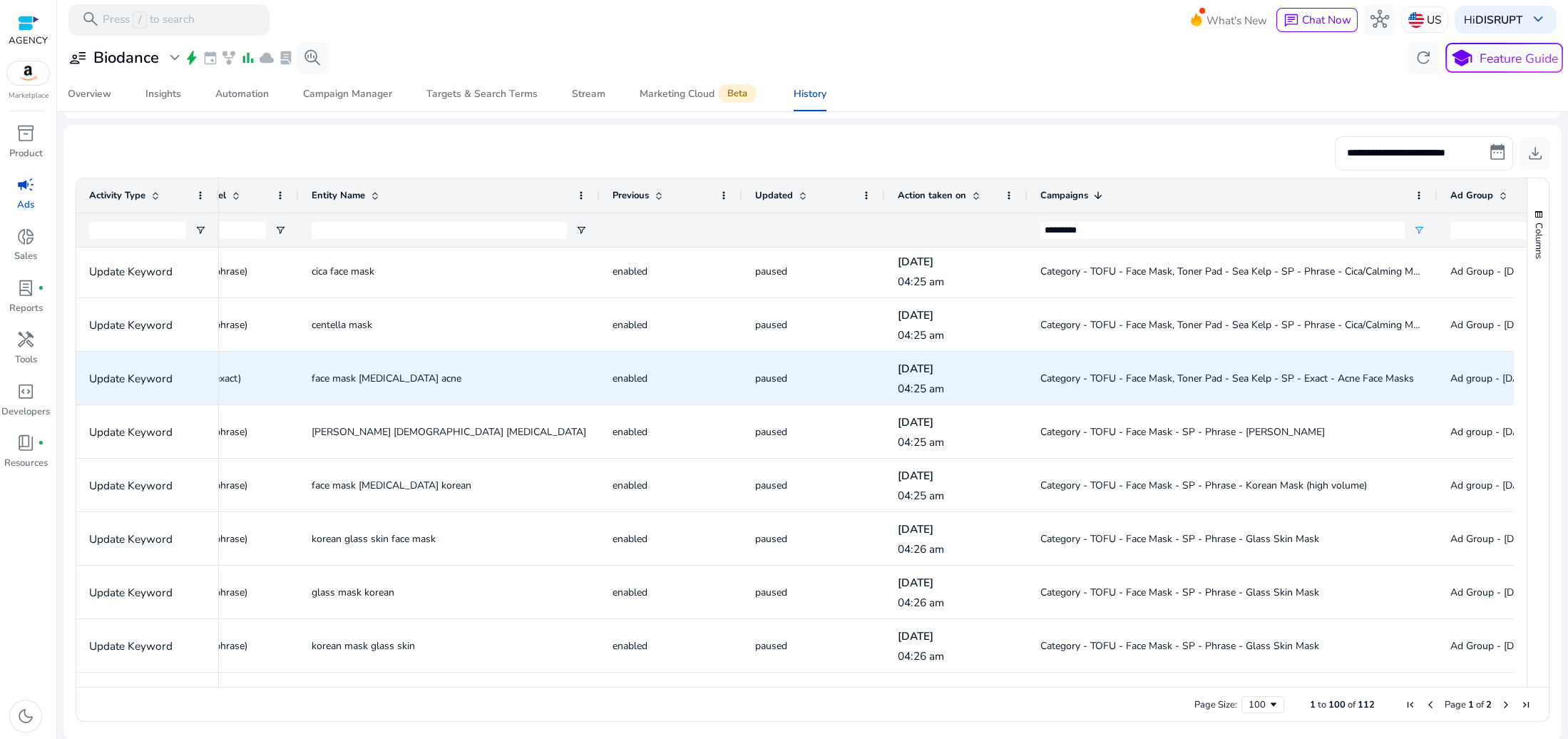
click at [1144, 383] on span "Category - TOFU - Face Mask, Toner Pad - Sea Kelp - SP - Exact - Acne Face Masks" at bounding box center [1233, 379] width 384 height 29
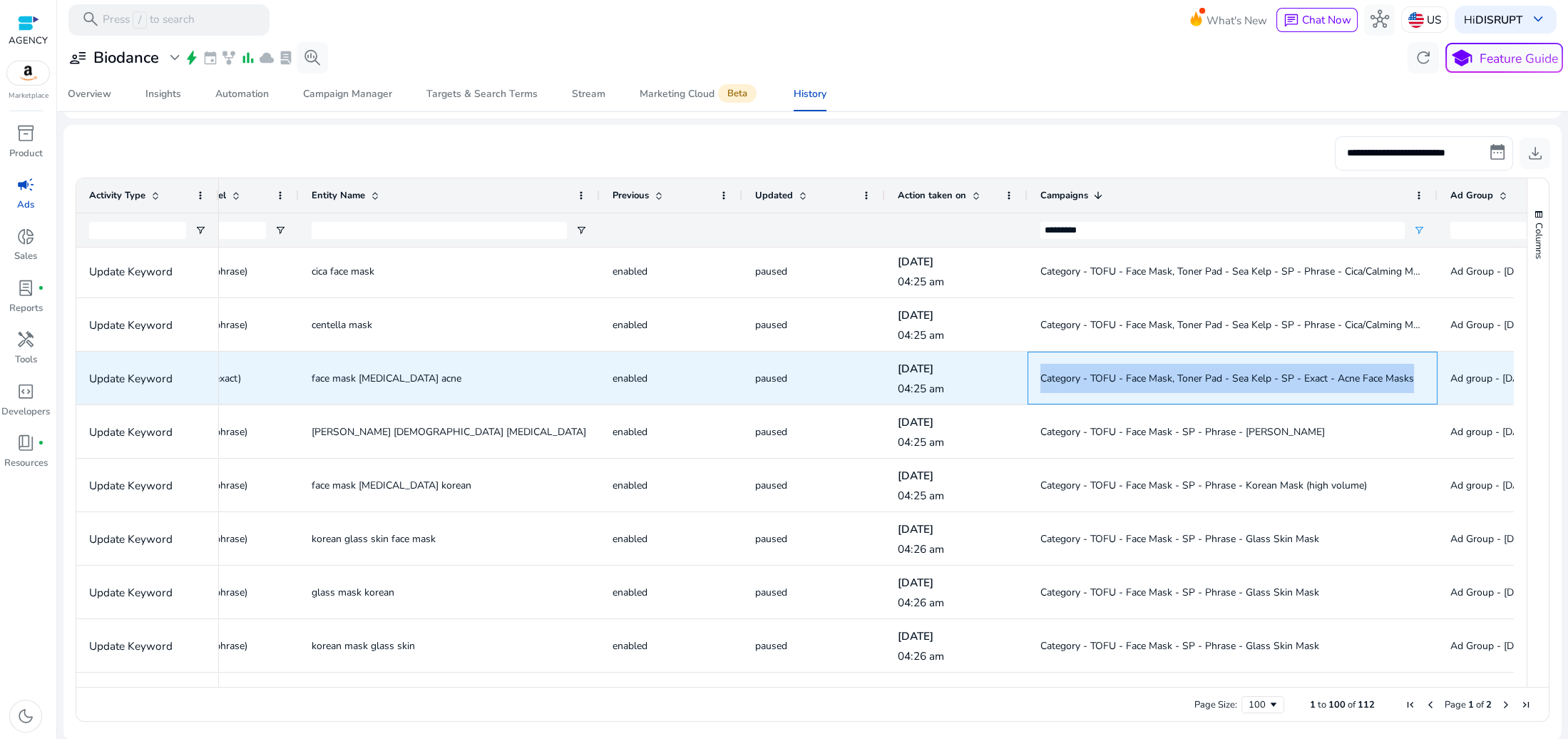
click at [1144, 383] on span "Category - TOFU - Face Mask, Toner Pad - Sea Kelp - SP - Exact - Acne Face Masks" at bounding box center [1233, 379] width 384 height 29
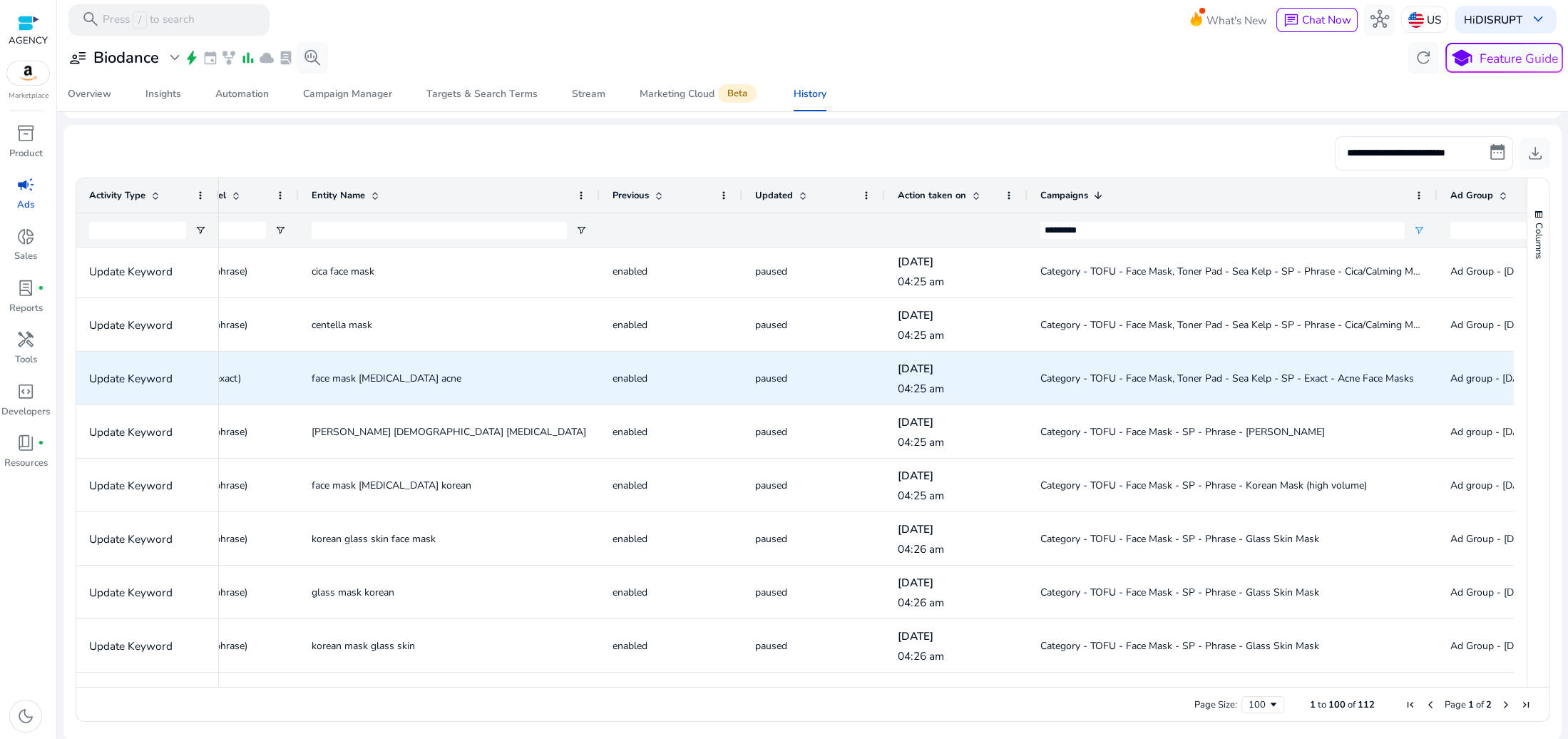
click at [358, 374] on span "face mask skin care acne" at bounding box center [386, 379] width 150 height 13
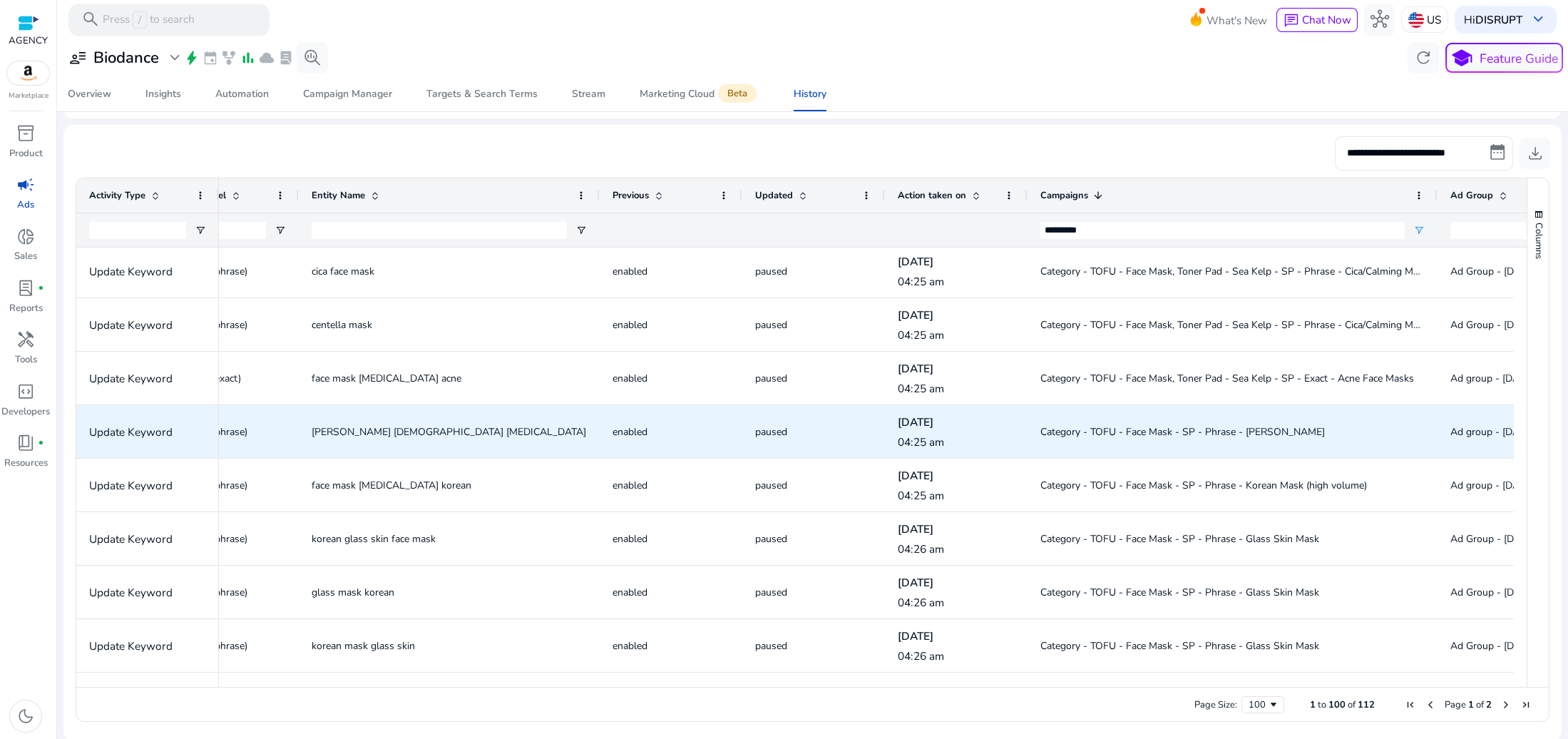
click at [1165, 434] on span "Category - TOFU - Face Mask - SP - Phrase - Olive Young" at bounding box center [1183, 432] width 284 height 13
click at [382, 429] on span "olive young korean skin care" at bounding box center [449, 432] width 275 height 13
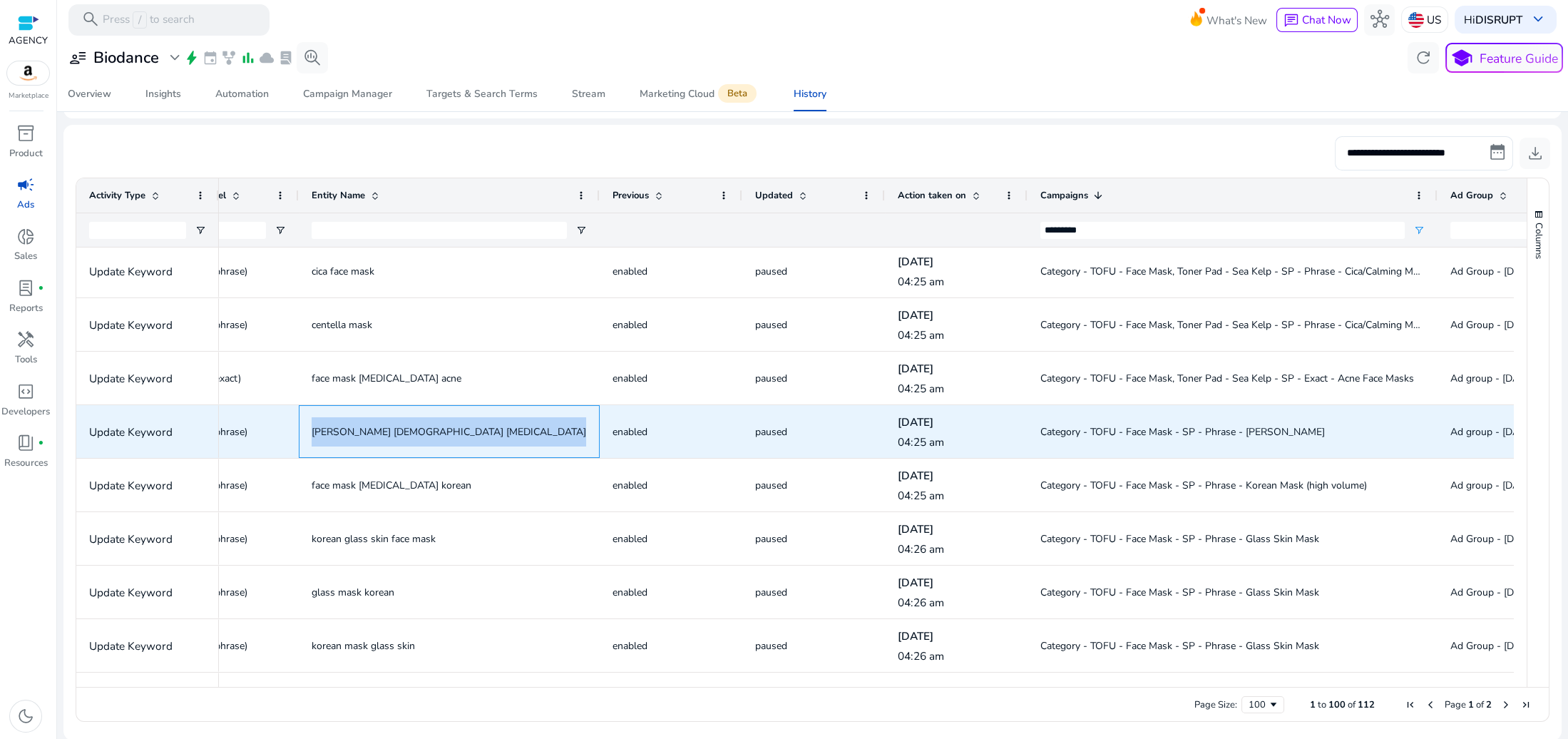
click at [382, 429] on span "olive young korean skin care" at bounding box center [449, 432] width 275 height 13
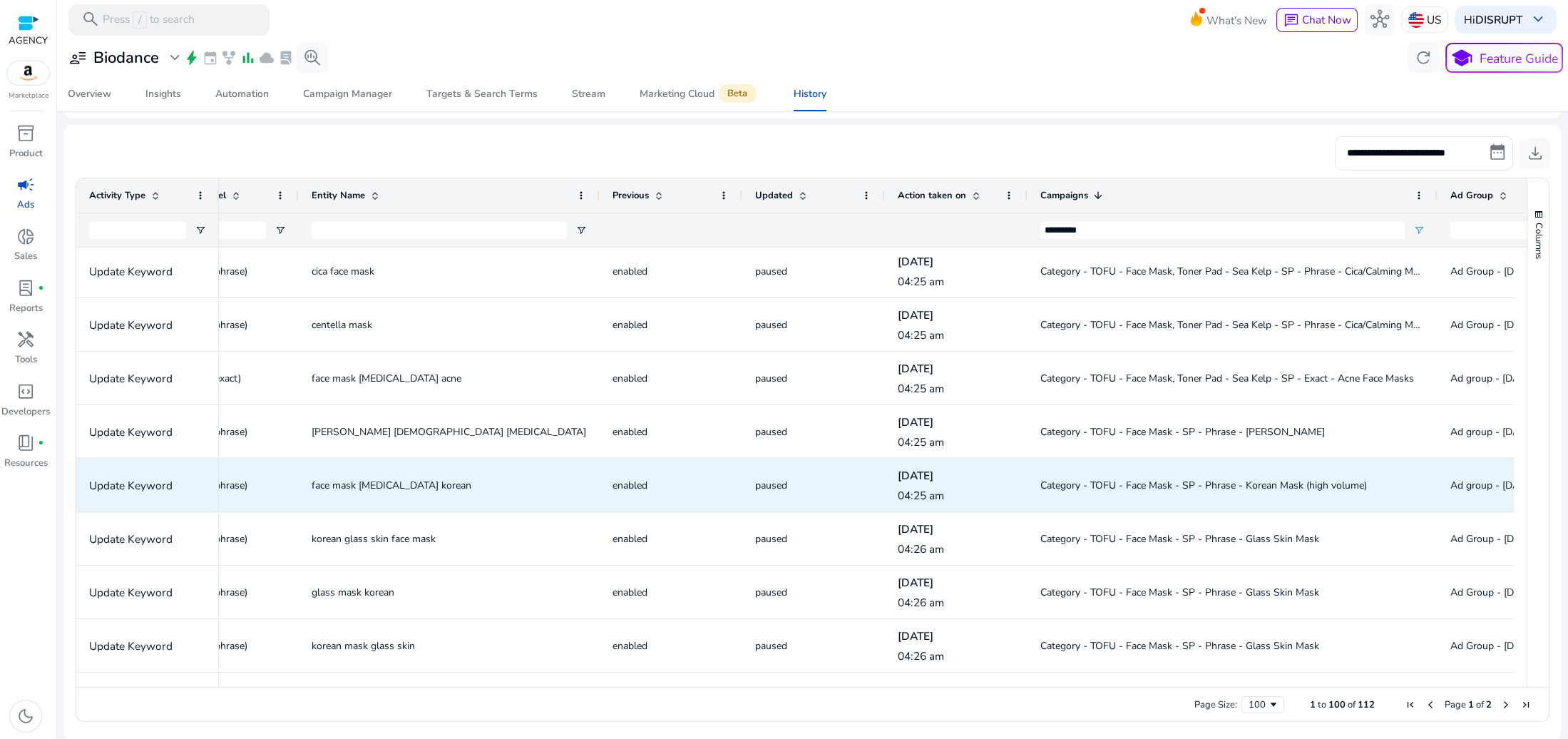
click at [401, 488] on span "face mask skin care korean" at bounding box center [391, 486] width 160 height 13
click at [1259, 493] on span "Category - TOFU - Face Mask - SP - Phrase - Korean Mask (high volume)" at bounding box center [1233, 486] width 384 height 29
click at [1263, 487] on span "Category - TOFU - Face Mask - SP - Phrase - Korean Mask (high volume)" at bounding box center [1204, 486] width 327 height 13
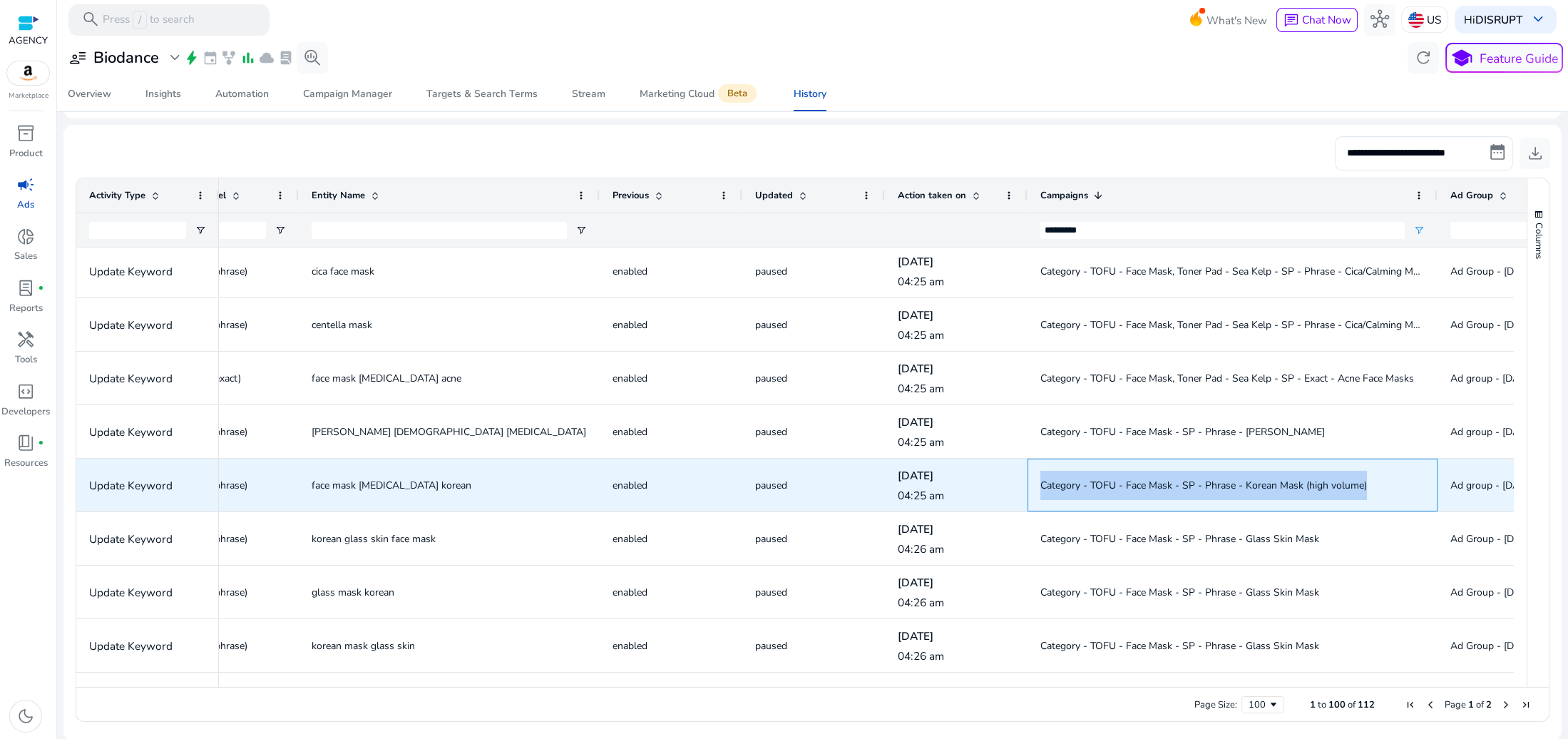
click at [1263, 487] on span "Category - TOFU - Face Mask - SP - Phrase - Korean Mask (high volume)" at bounding box center [1204, 486] width 327 height 13
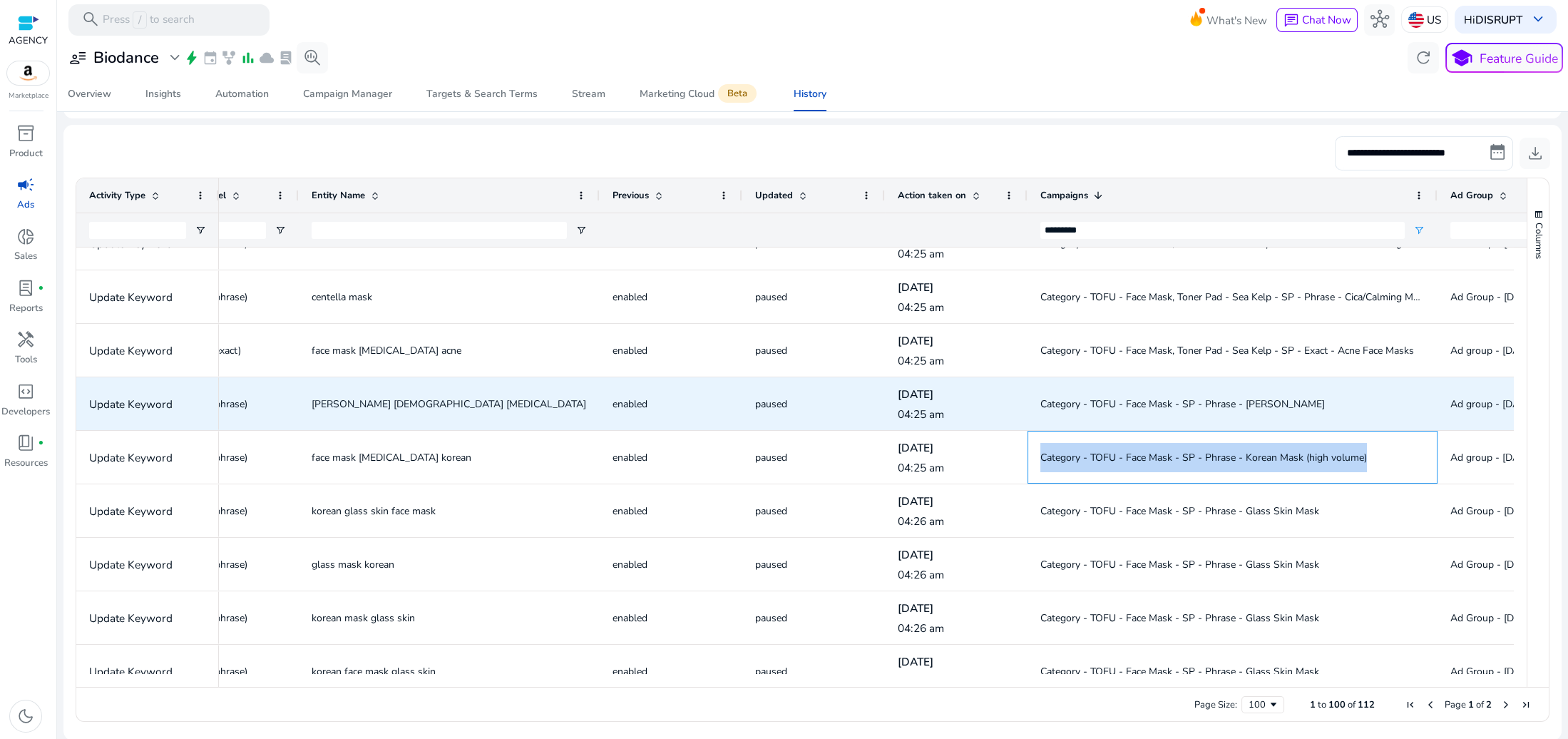
scroll to position [3404, 0]
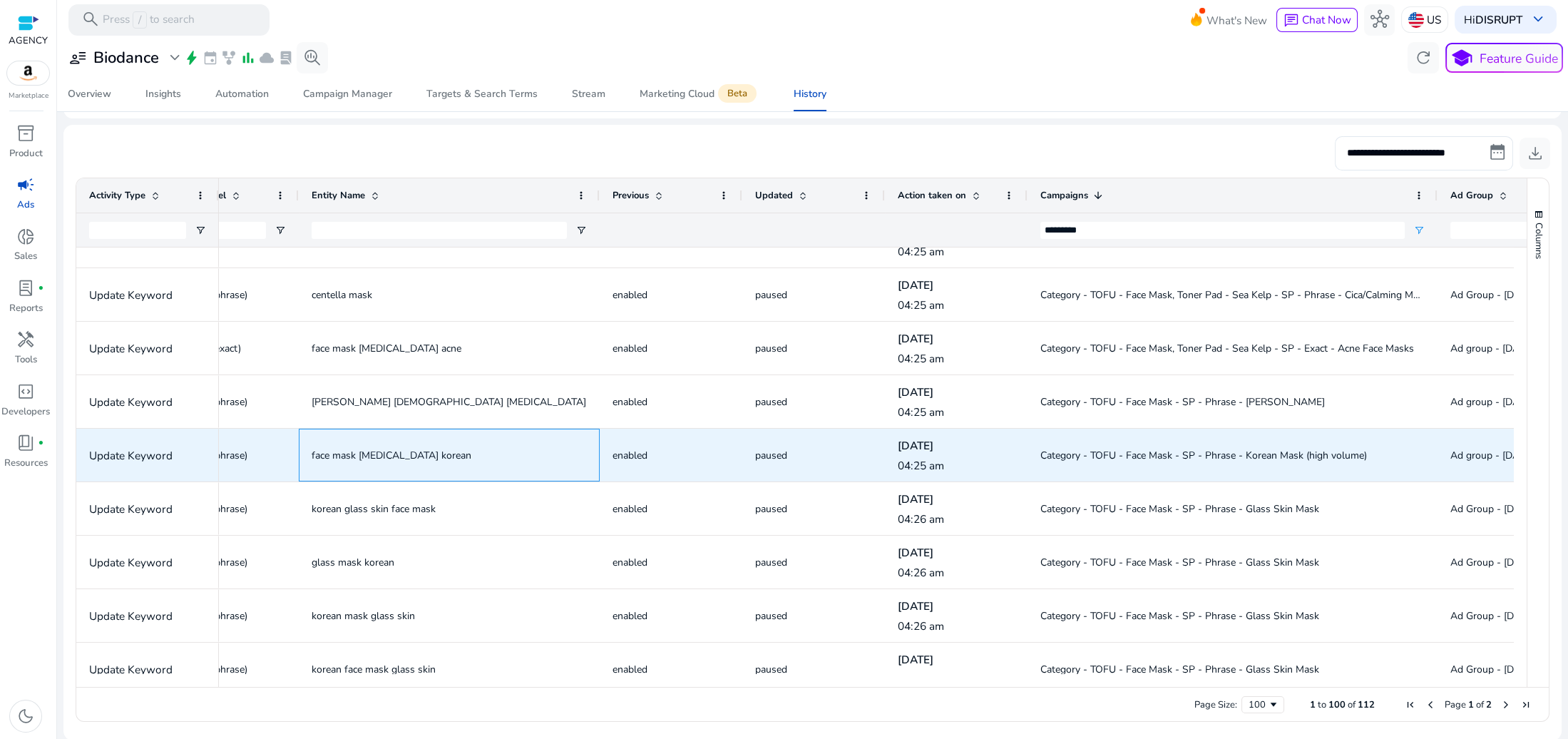
click at [392, 459] on span "face mask skin care korean" at bounding box center [391, 455] width 160 height 13
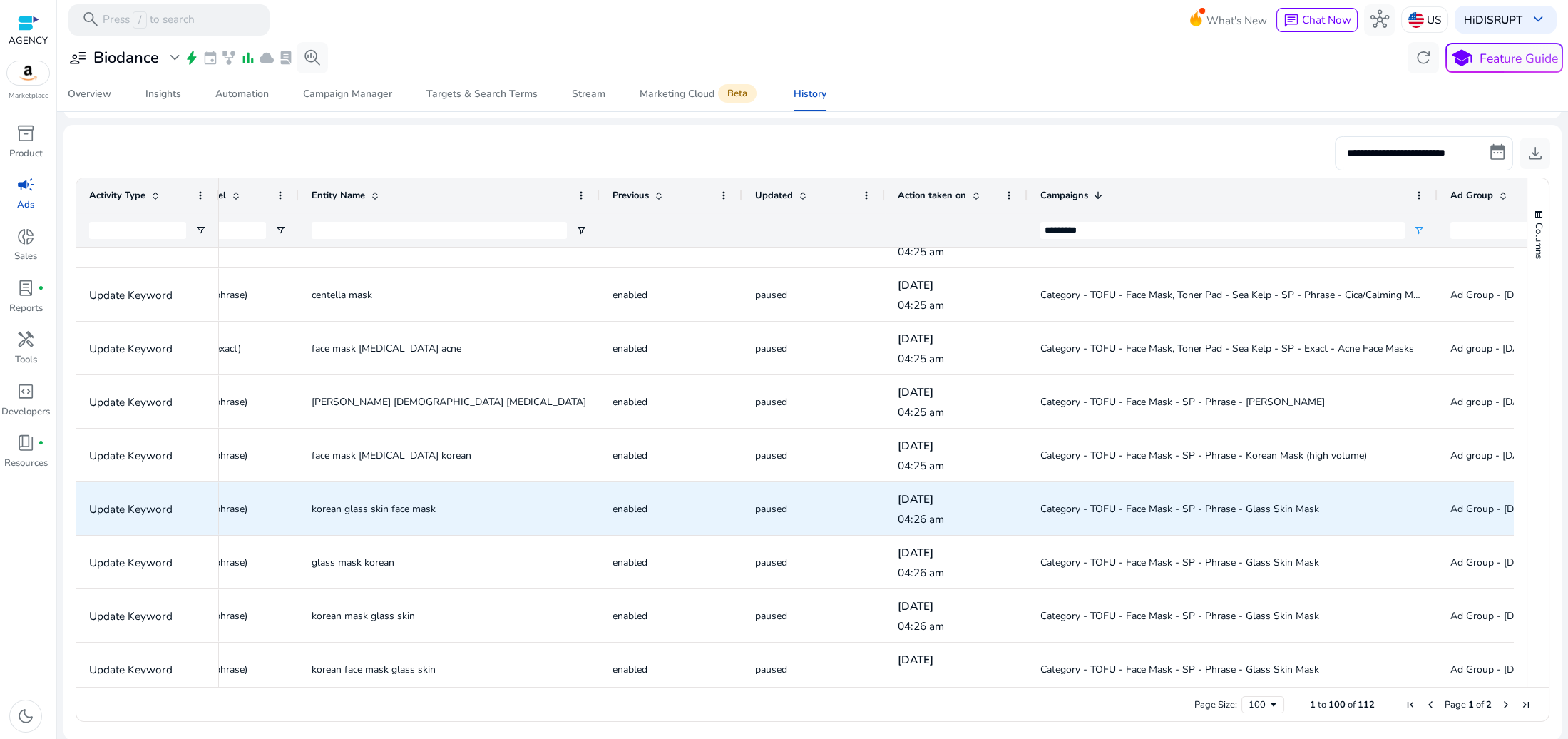
click at [414, 511] on span "korean glass skin face mask" at bounding box center [373, 509] width 124 height 13
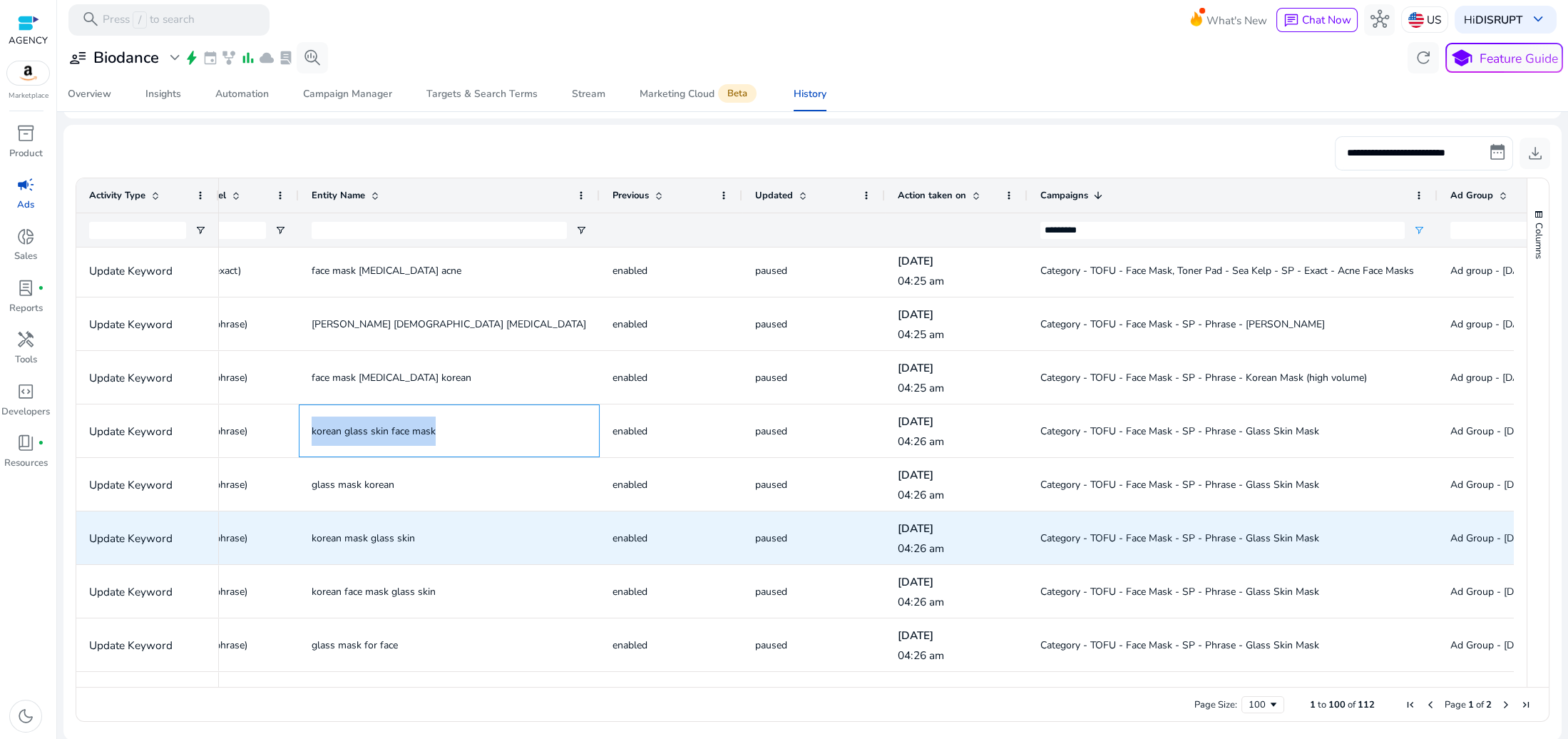
scroll to position [3507, 0]
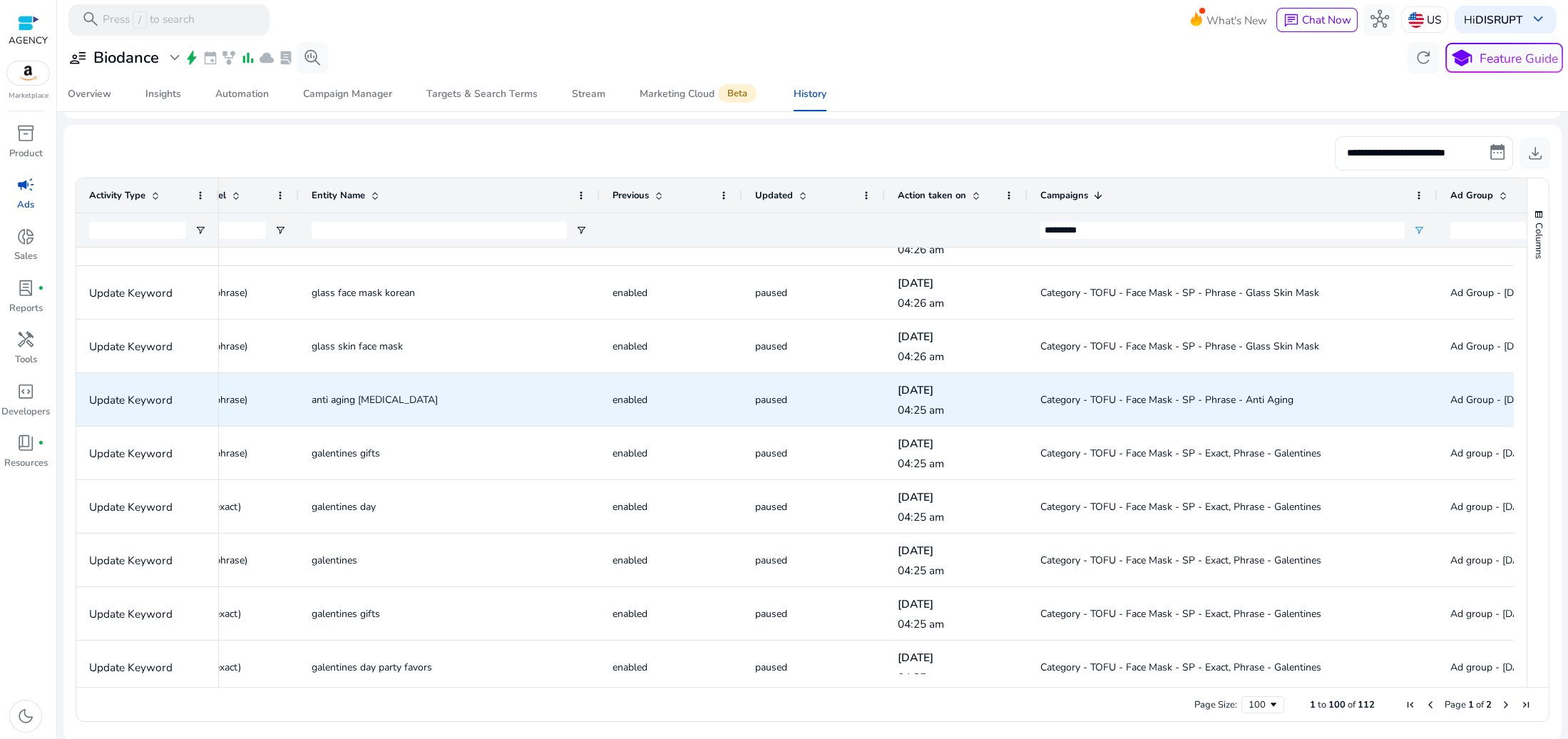
click at [1222, 394] on span "Category - TOFU - Face Mask - SP - Phrase - Anti Aging" at bounding box center [1167, 400] width 253 height 13
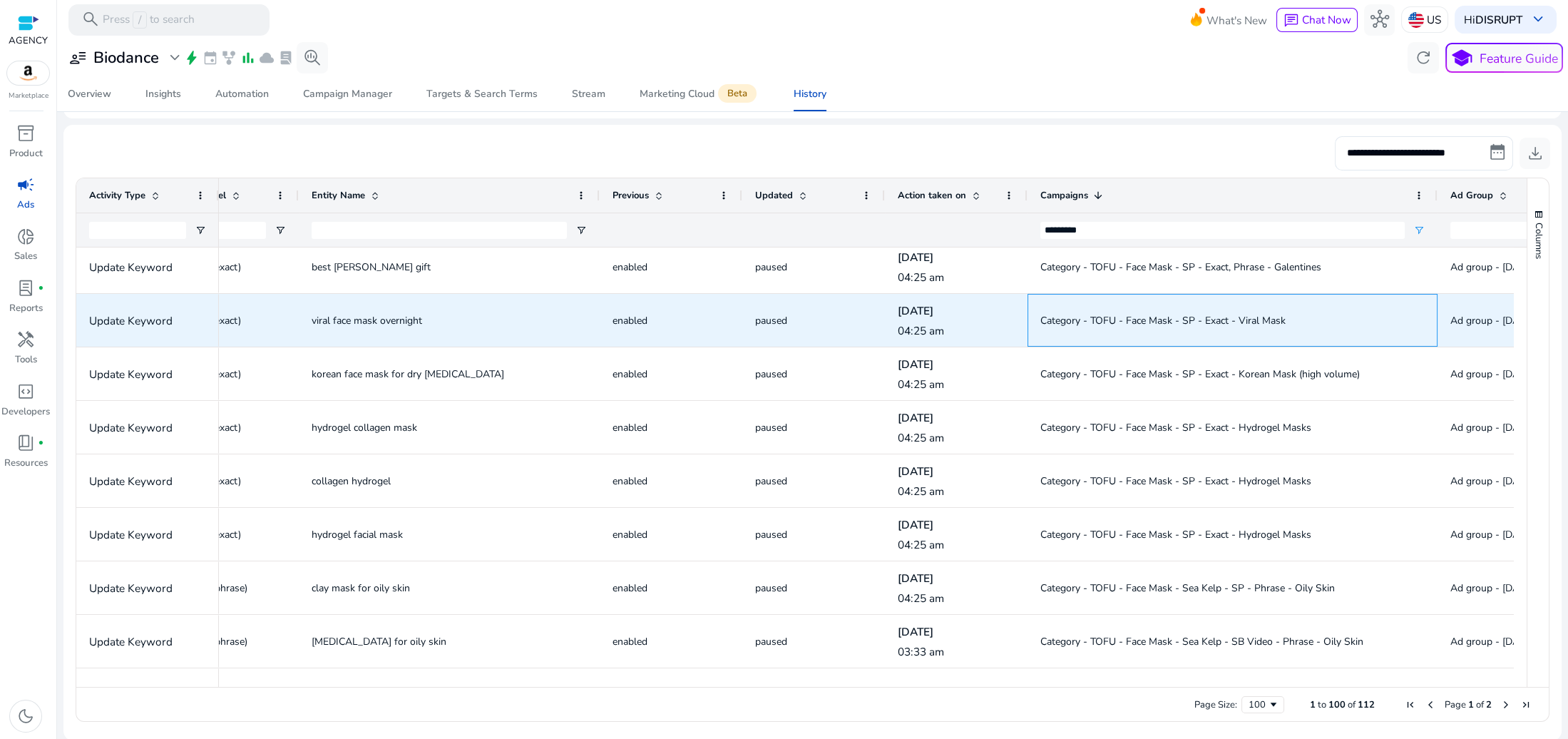
click at [1237, 307] on span "Category - TOFU - Face Mask - SP - Exact - Viral Mask" at bounding box center [1233, 321] width 384 height 29
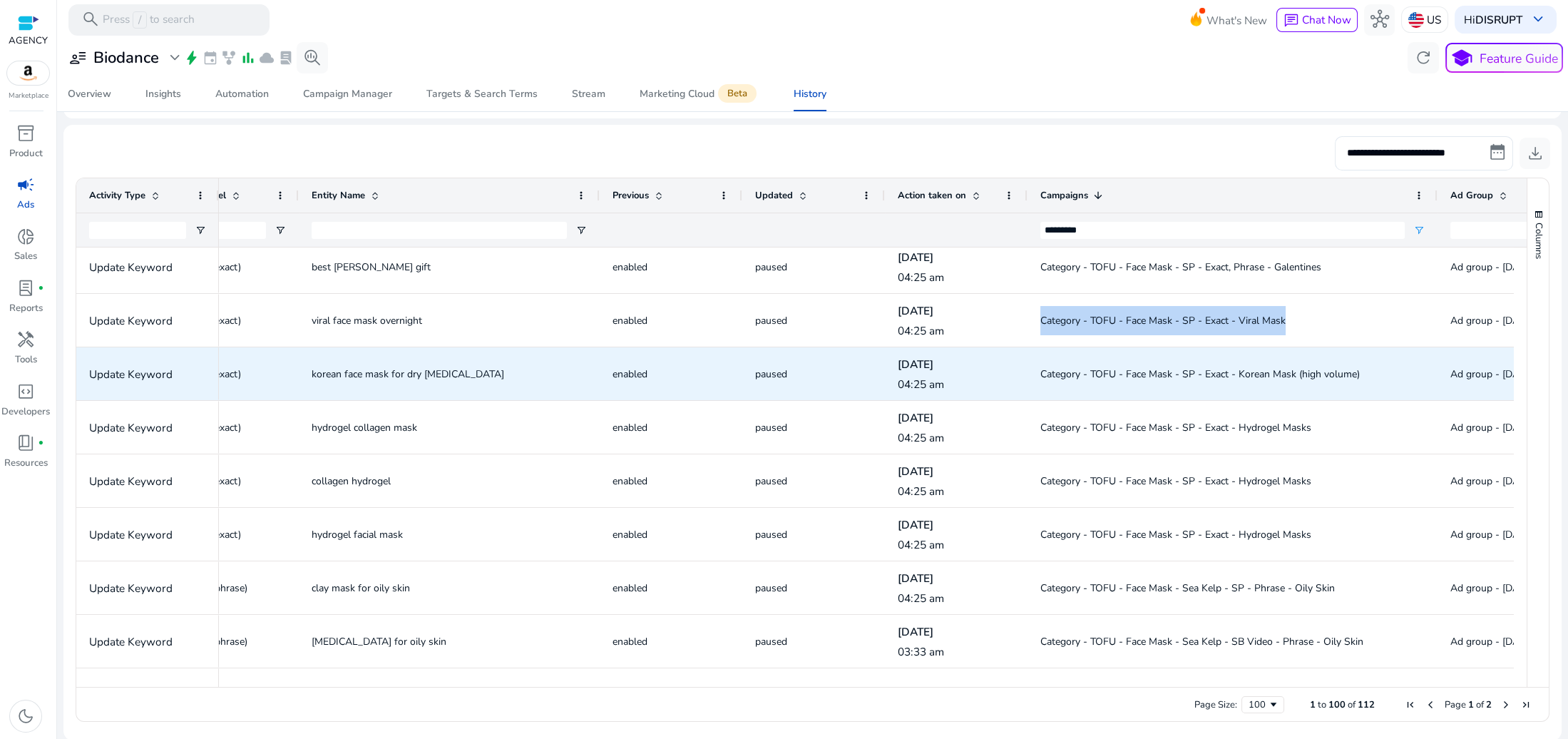
click at [1142, 374] on span "Category - TOFU - Face Mask - SP - Exact - Korean Mask (high volume)" at bounding box center [1200, 374] width 320 height 13
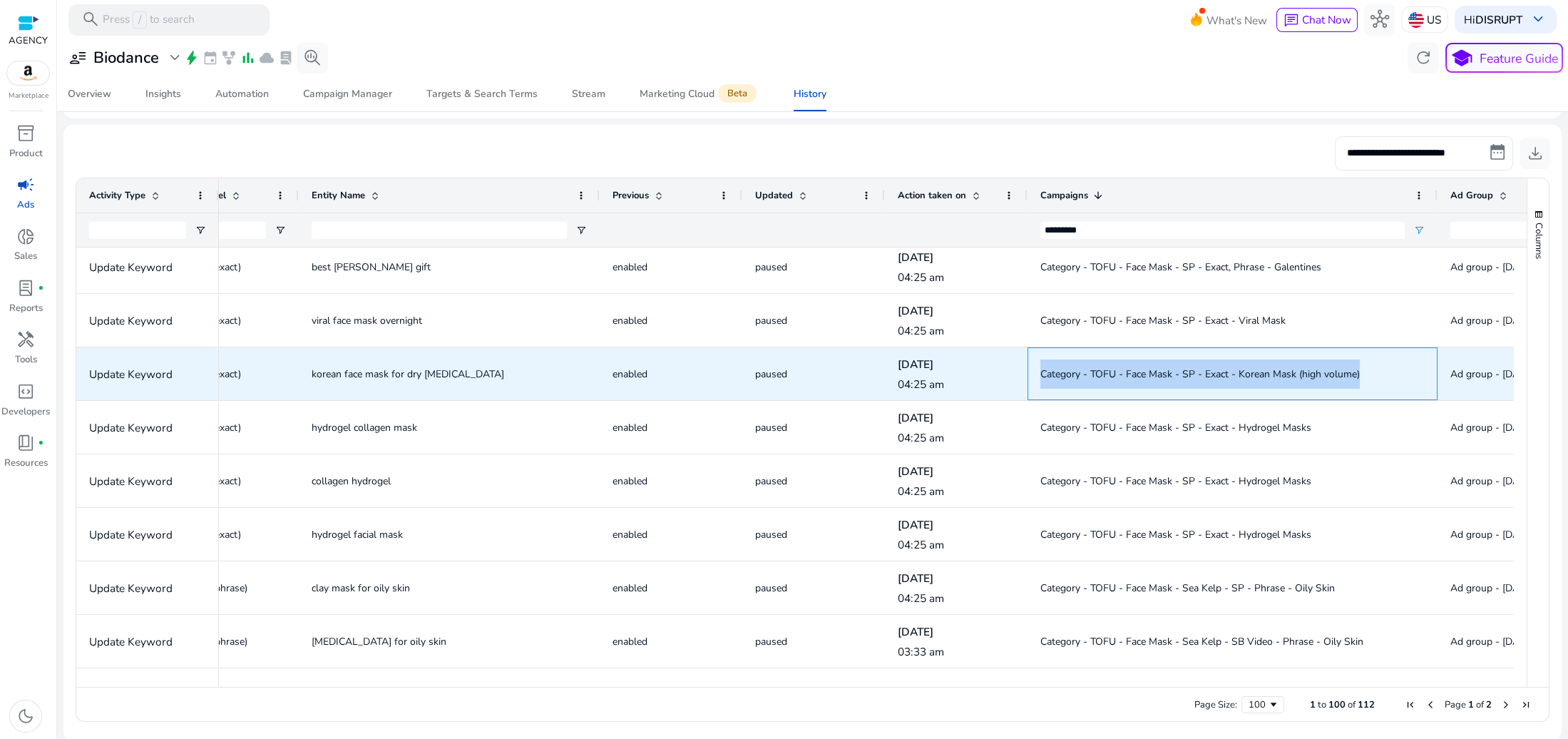
click at [1142, 374] on span "Category - TOFU - Face Mask - SP - Exact - Korean Mask (high volume)" at bounding box center [1200, 374] width 320 height 13
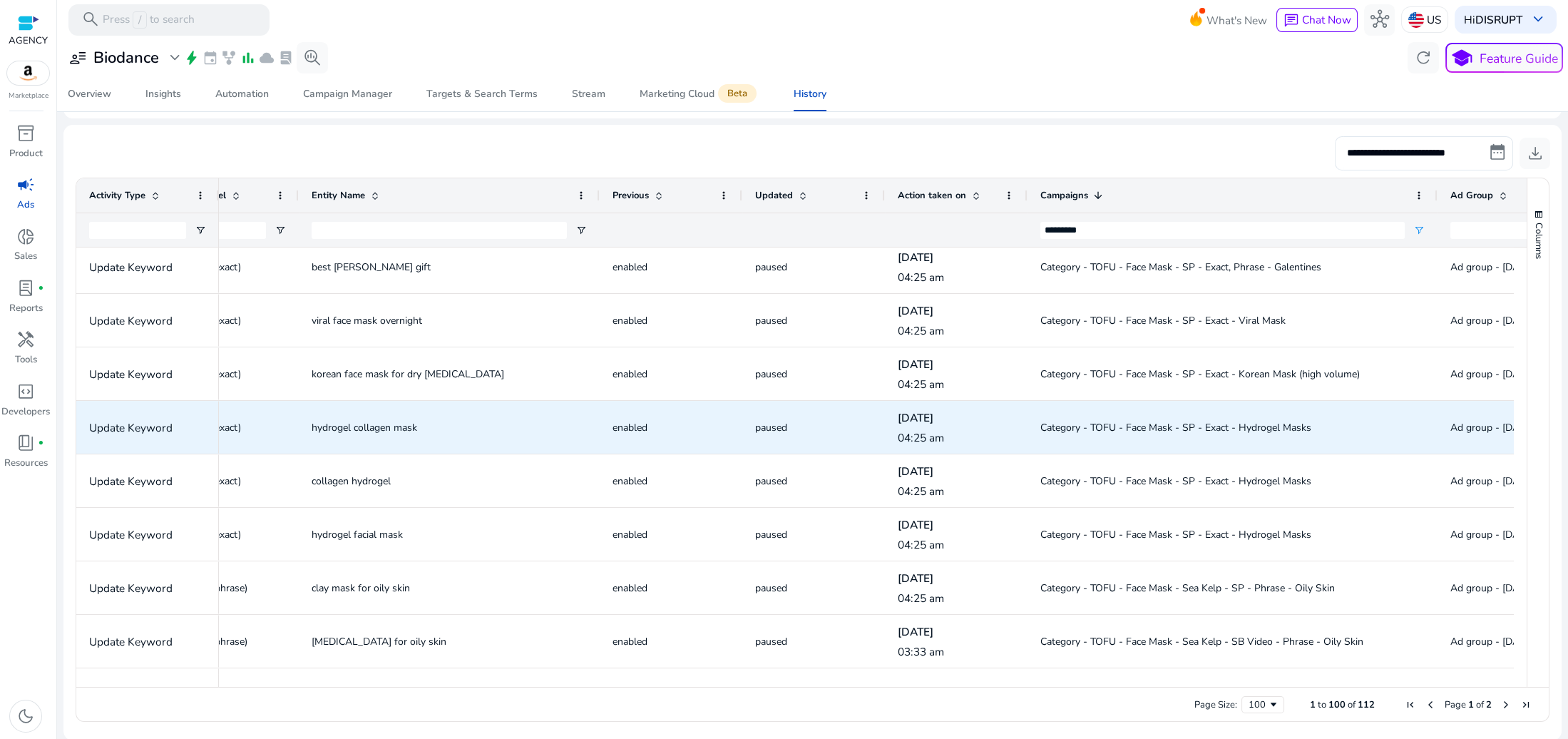
click at [1174, 444] on div "Category - TOFU - Face Mask - SP - Exact - Hydrogel Masks" at bounding box center [1233, 427] width 384 height 52
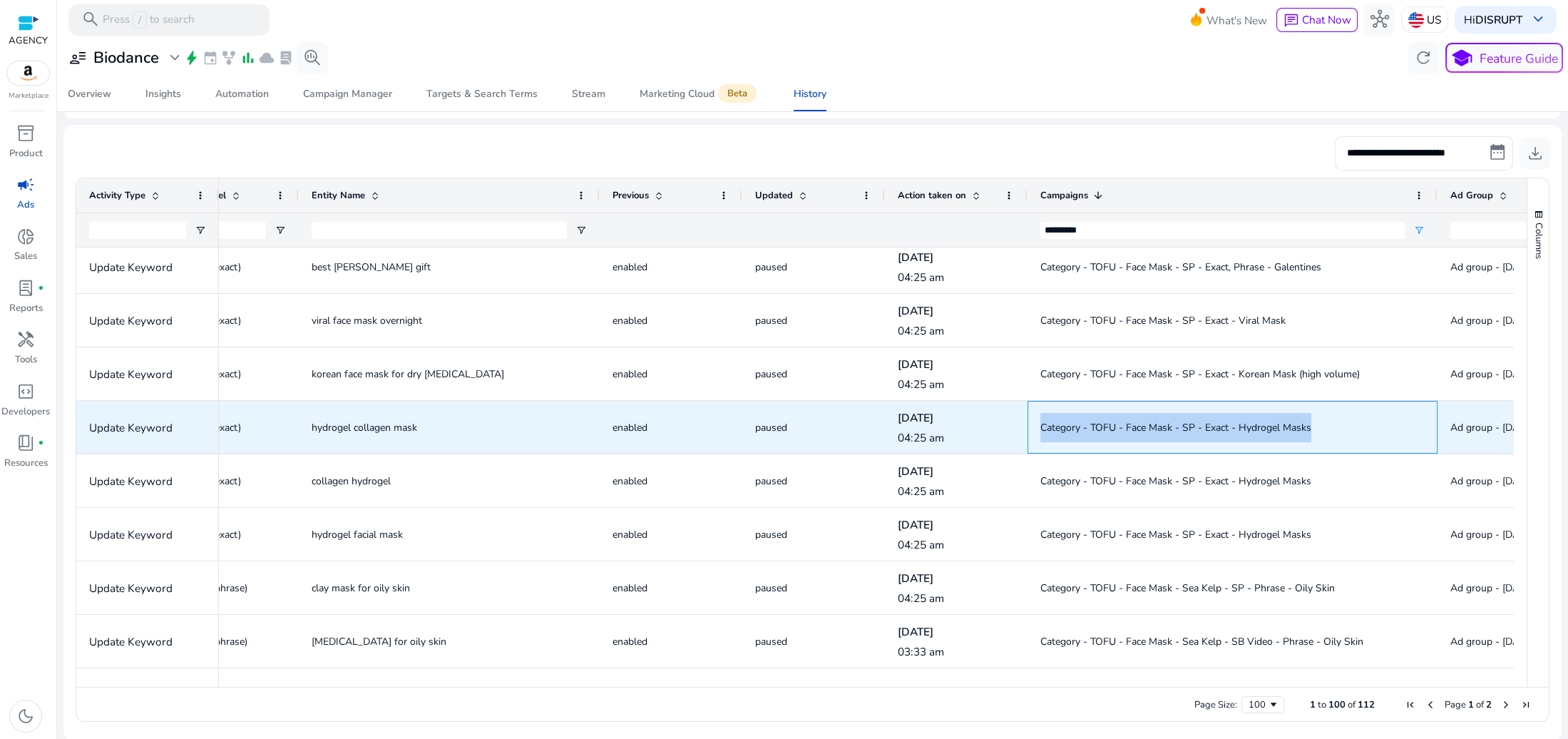
click at [1174, 444] on div "Category - TOFU - Face Mask - SP - Exact - Hydrogel Masks" at bounding box center [1233, 427] width 384 height 52
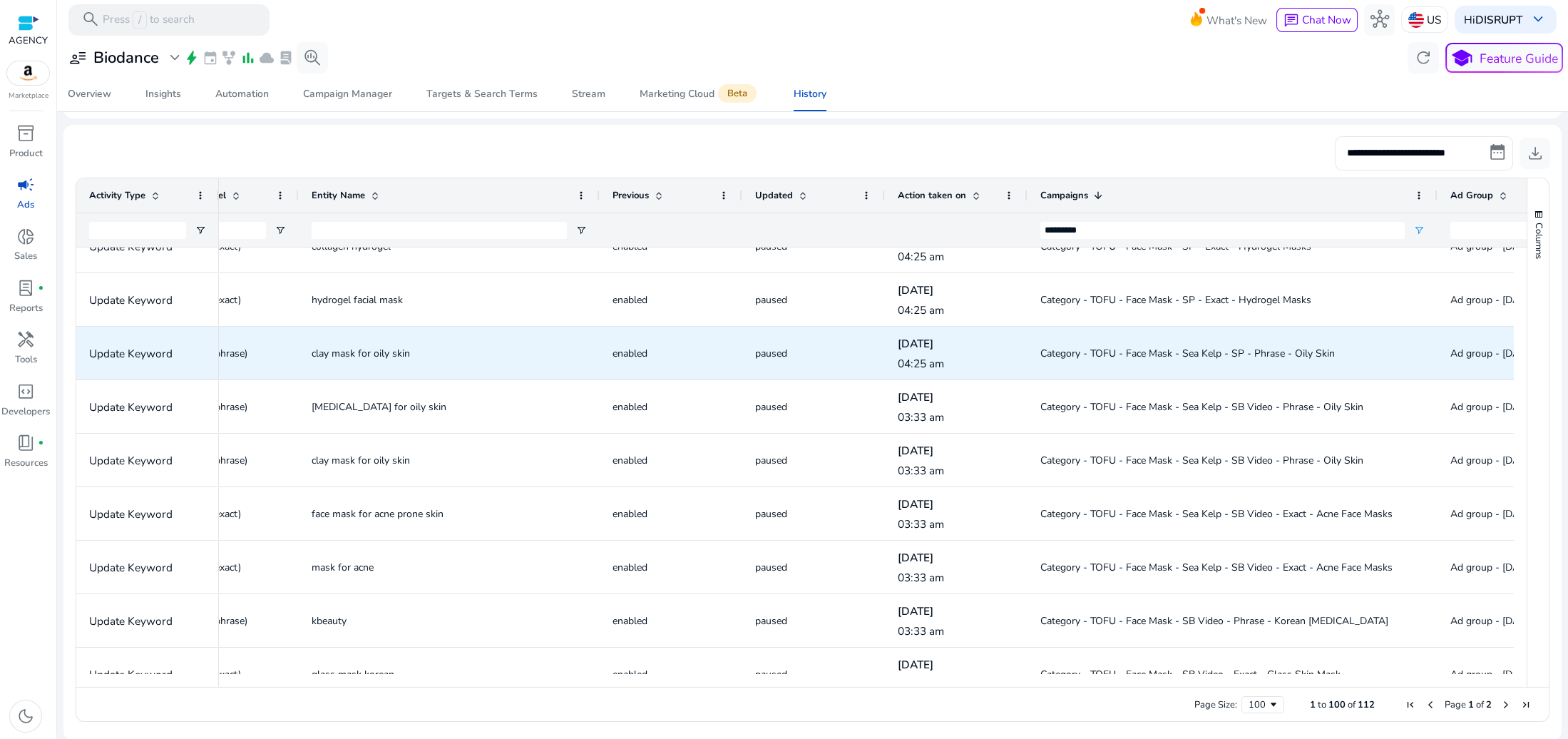
scroll to position [4897, 0]
click at [1231, 358] on span "Category - TOFU - Face Mask - Sea Kelp - SP - Phrase - Oily Skin" at bounding box center [1188, 354] width 295 height 13
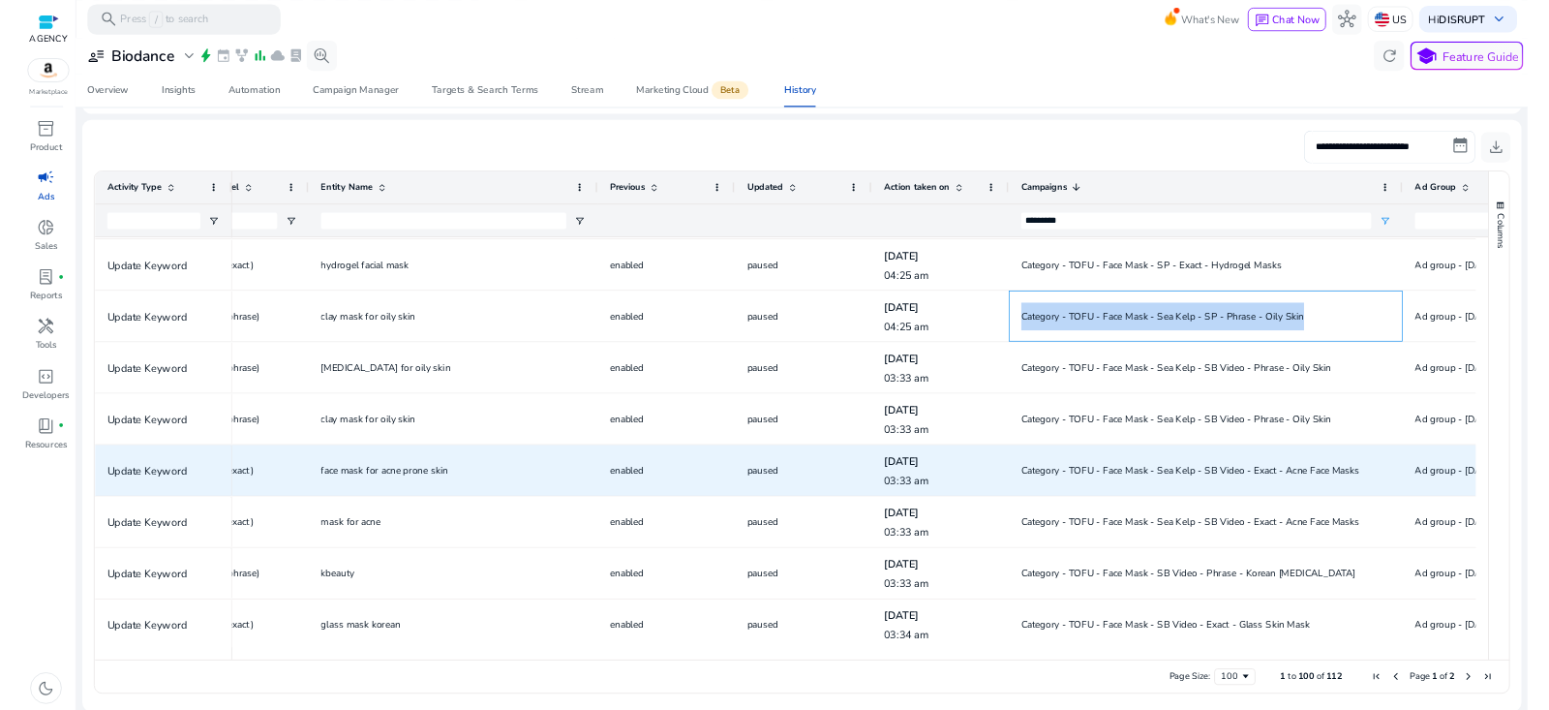
scroll to position [6683, 0]
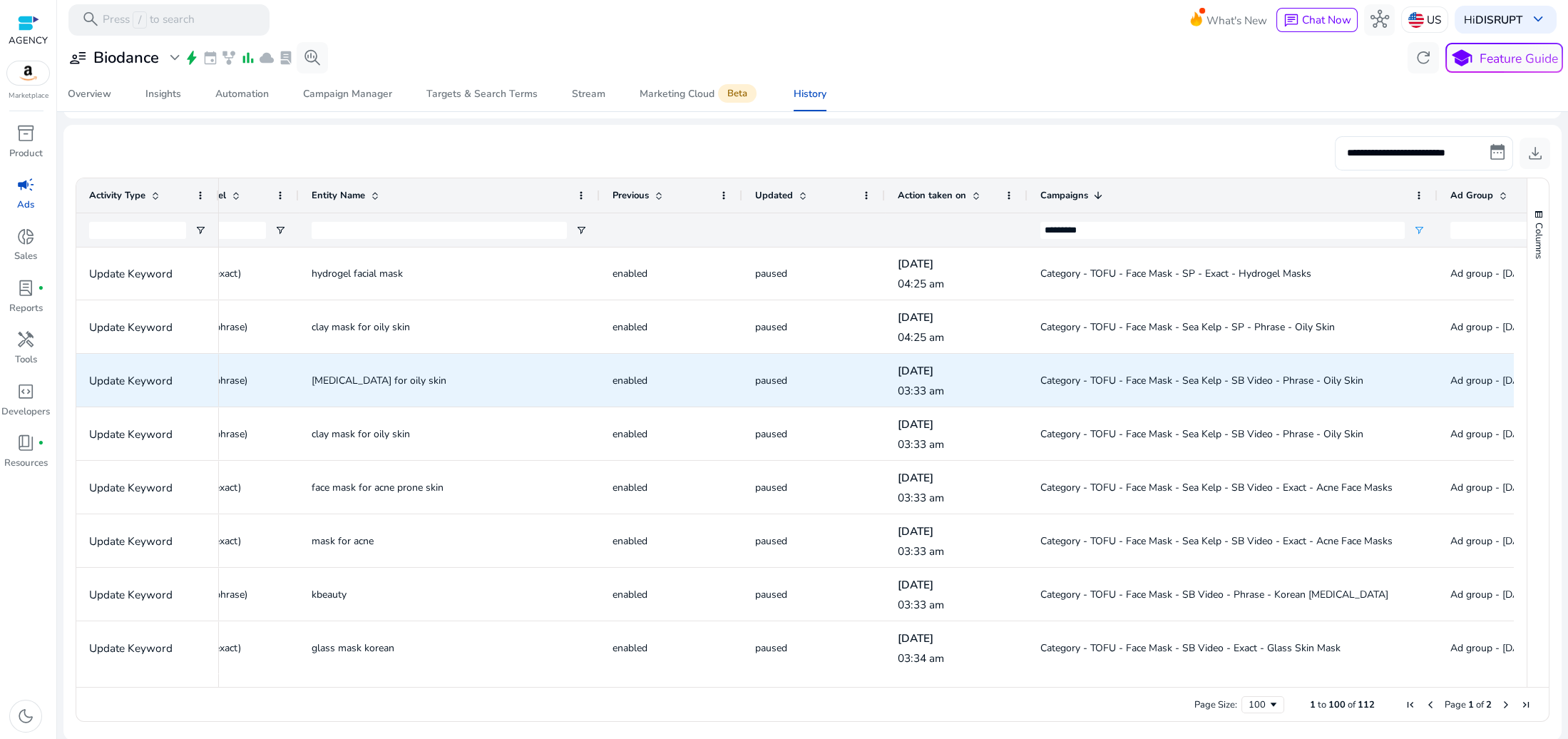
click at [1278, 370] on span "Category - TOFU - Face Mask - Sea Kelp - SB Video - Phrase - Oily Skin" at bounding box center [1233, 381] width 384 height 29
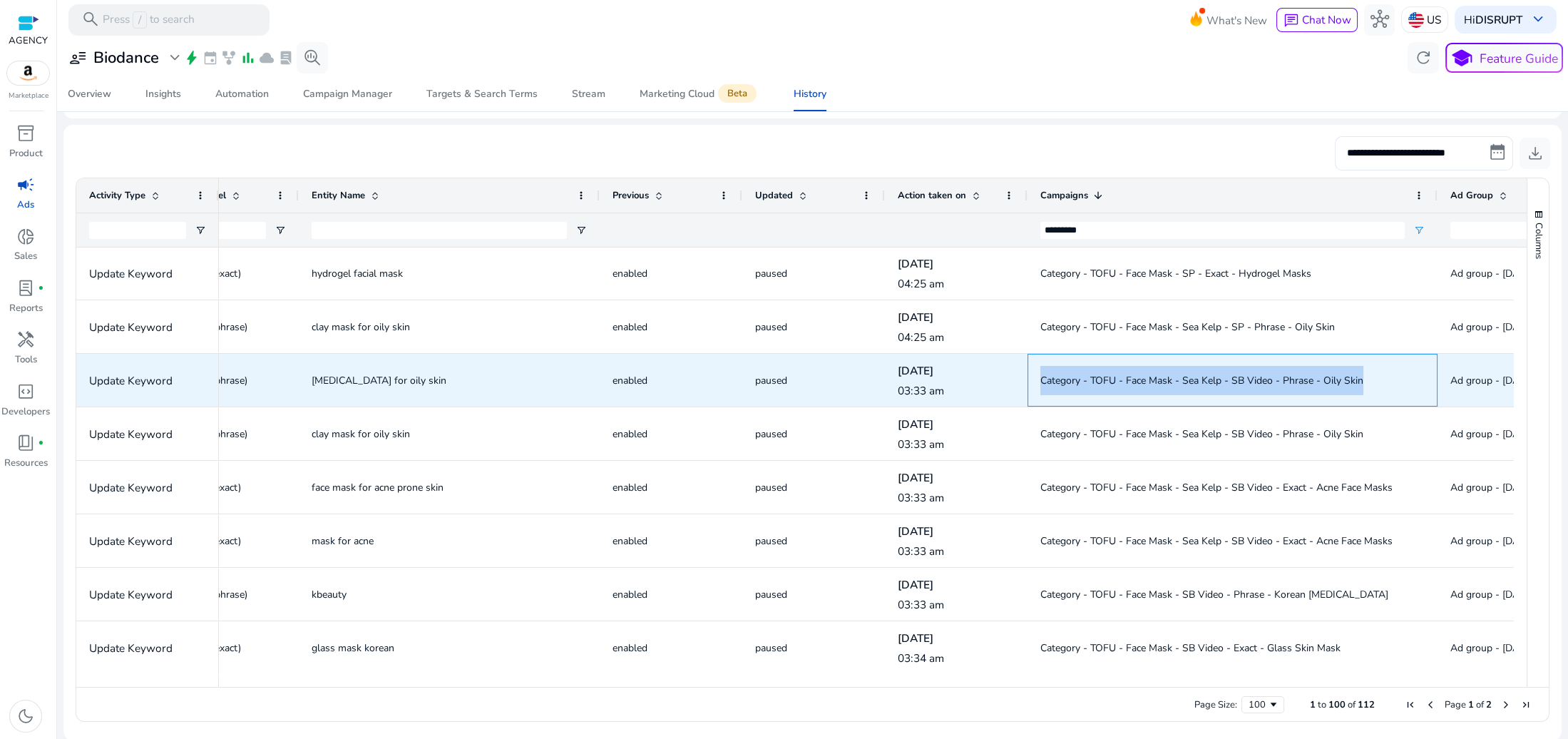
click at [1278, 370] on span "Category - TOFU - Face Mask - Sea Kelp - SB Video - Phrase - Oily Skin" at bounding box center [1233, 381] width 384 height 29
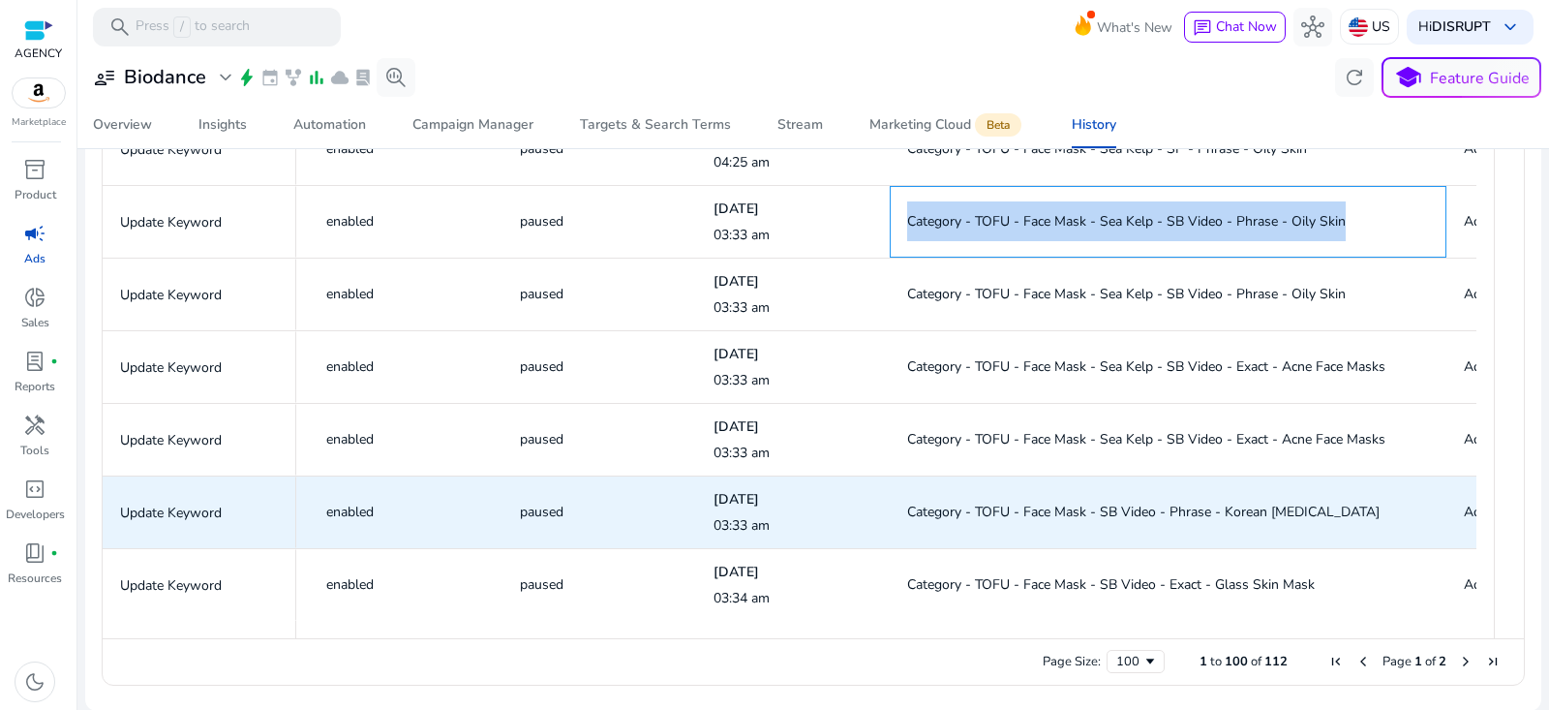
scroll to position [6484, 0]
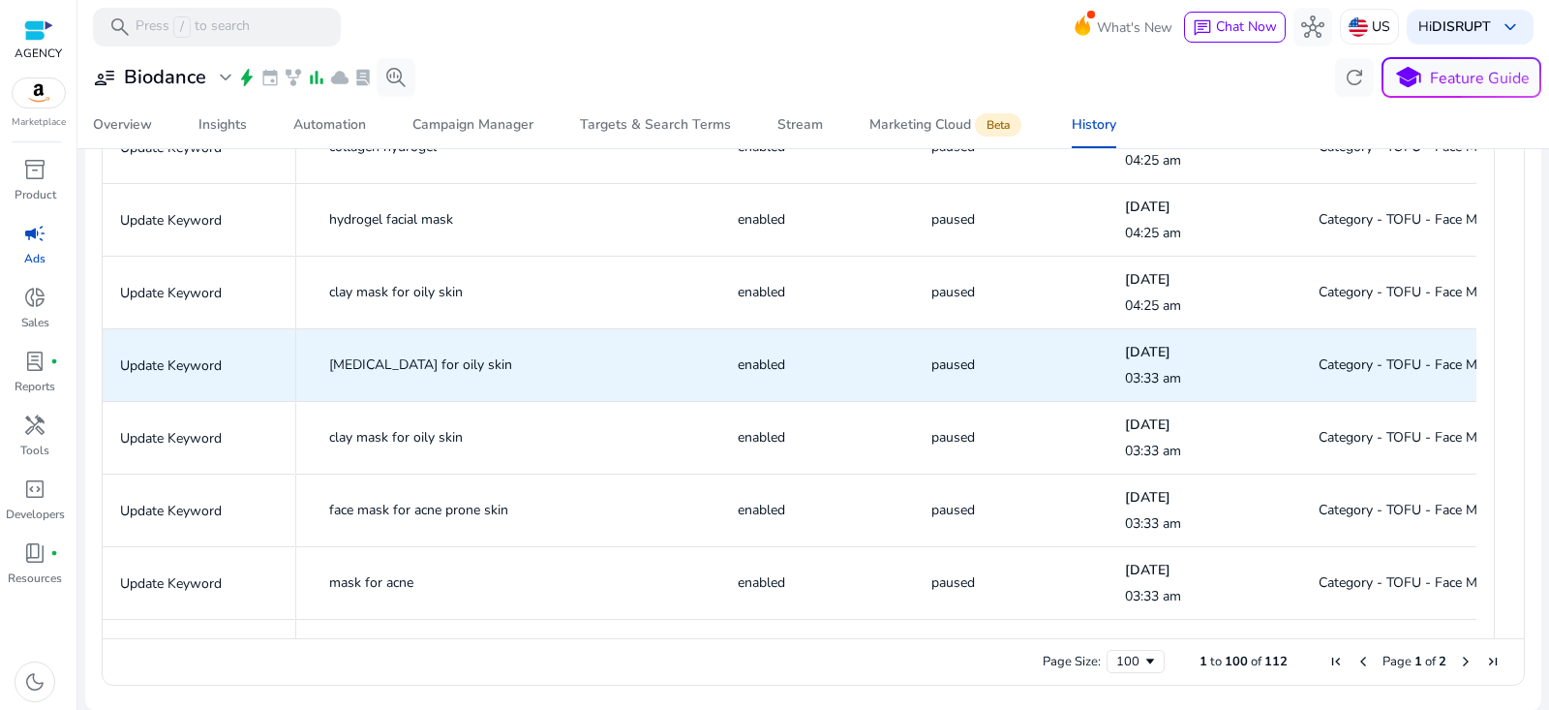
click at [430, 364] on span "skin care for oily skin" at bounding box center [420, 364] width 183 height 18
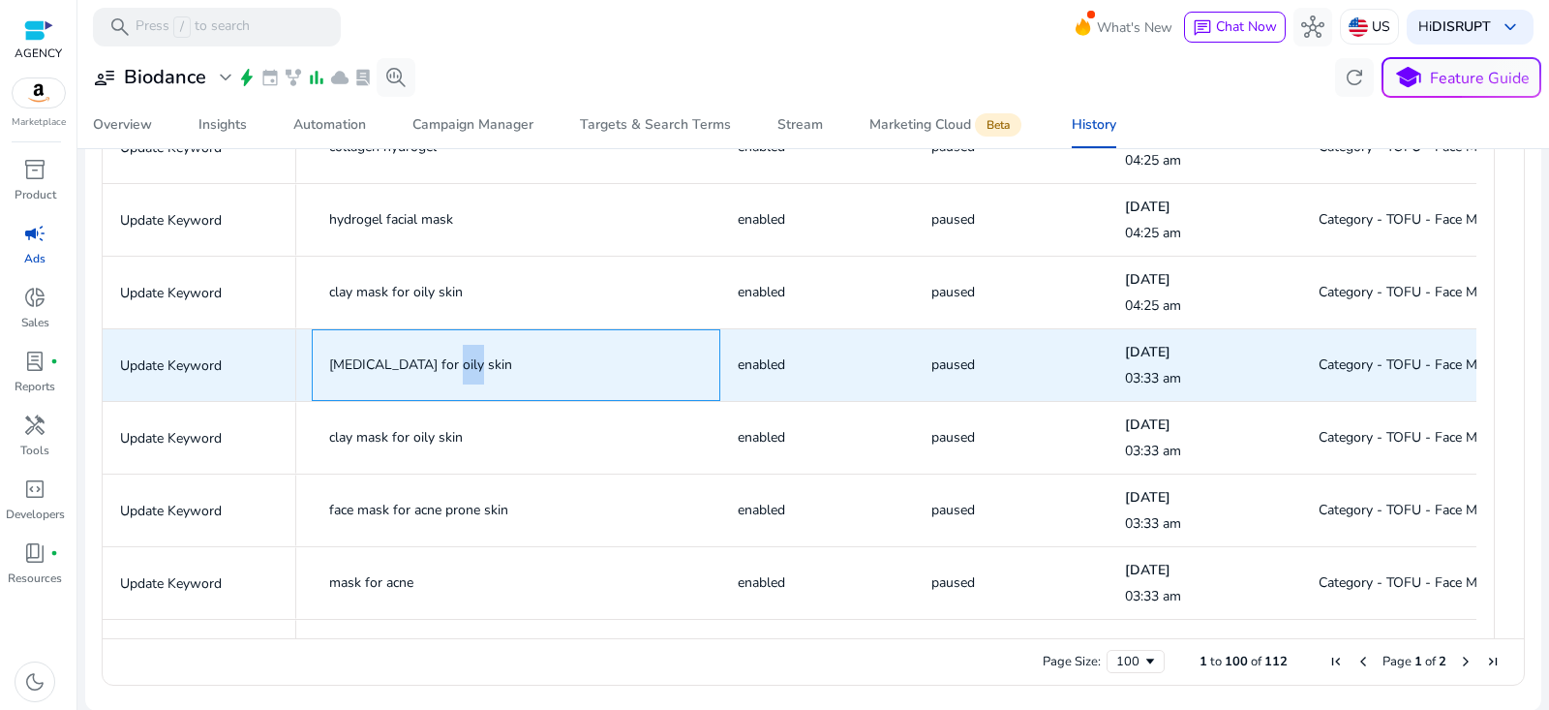
click at [430, 364] on span "skin care for oily skin" at bounding box center [420, 364] width 183 height 18
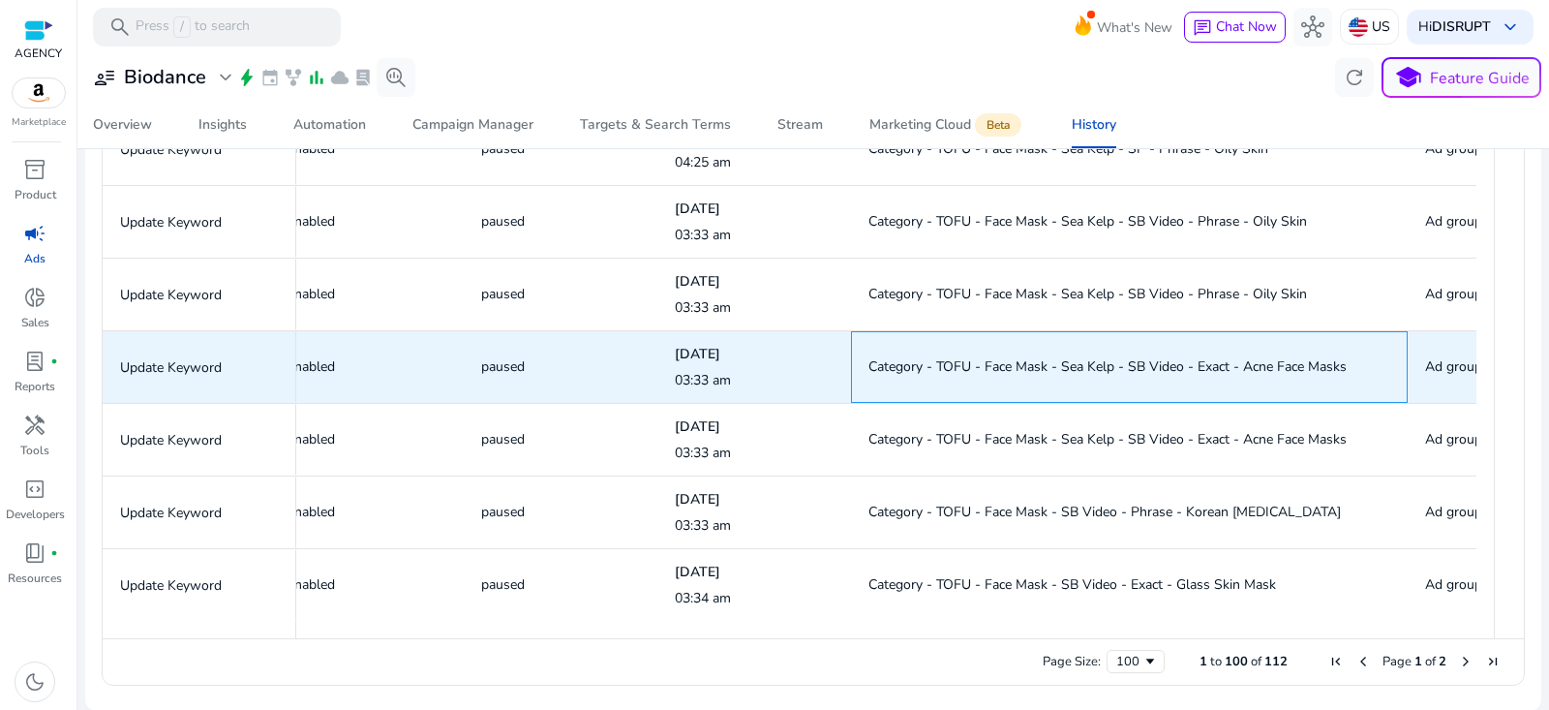
click at [1116, 359] on span "Category - TOFU - Face Mask - Sea Kelp - SB Video - Exact - Acne Face Masks" at bounding box center [1108, 366] width 478 height 18
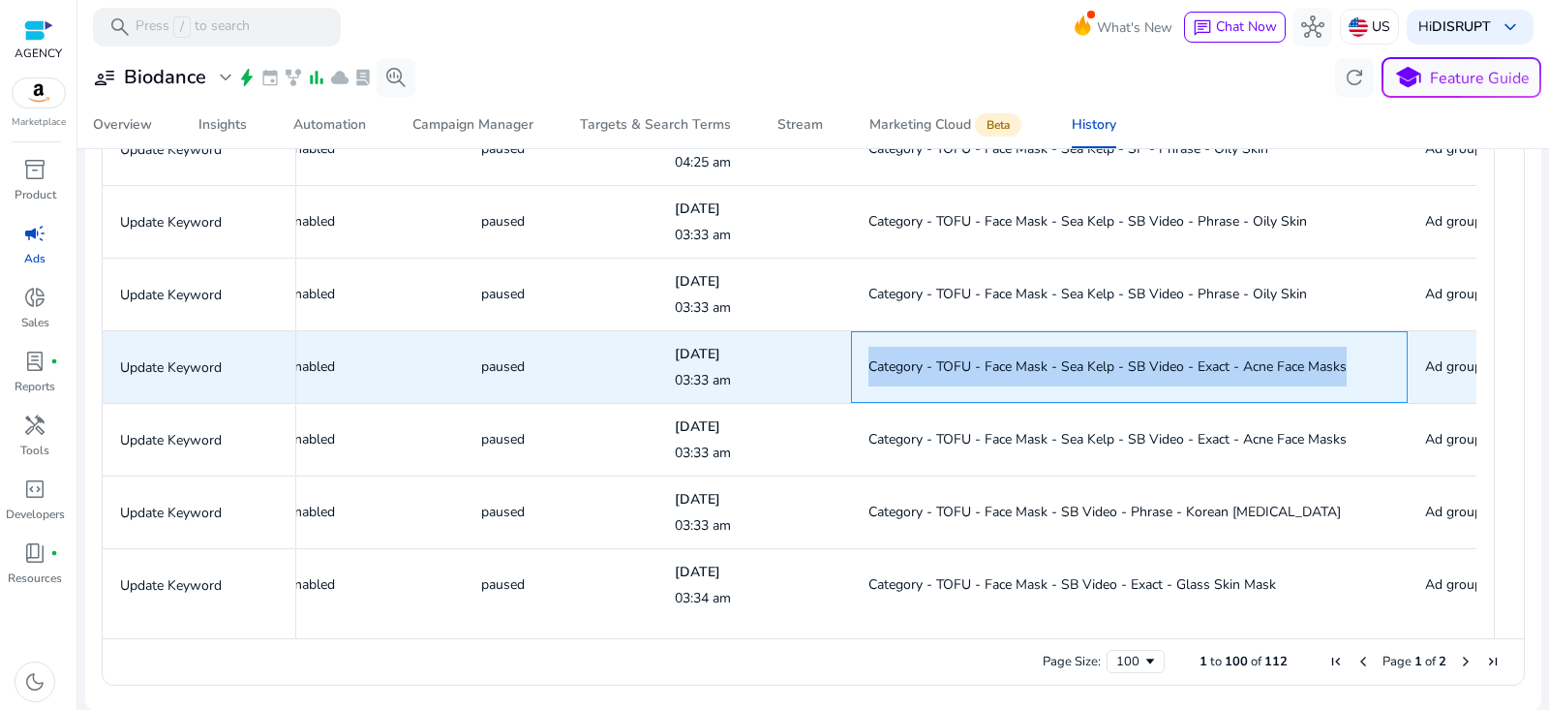
click at [1116, 359] on span "Category - TOFU - Face Mask - Sea Kelp - SB Video - Exact - Acne Face Masks" at bounding box center [1108, 366] width 478 height 18
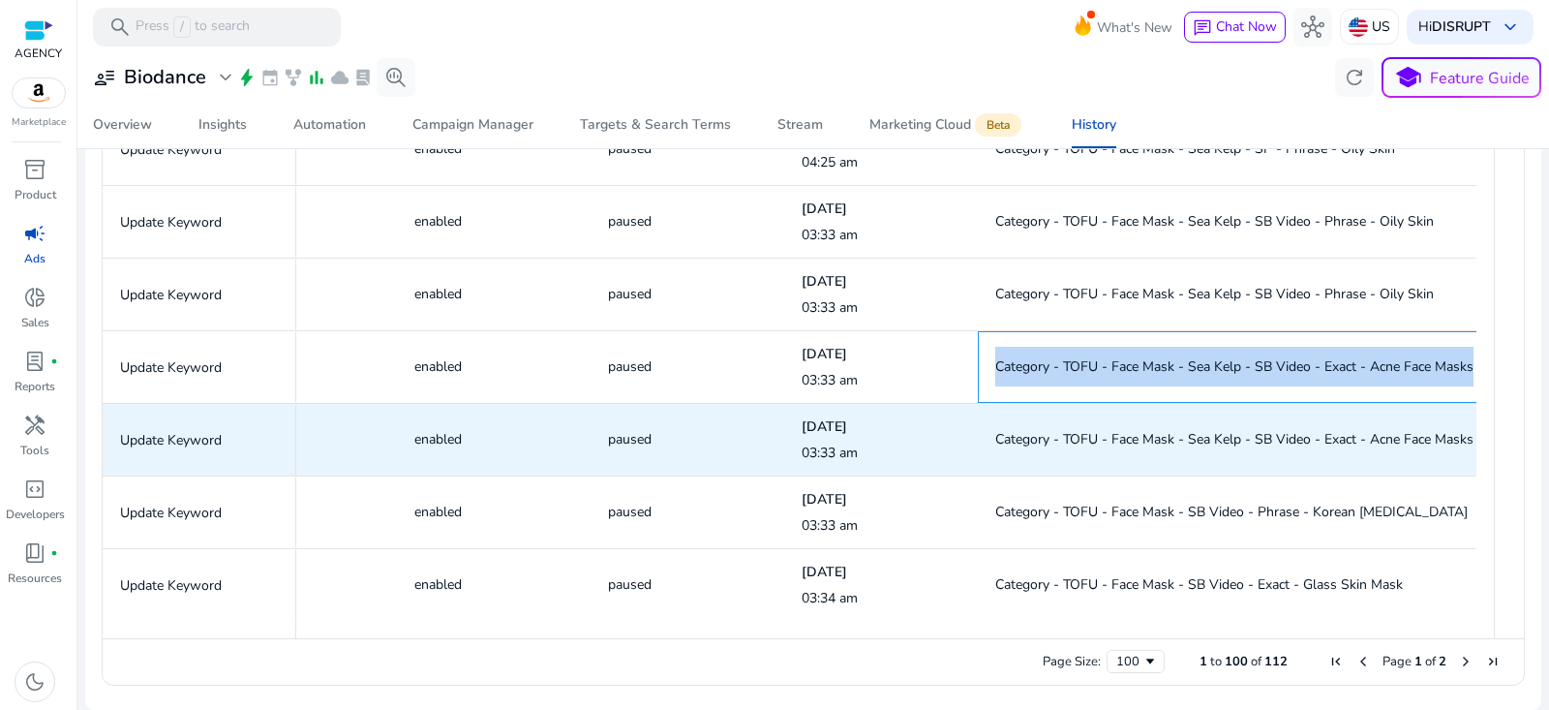
scroll to position [0, 1237]
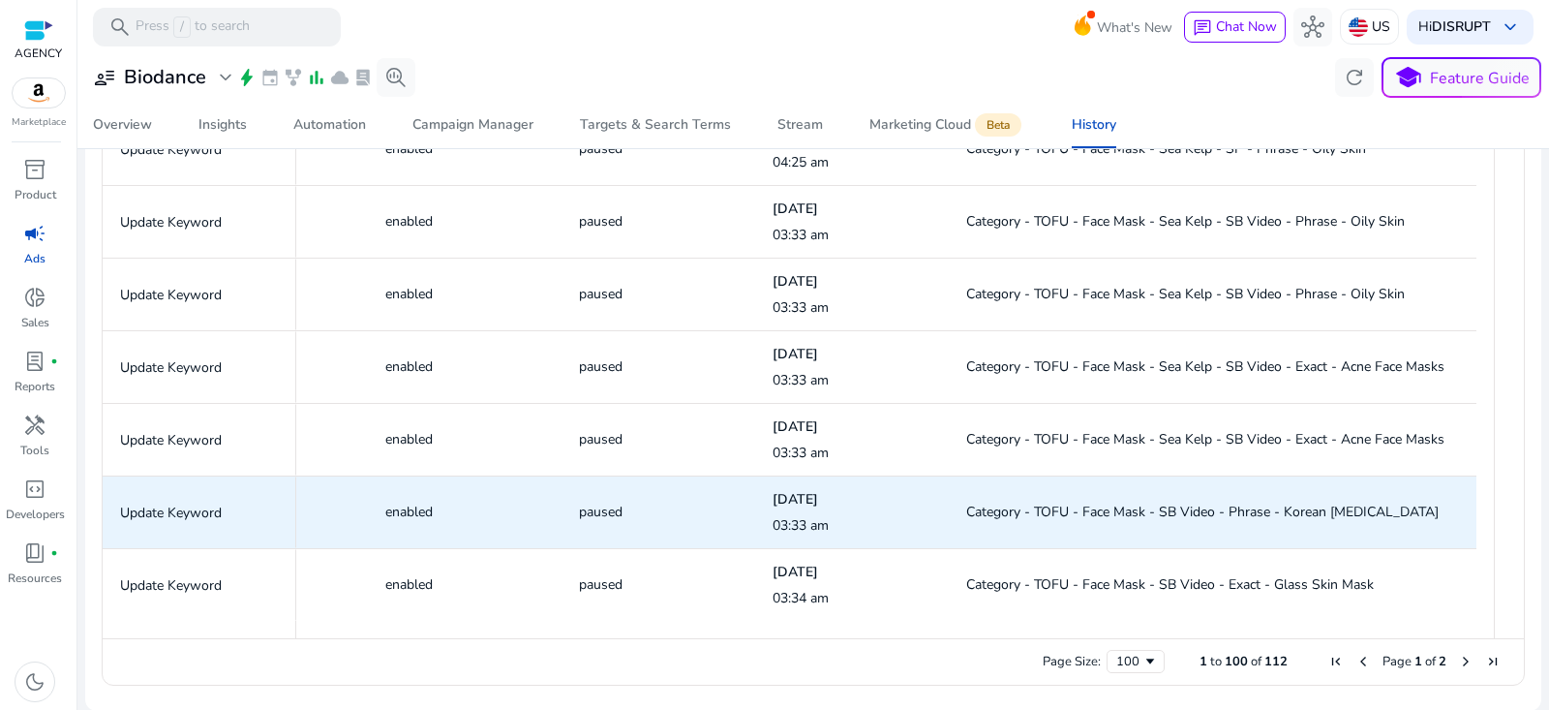
click at [1137, 508] on span "Category - TOFU - Face Mask - SB Video - Phrase - Korean Skin care" at bounding box center [1202, 512] width 473 height 18
click at [1137, 511] on span "Category - TOFU - Face Mask - SB Video - Phrase - Korean Skin care" at bounding box center [1202, 512] width 473 height 18
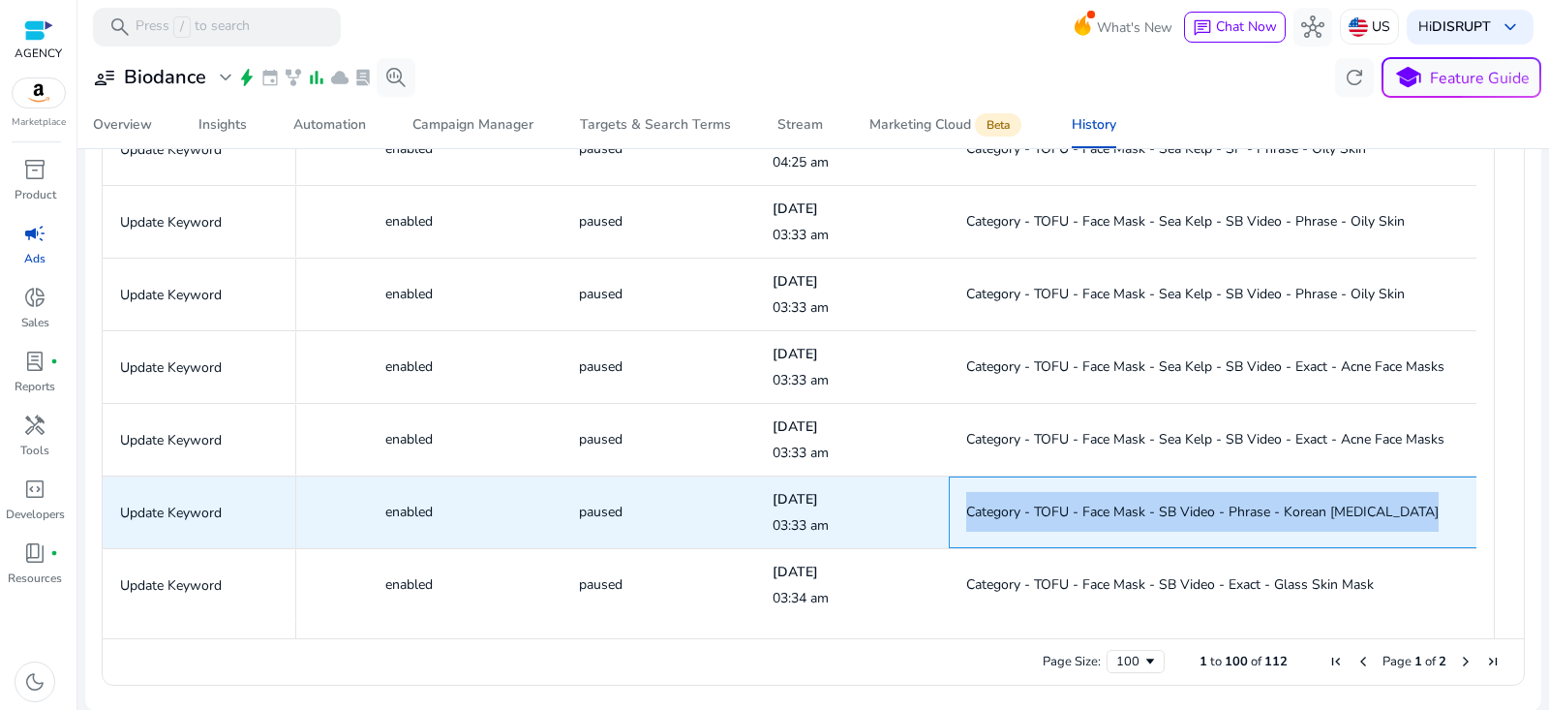
click at [1137, 511] on span "Category - TOFU - Face Mask - SB Video - Phrase - Korean Skin care" at bounding box center [1202, 512] width 473 height 18
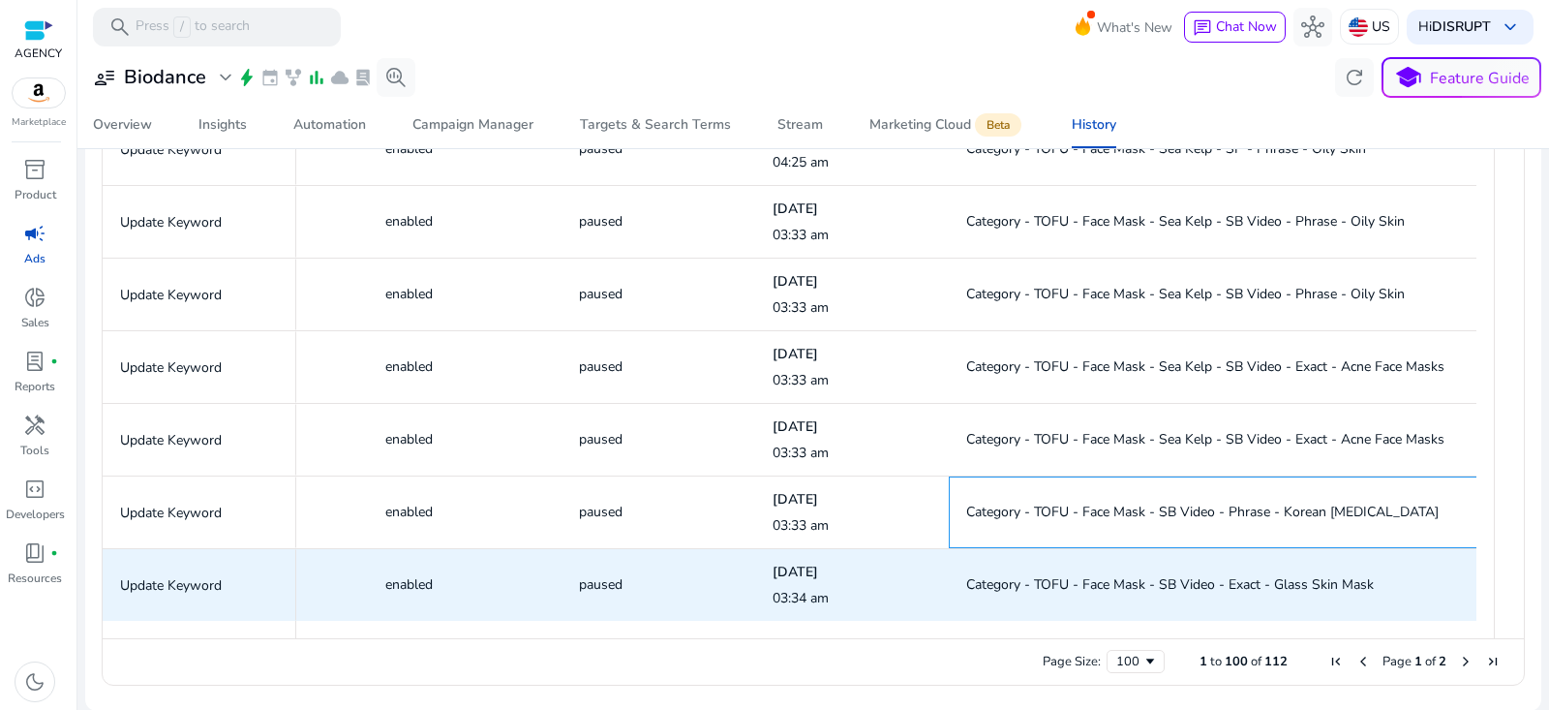
click at [1096, 544] on div "Category - TOFU - Face Mask - SB Video - Phrase - Korean Skin care" at bounding box center [1227, 512] width 522 height 70
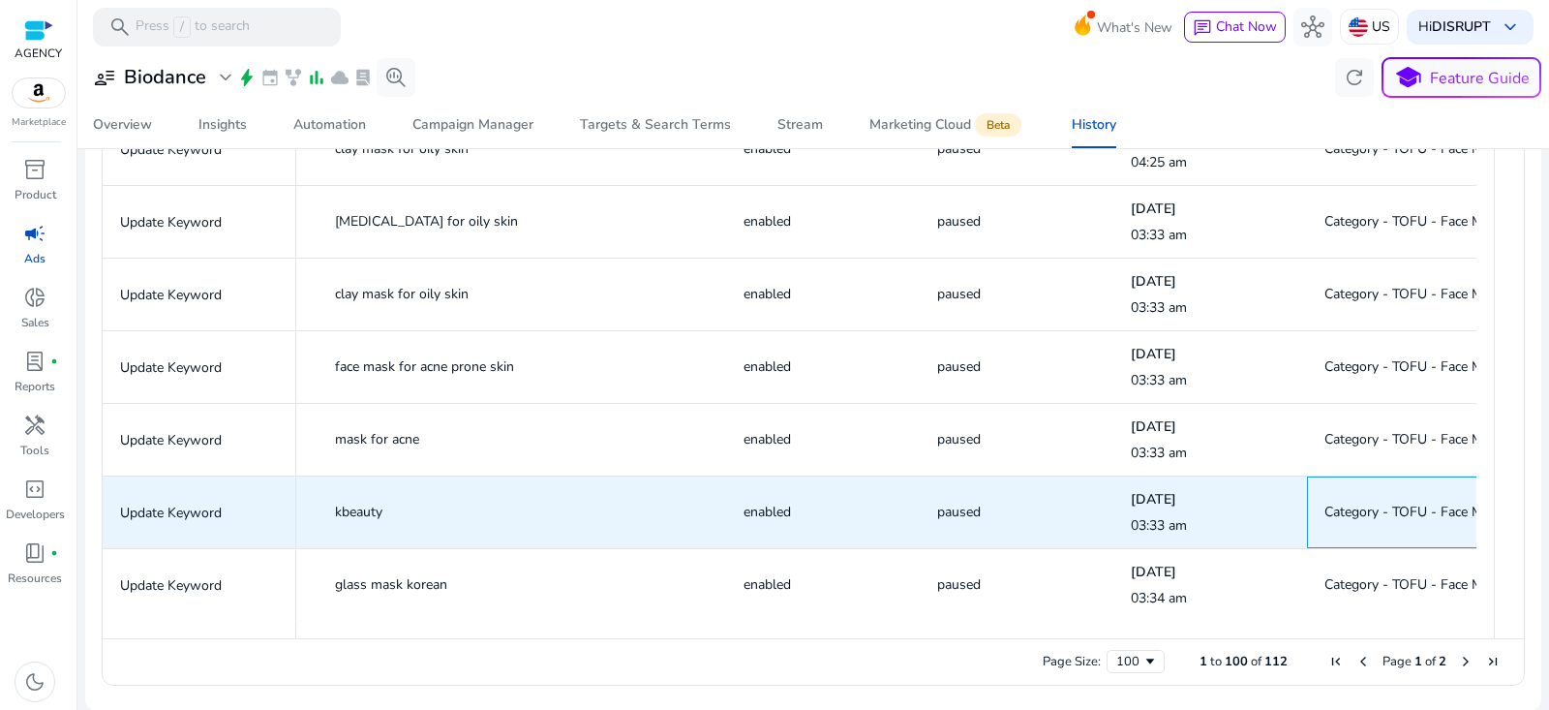
scroll to position [0, 1464]
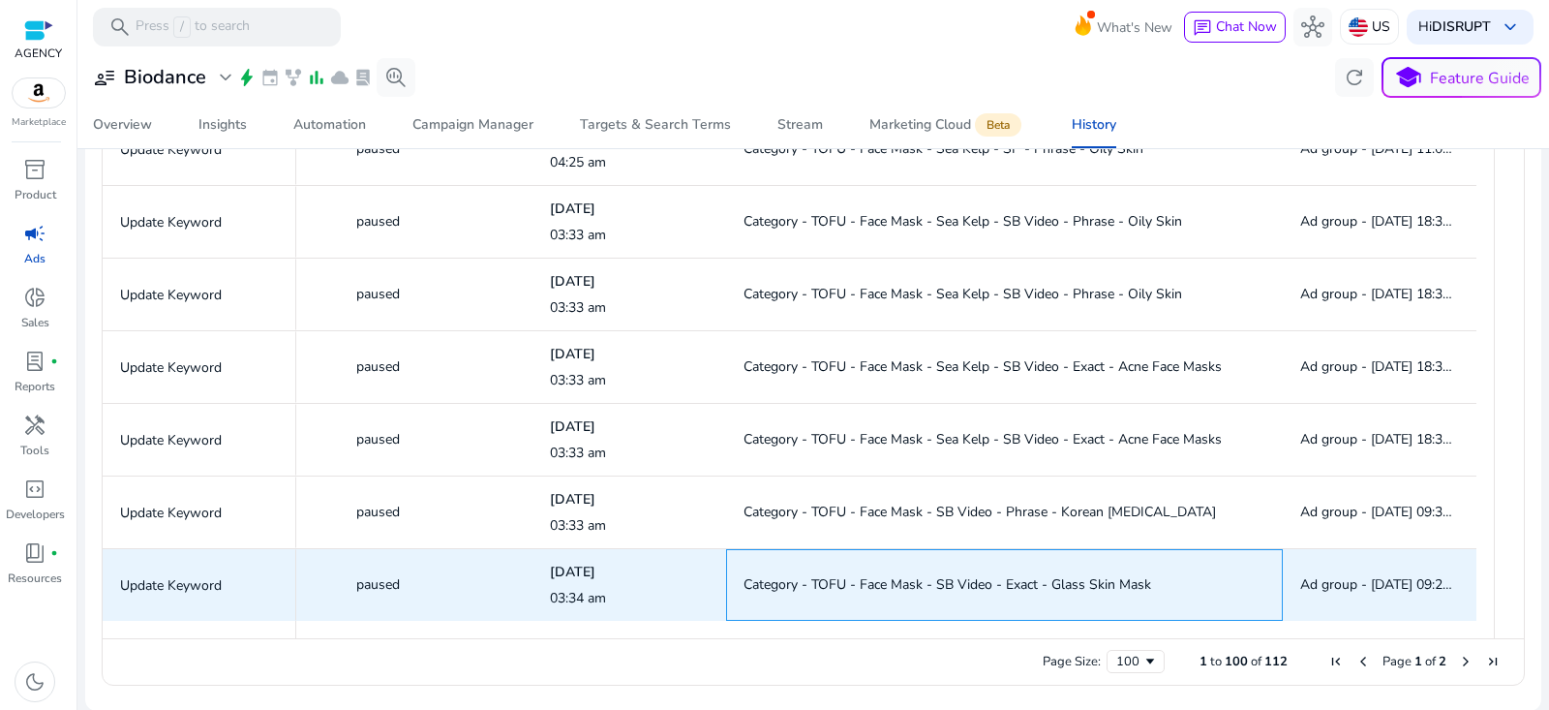
click at [1044, 577] on span "Category - TOFU - Face Mask - SB Video - Exact - Glass Skin Mask" at bounding box center [948, 584] width 408 height 18
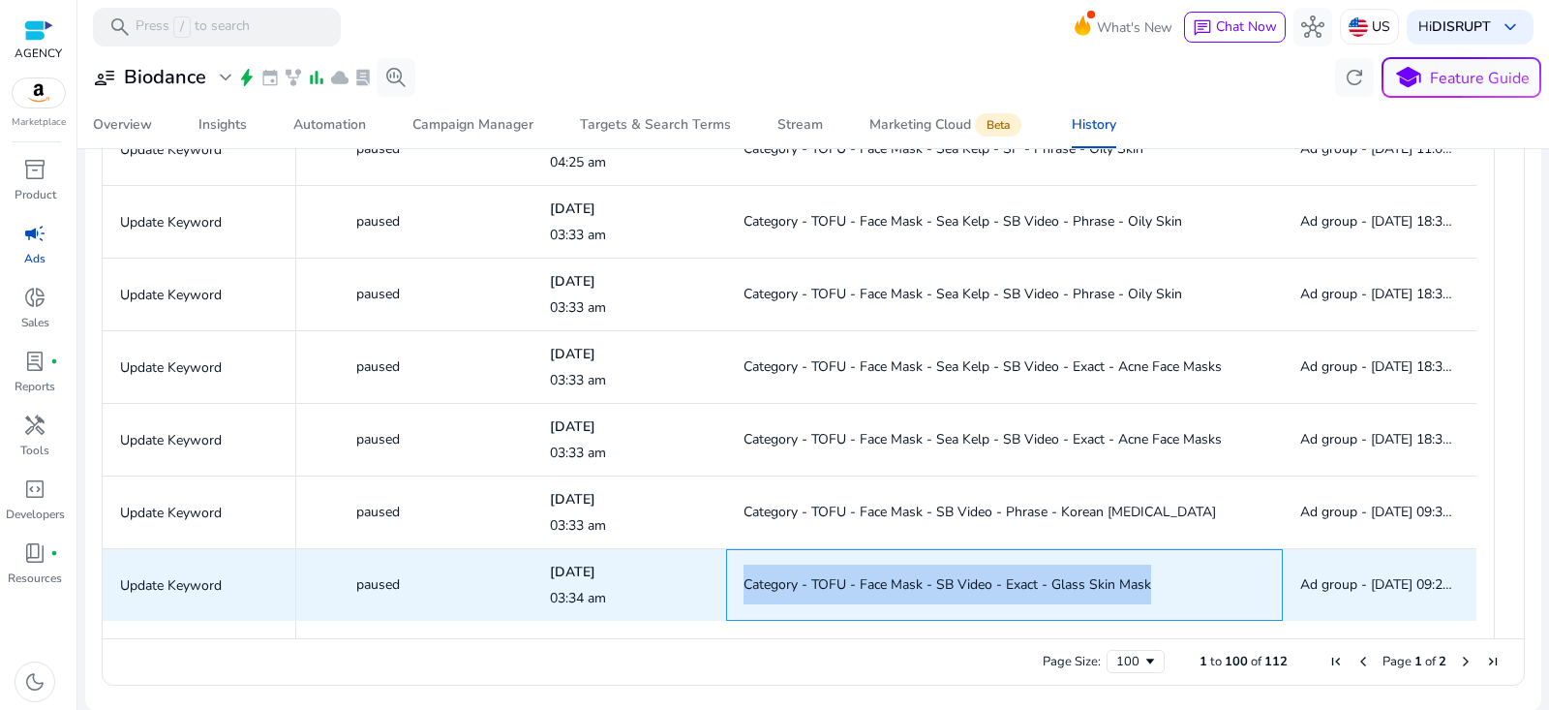
click at [1044, 577] on span "Category - TOFU - Face Mask - SB Video - Exact - Glass Skin Mask" at bounding box center [948, 584] width 408 height 18
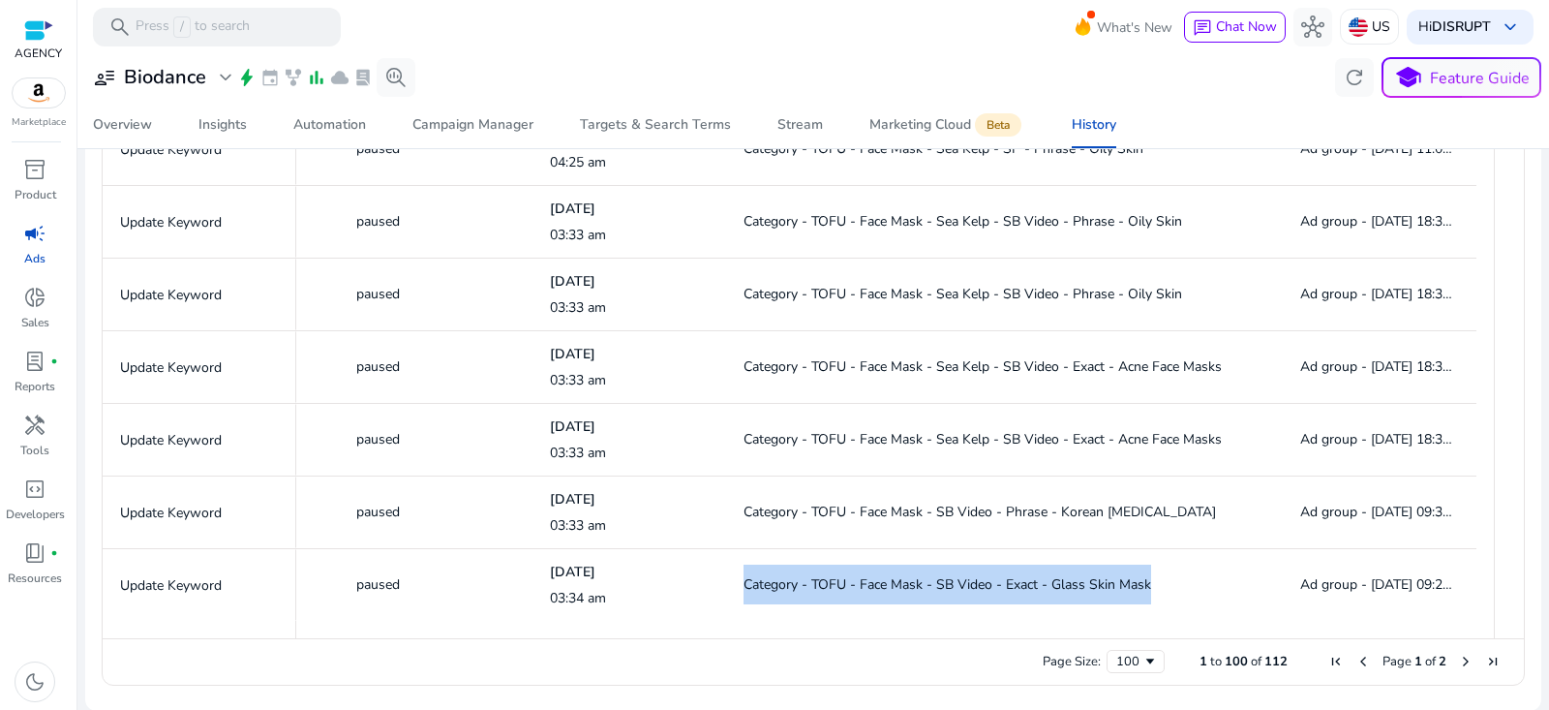
click at [1458, 664] on span "Next Page" at bounding box center [1465, 661] width 15 height 15
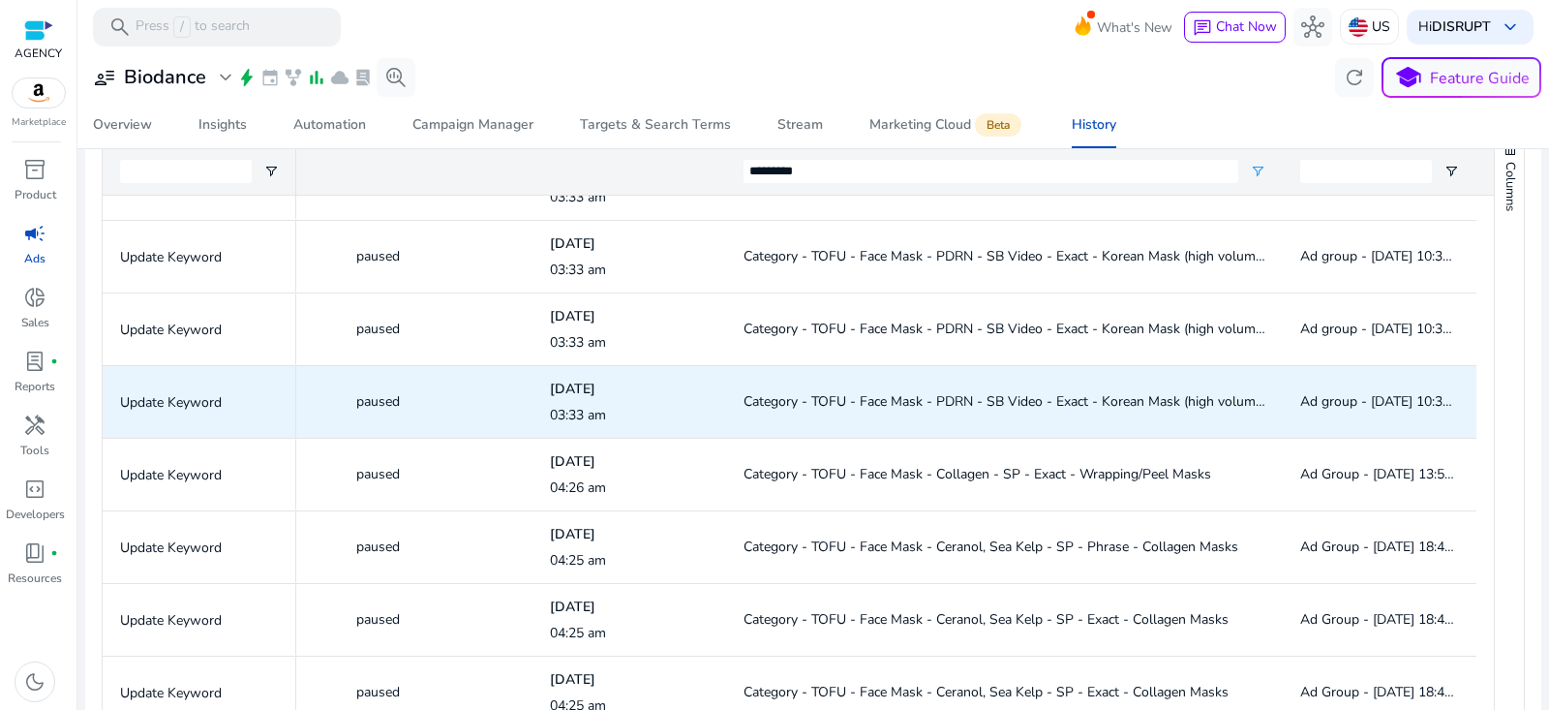
scroll to position [36, 0]
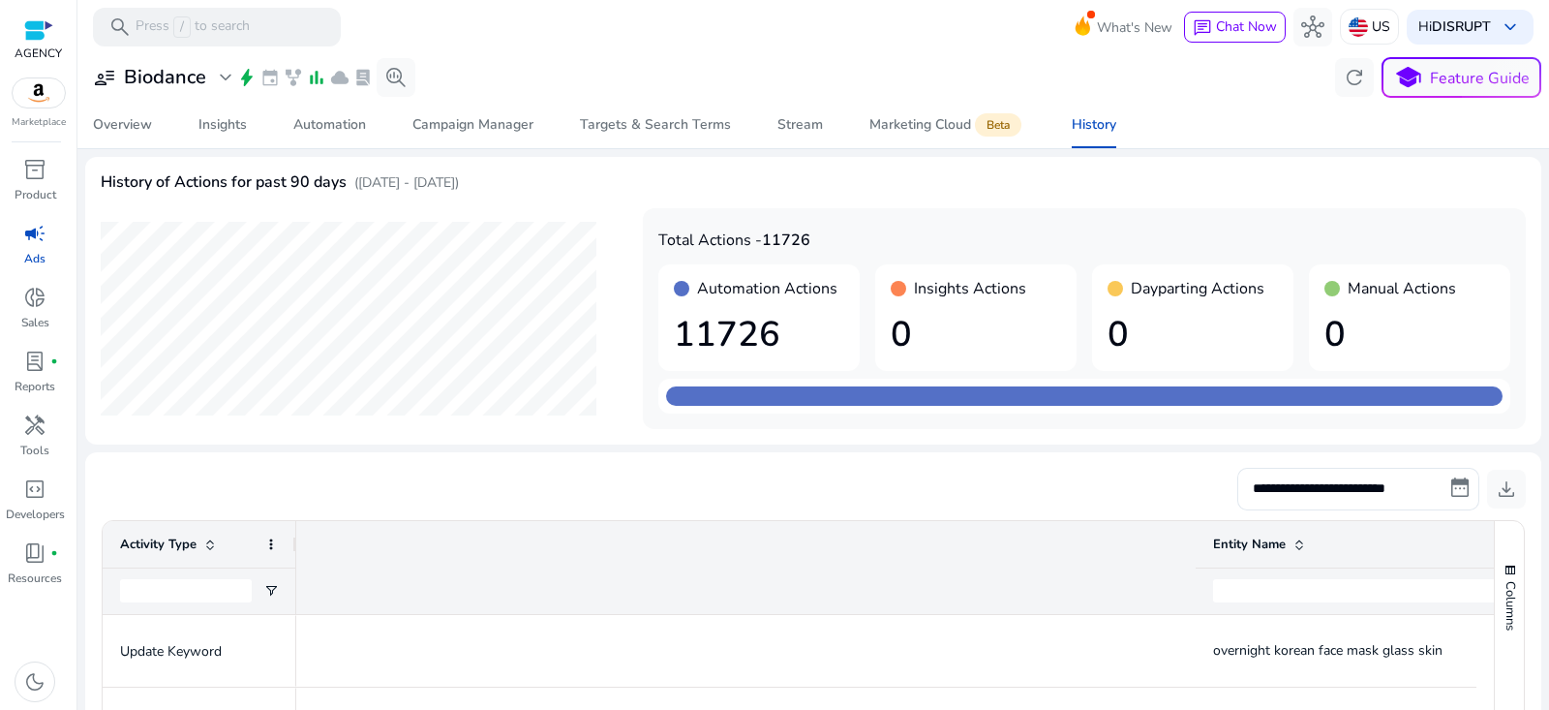
scroll to position [0, 1464]
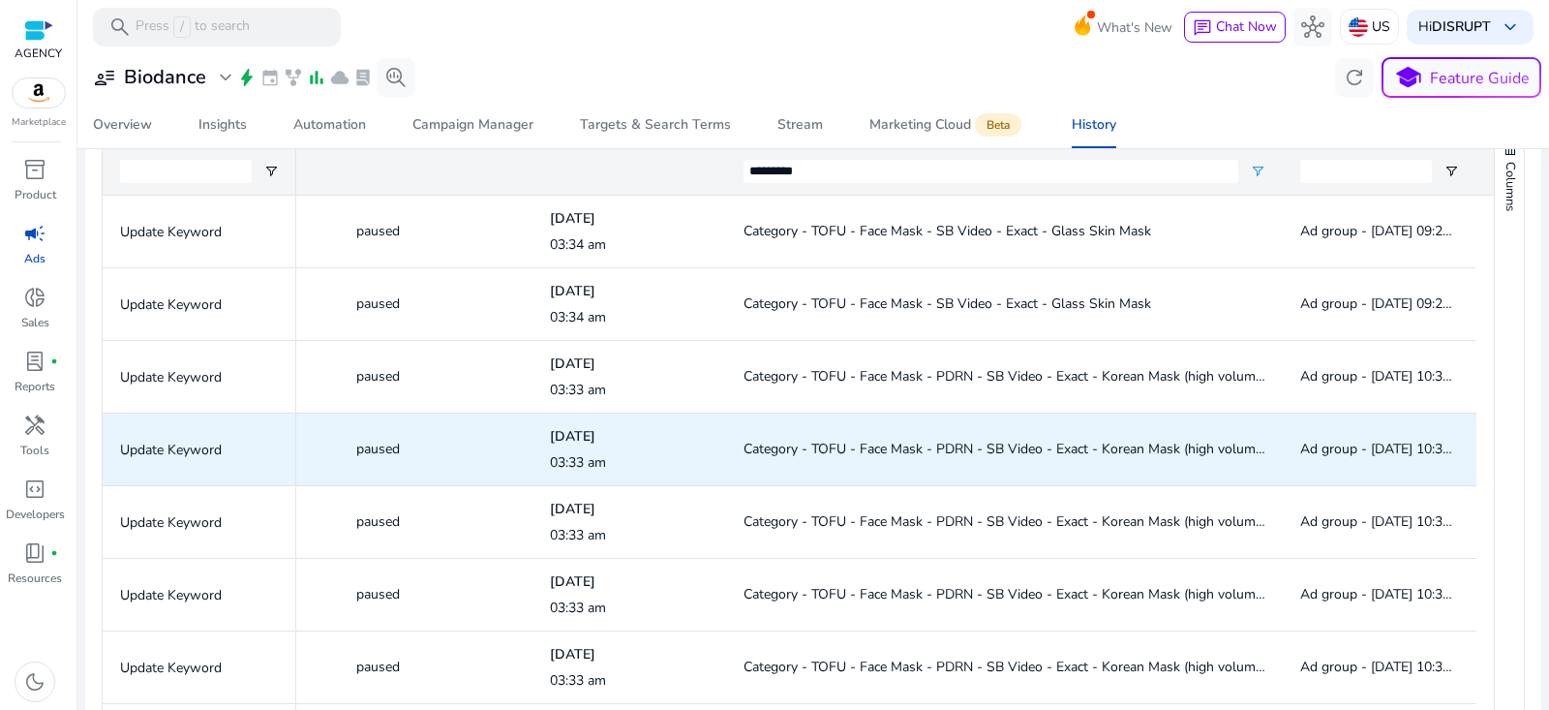
click at [1013, 447] on span "Category - TOFU - Face Mask - PDRN - SB Video - Exact - Korean Mask (high volum…" at bounding box center [1005, 449] width 523 height 18
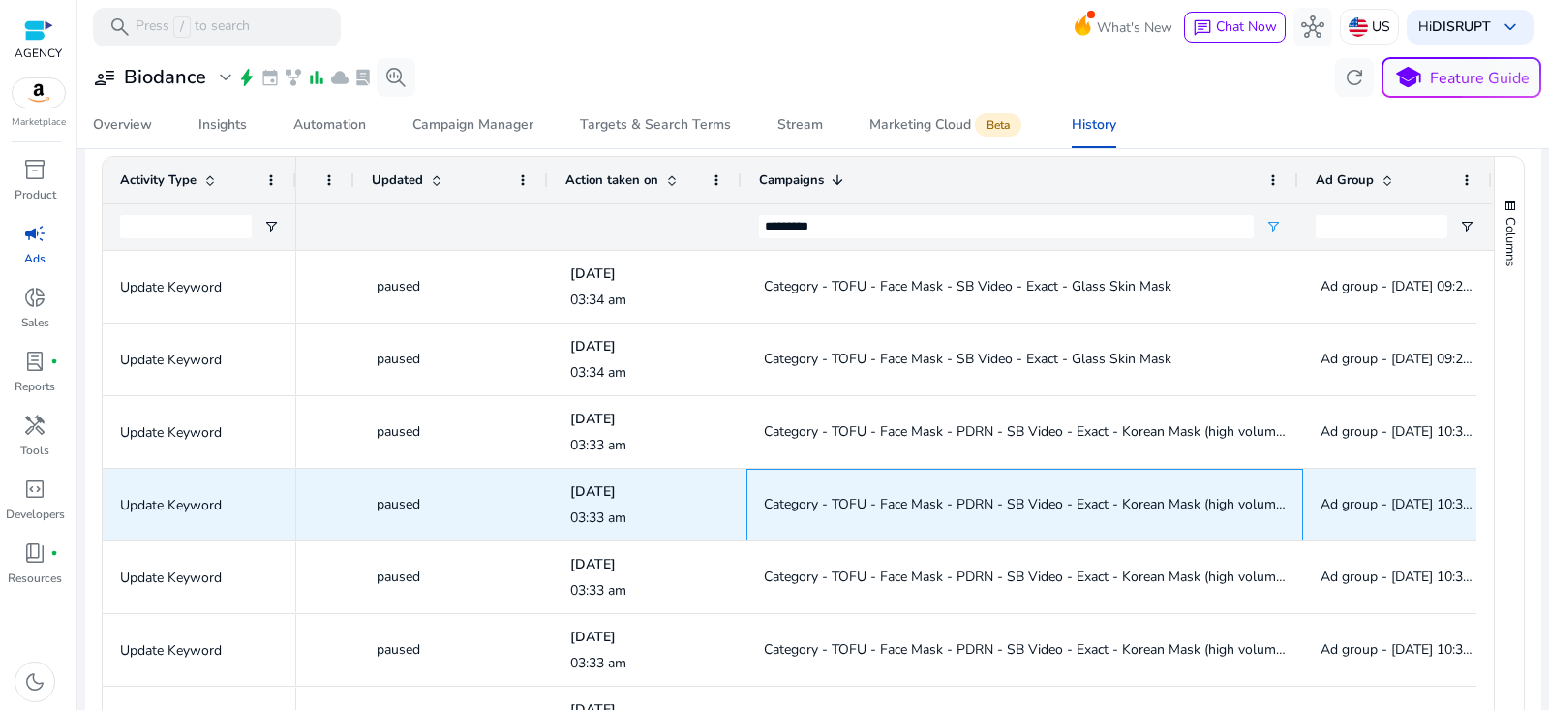
scroll to position [0, 0]
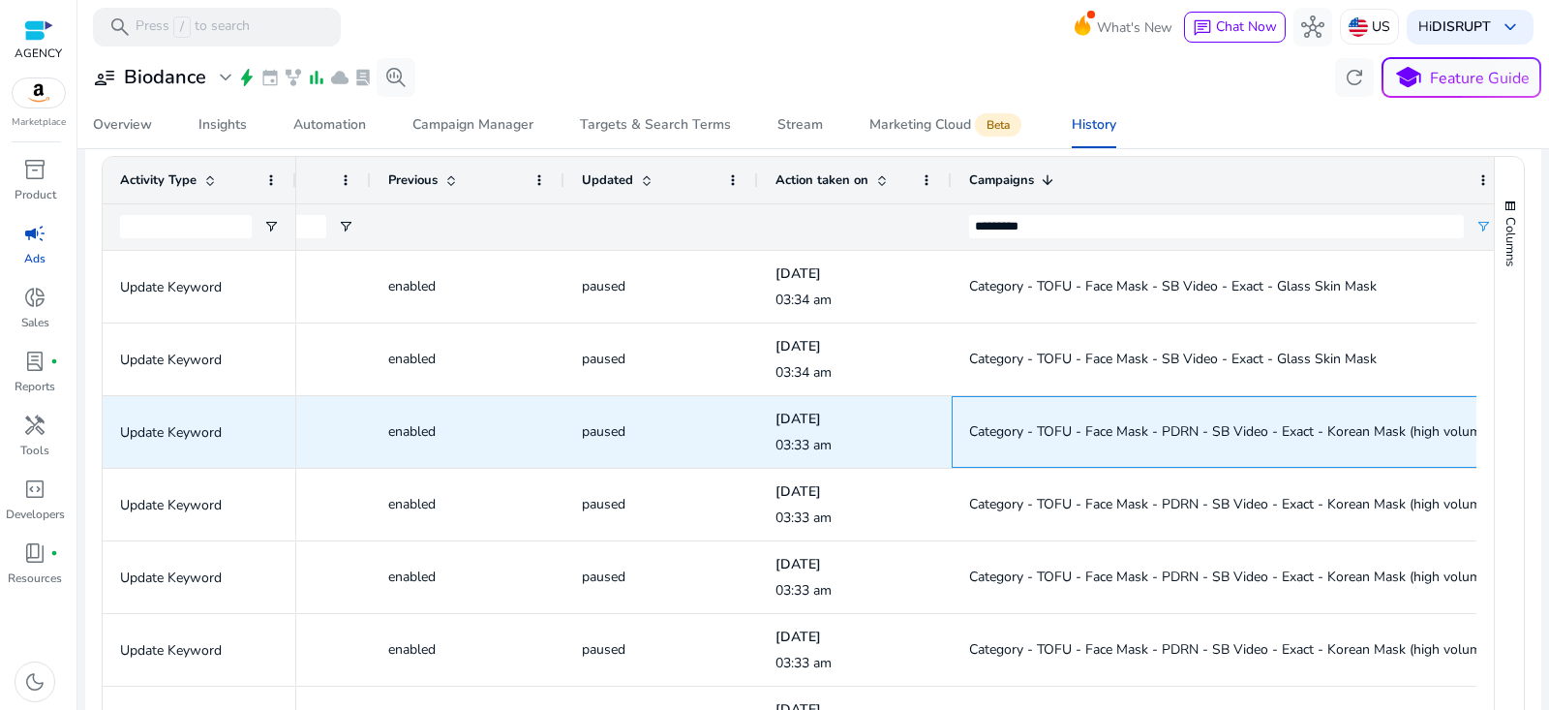
click at [1166, 428] on span "Category - TOFU - Face Mask - PDRN - SB Video - Exact - Korean Mask (high volum…" at bounding box center [1230, 431] width 523 height 18
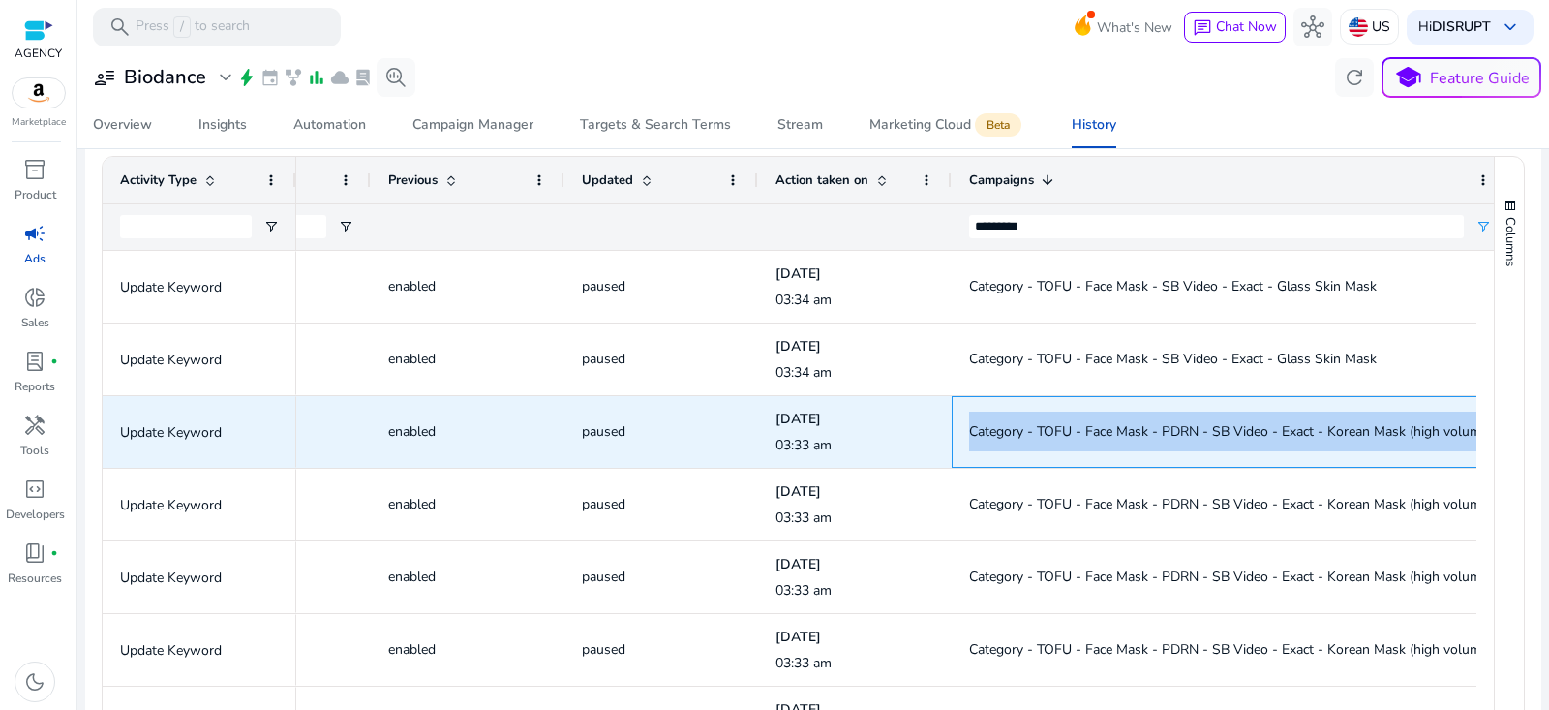
click at [1166, 428] on span "Category - TOFU - Face Mask - PDRN - SB Video - Exact - Korean Mask (high volum…" at bounding box center [1230, 431] width 523 height 18
copy span "Category - TOFU - Face Mask - PDRN - SB Video - Exact - Korean Mask (high volum…"
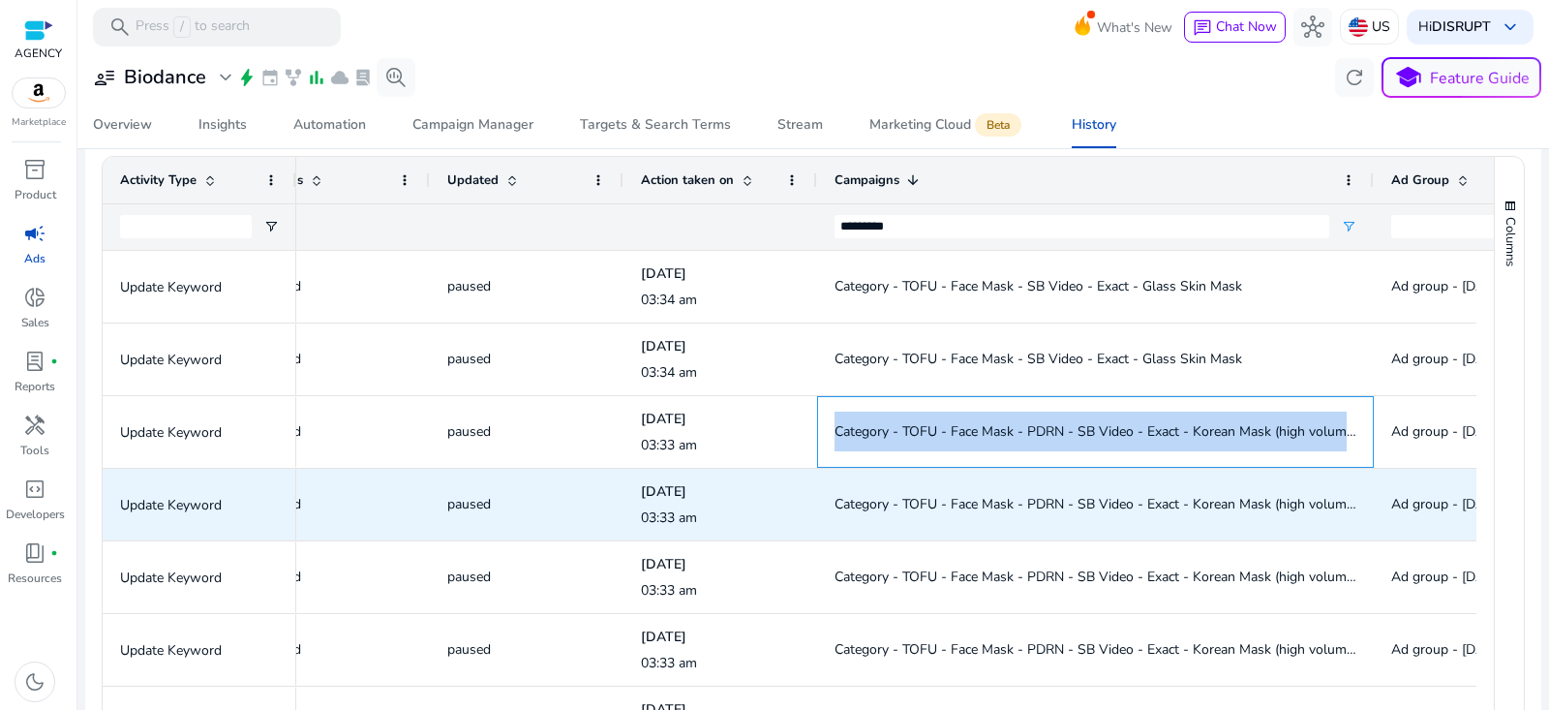
scroll to position [0, 1462]
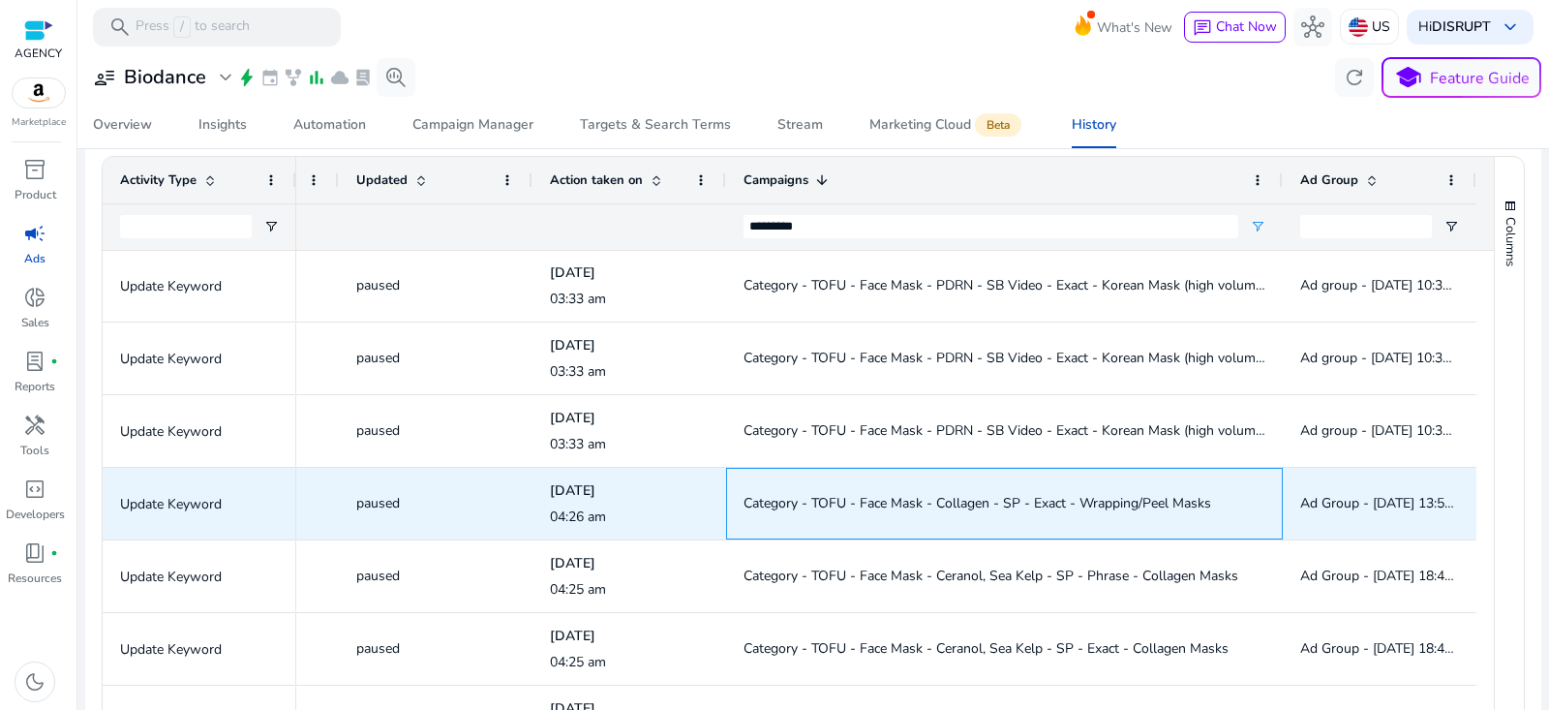
click at [994, 474] on div "Category - TOFU - Face Mask - Collagen - SP - Exact - Wrapping/Peel Masks" at bounding box center [1005, 504] width 522 height 70
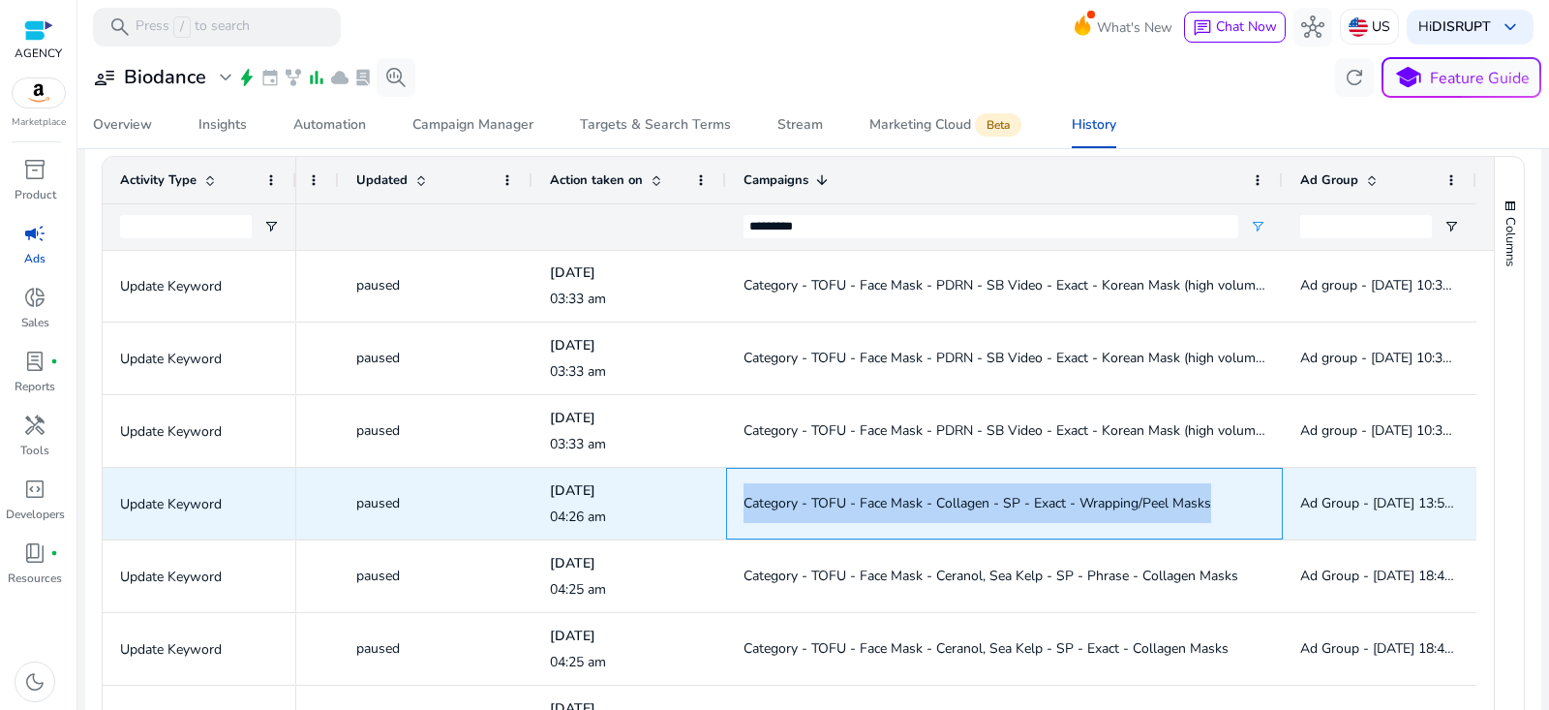
click at [994, 474] on div "Category - TOFU - Face Mask - Collagen - SP - Exact - Wrapping/Peel Masks" at bounding box center [1005, 504] width 522 height 70
copy span "Category - TOFU - Face Mask - Collagen - SP - Exact - Wrapping/Peel Masks"
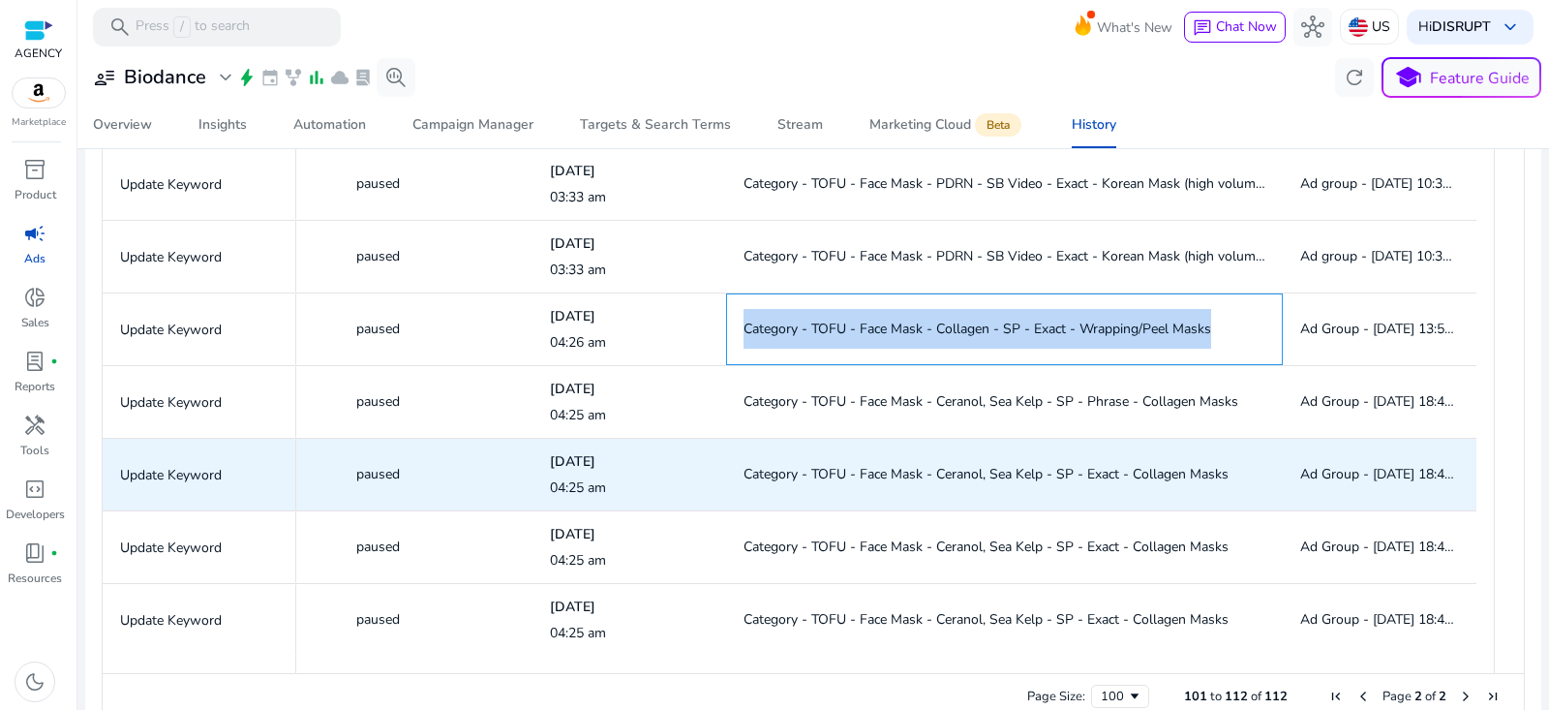
scroll to position [573, 0]
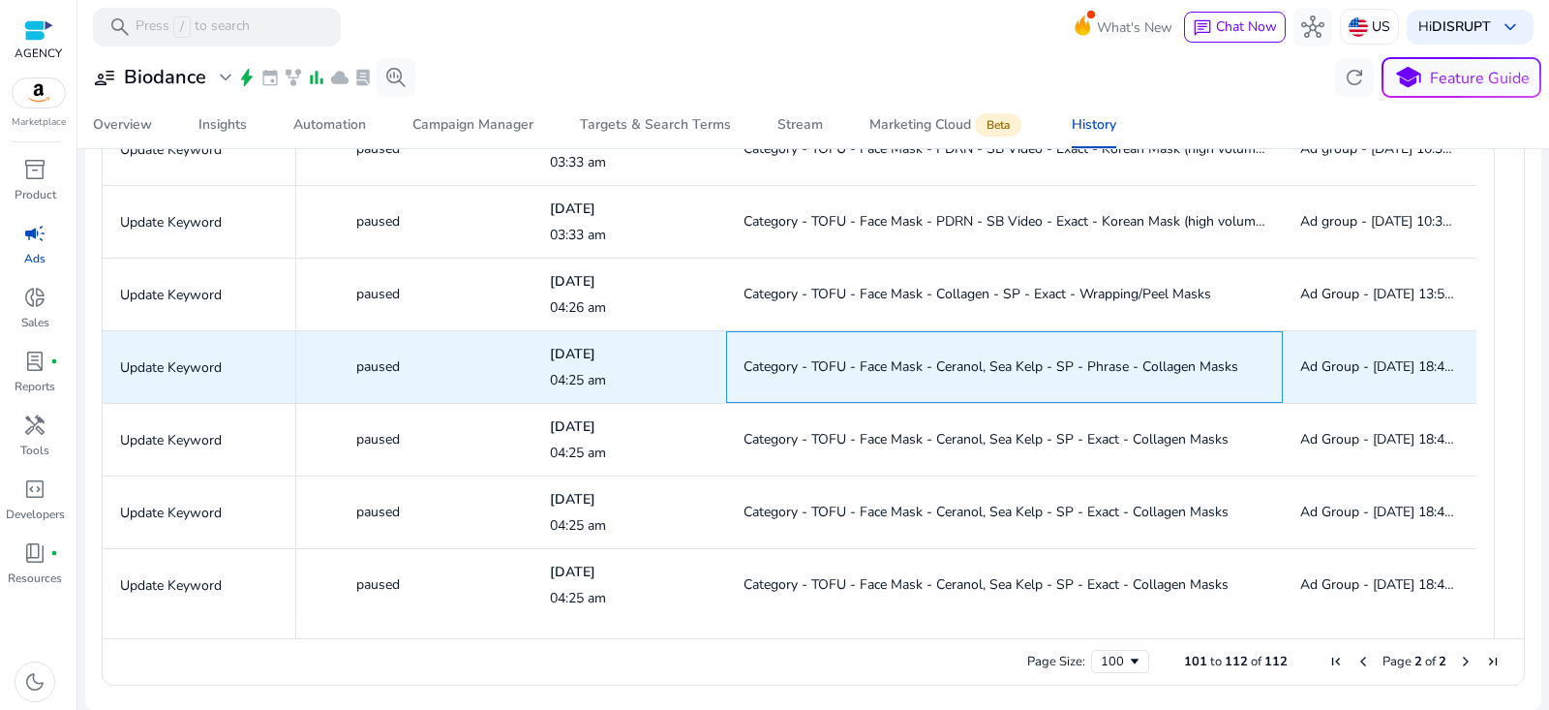
click at [962, 362] on span "Category - TOFU - Face Mask - Ceranol, Sea Kelp - SP - Phrase - Collagen Masks" at bounding box center [991, 366] width 495 height 18
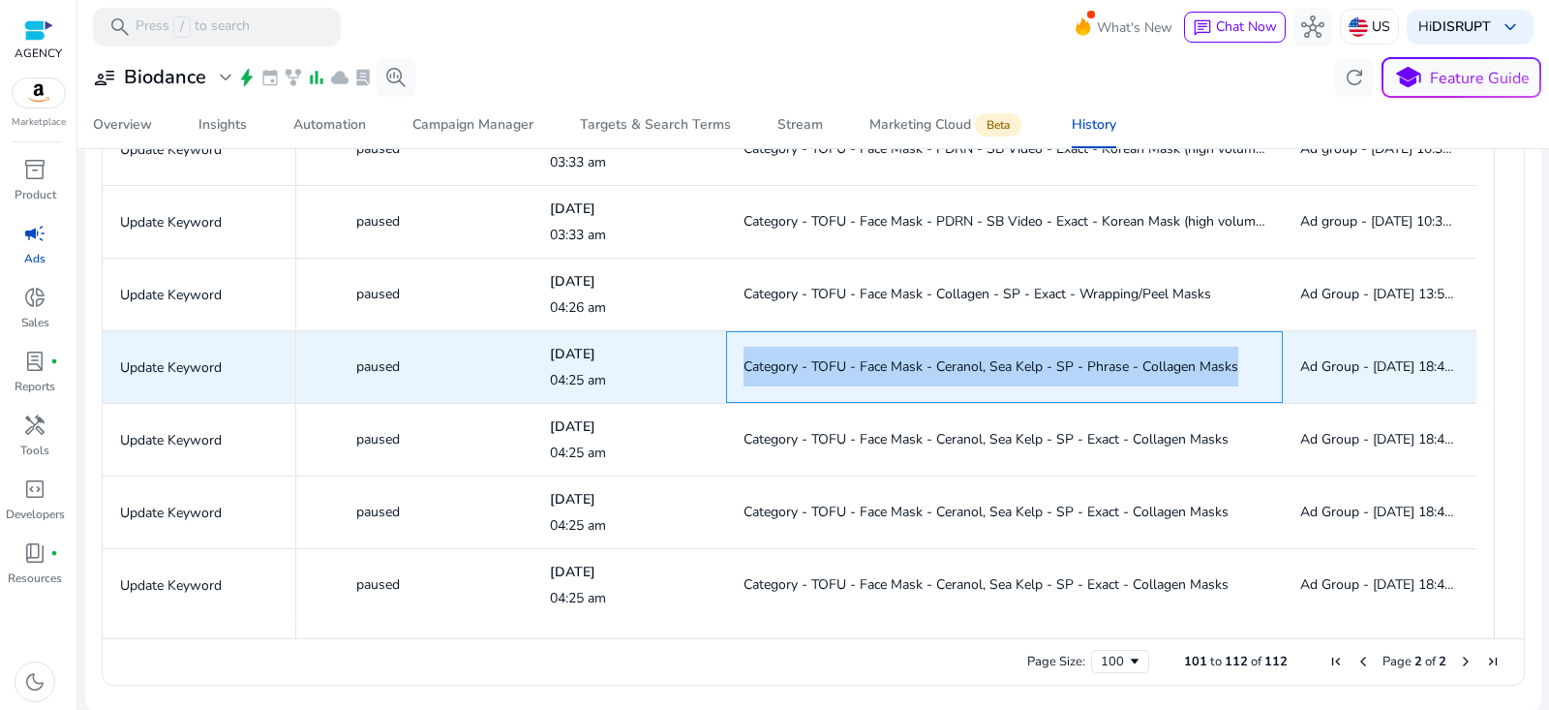
click at [962, 362] on span "Category - TOFU - Face Mask - Ceranol, Sea Kelp - SP - Phrase - Collagen Masks" at bounding box center [991, 366] width 495 height 18
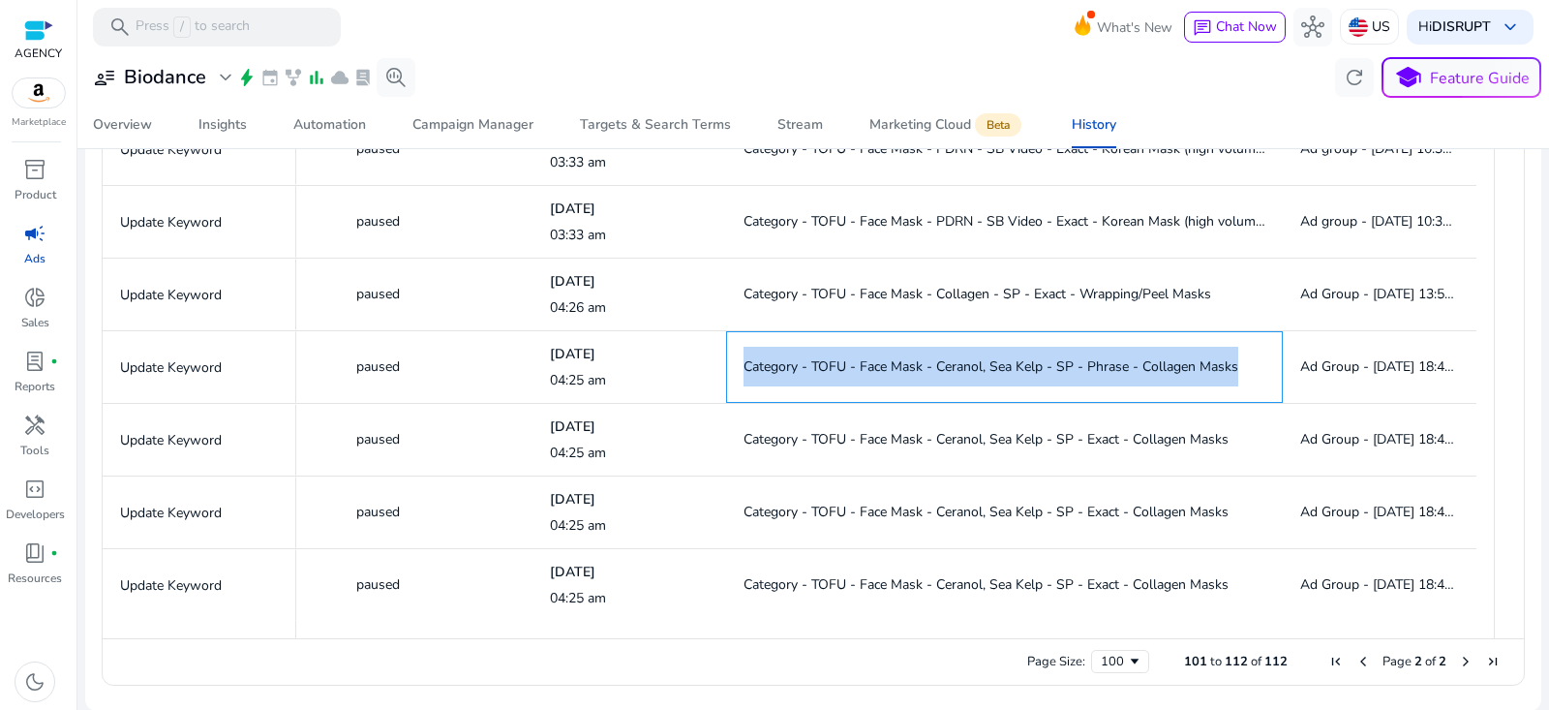
copy span "Category - TOFU - Face Mask - Ceranol, Sea Kelp - SP - Phrase - Collagen Masks"
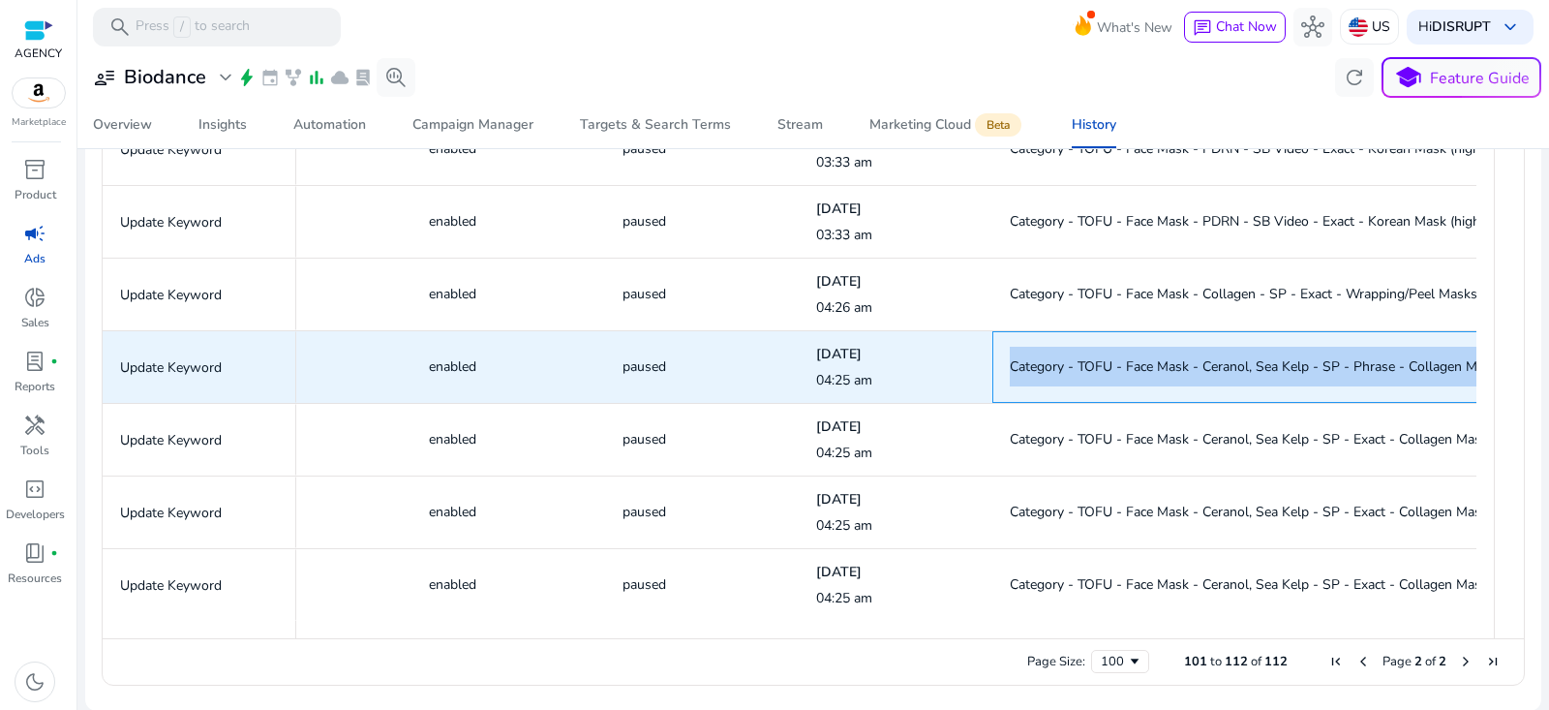
scroll to position [0, 1390]
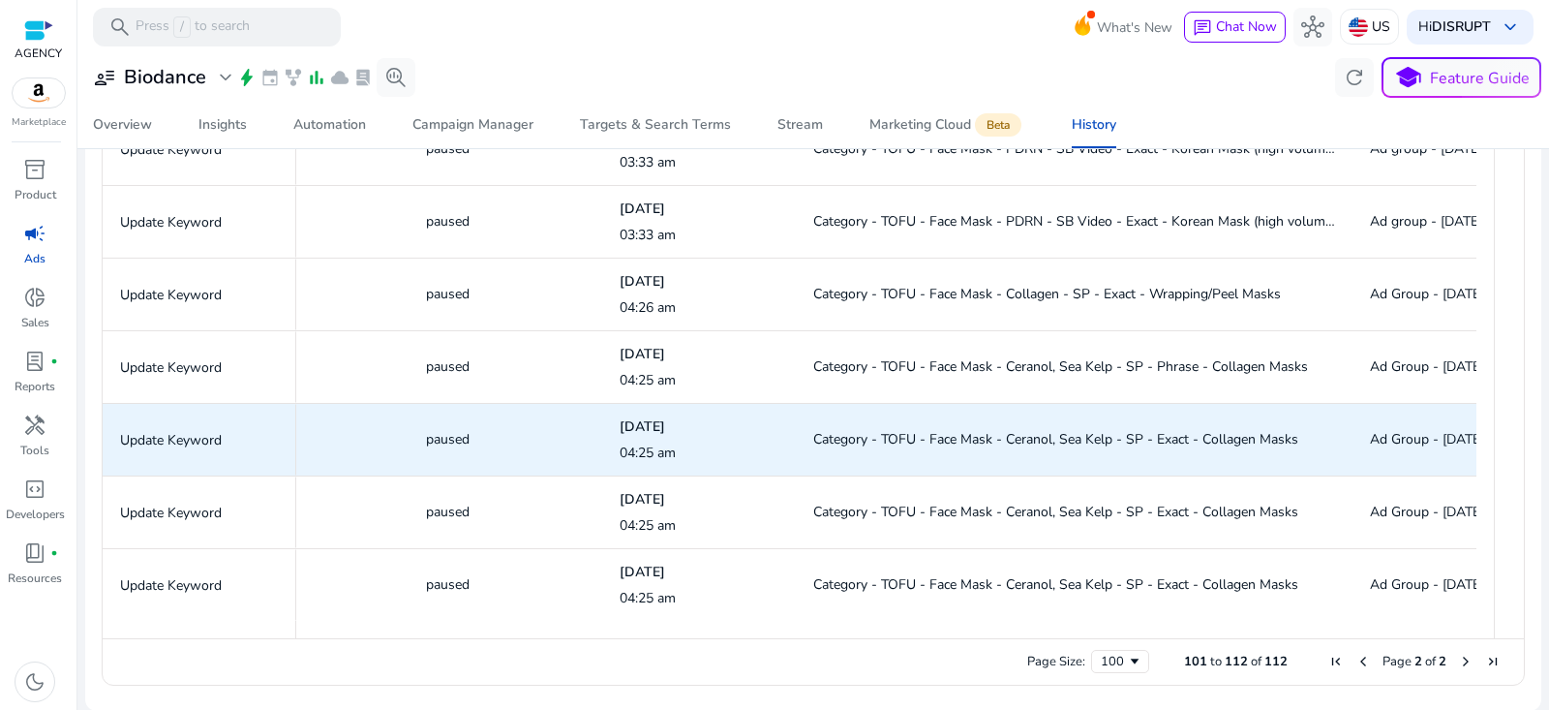
click at [984, 422] on span "Category - TOFU - Face Mask - Ceranol, Sea Kelp - SP - Exact - Collagen Masks" at bounding box center [1074, 439] width 522 height 40
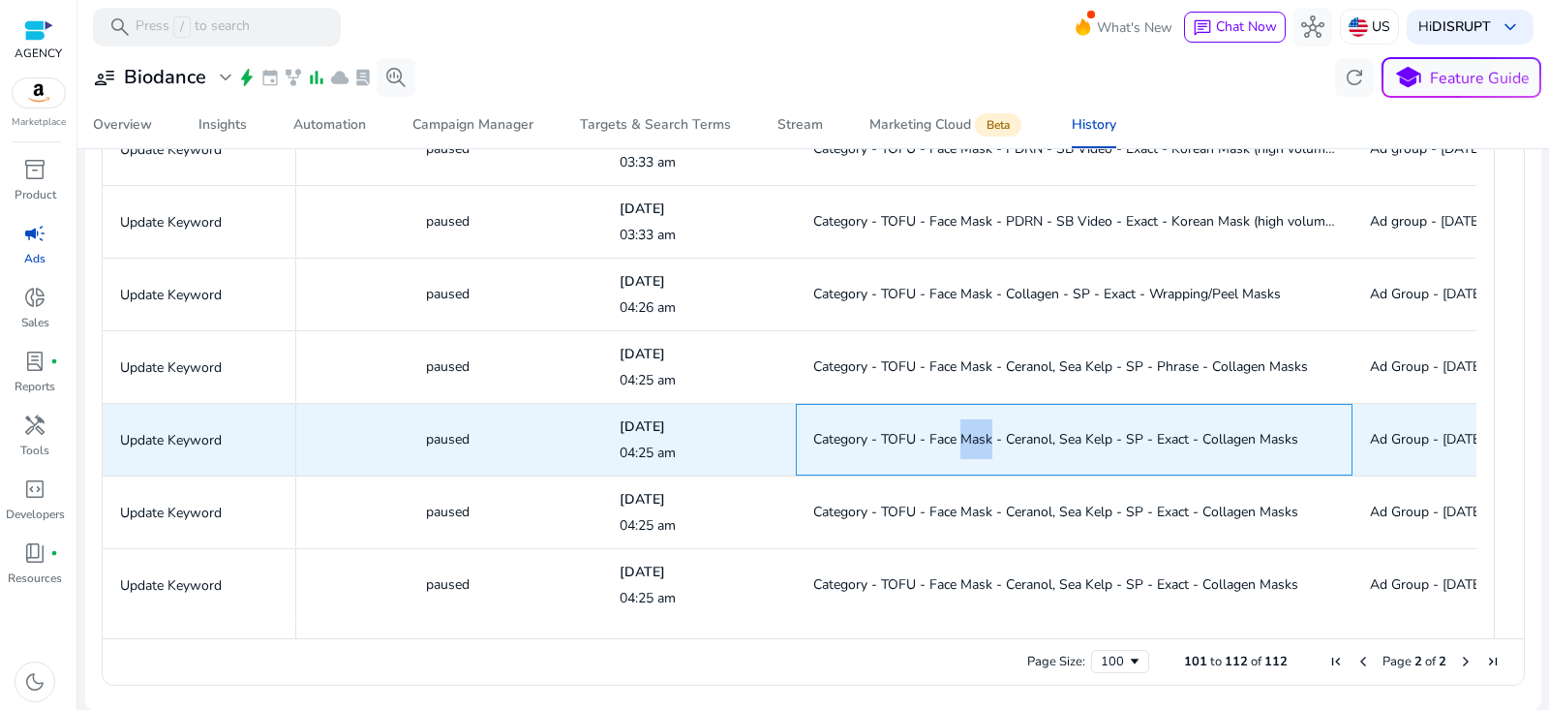
click at [984, 422] on span "Category - TOFU - Face Mask - Ceranol, Sea Kelp - SP - Exact - Collagen Masks" at bounding box center [1074, 439] width 522 height 40
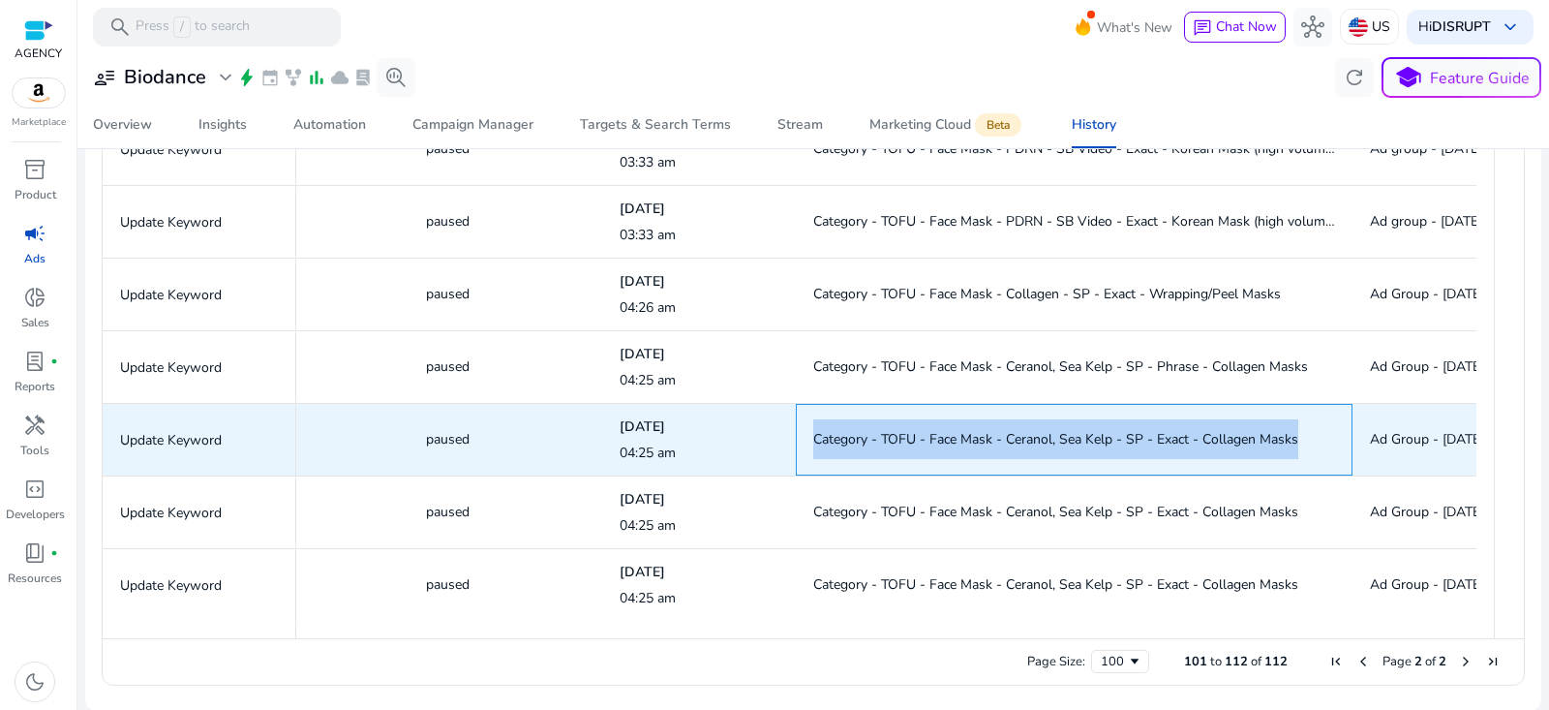
click at [984, 422] on span "Category - TOFU - Face Mask - Ceranol, Sea Kelp - SP - Exact - Collagen Masks" at bounding box center [1074, 439] width 522 height 40
copy span "Category - TOFU - Face Mask - Ceranol, Sea Kelp - SP - Exact - Collagen Masks"
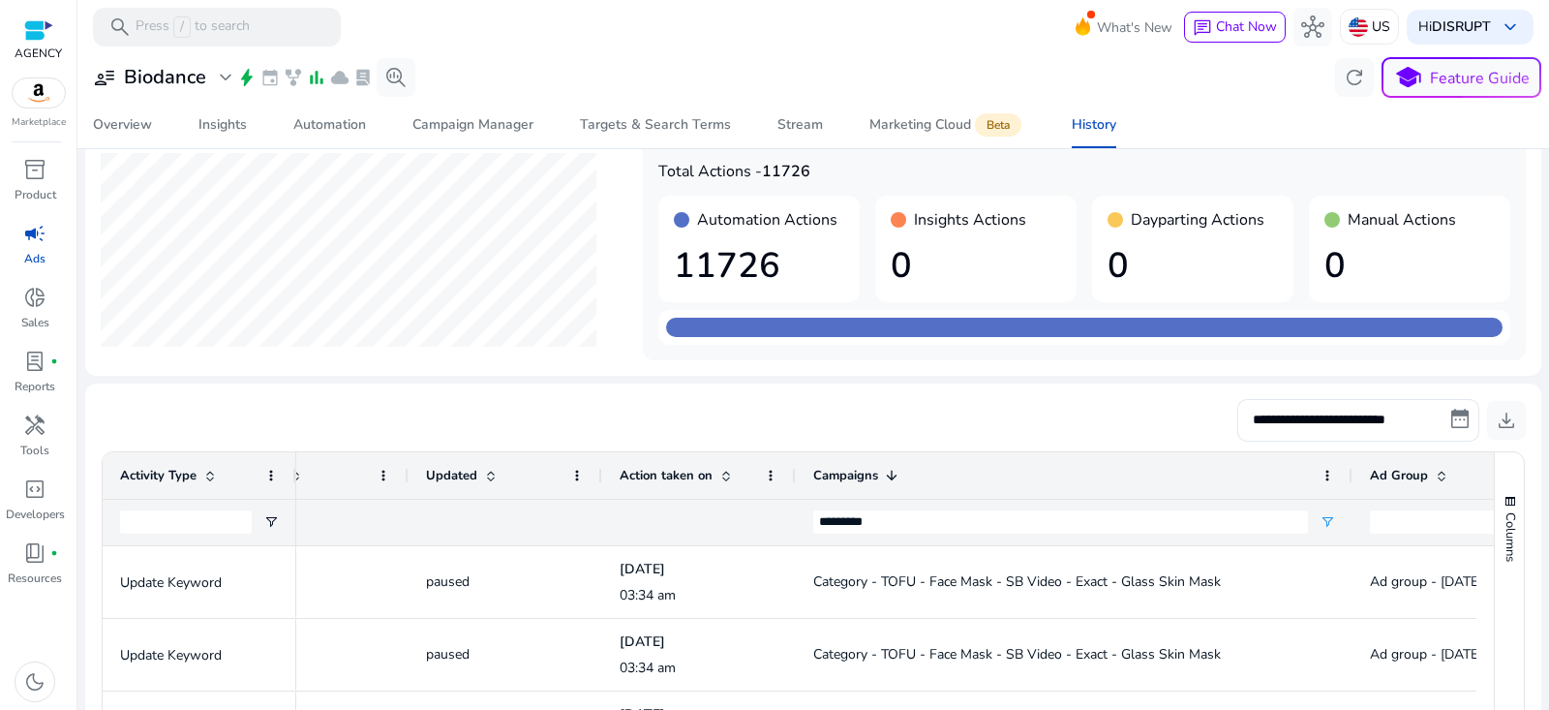
scroll to position [109, 0]
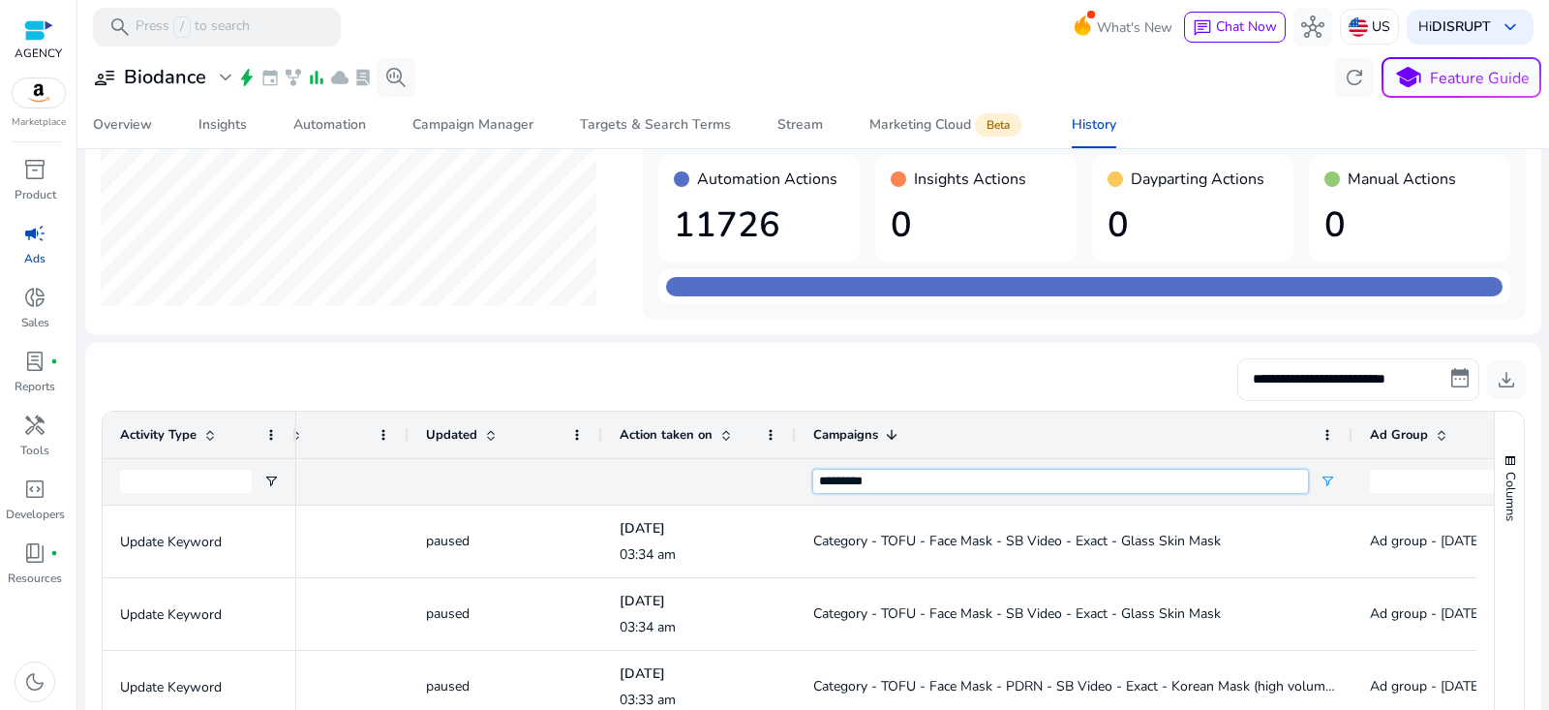
click at [894, 481] on input "*********" at bounding box center [1060, 481] width 495 height 23
type input "**********"
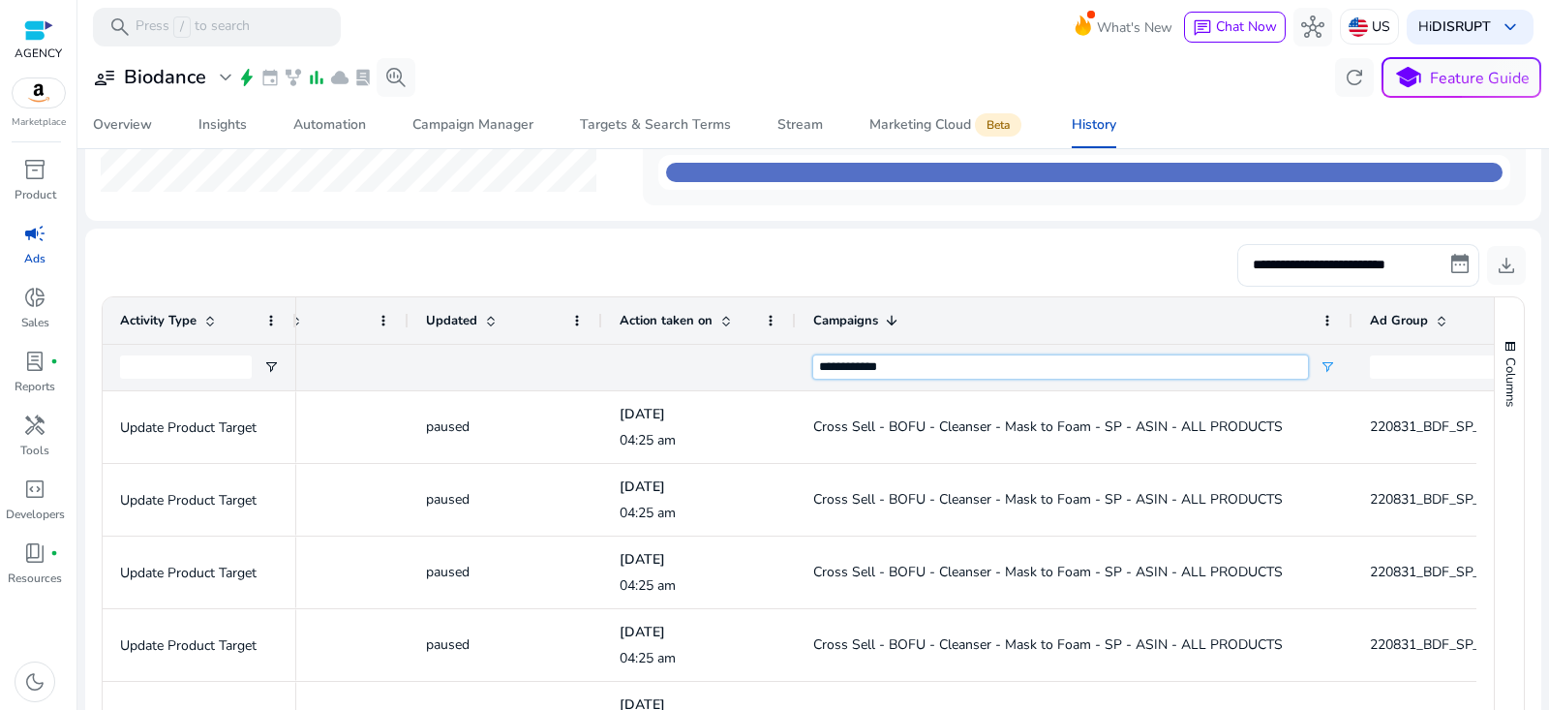
scroll to position [228, 0]
